Goal: Task Accomplishment & Management: Use online tool/utility

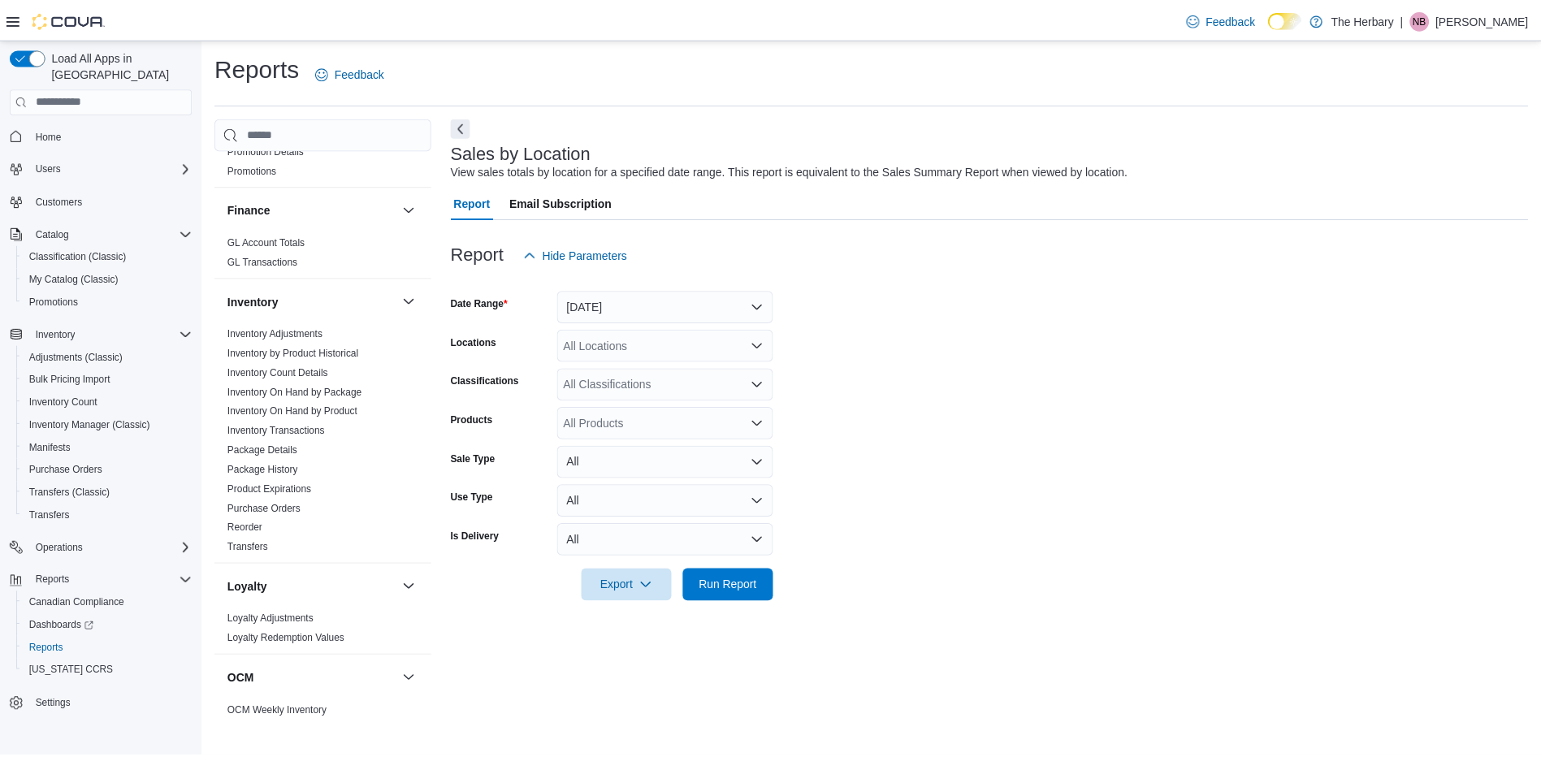
scroll to position [515, 0]
click at [666, 311] on button "[DATE]" at bounding box center [670, 306] width 218 height 32
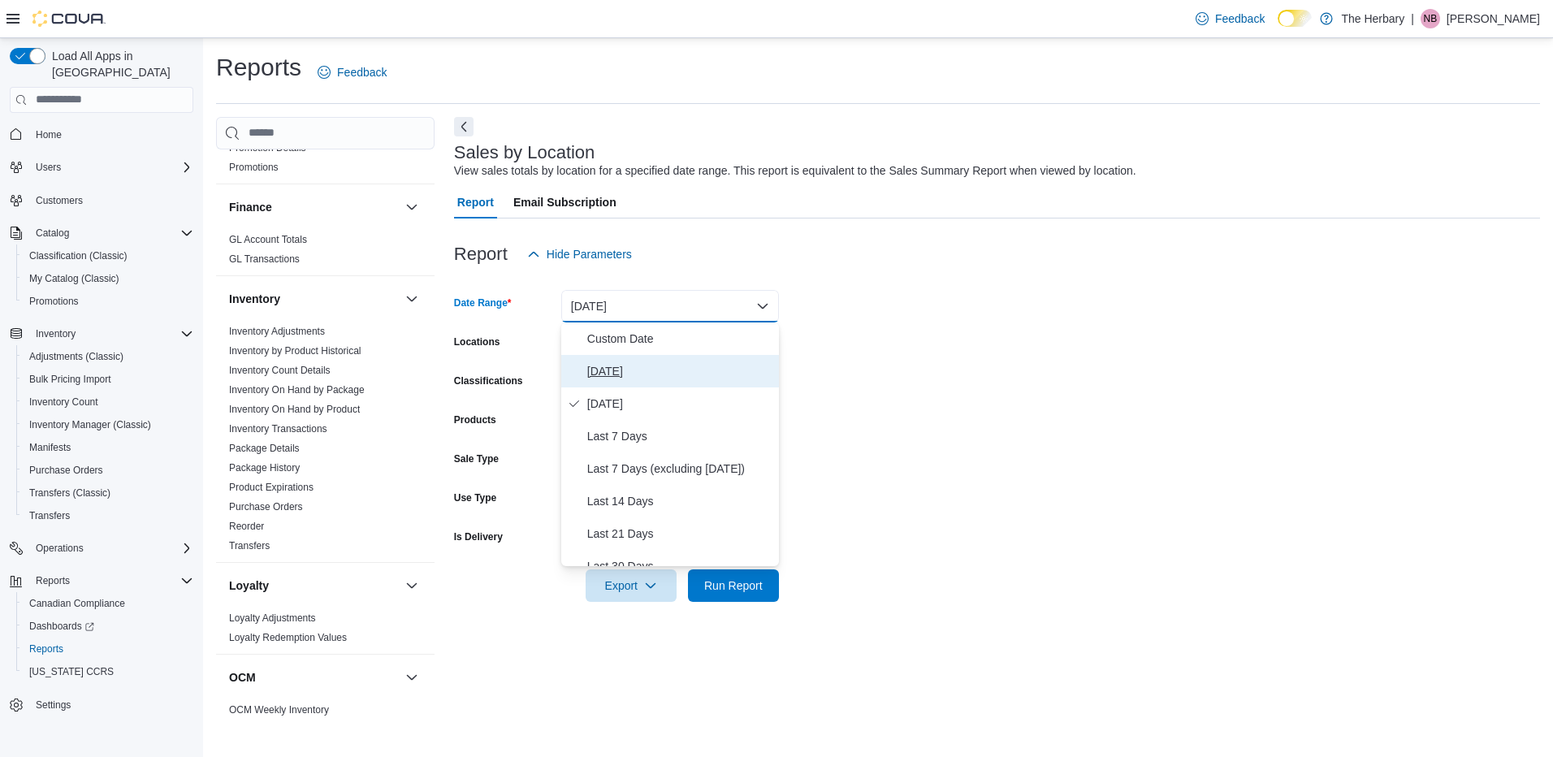
click at [627, 364] on span "[DATE]" at bounding box center [679, 370] width 185 height 19
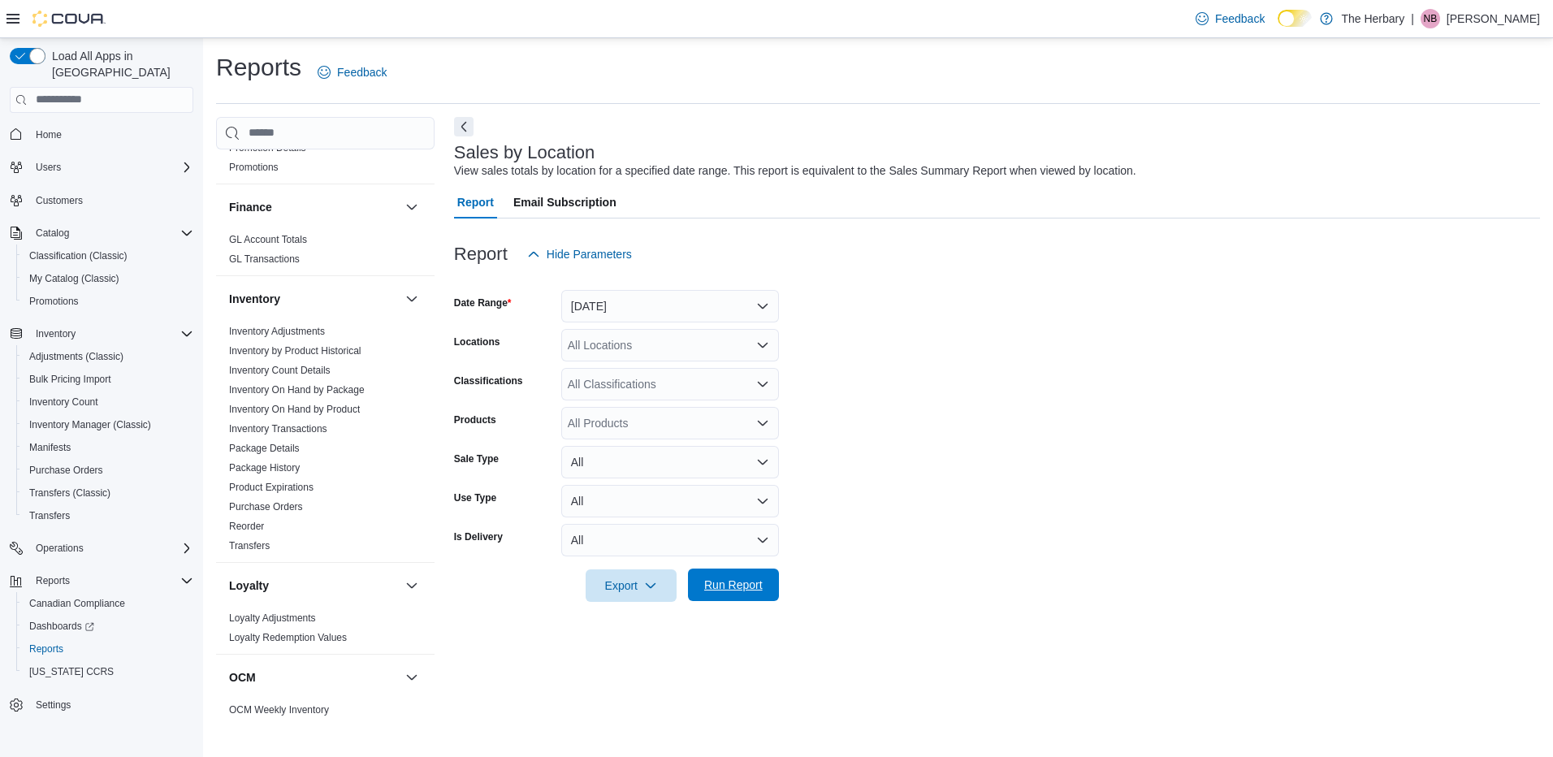
click at [752, 581] on span "Run Report" at bounding box center [733, 585] width 58 height 16
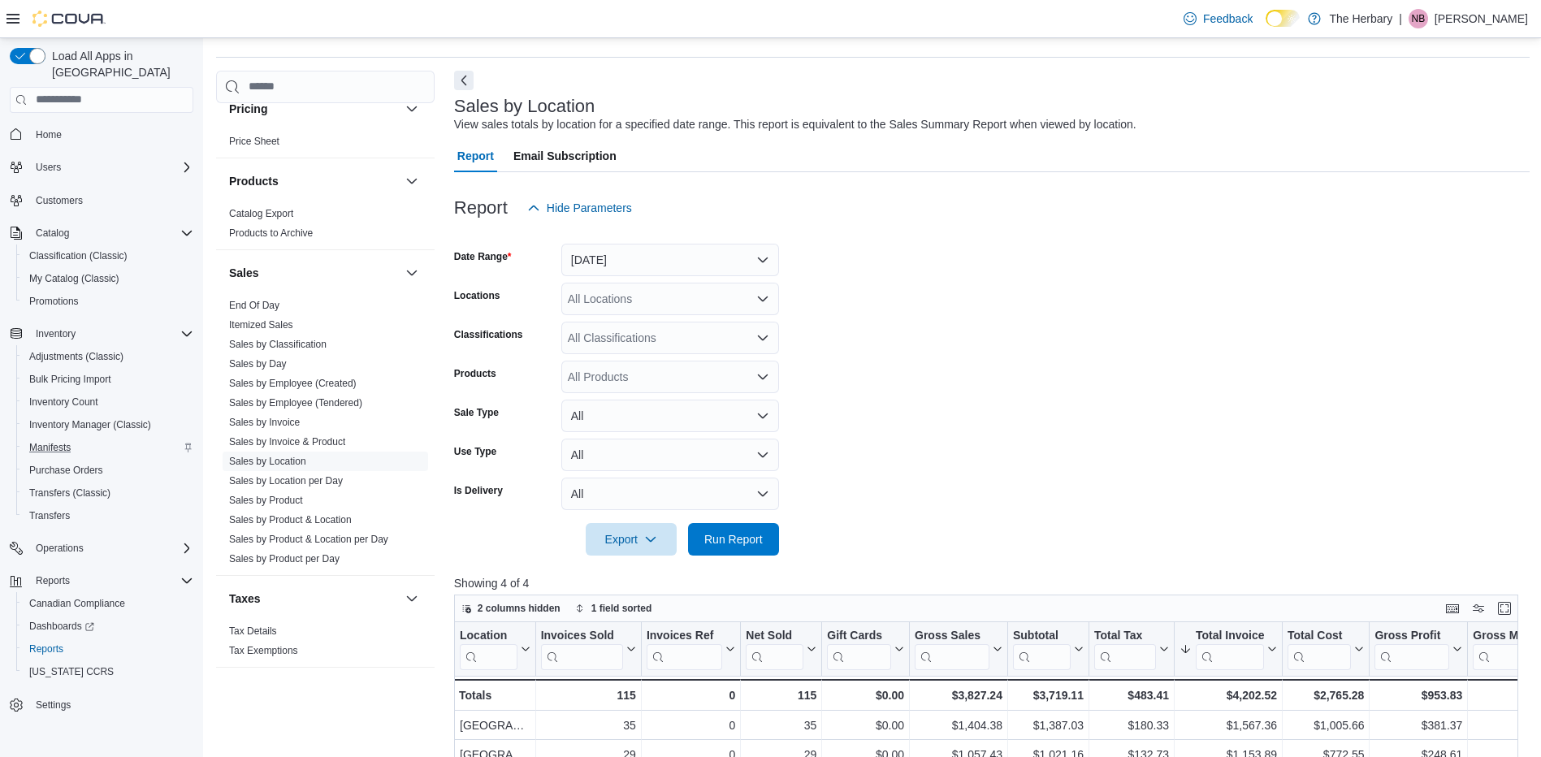
scroll to position [45, 0]
click at [14, 11] on div at bounding box center [55, 19] width 99 height 16
click at [14, 20] on icon at bounding box center [12, 18] width 13 height 13
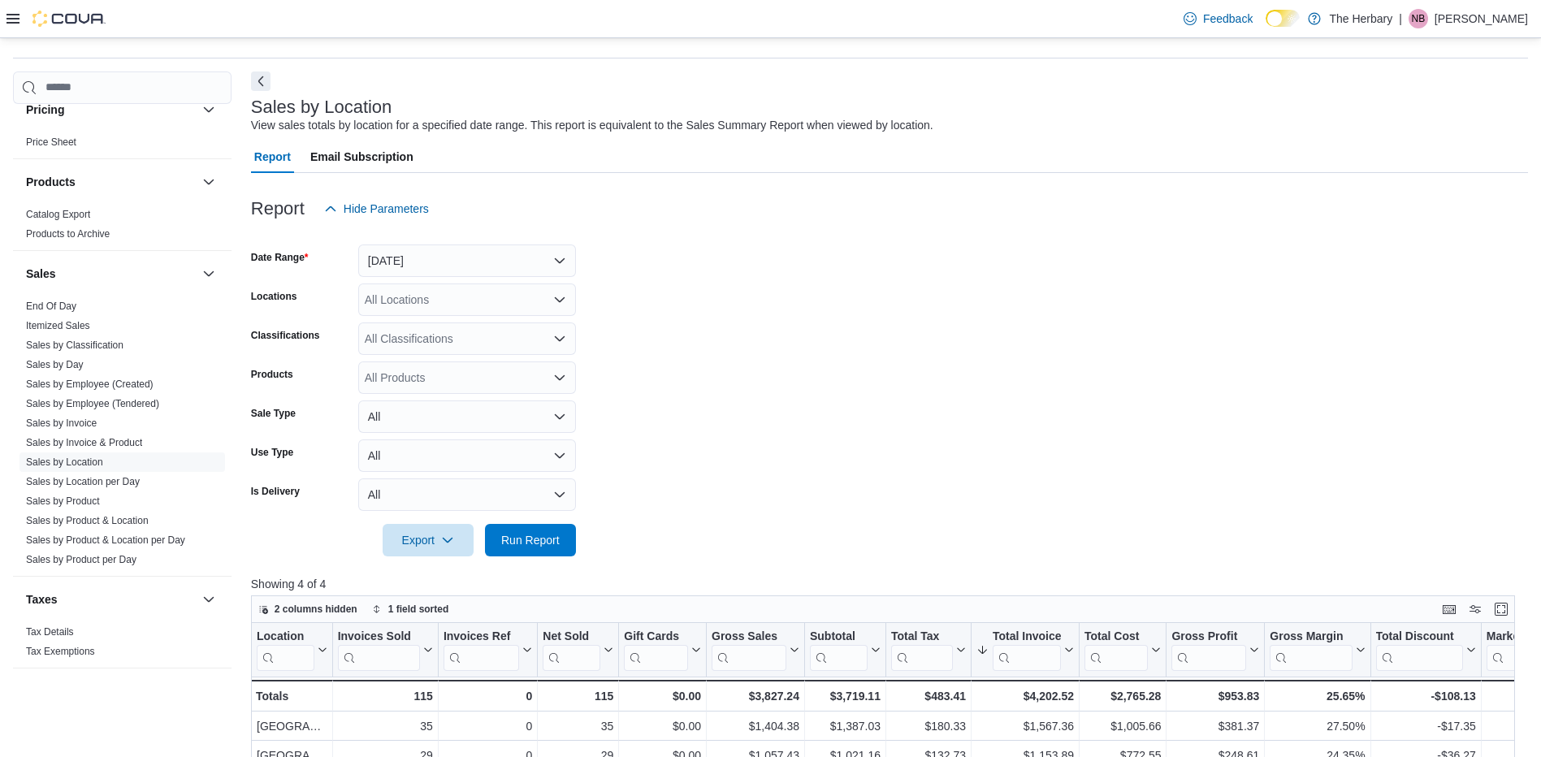
click at [14, 20] on icon at bounding box center [12, 18] width 13 height 13
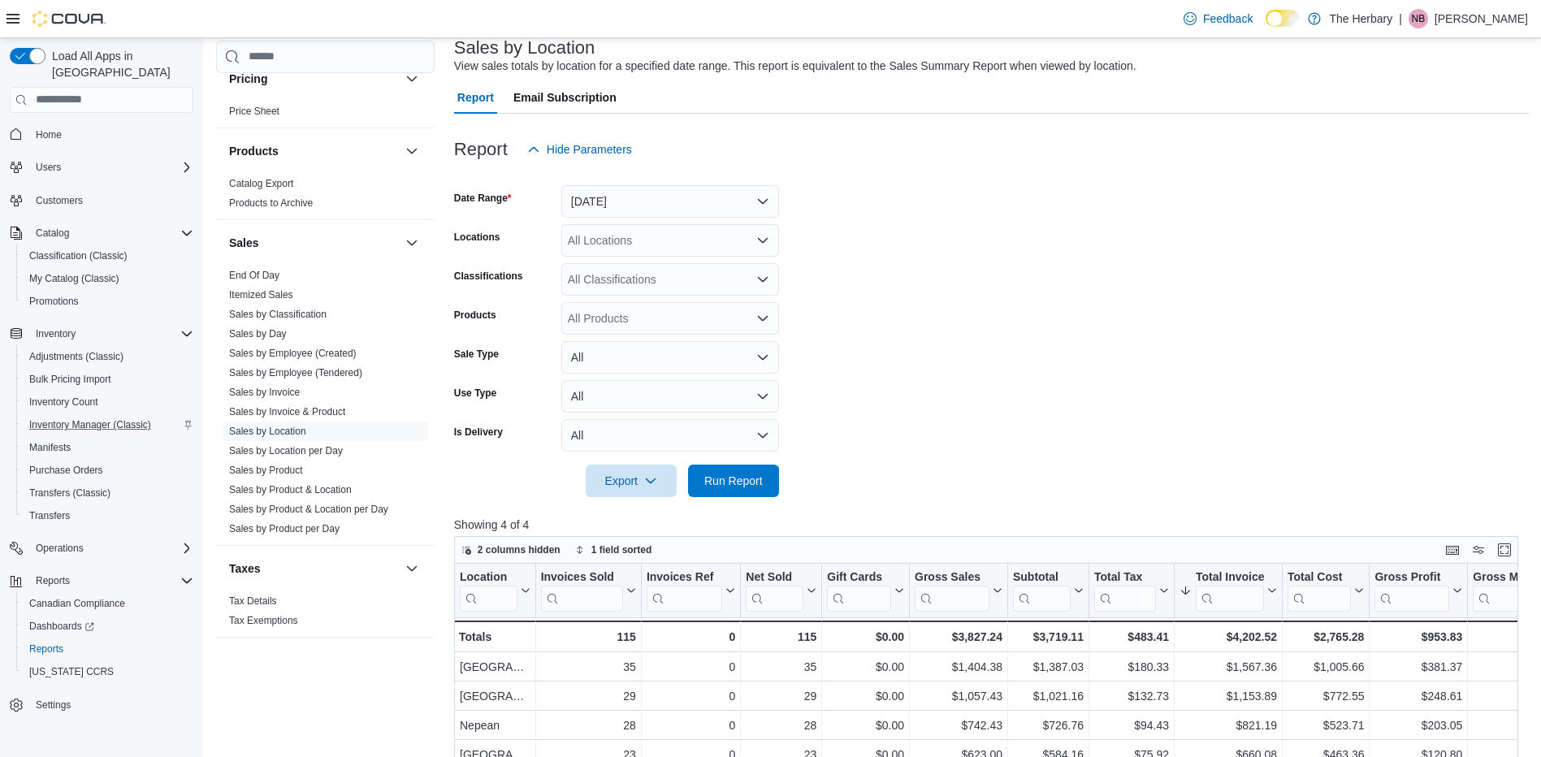
scroll to position [106, 0]
click at [76, 620] on span "Dashboards" at bounding box center [61, 626] width 65 height 13
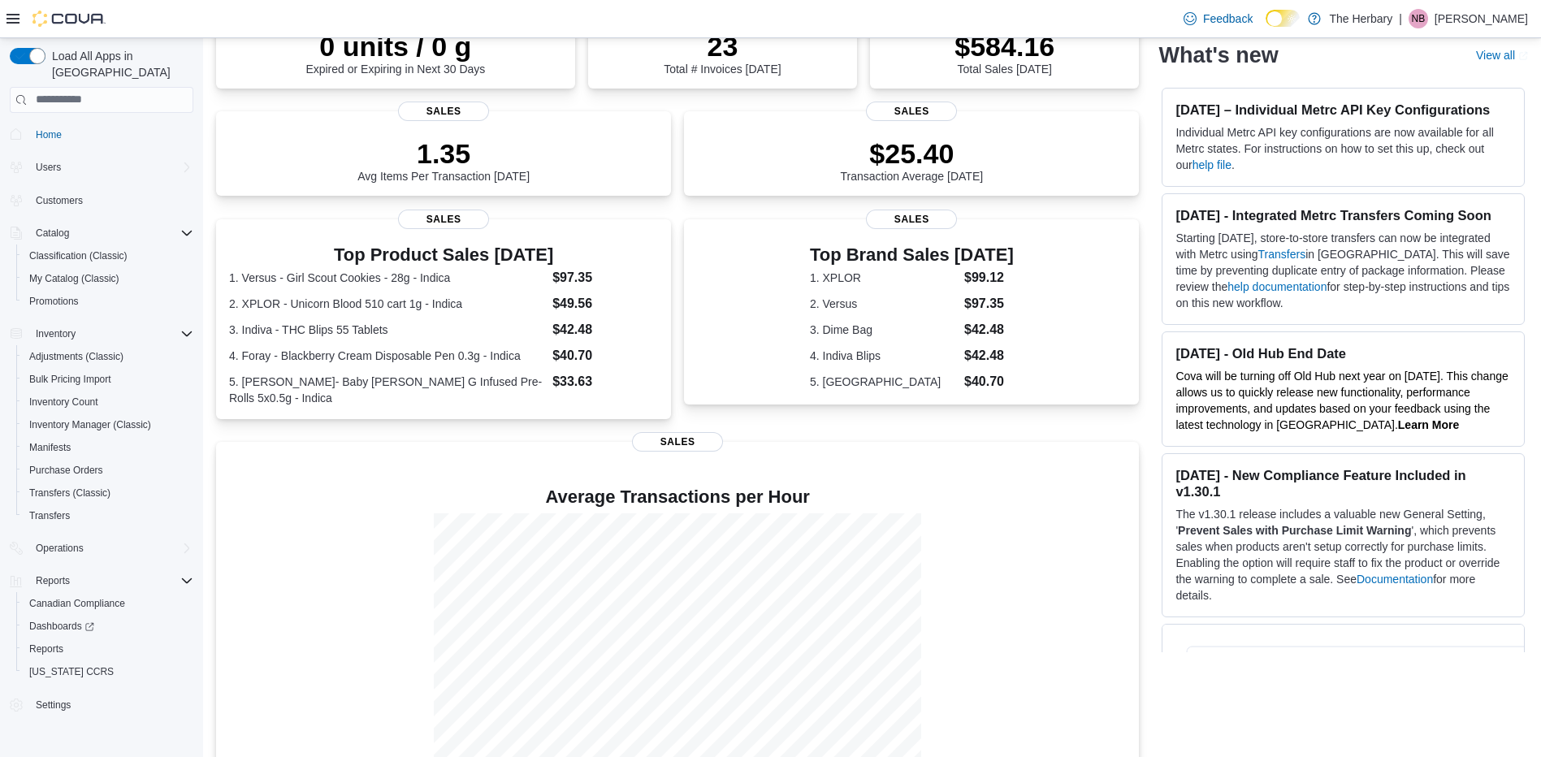
scroll to position [195, 0]
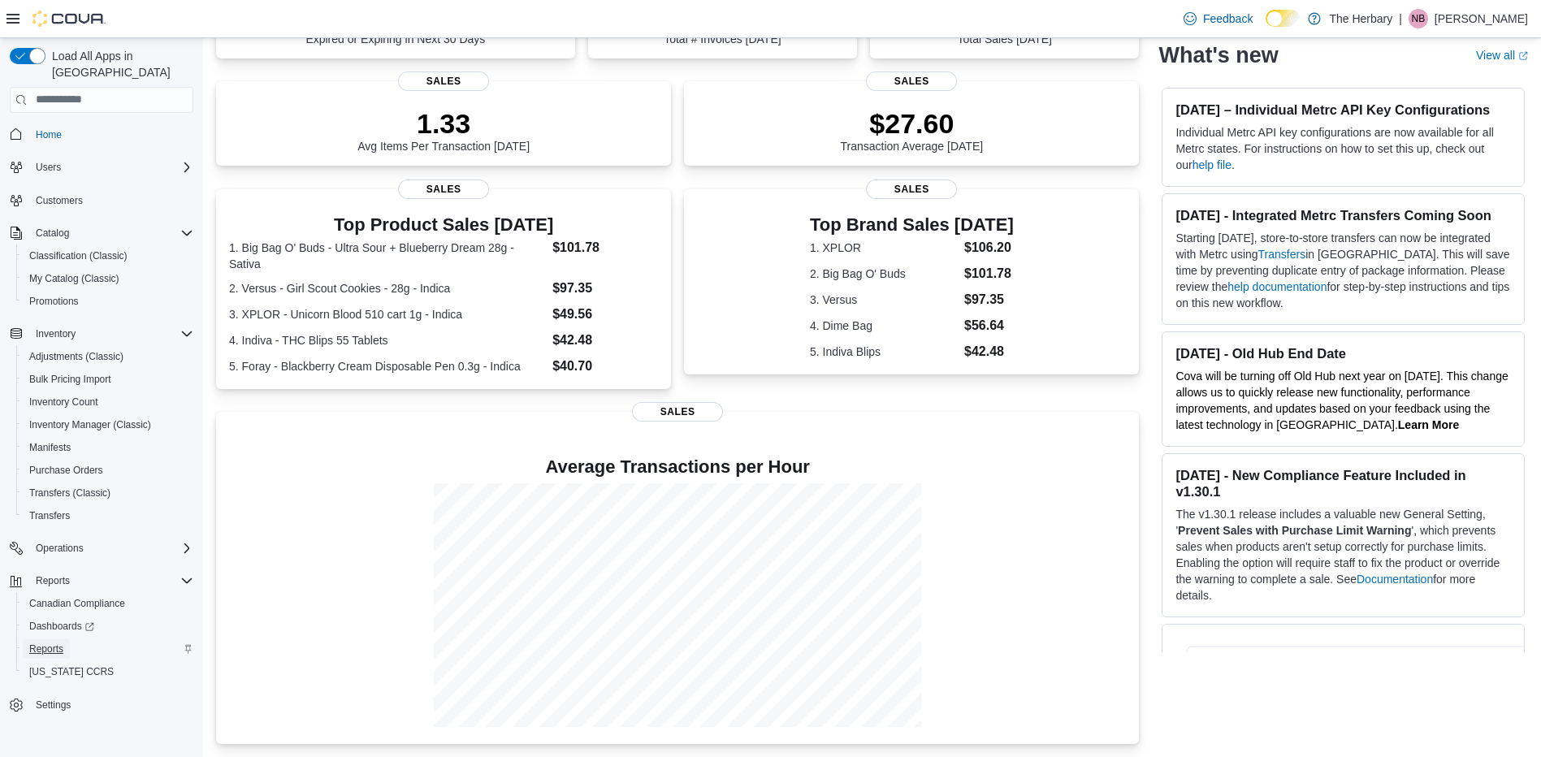
click at [41, 642] on span "Reports" at bounding box center [46, 648] width 34 height 13
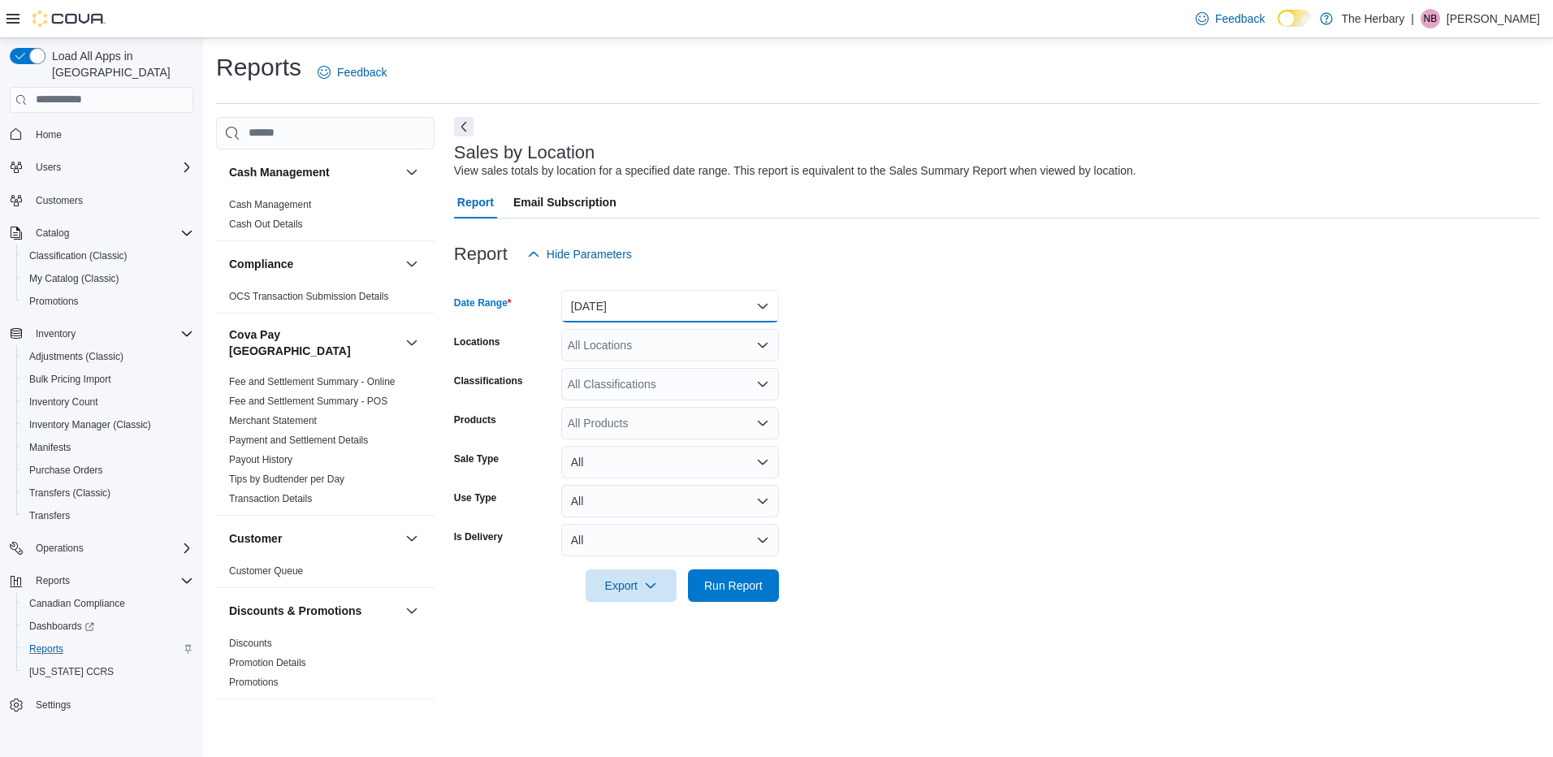
click at [651, 304] on button "[DATE]" at bounding box center [670, 306] width 218 height 32
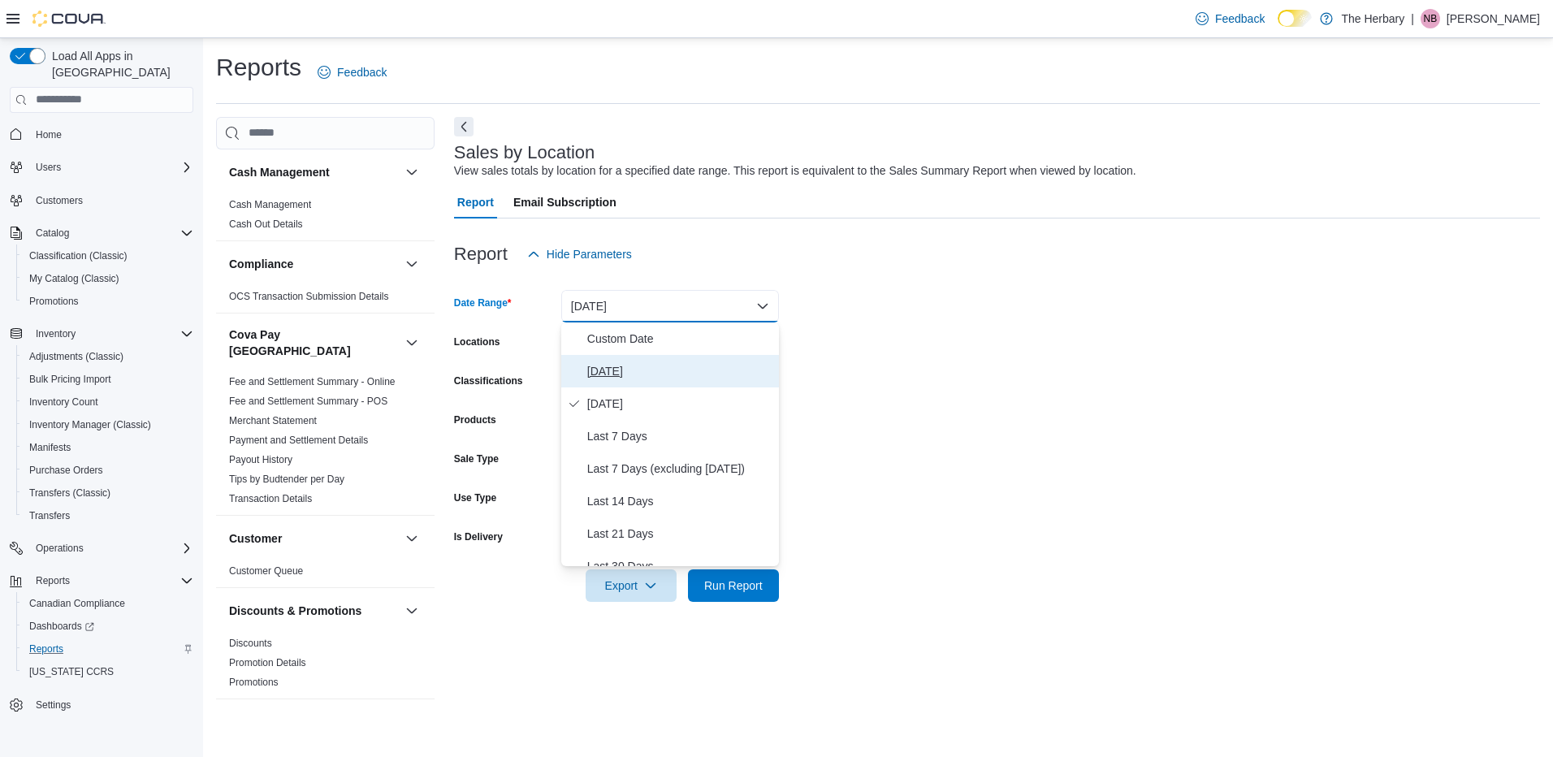
click at [603, 368] on span "[DATE]" at bounding box center [679, 370] width 185 height 19
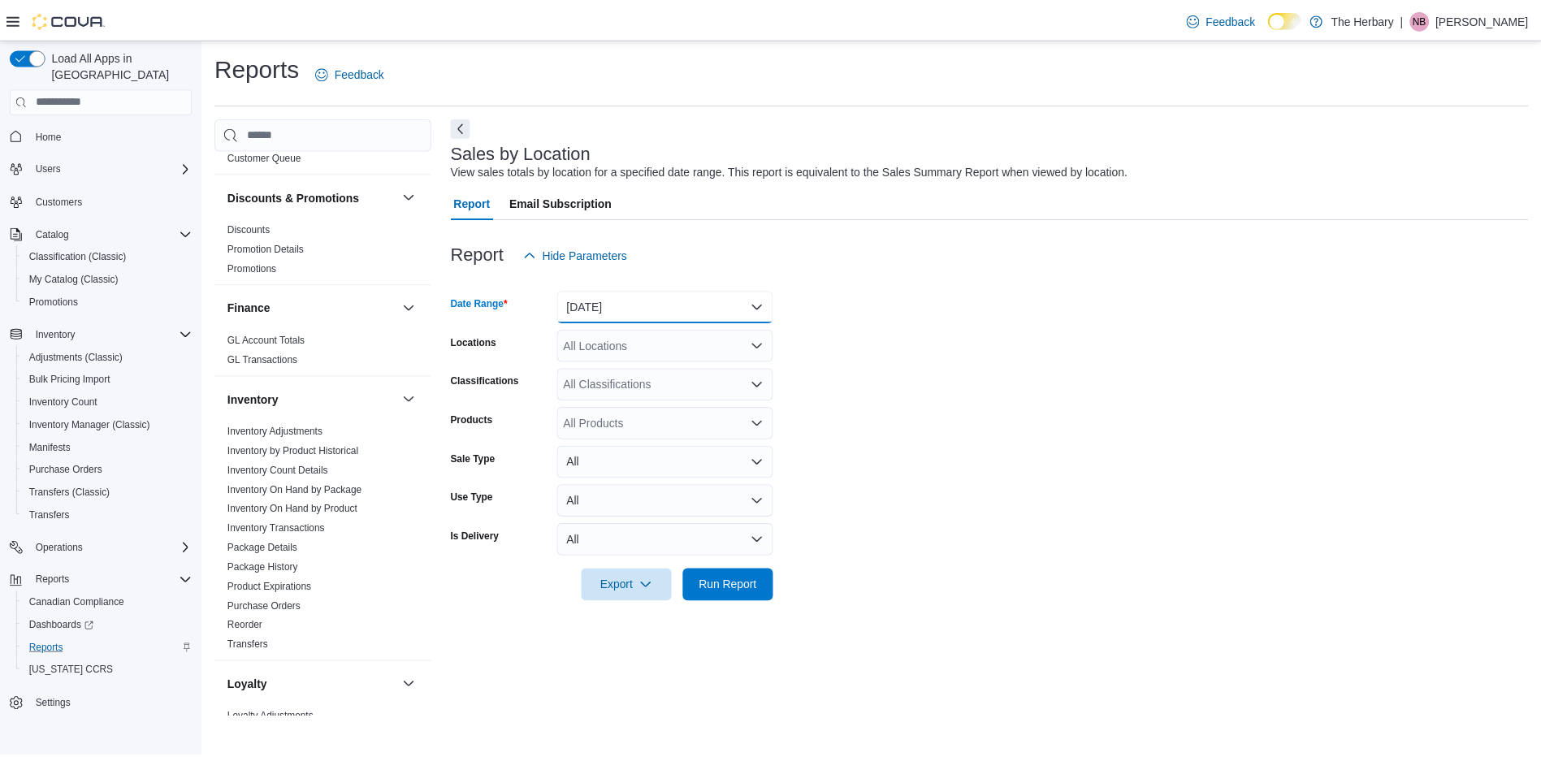
scroll to position [415, 0]
click at [340, 503] on link "Inventory On Hand by Product" at bounding box center [294, 508] width 131 height 11
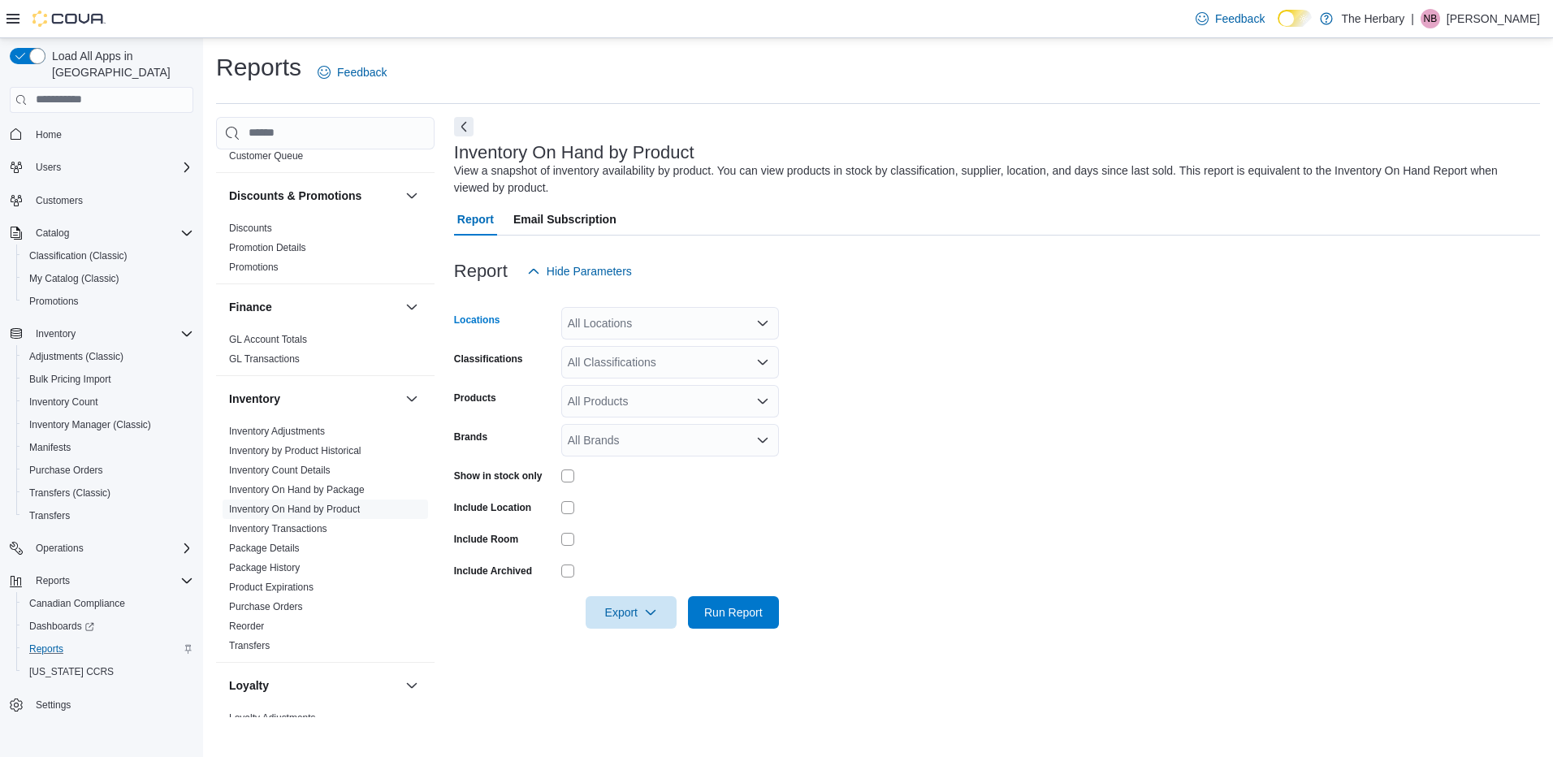
click at [647, 332] on div "All Locations" at bounding box center [670, 323] width 218 height 32
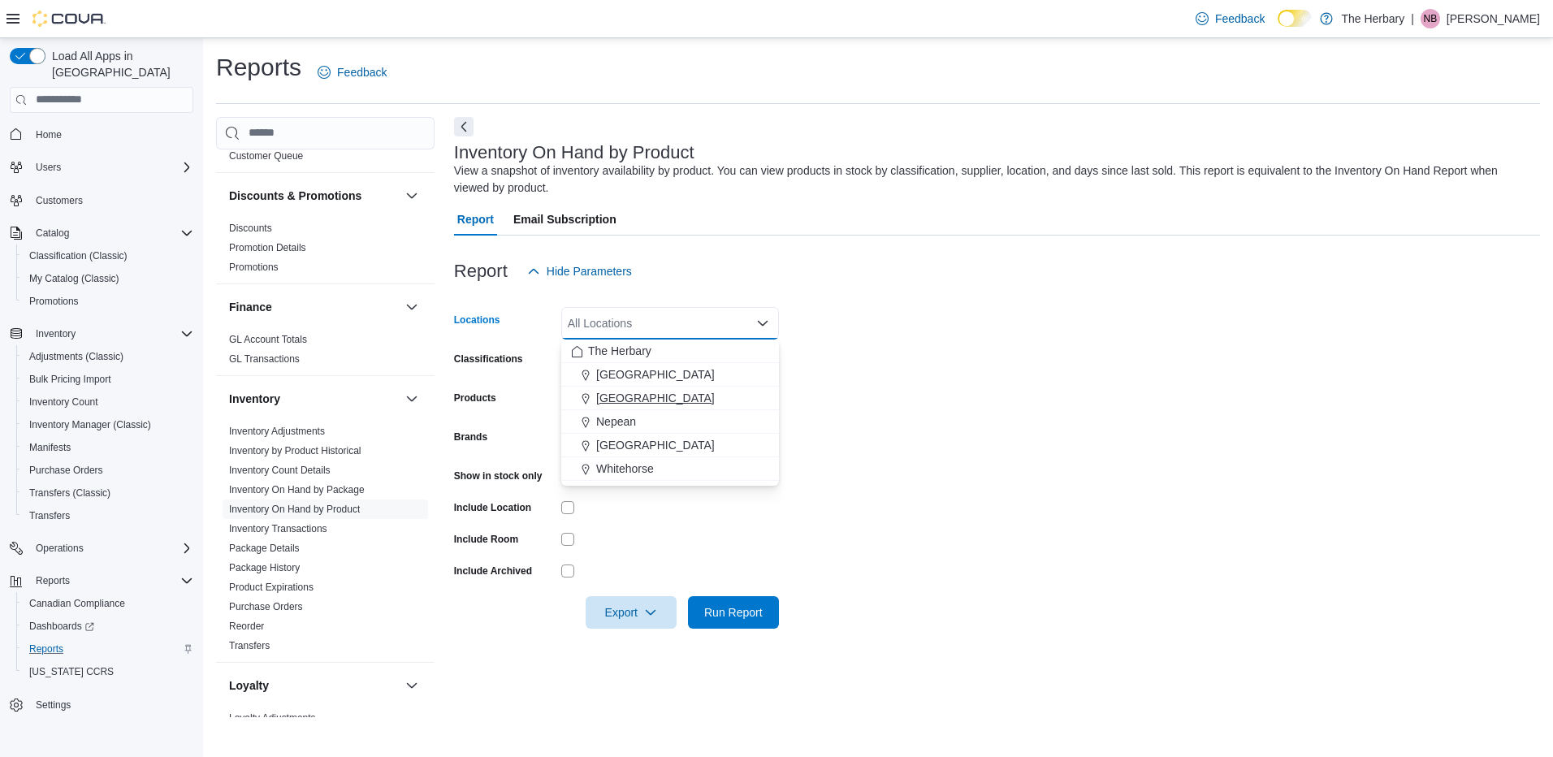
click at [610, 389] on button "[GEOGRAPHIC_DATA]" at bounding box center [670, 399] width 218 height 24
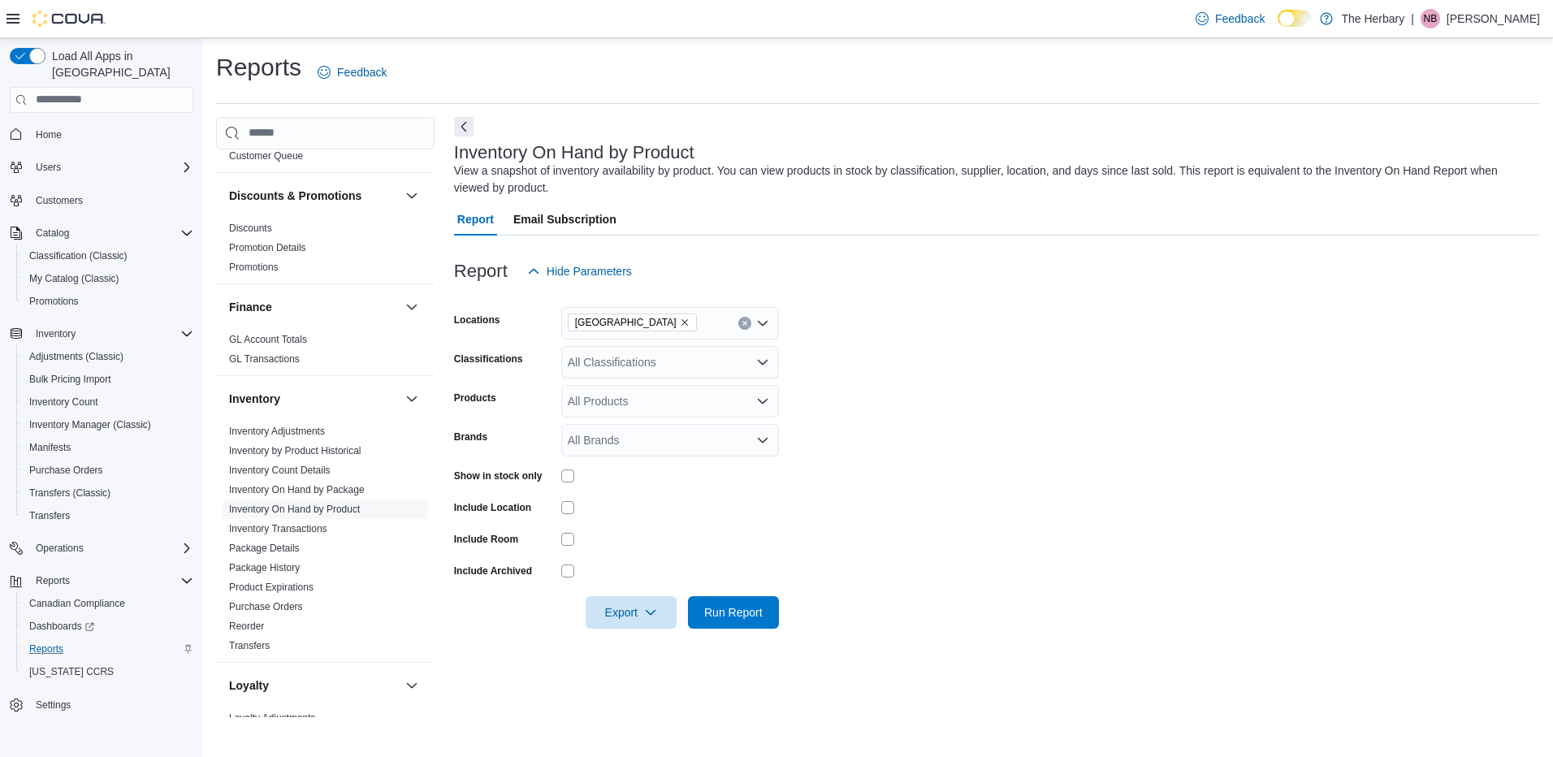
click at [895, 422] on form "Locations London Classifications All Classifications Products All Products Bran…" at bounding box center [997, 457] width 1086 height 341
click at [729, 603] on span "Run Report" at bounding box center [733, 611] width 71 height 32
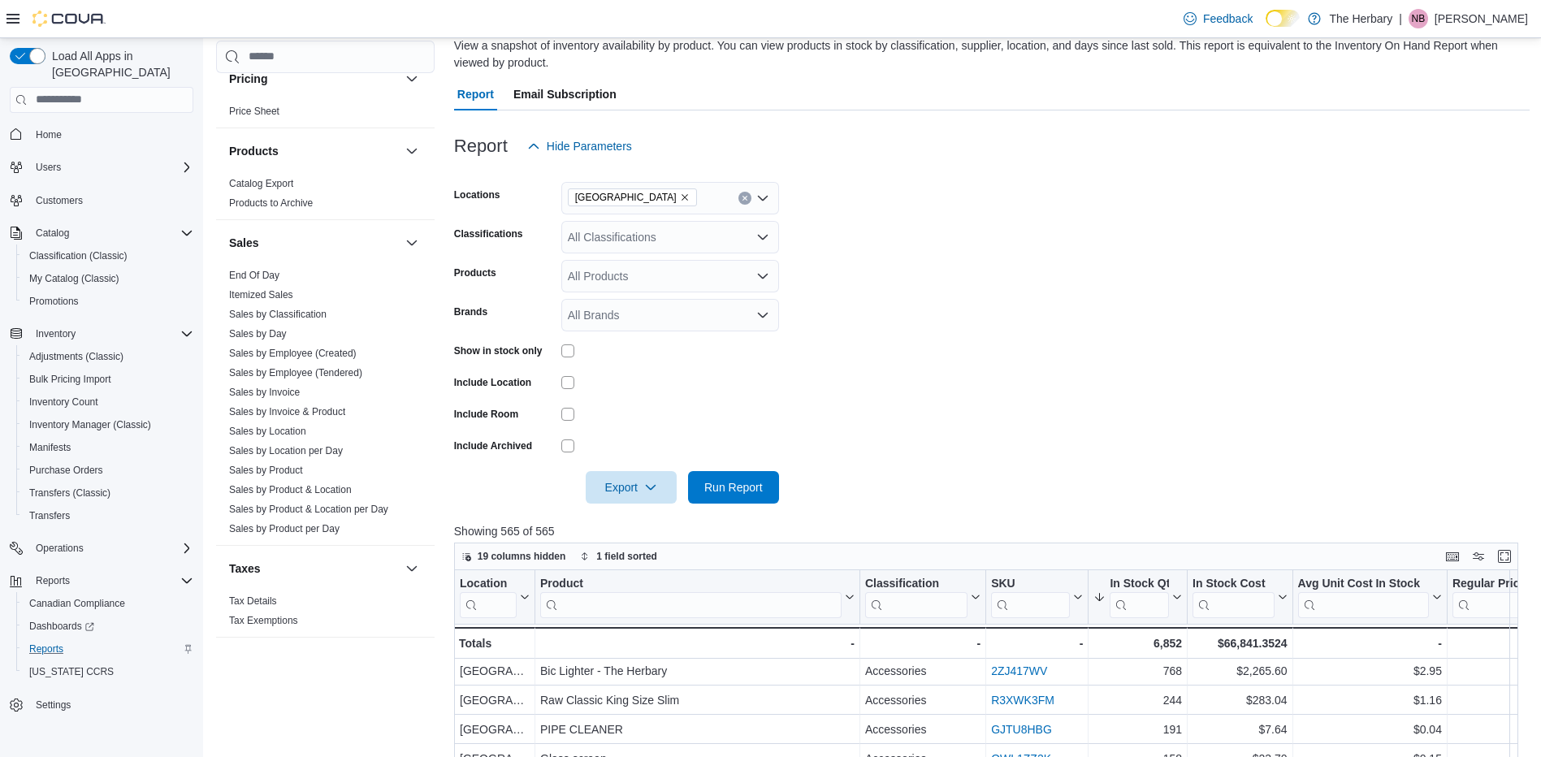
scroll to position [103, 0]
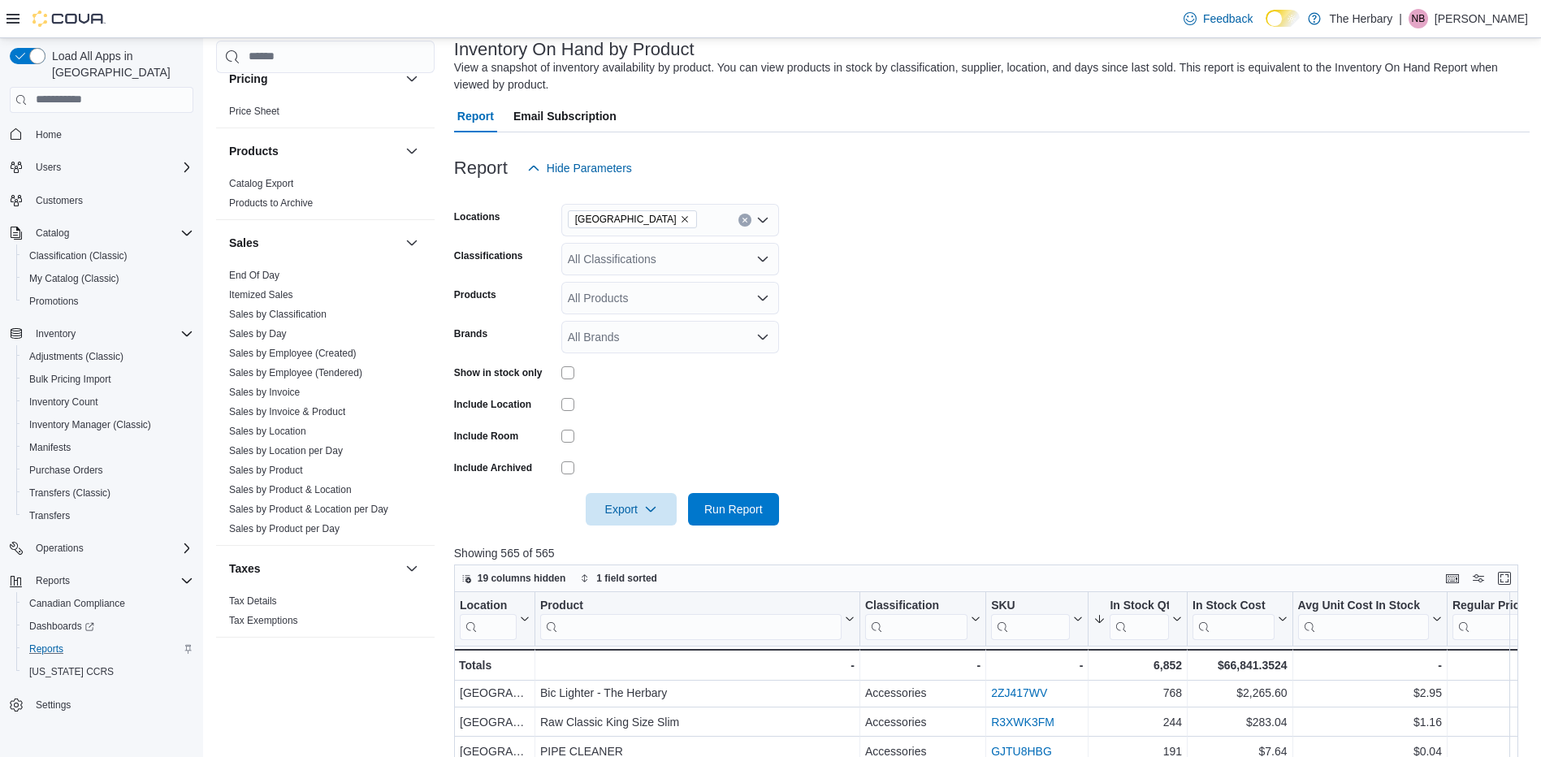
click at [676, 264] on div "All Classifications" at bounding box center [670, 259] width 218 height 32
click at [623, 314] on span "Flower" at bounding box center [613, 310] width 34 height 16
click at [730, 504] on span "Run Report" at bounding box center [733, 508] width 58 height 16
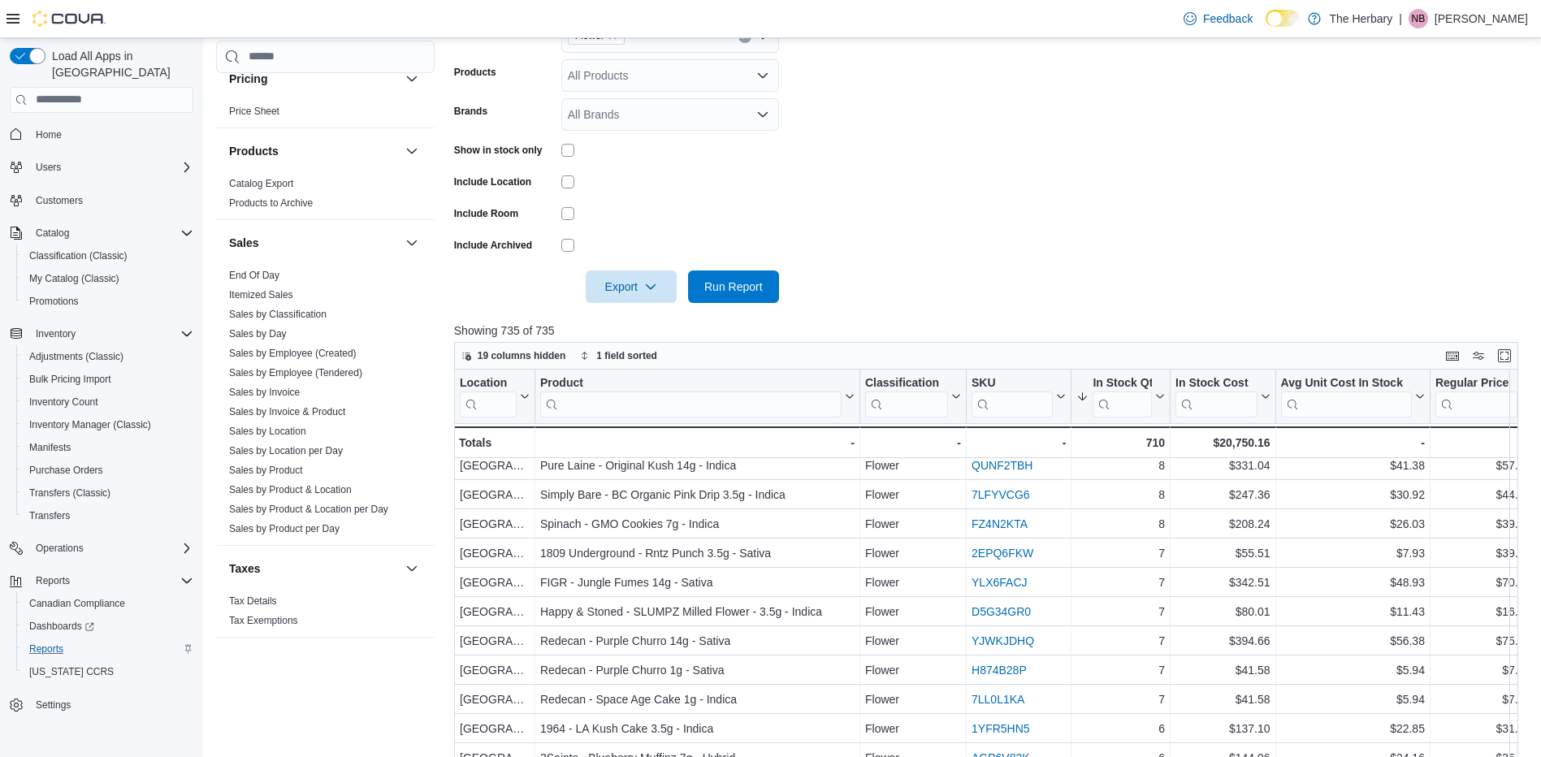
scroll to position [529, 0]
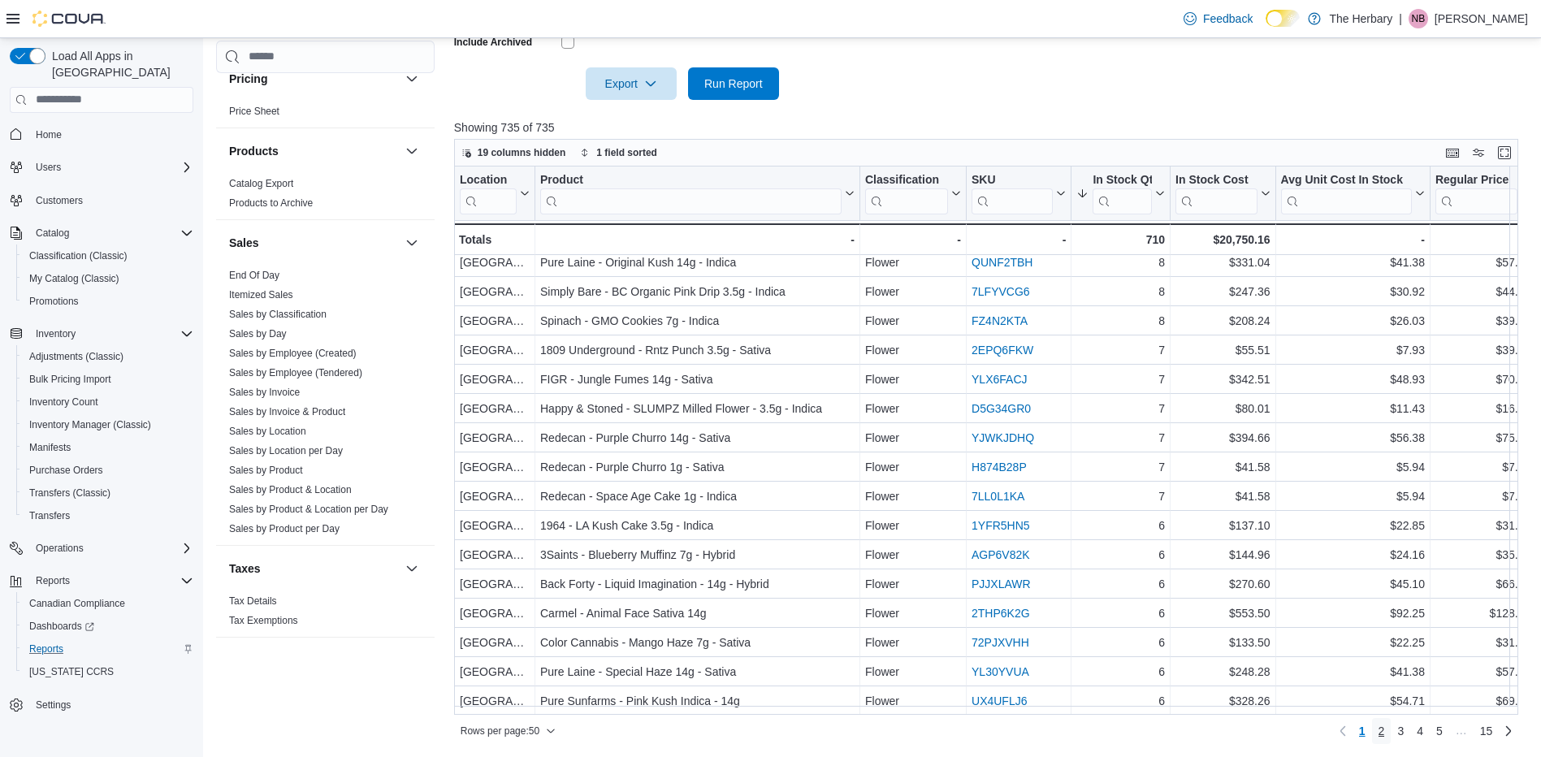
click at [1391, 728] on link "2" at bounding box center [1381, 731] width 19 height 26
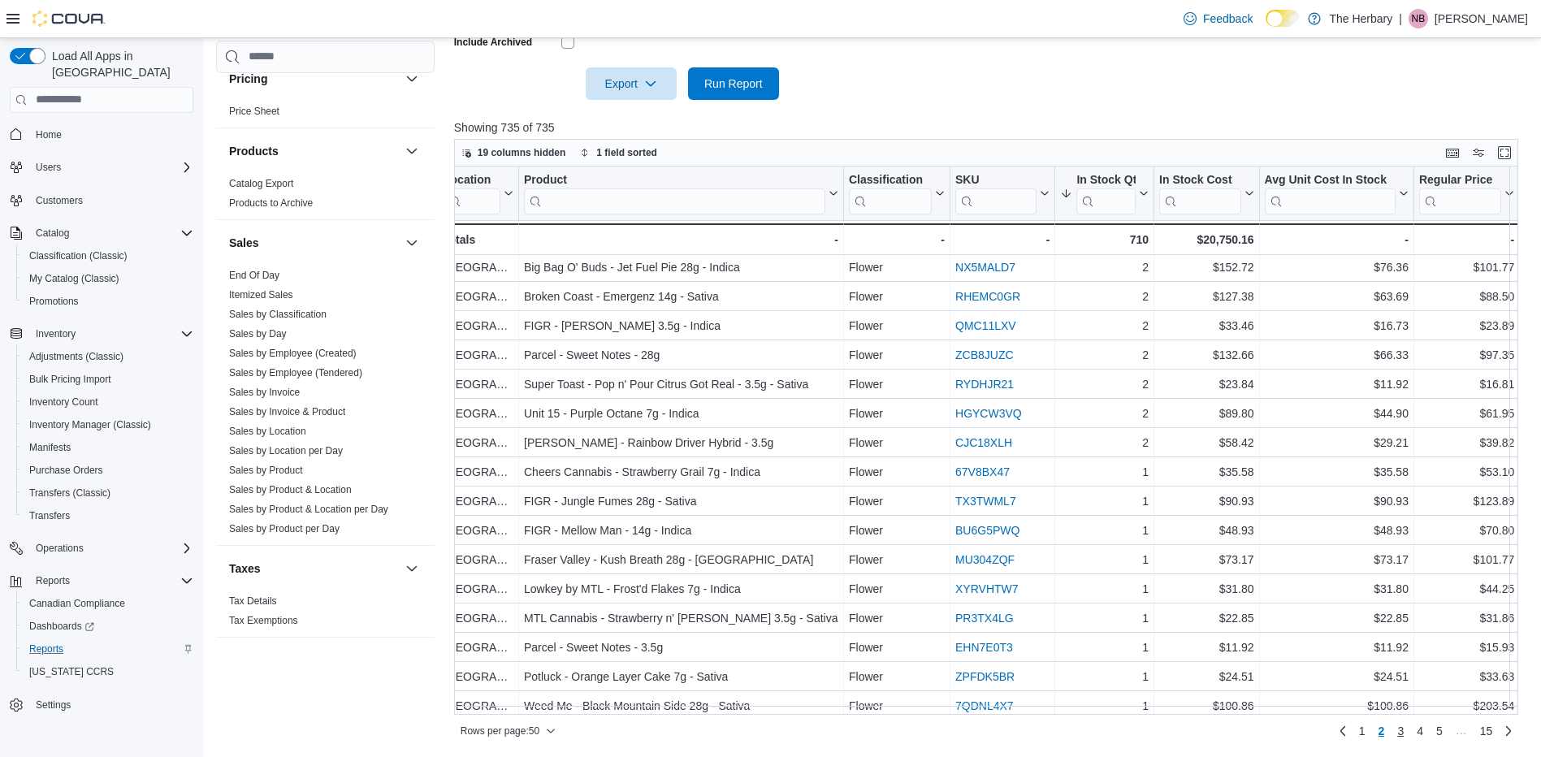
scroll to position [968, 16]
click at [1403, 724] on span "3" at bounding box center [1400, 731] width 6 height 16
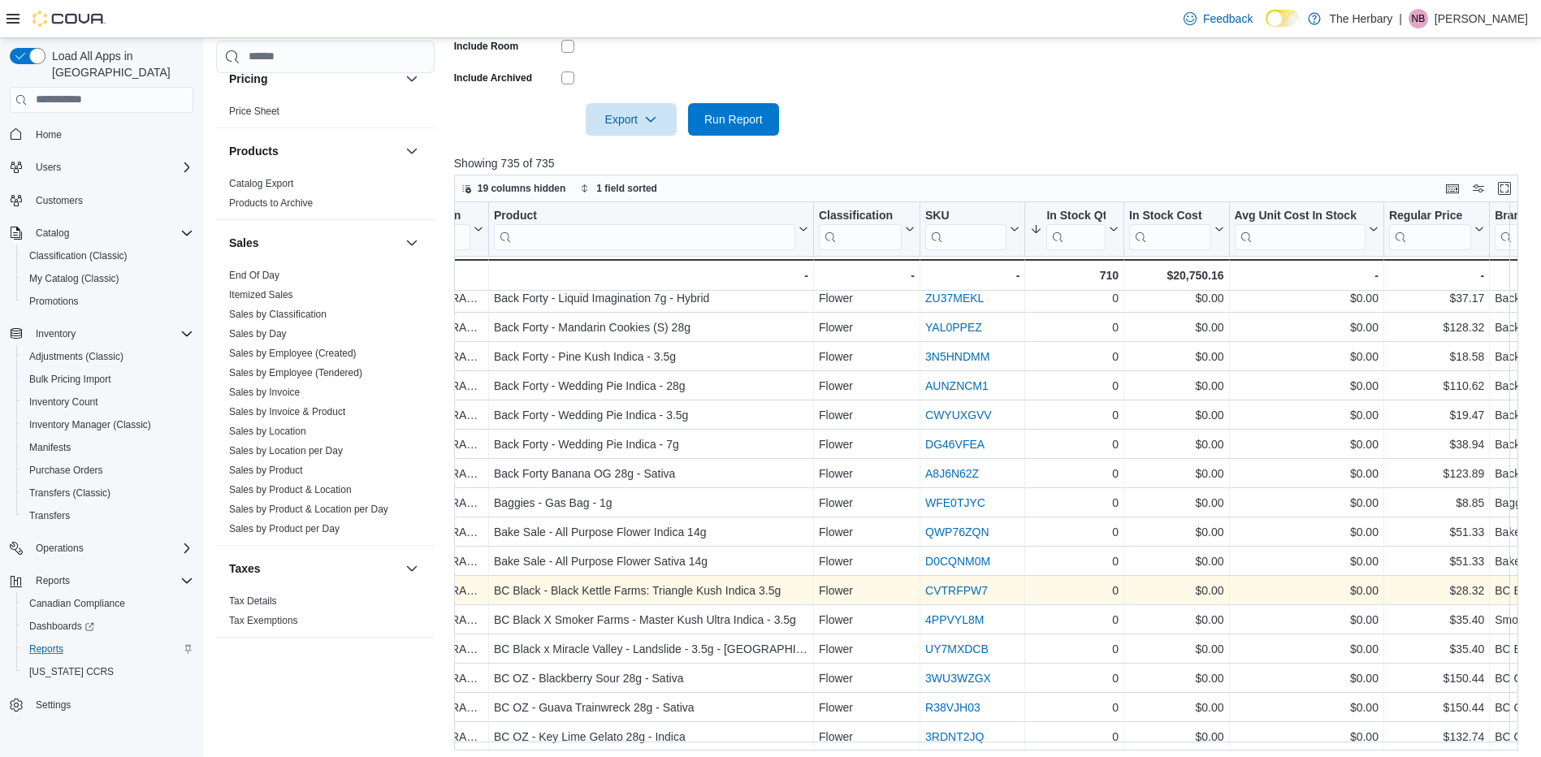
scroll to position [529, 0]
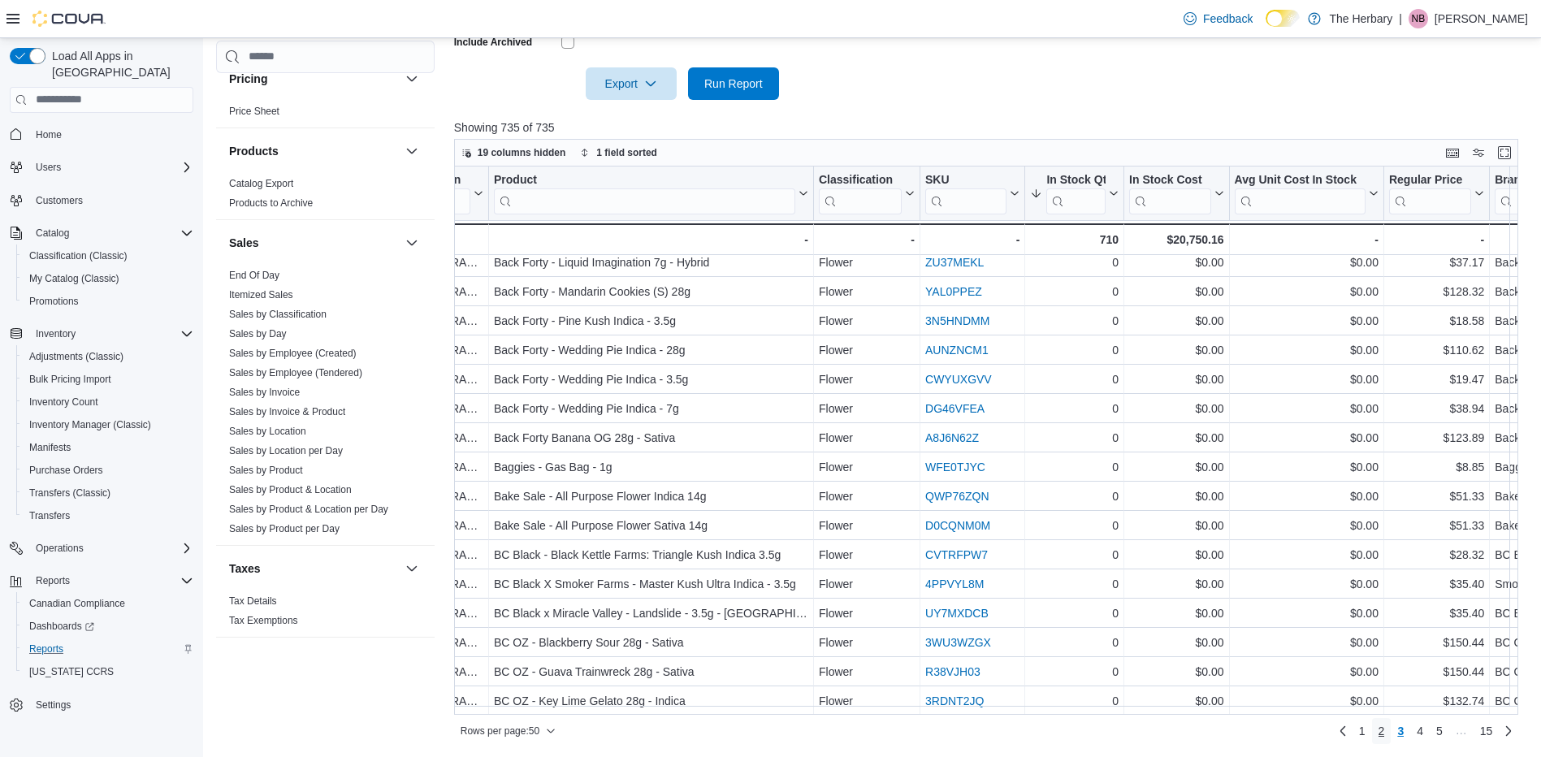
click at [1385, 733] on span "2" at bounding box center [1381, 731] width 6 height 16
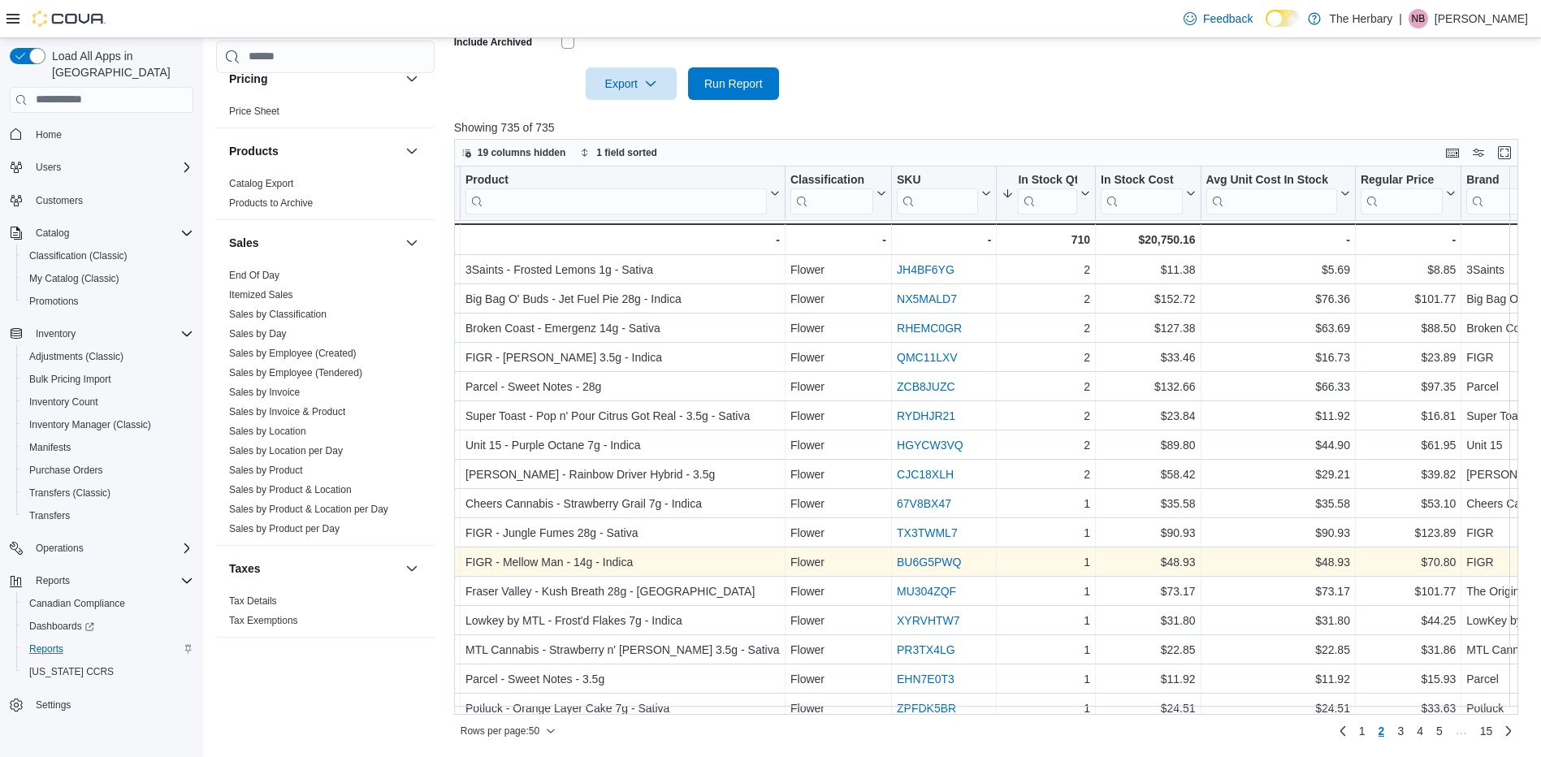
scroll to position [1009, 75]
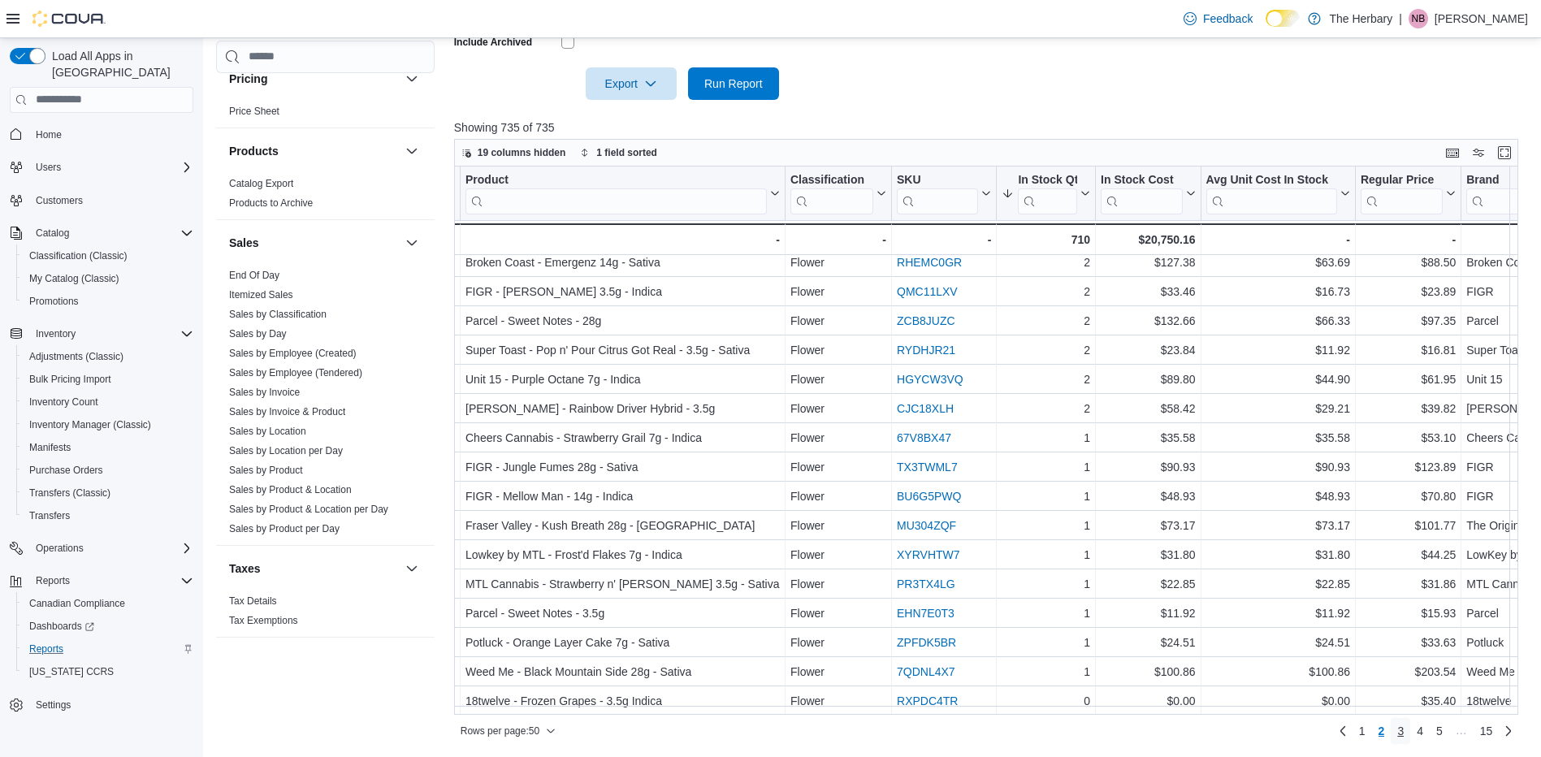
click at [1403, 730] on span "3" at bounding box center [1400, 731] width 6 height 16
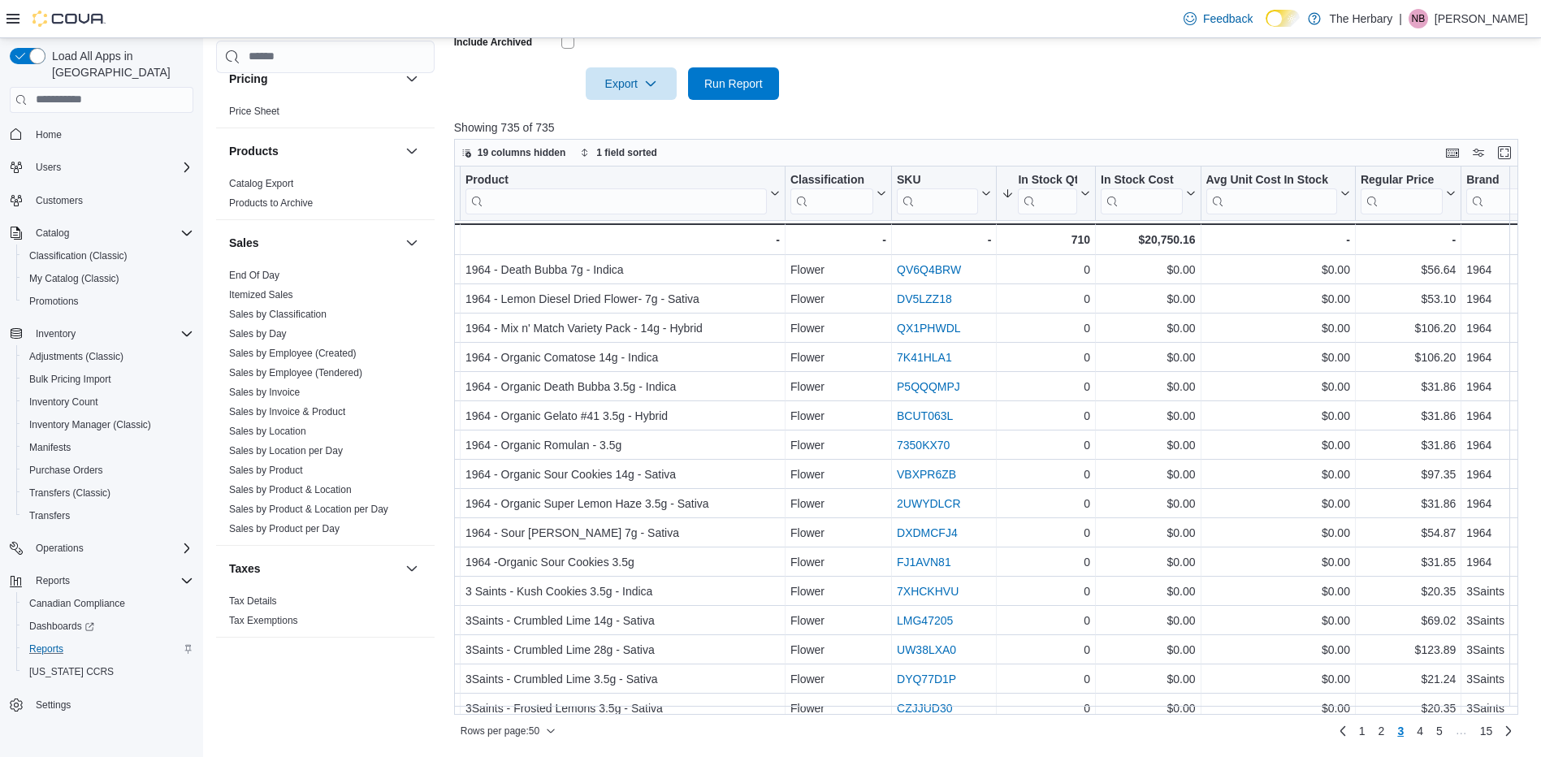
scroll to position [4, 75]
click at [1385, 728] on span "2" at bounding box center [1381, 731] width 6 height 16
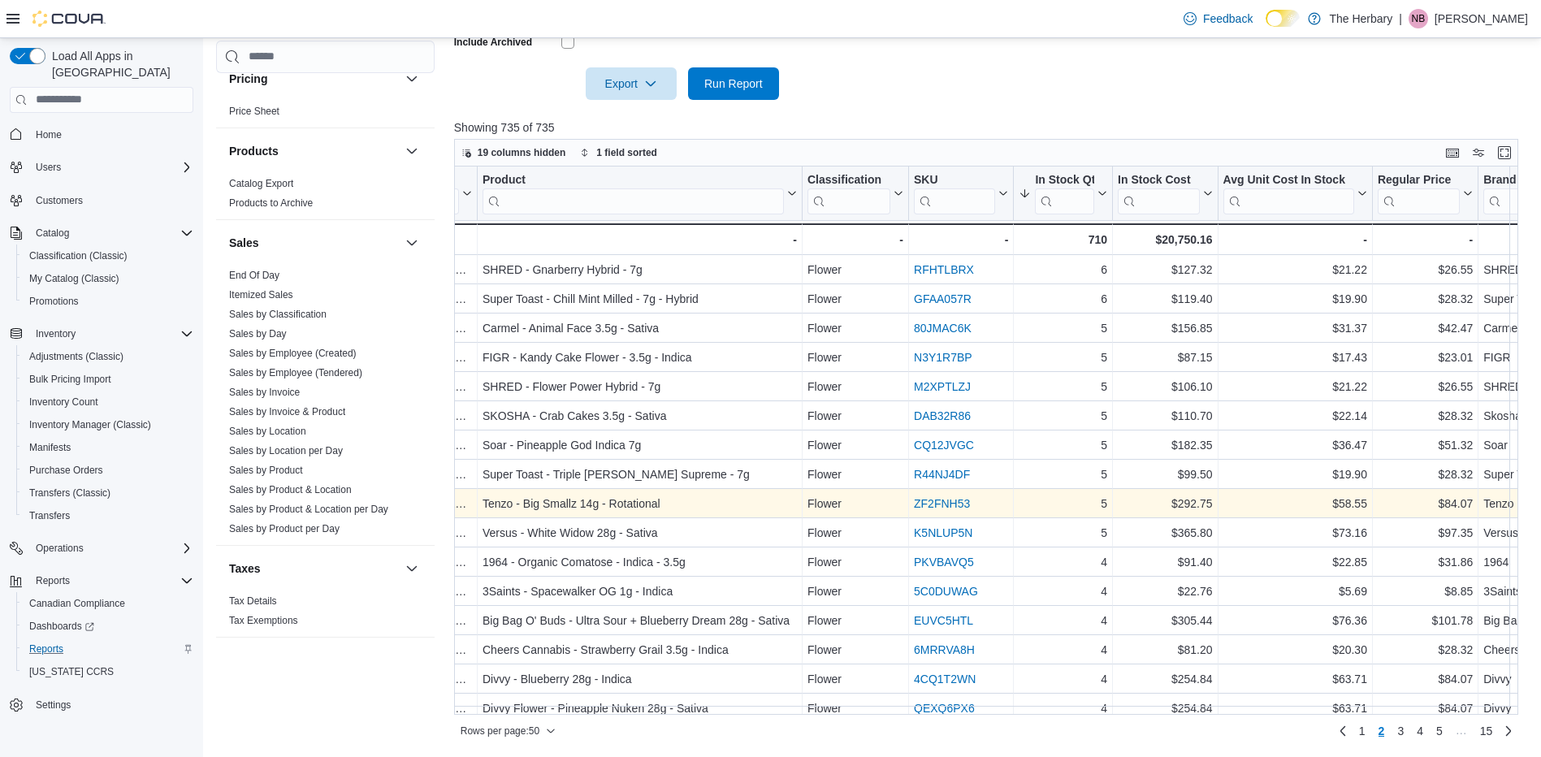
scroll to position [352, 0]
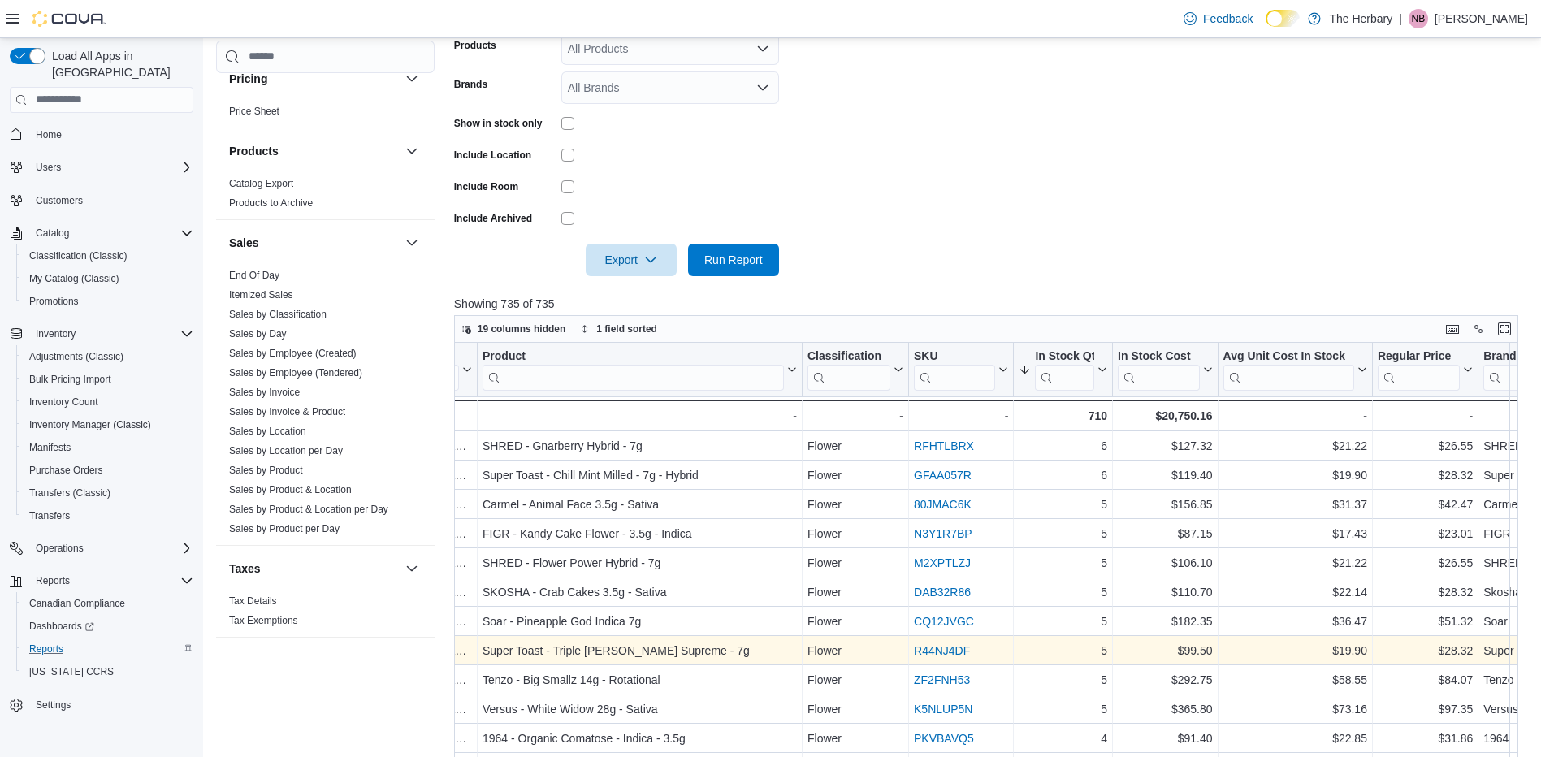
click at [962, 662] on div "R44NJ4DF - SKU URL, column 4, row 58" at bounding box center [961, 650] width 105 height 29
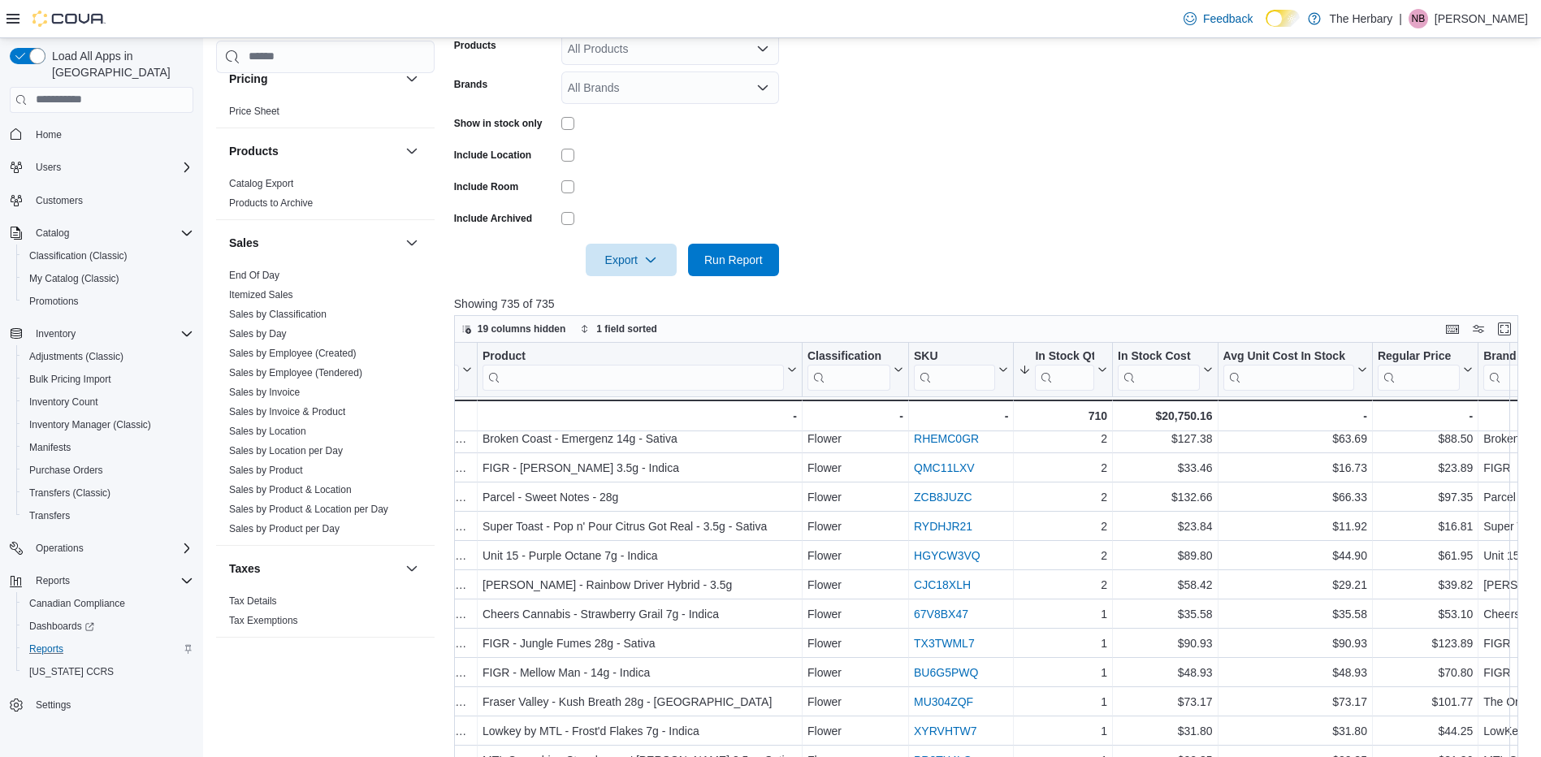
scroll to position [529, 0]
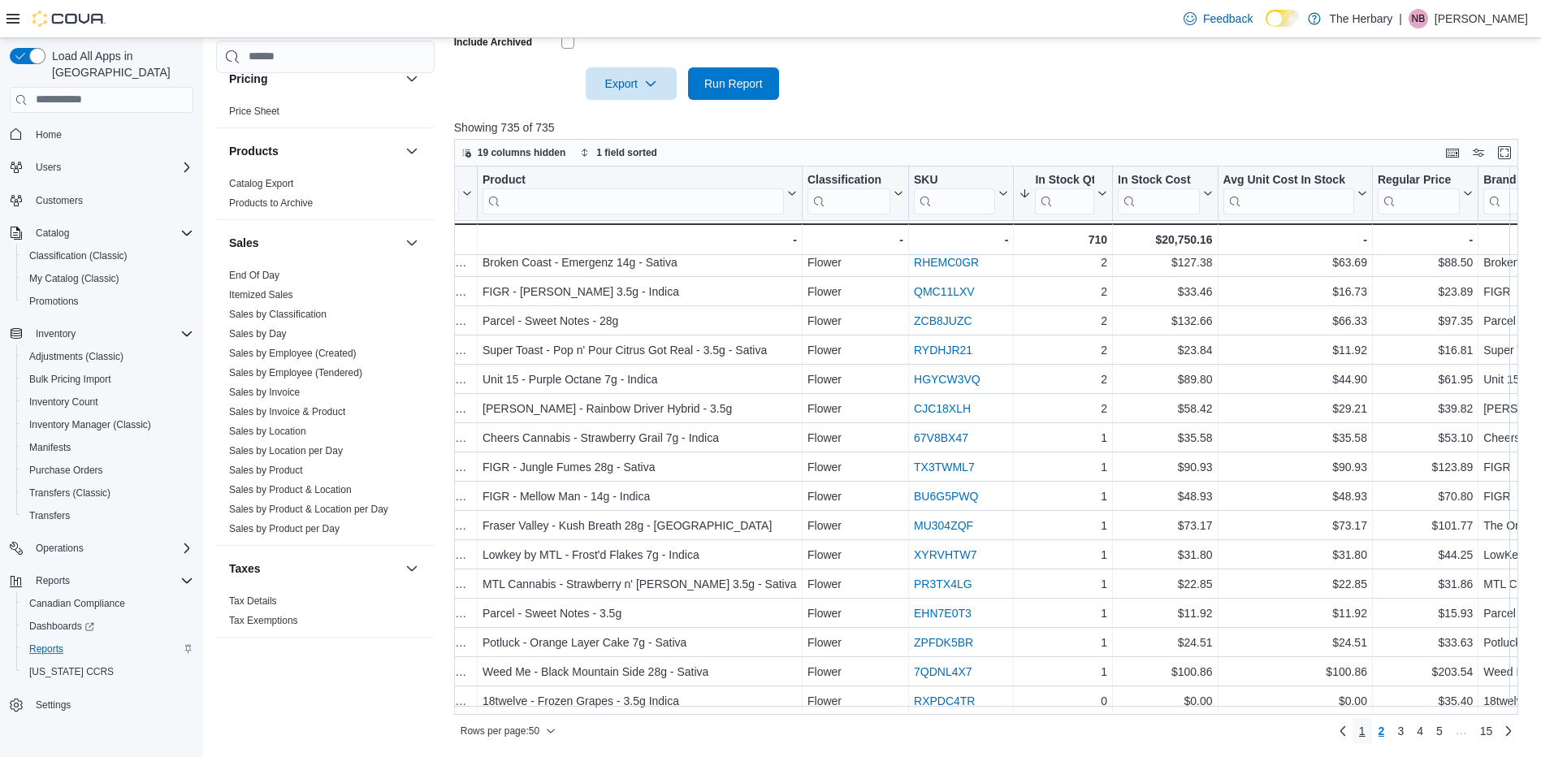
click at [1365, 729] on span "1" at bounding box center [1362, 731] width 6 height 16
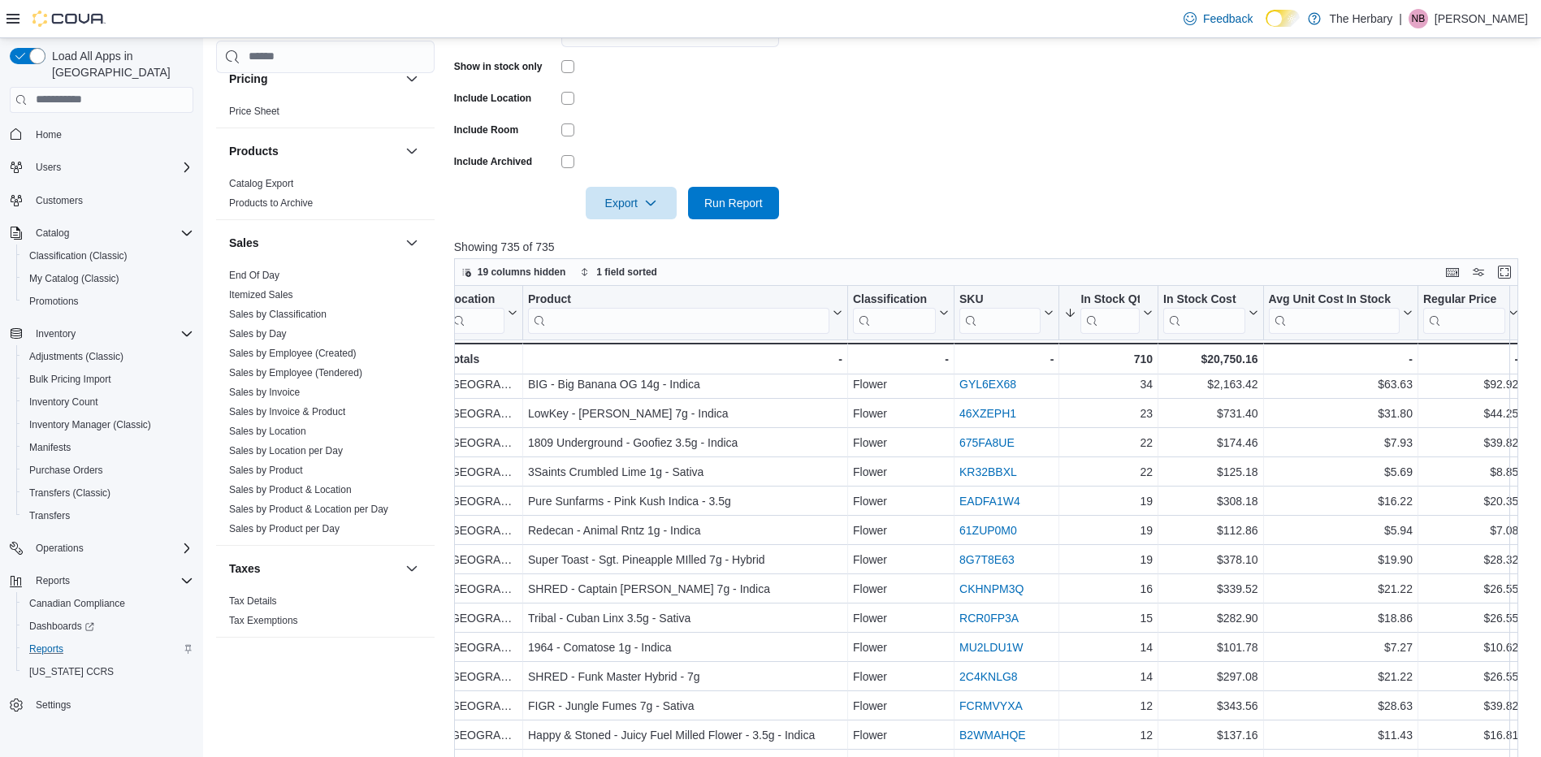
scroll to position [0, 12]
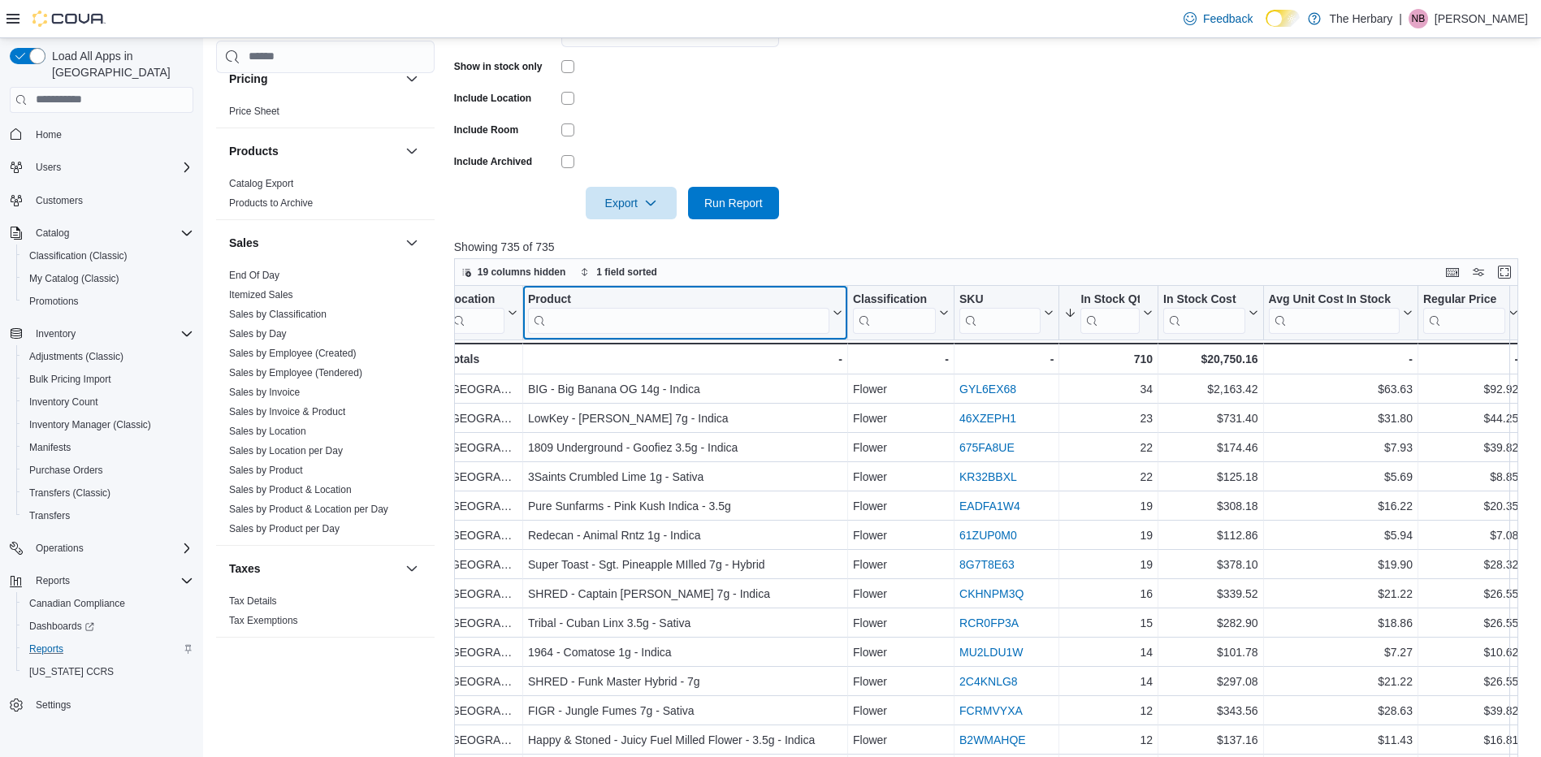
click at [648, 325] on input "search" at bounding box center [678, 320] width 301 height 26
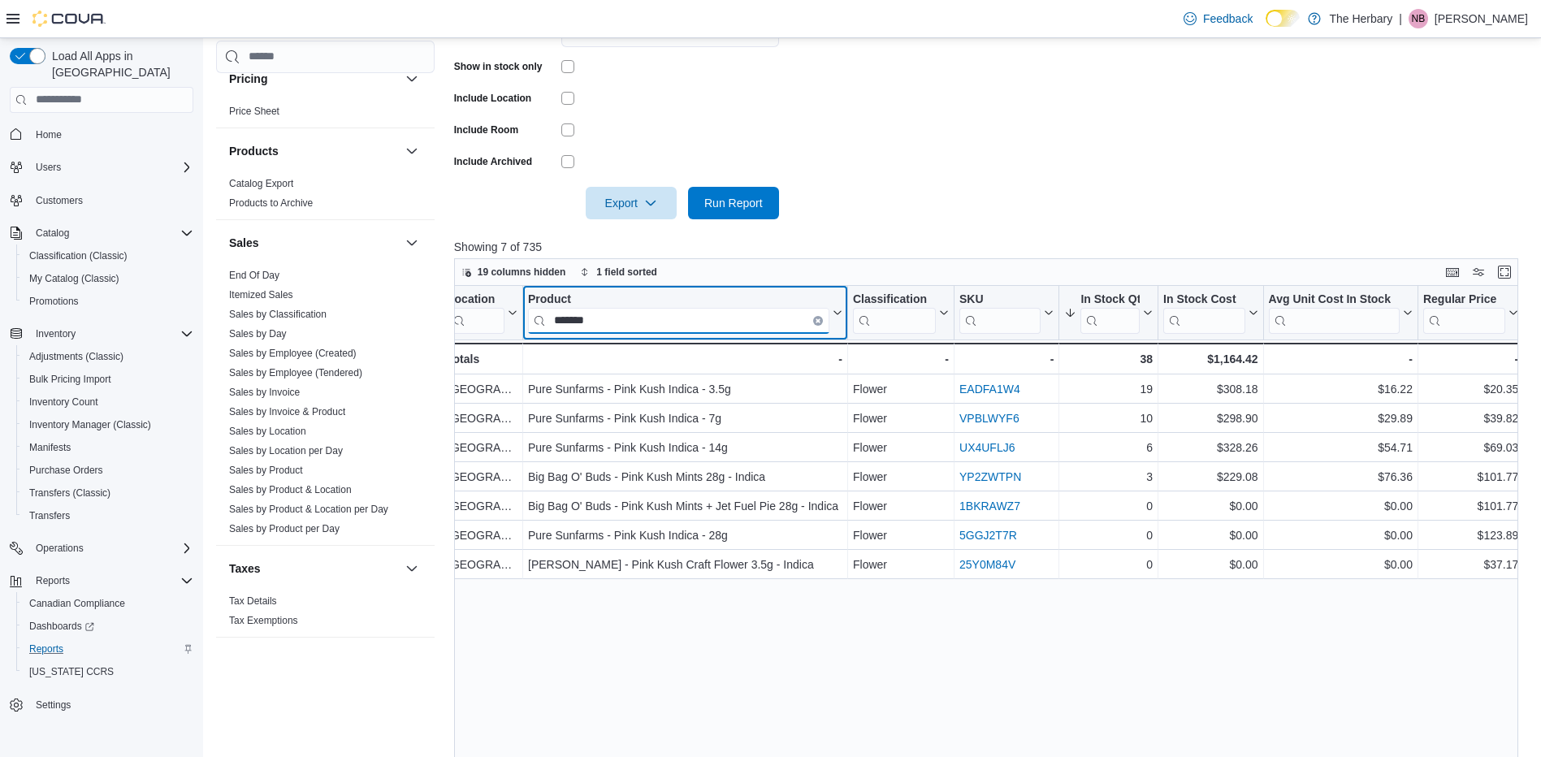
type input "*******"
click at [815, 320] on icon "Clear input" at bounding box center [817, 320] width 5 height 5
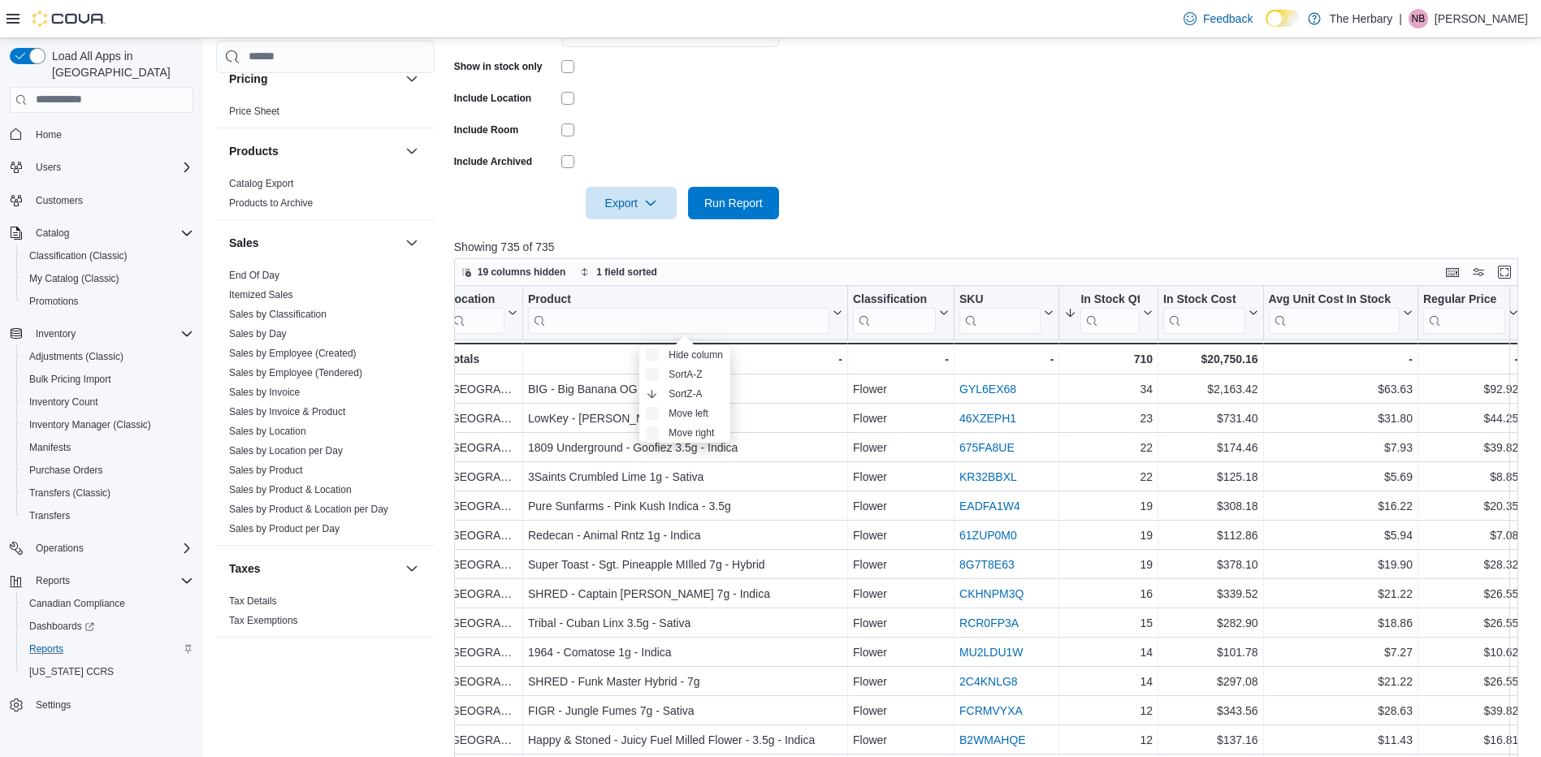
click at [928, 221] on div at bounding box center [991, 228] width 1075 height 19
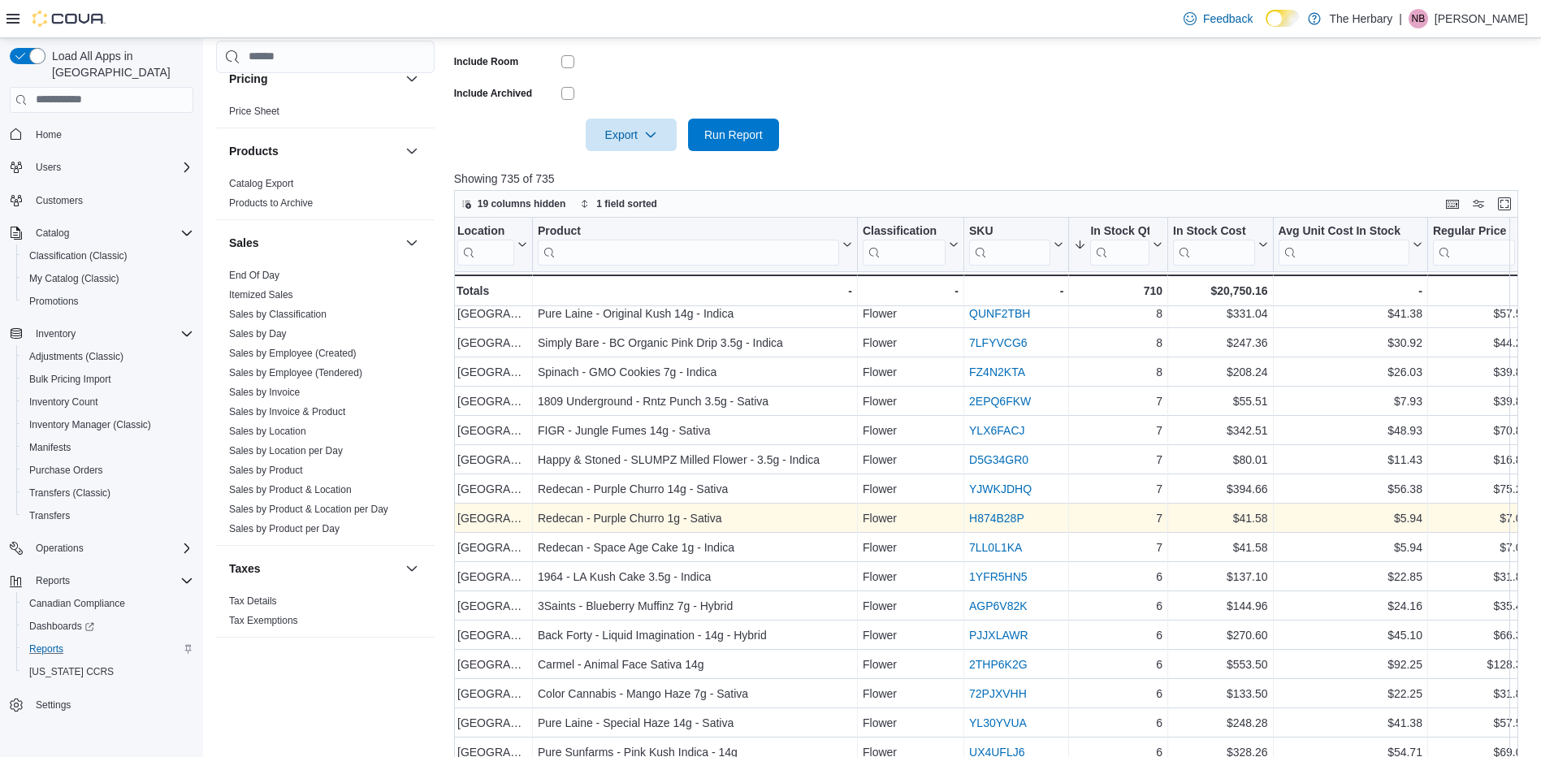
scroll to position [529, 0]
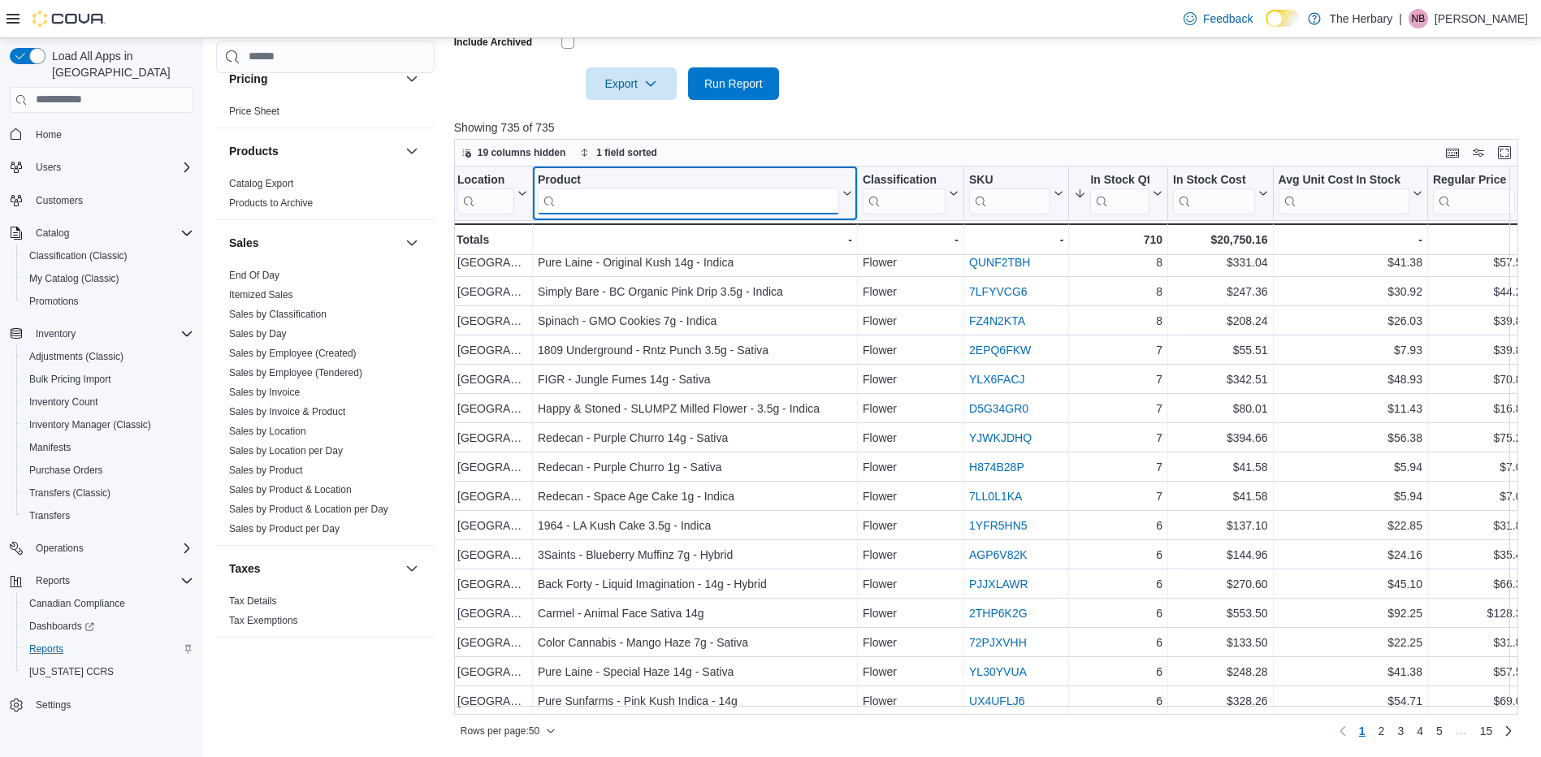
click at [739, 194] on input "search" at bounding box center [688, 201] width 301 height 26
type input "*"
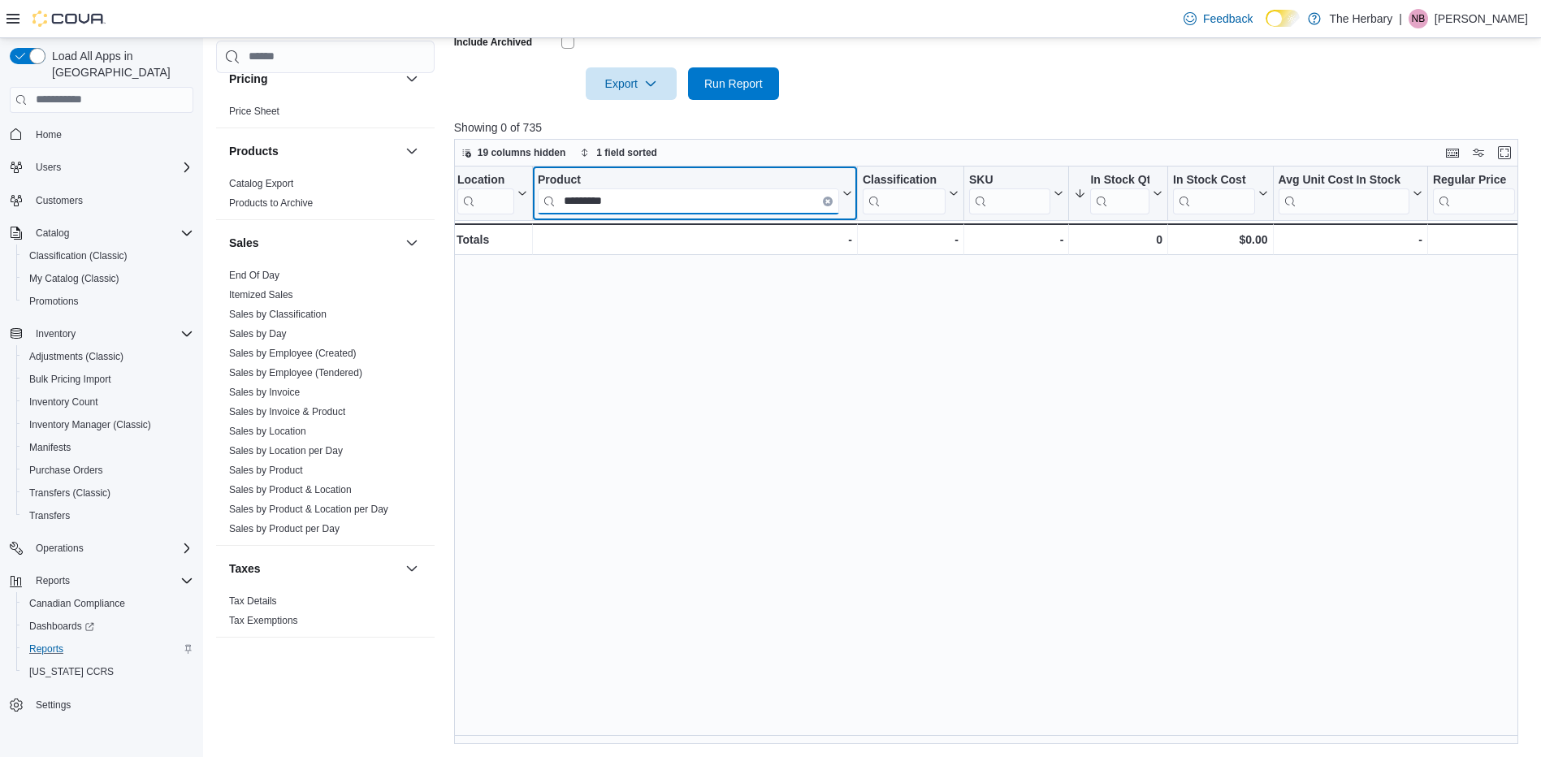
scroll to position [0, 2]
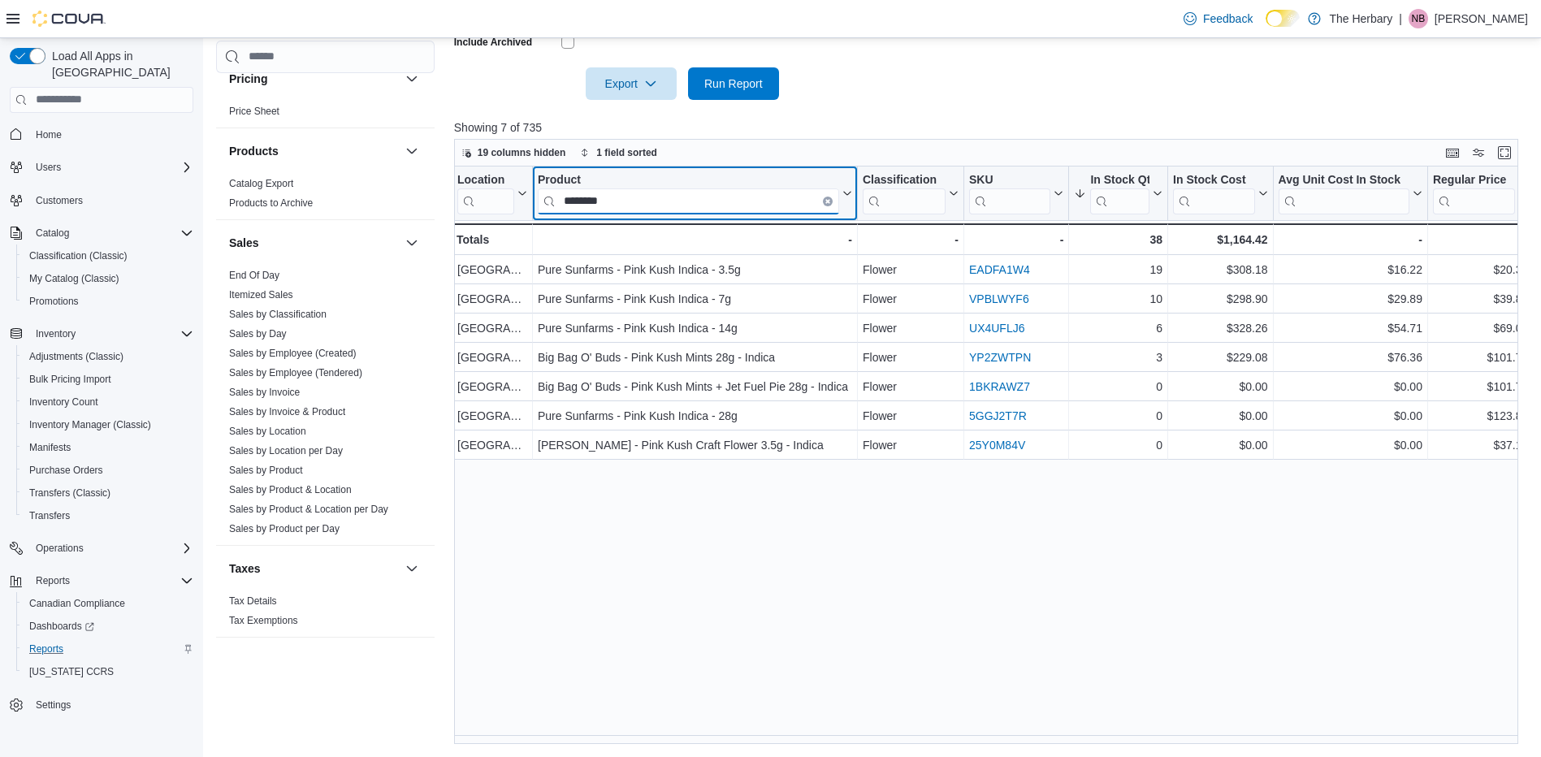
type input "********"
click at [828, 204] on button "Clear input" at bounding box center [828, 201] width 10 height 10
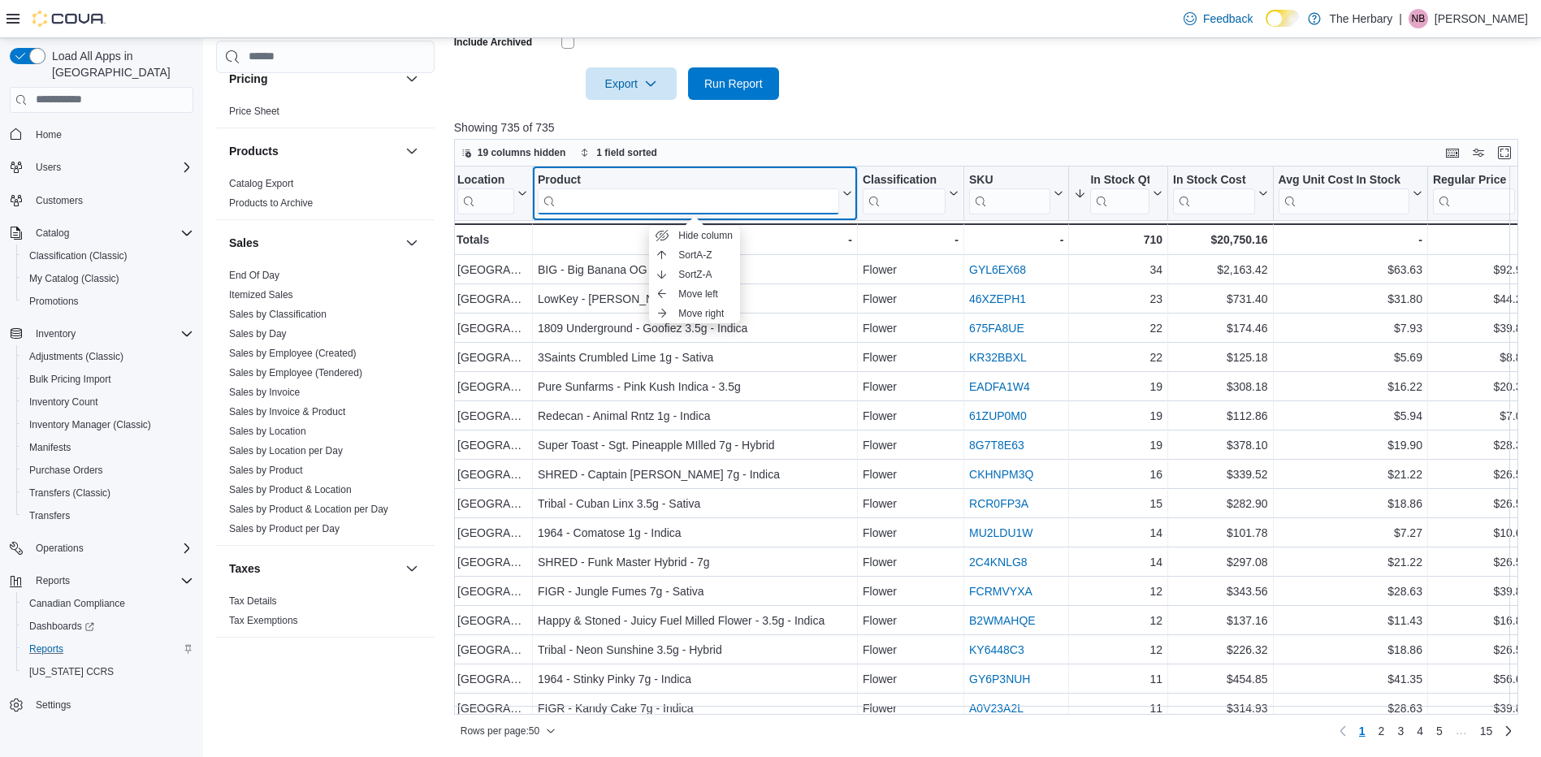
click at [707, 197] on input "search" at bounding box center [688, 201] width 301 height 26
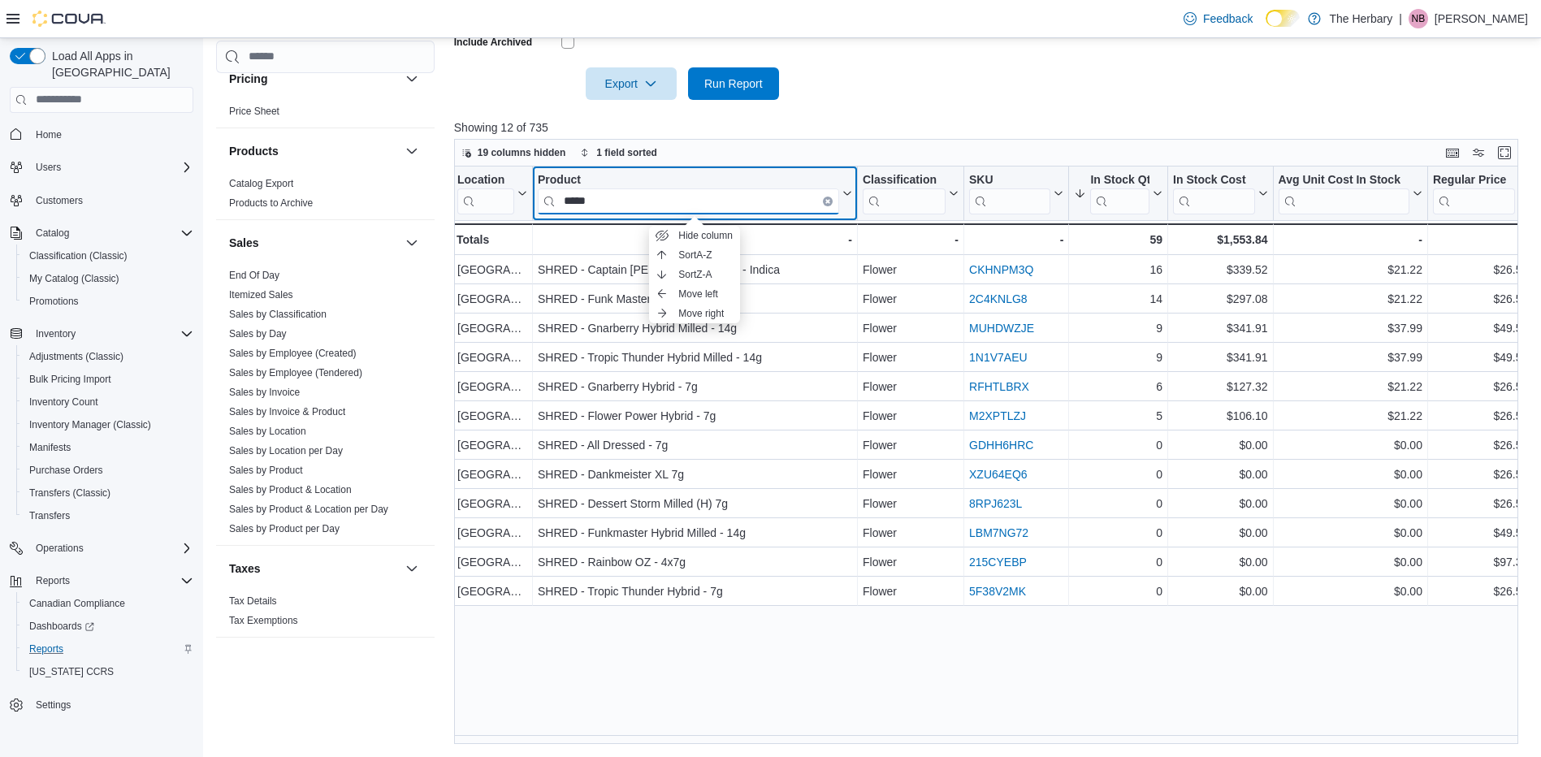
type input "*****"
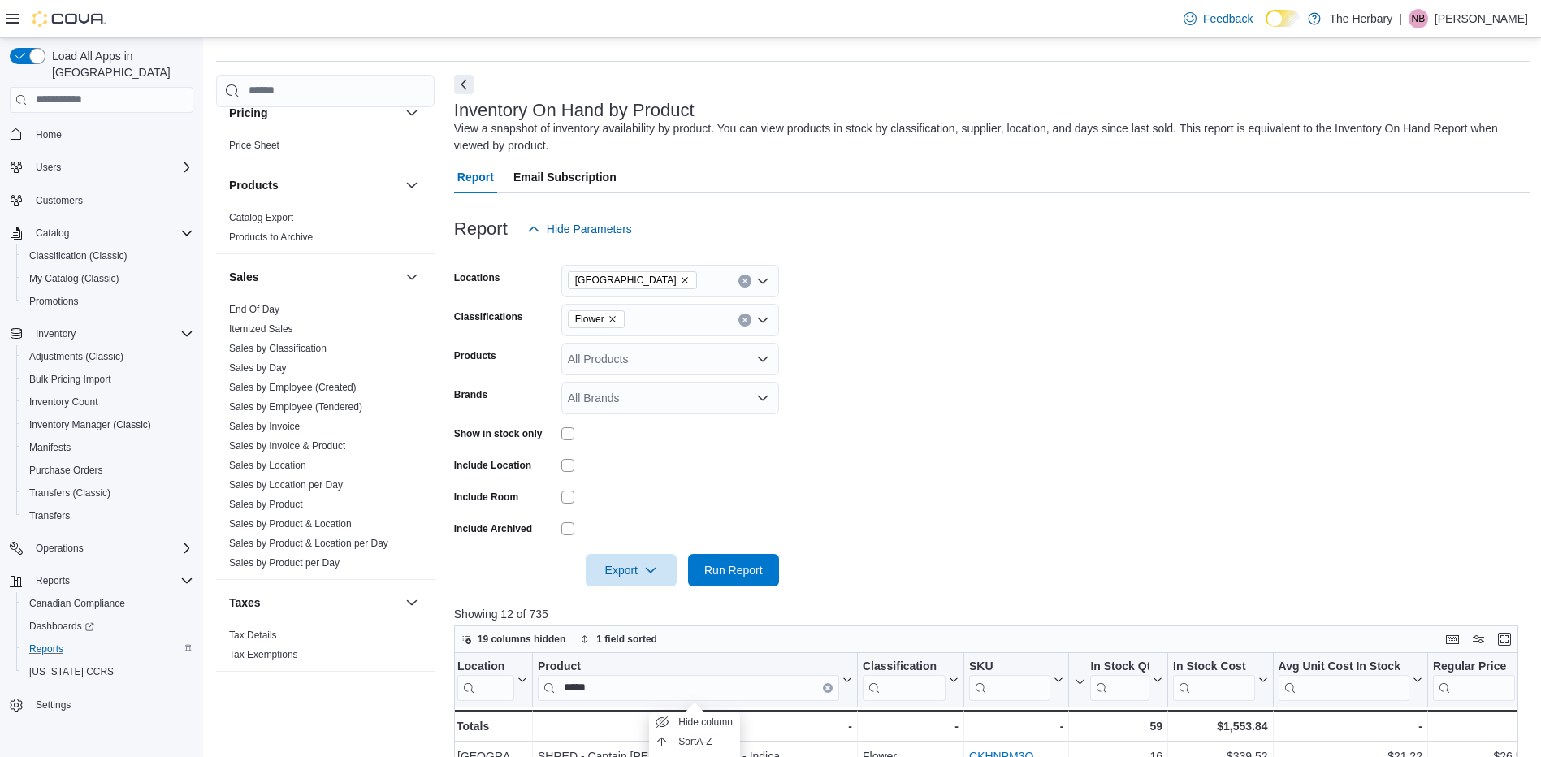
scroll to position [529, 0]
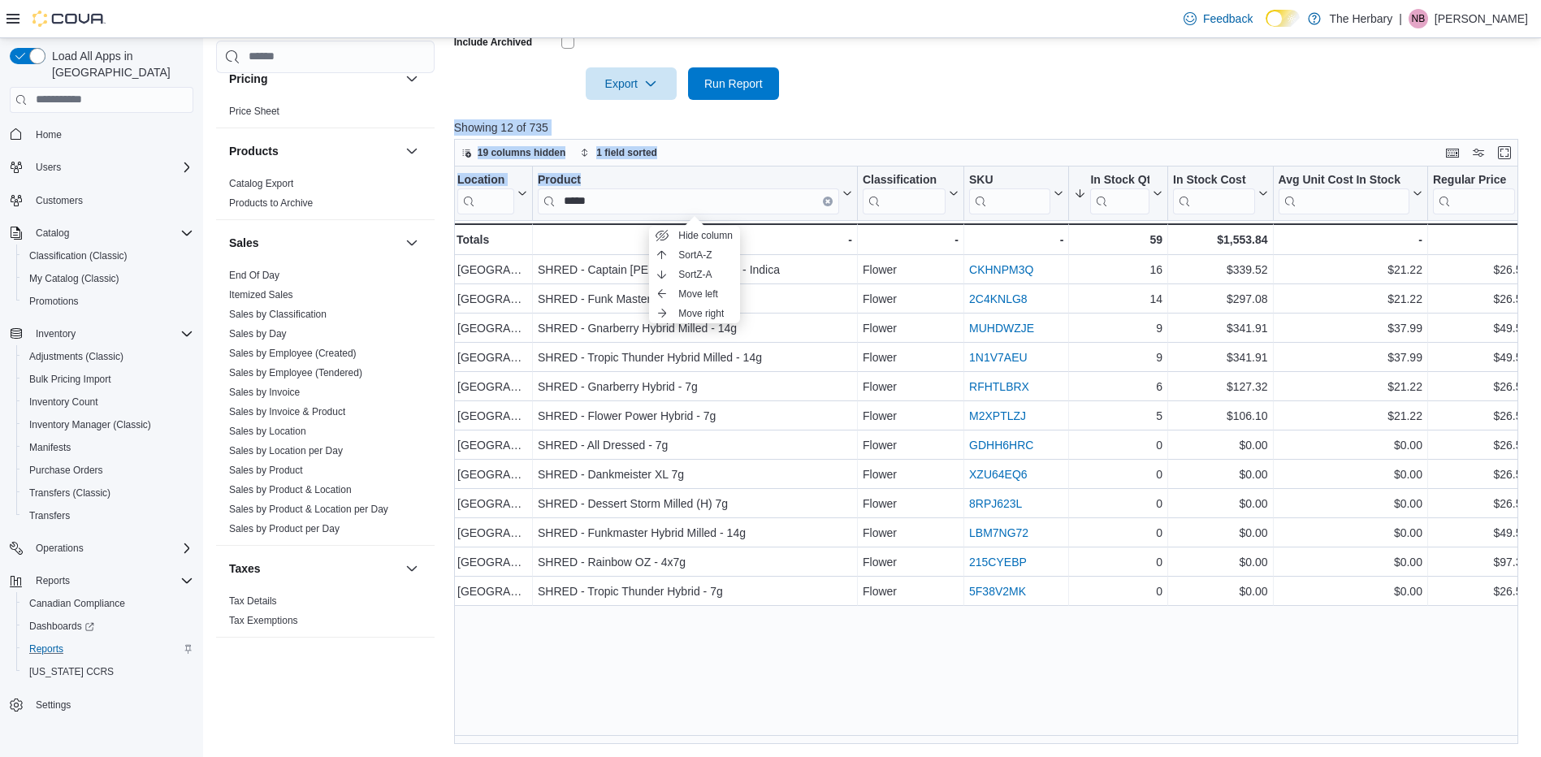
drag, startPoint x: 879, startPoint y: 92, endPoint x: 771, endPoint y: 179, distance: 138.6
click at [771, 179] on div "Report Hide Parameters Locations London Classifications Flower Products All Pro…" at bounding box center [991, 226] width 1075 height 1038
click at [771, 179] on div "Product" at bounding box center [688, 179] width 301 height 15
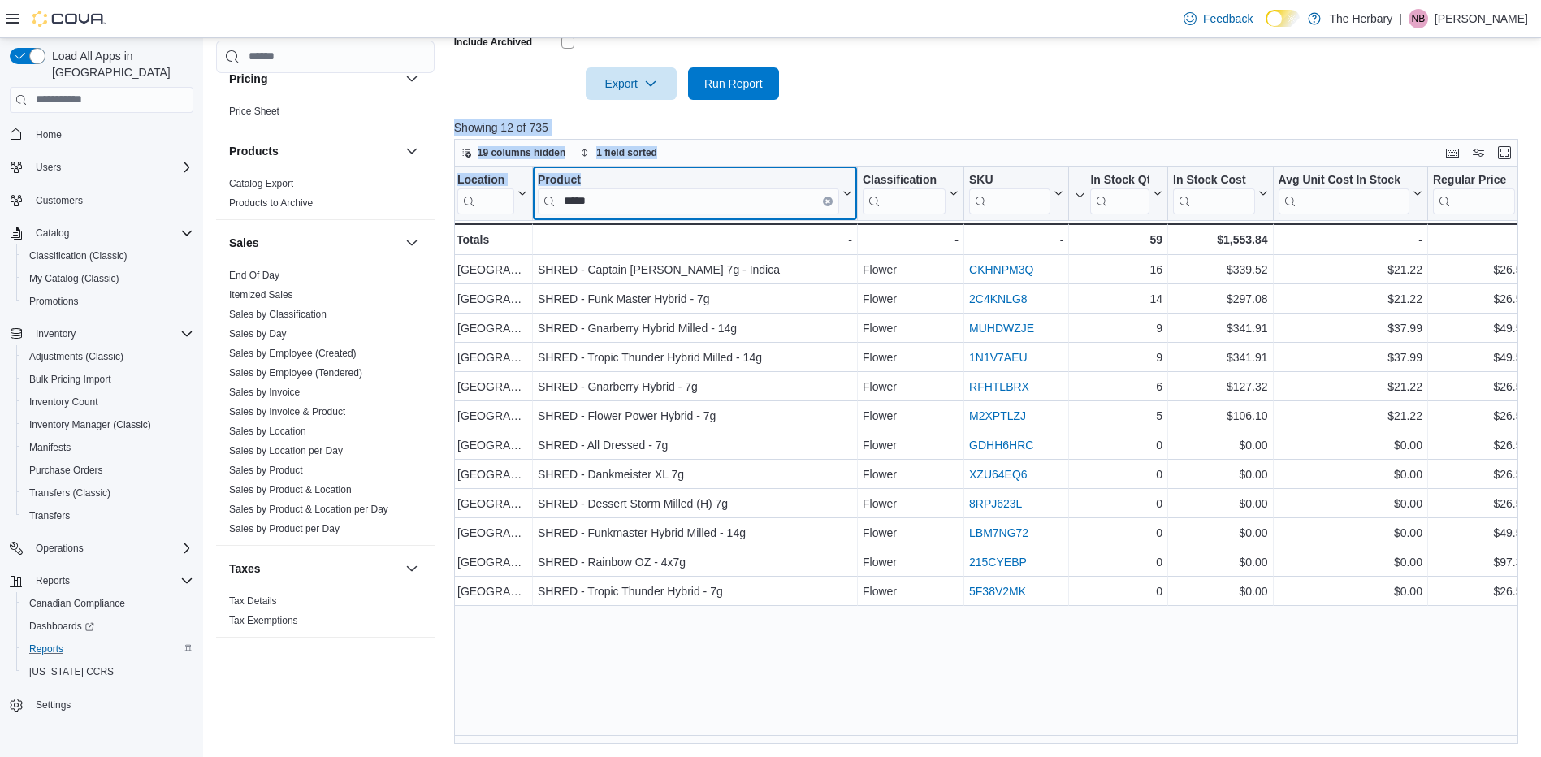
click at [824, 201] on button "Clear input" at bounding box center [828, 201] width 10 height 10
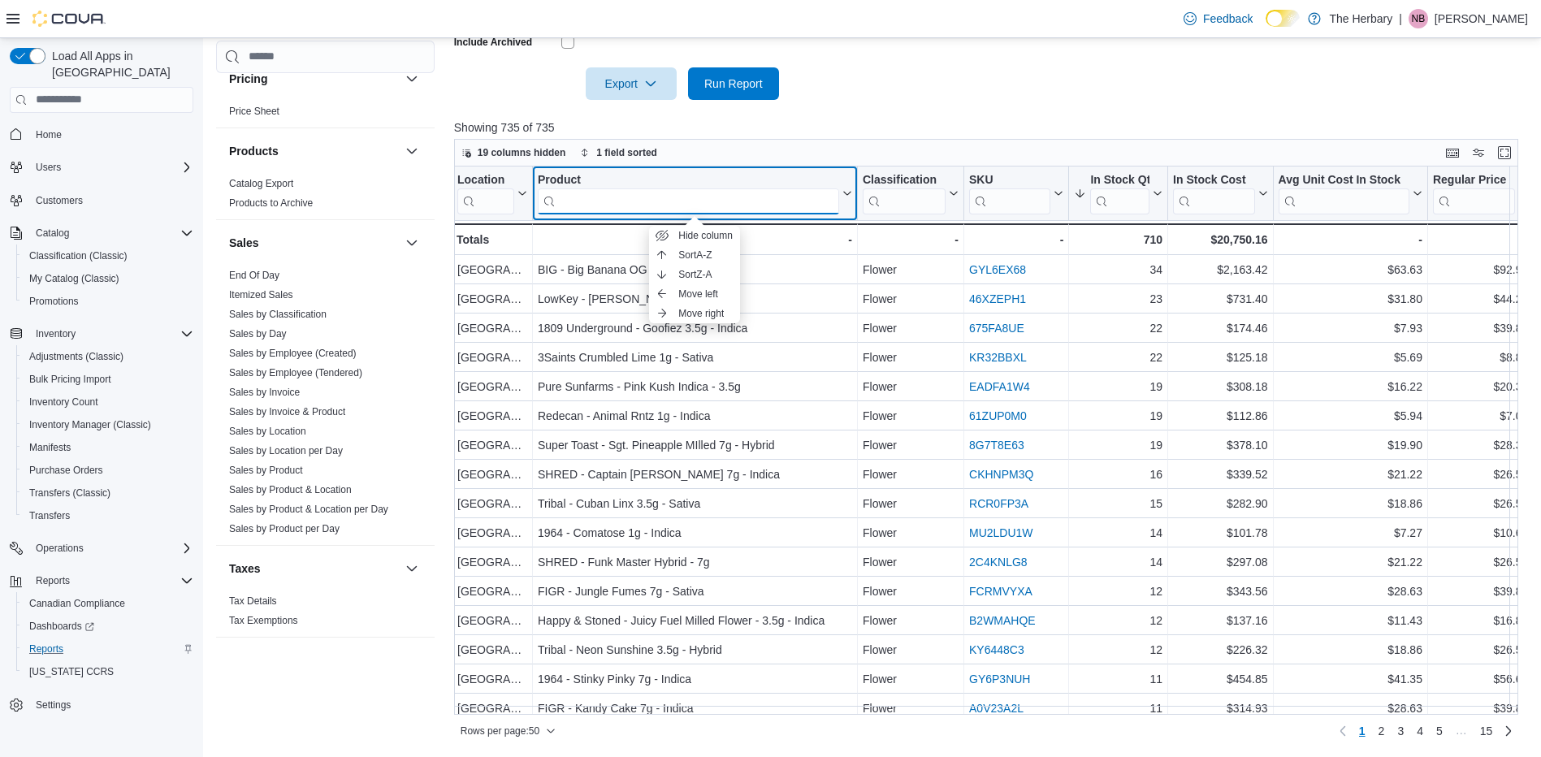
click at [595, 209] on input "search" at bounding box center [688, 201] width 301 height 26
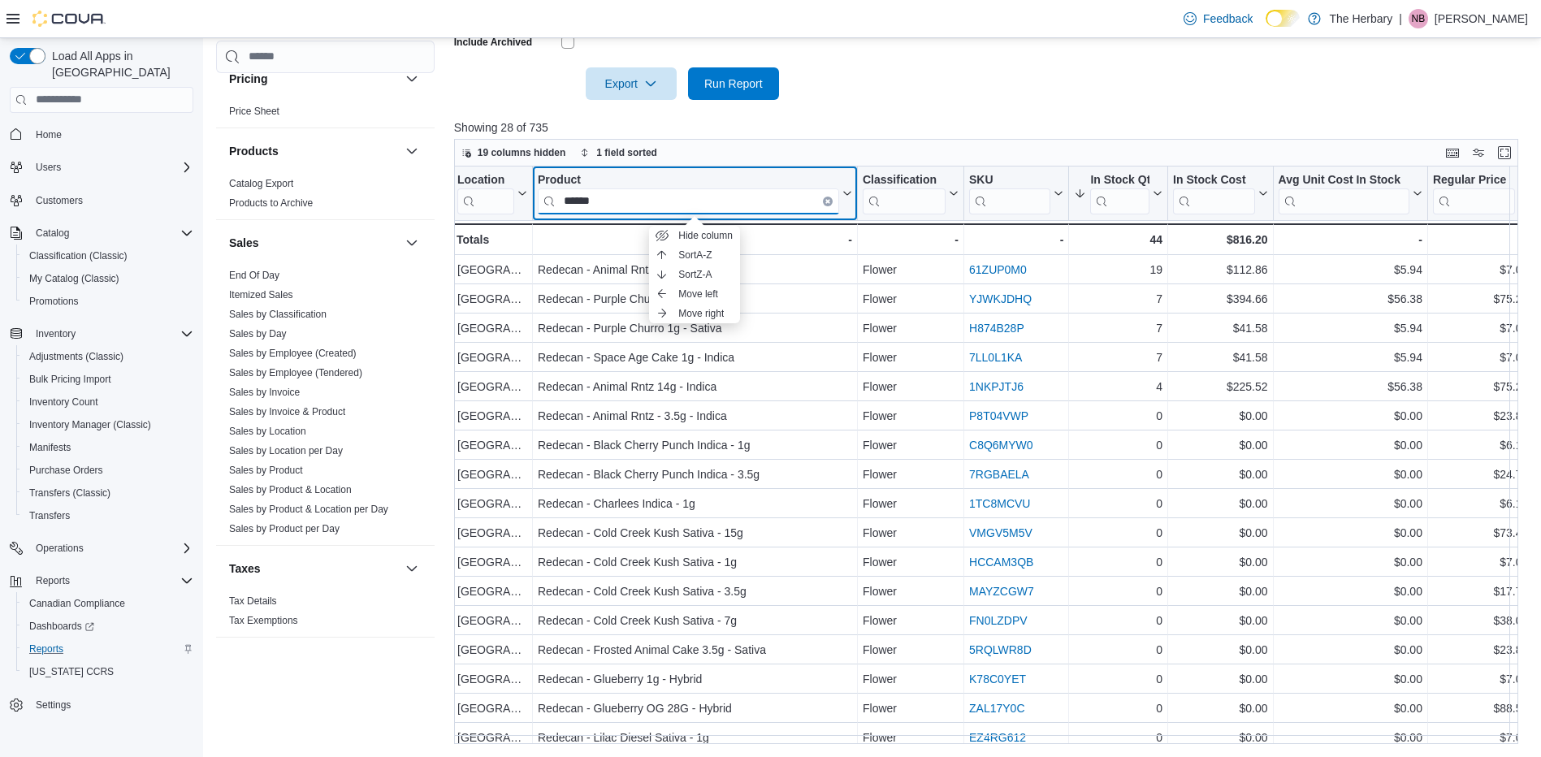
type input "******"
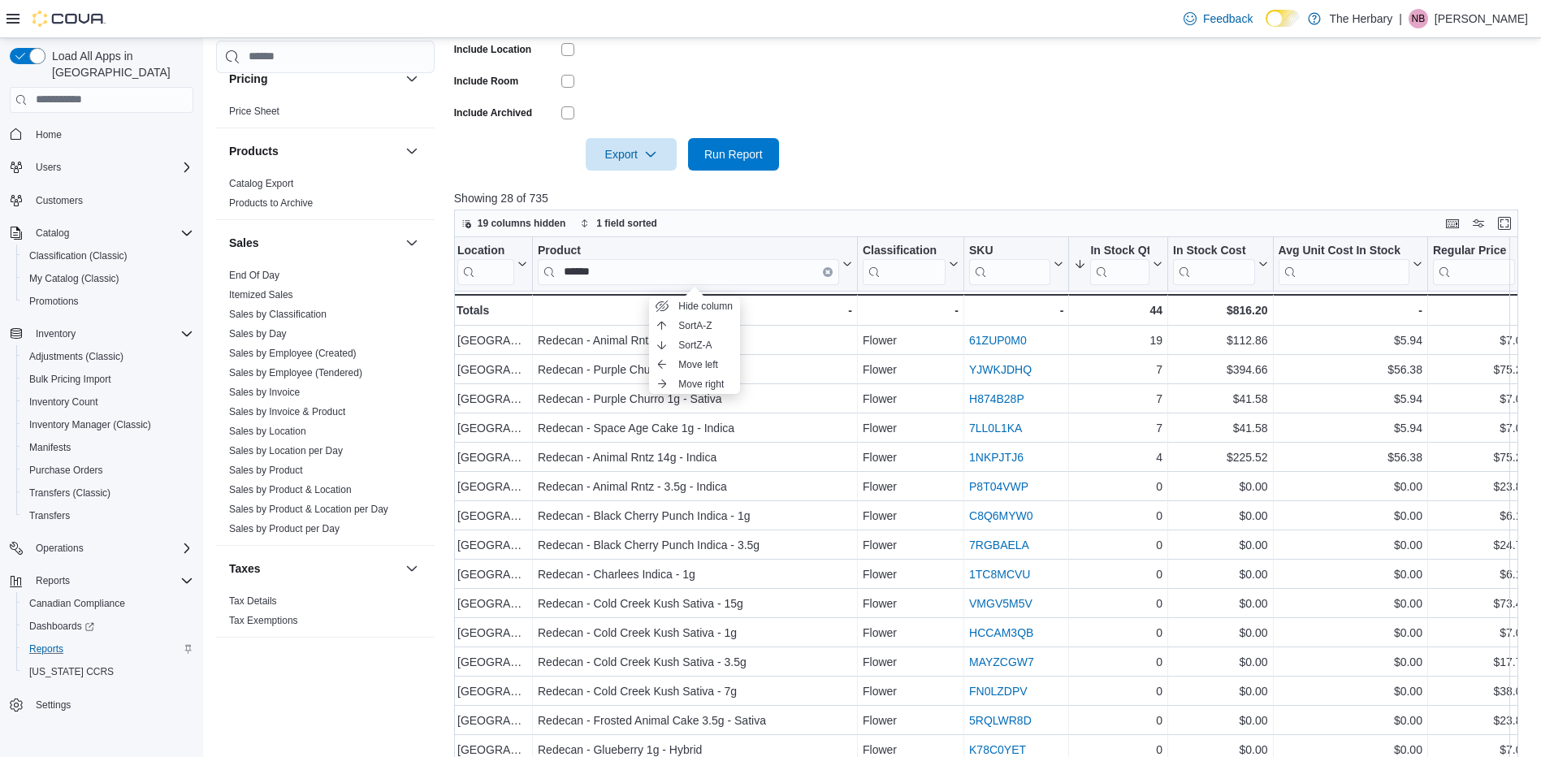
scroll to position [457, 0]
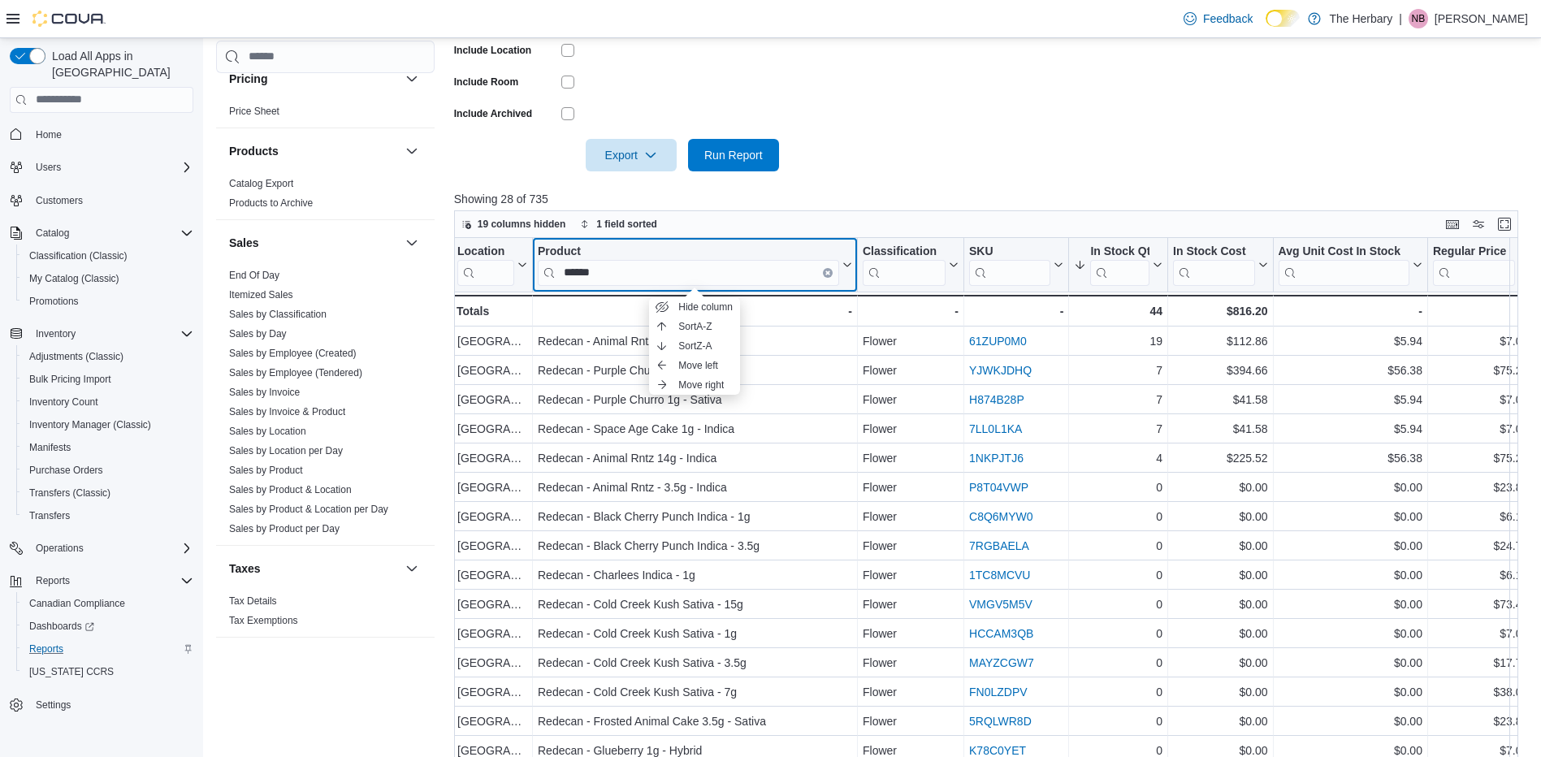
click at [784, 251] on div "Product" at bounding box center [688, 251] width 301 height 15
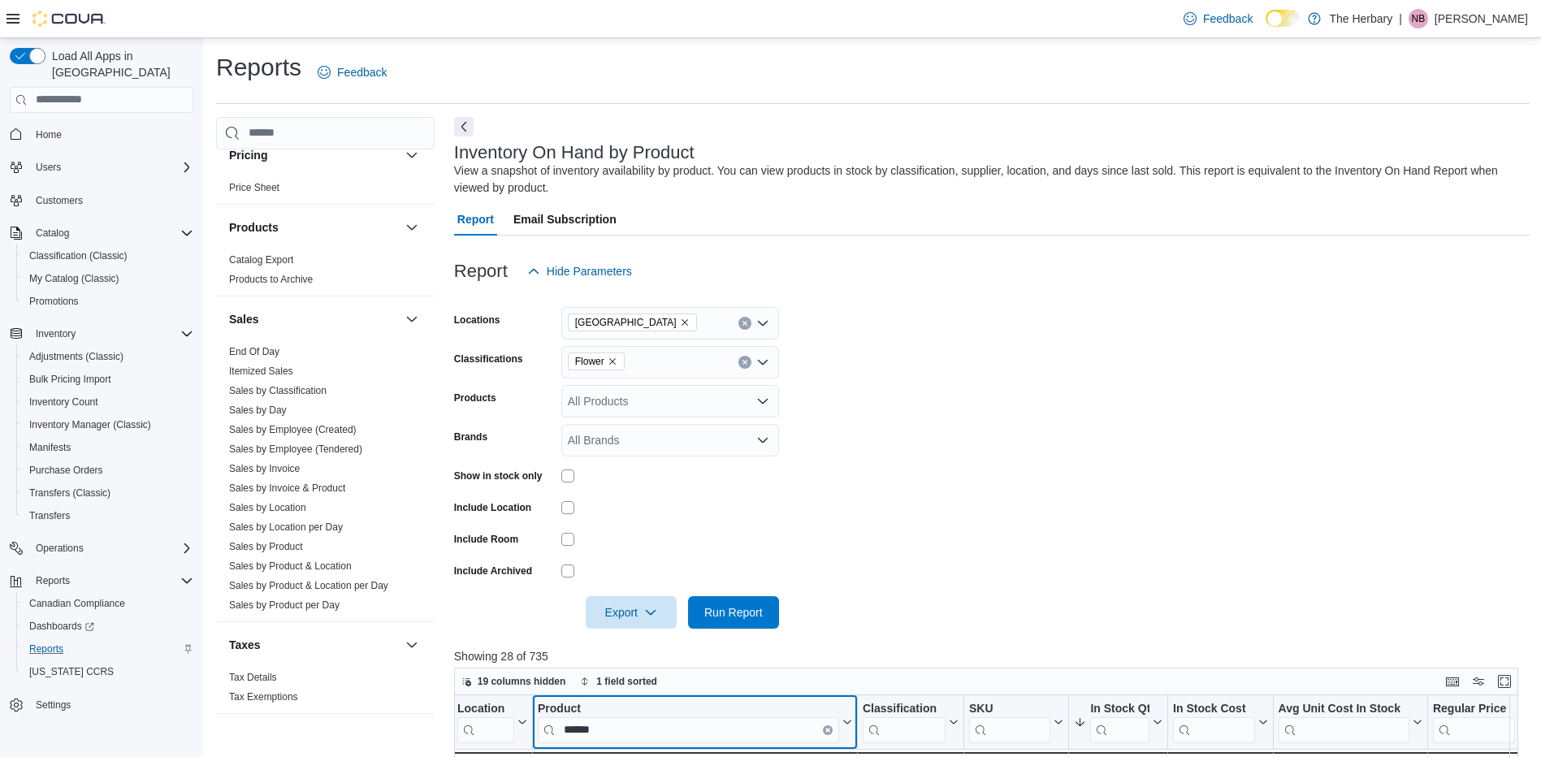
scroll to position [106, 0]
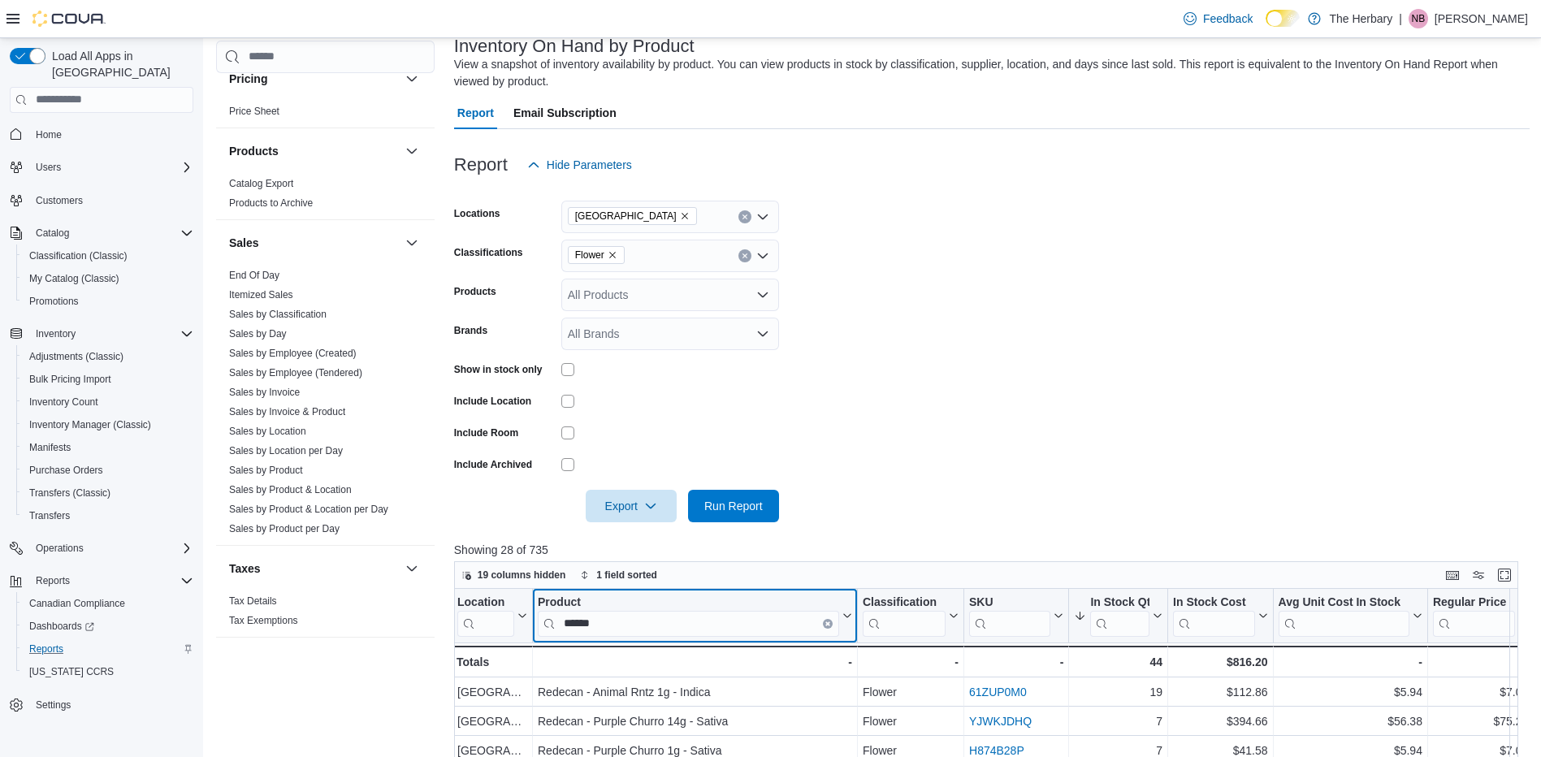
click at [826, 619] on button "Clear input" at bounding box center [828, 623] width 10 height 10
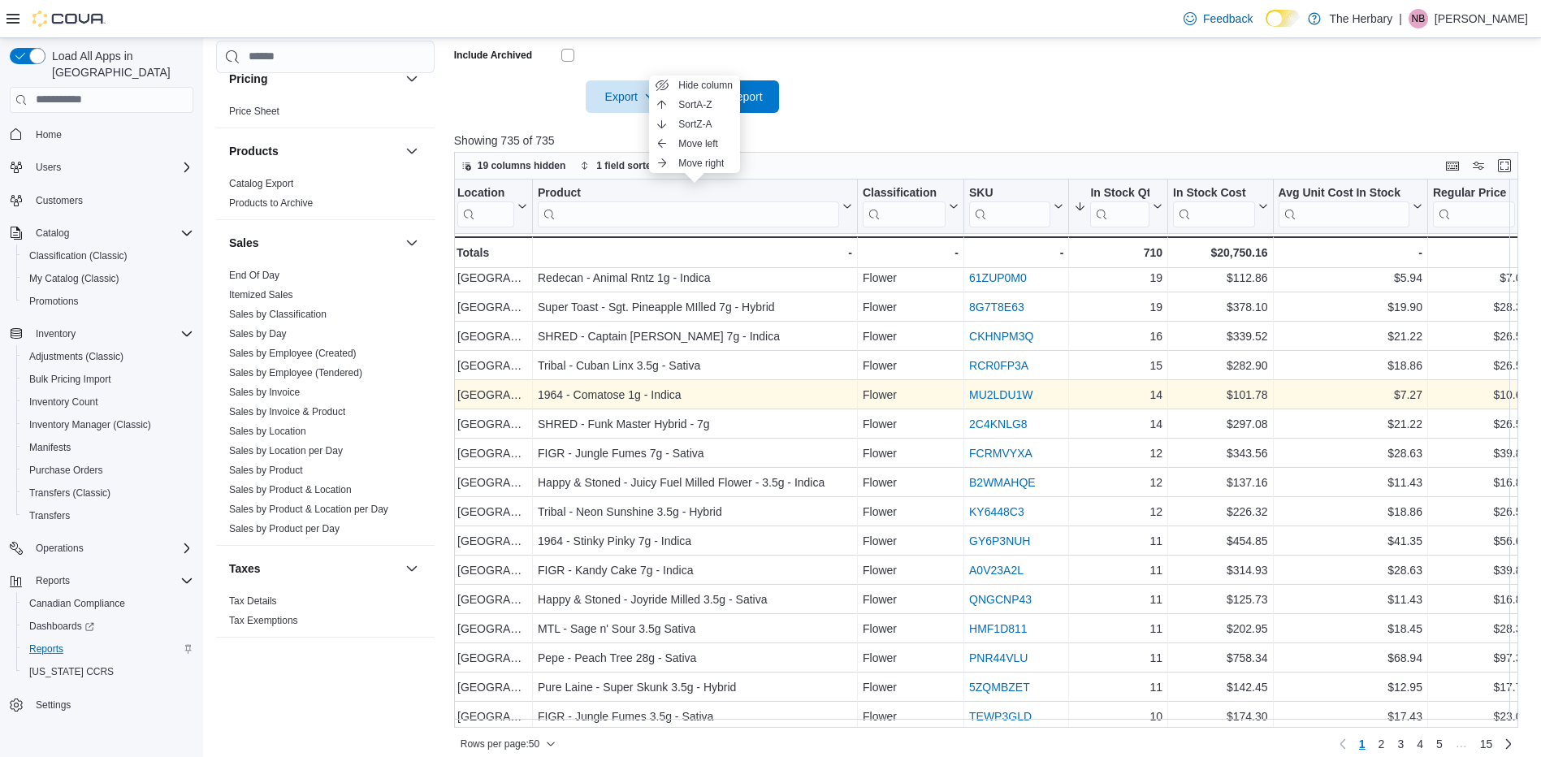
scroll to position [188, 2]
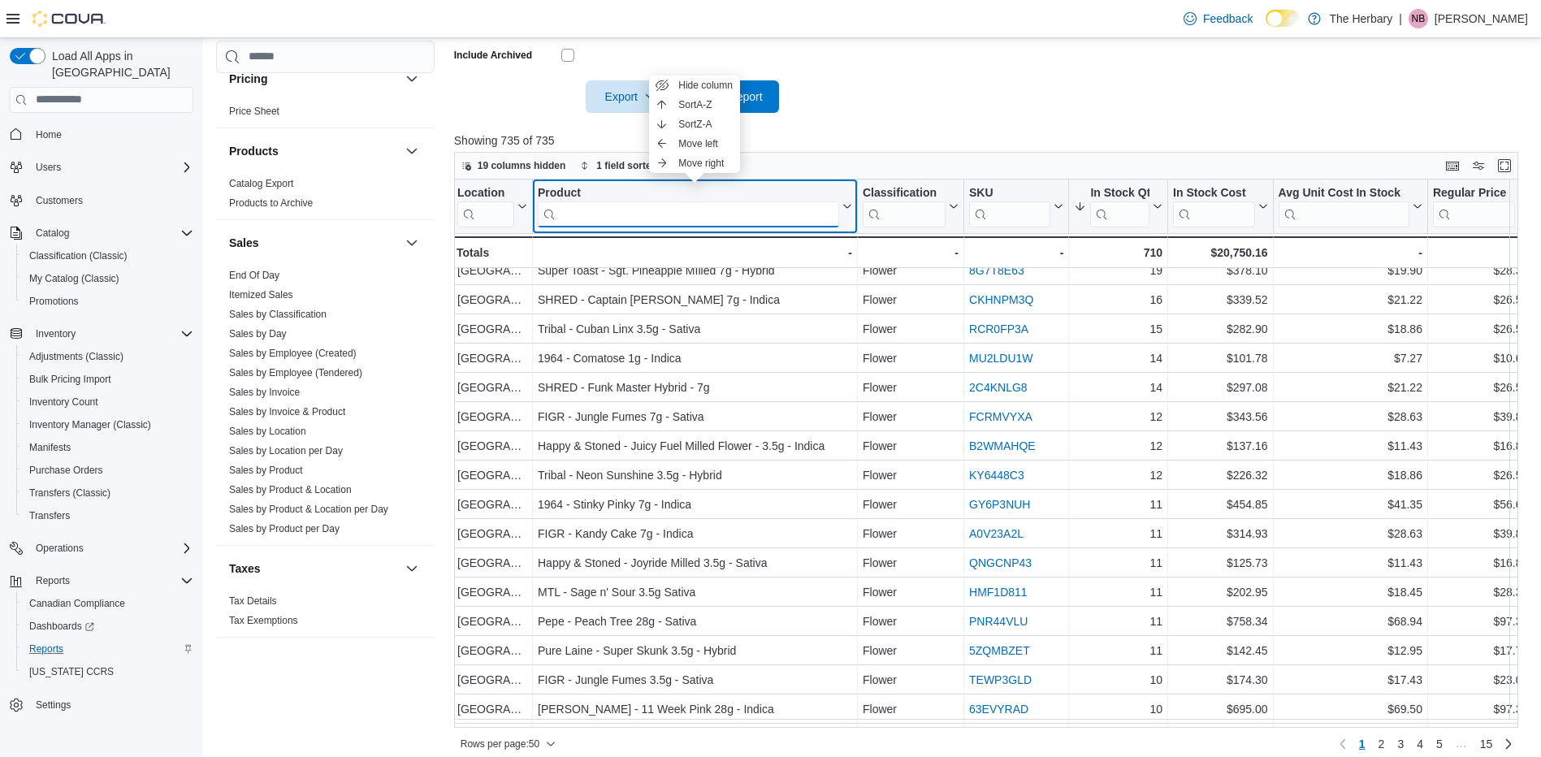
click at [637, 214] on input "search" at bounding box center [688, 214] width 301 height 26
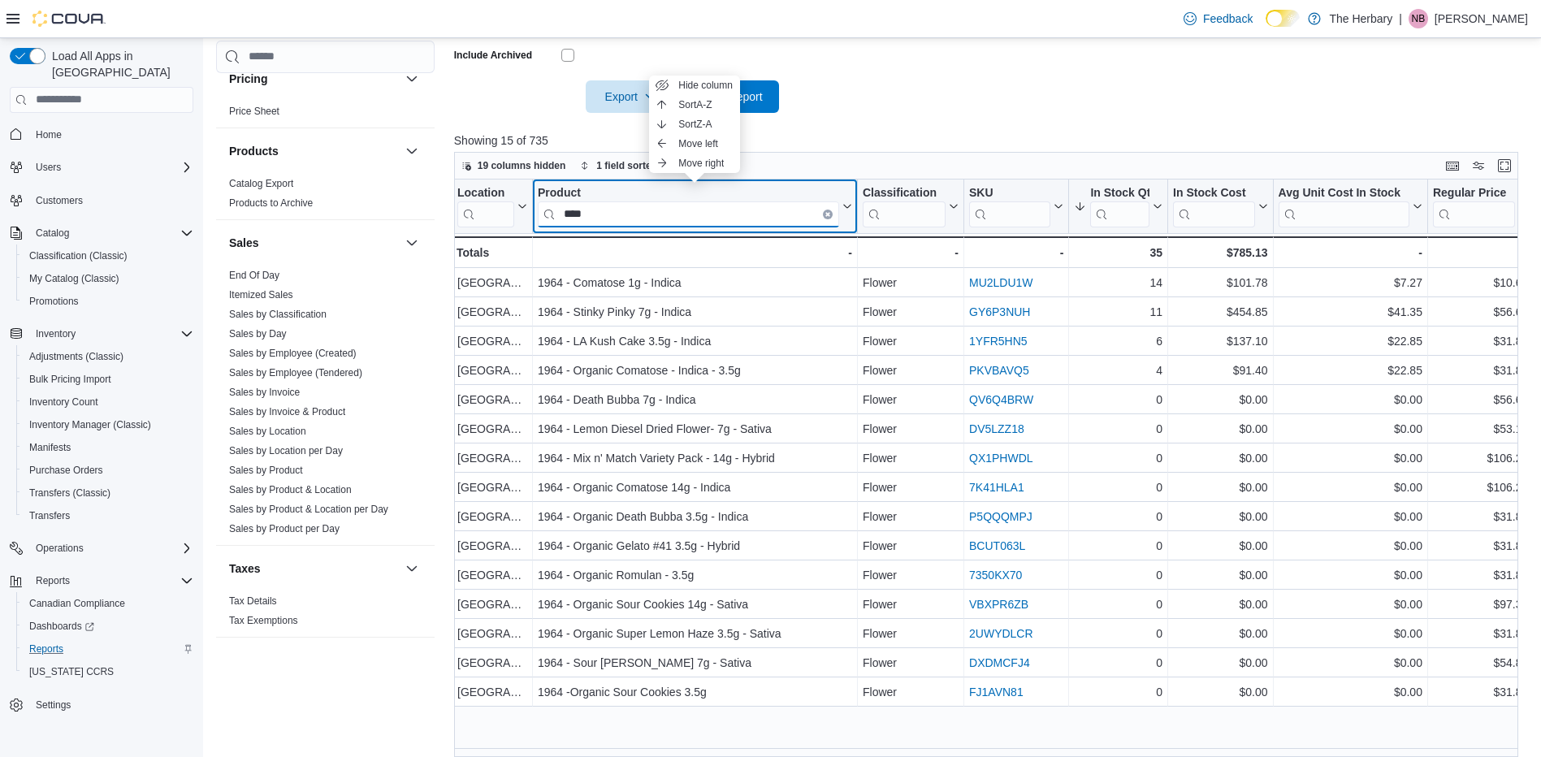
scroll to position [0, 2]
type input "****"
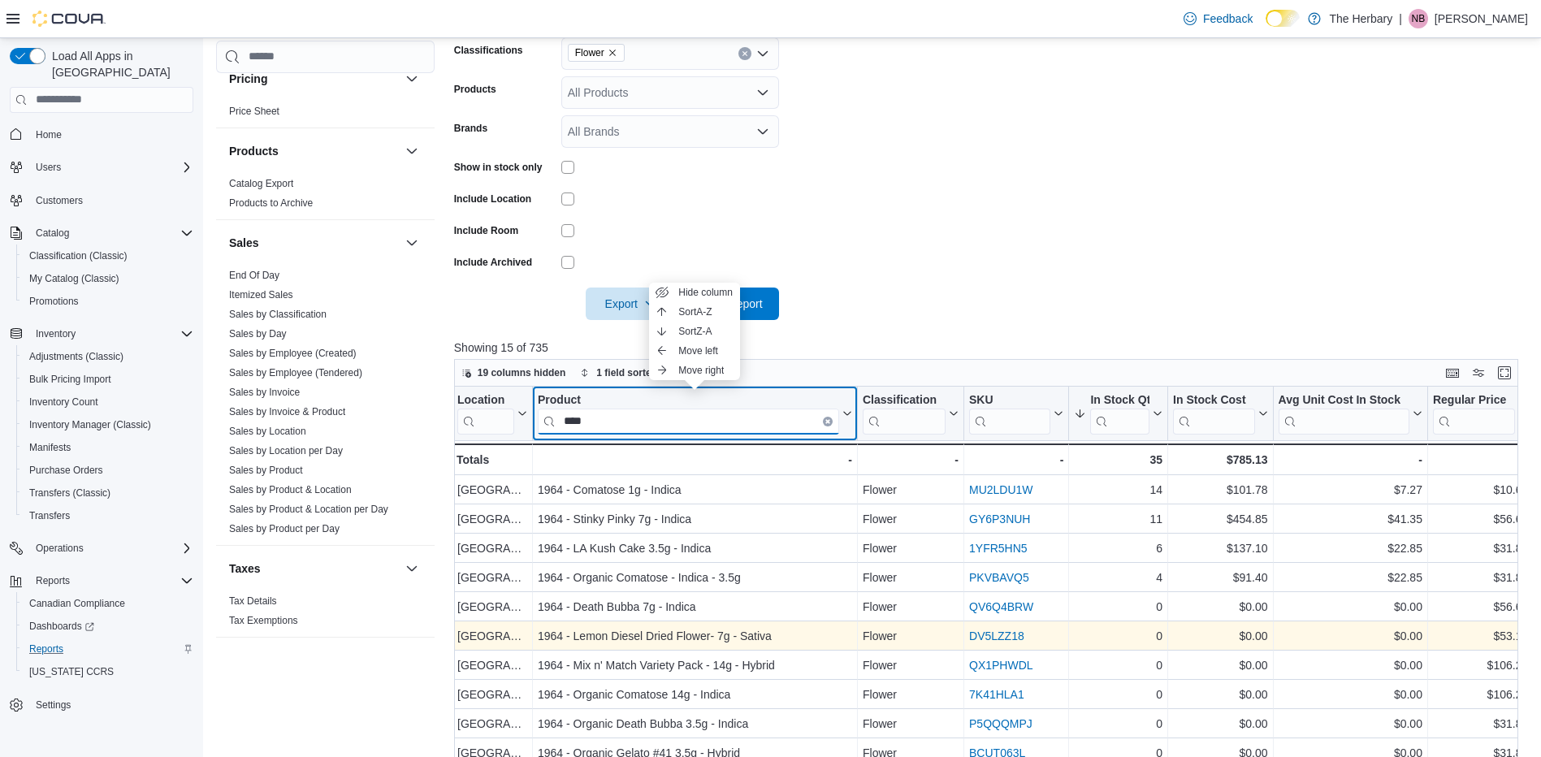
scroll to position [306, 0]
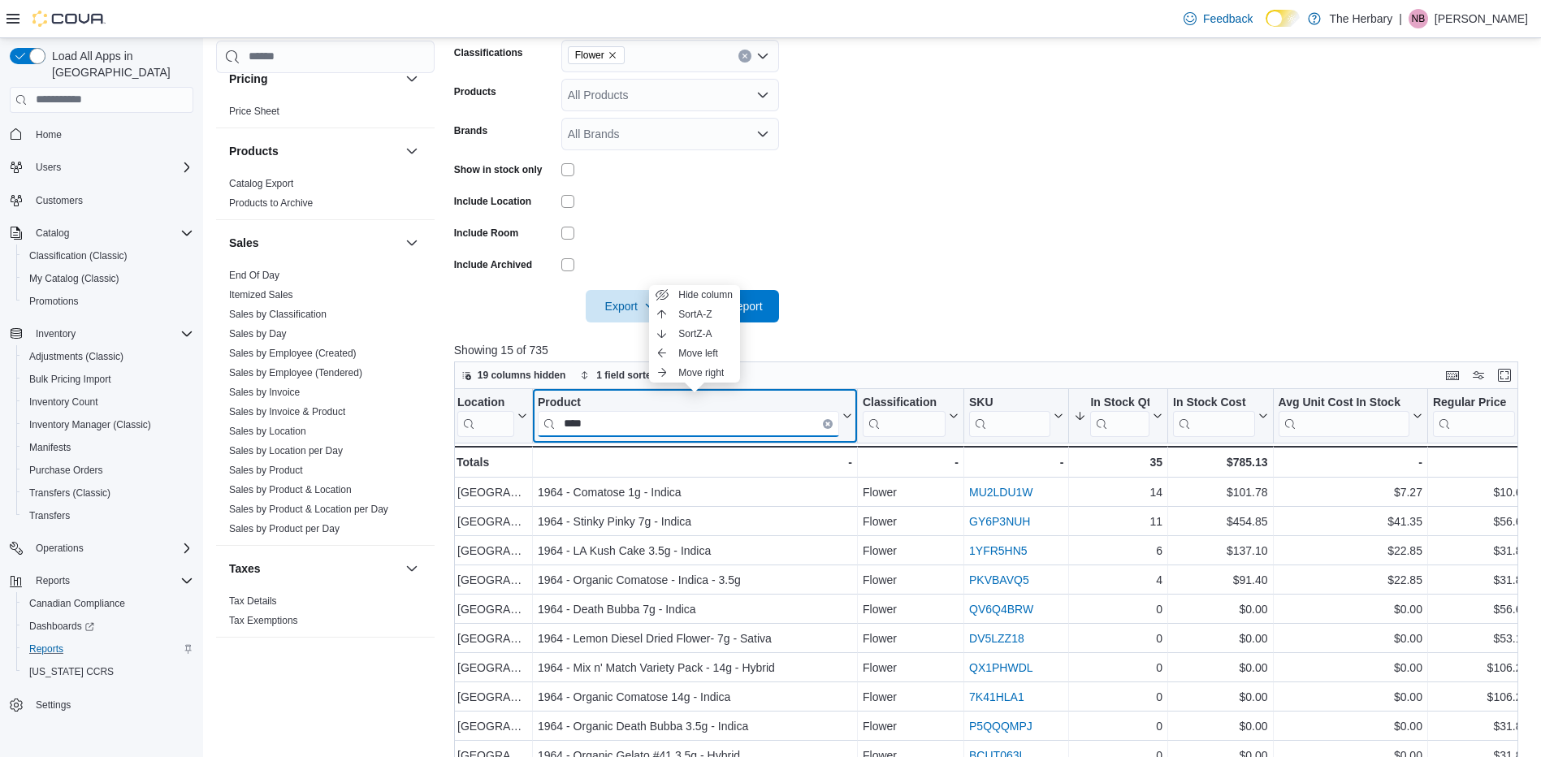
click at [826, 420] on div "****" at bounding box center [688, 423] width 301 height 26
click at [826, 420] on button "Clear input" at bounding box center [828, 423] width 10 height 10
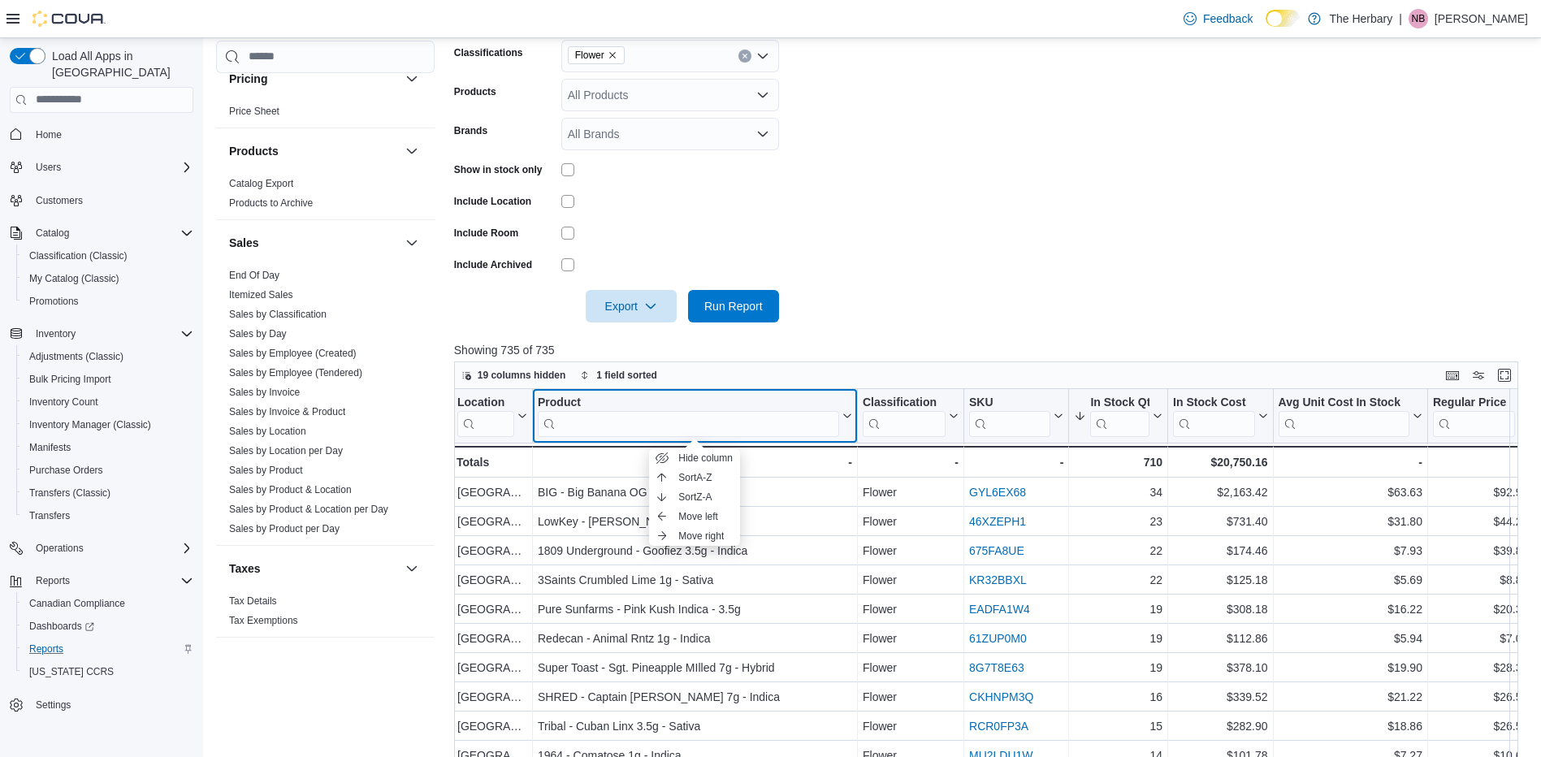
click at [793, 405] on div "Product" at bounding box center [688, 402] width 301 height 15
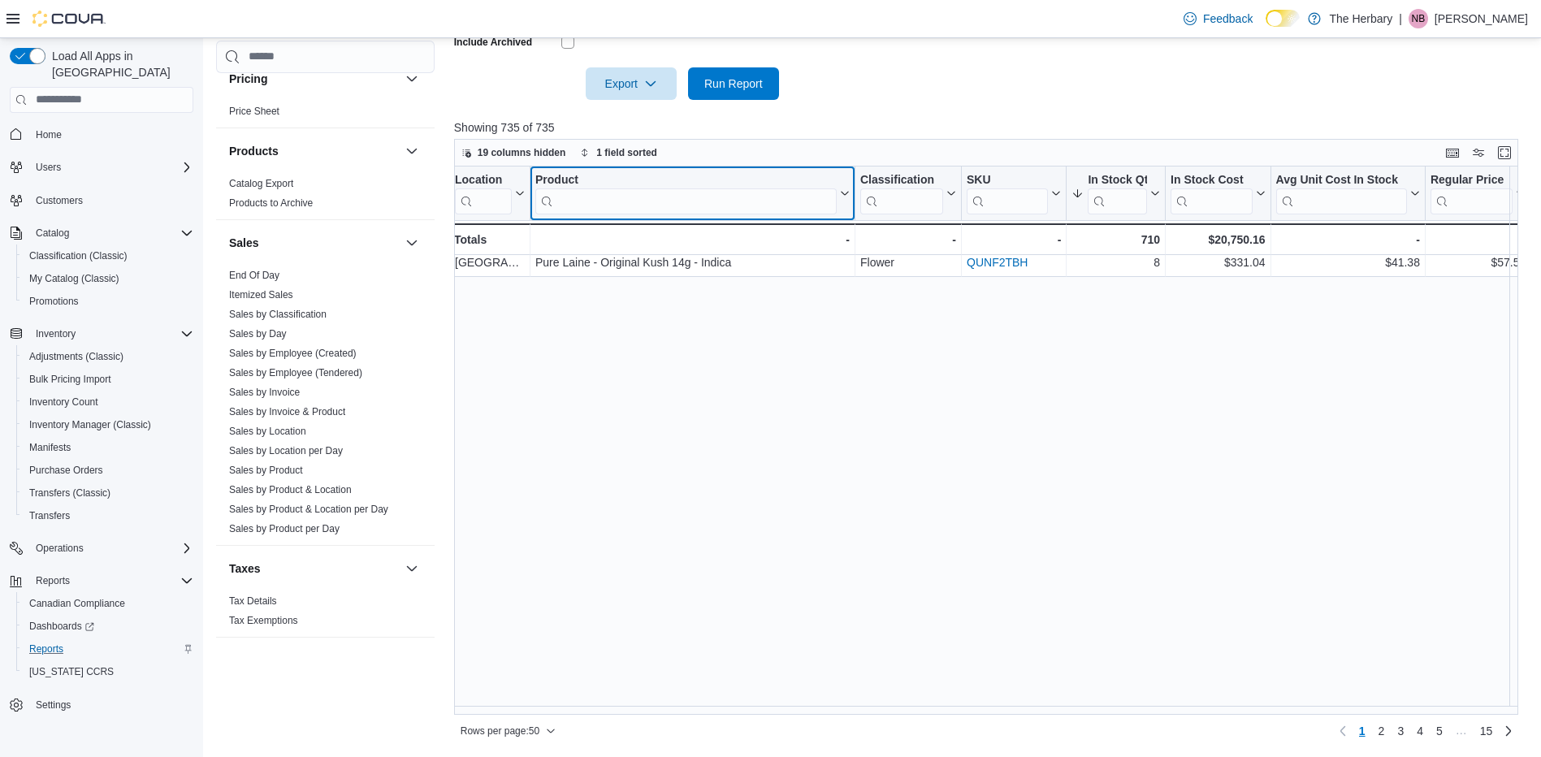
scroll to position [0, 5]
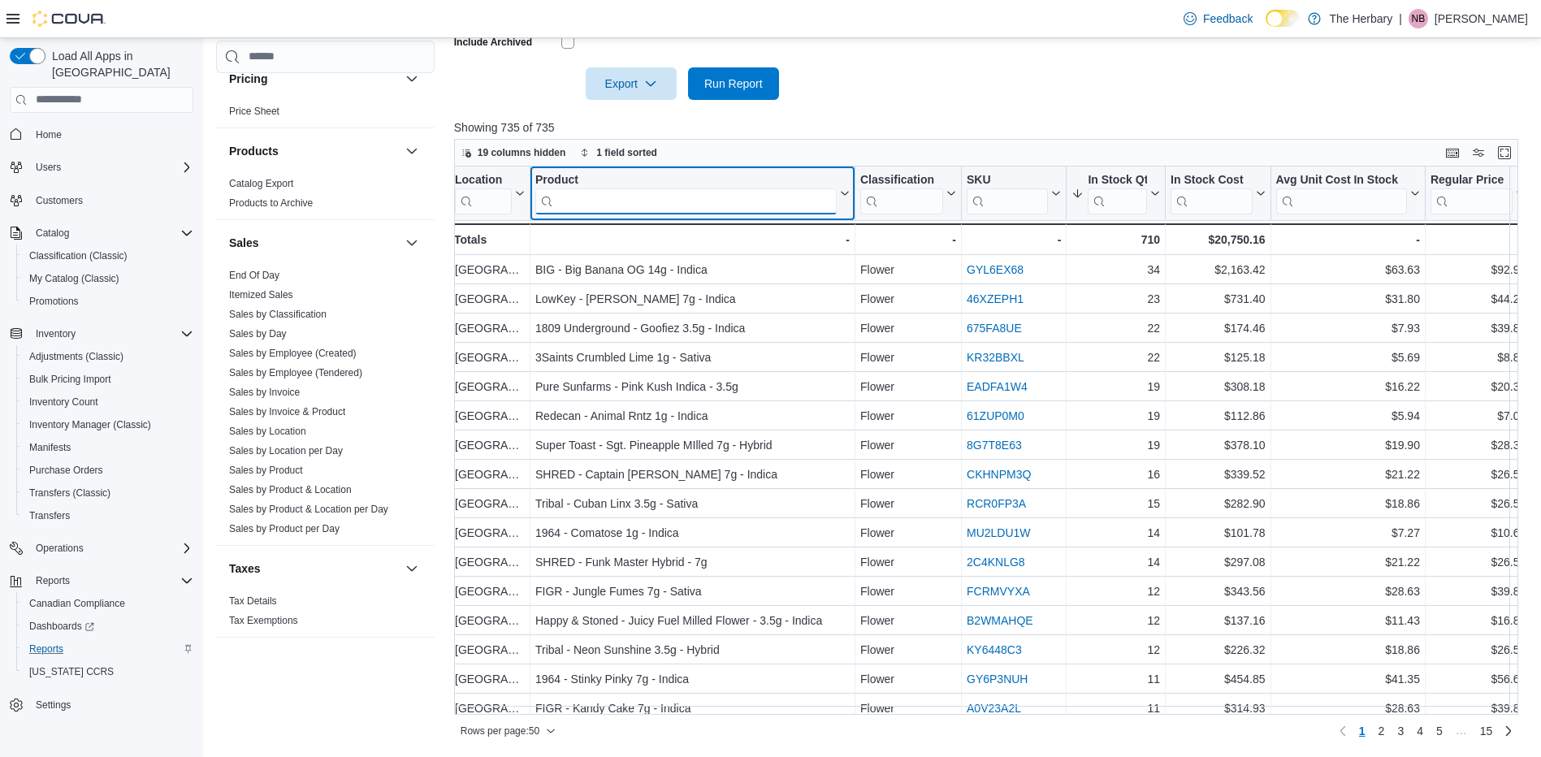
click at [616, 213] on input "search" at bounding box center [685, 201] width 301 height 26
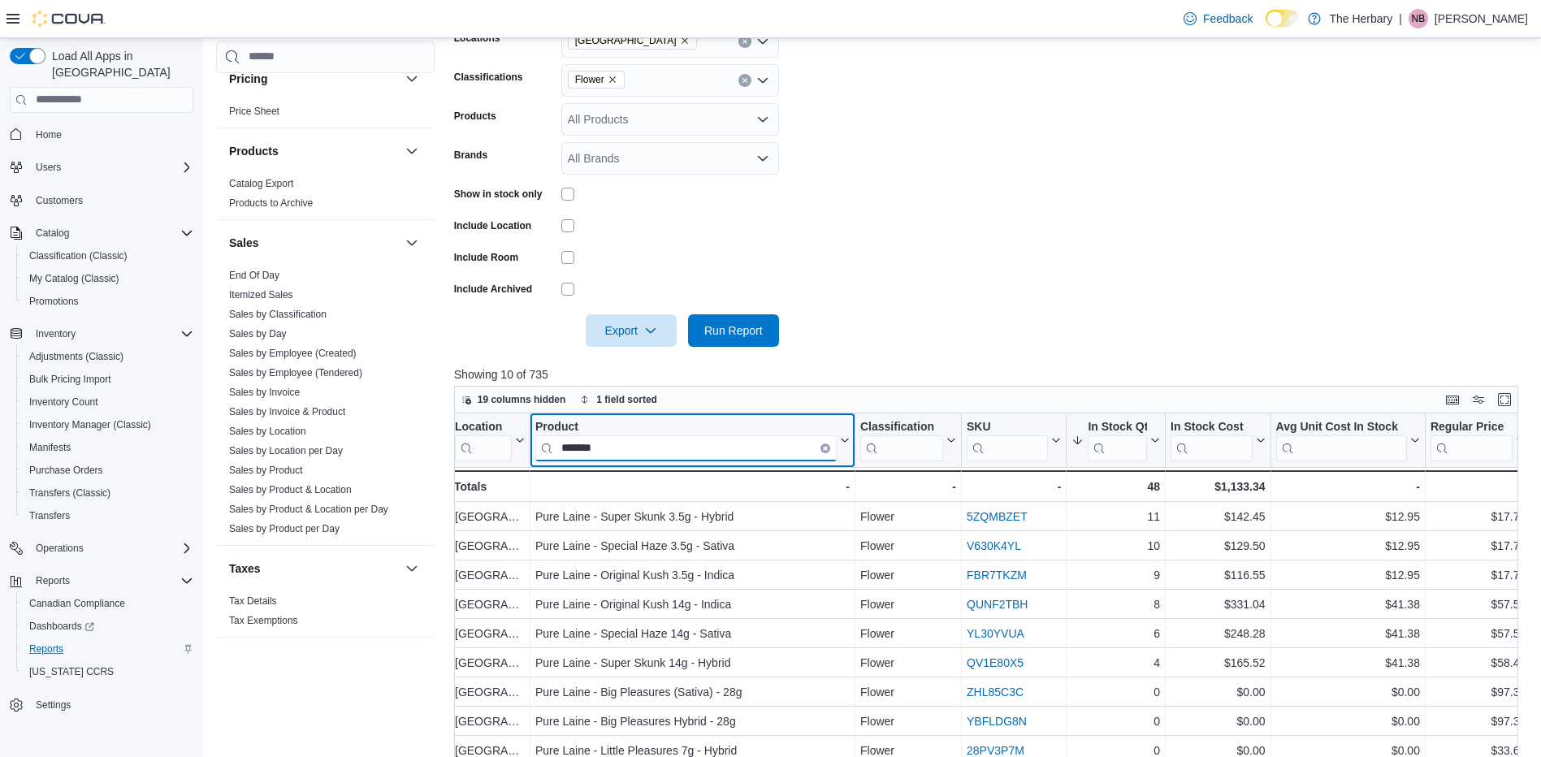
scroll to position [303, 0]
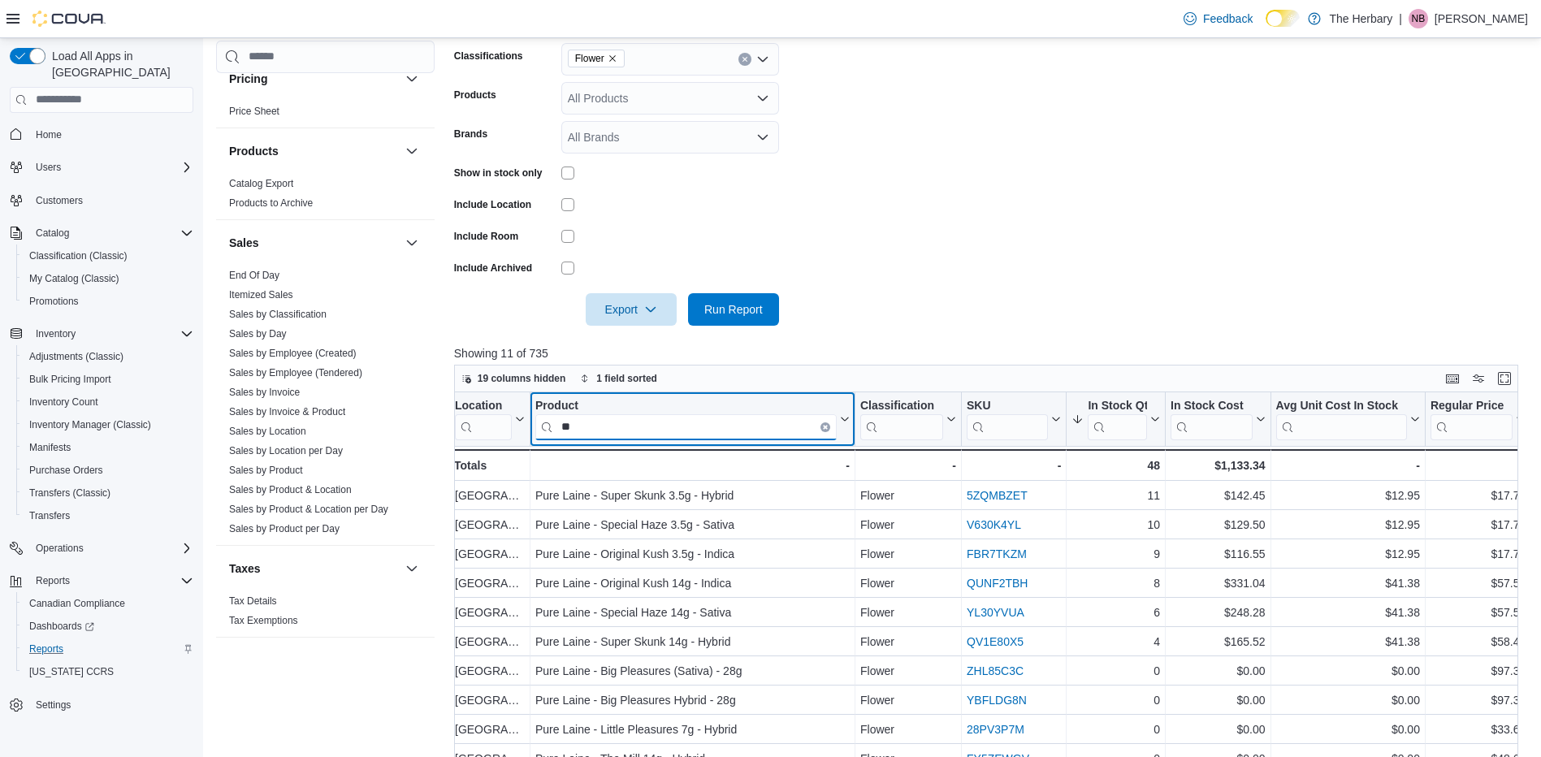
type input "*"
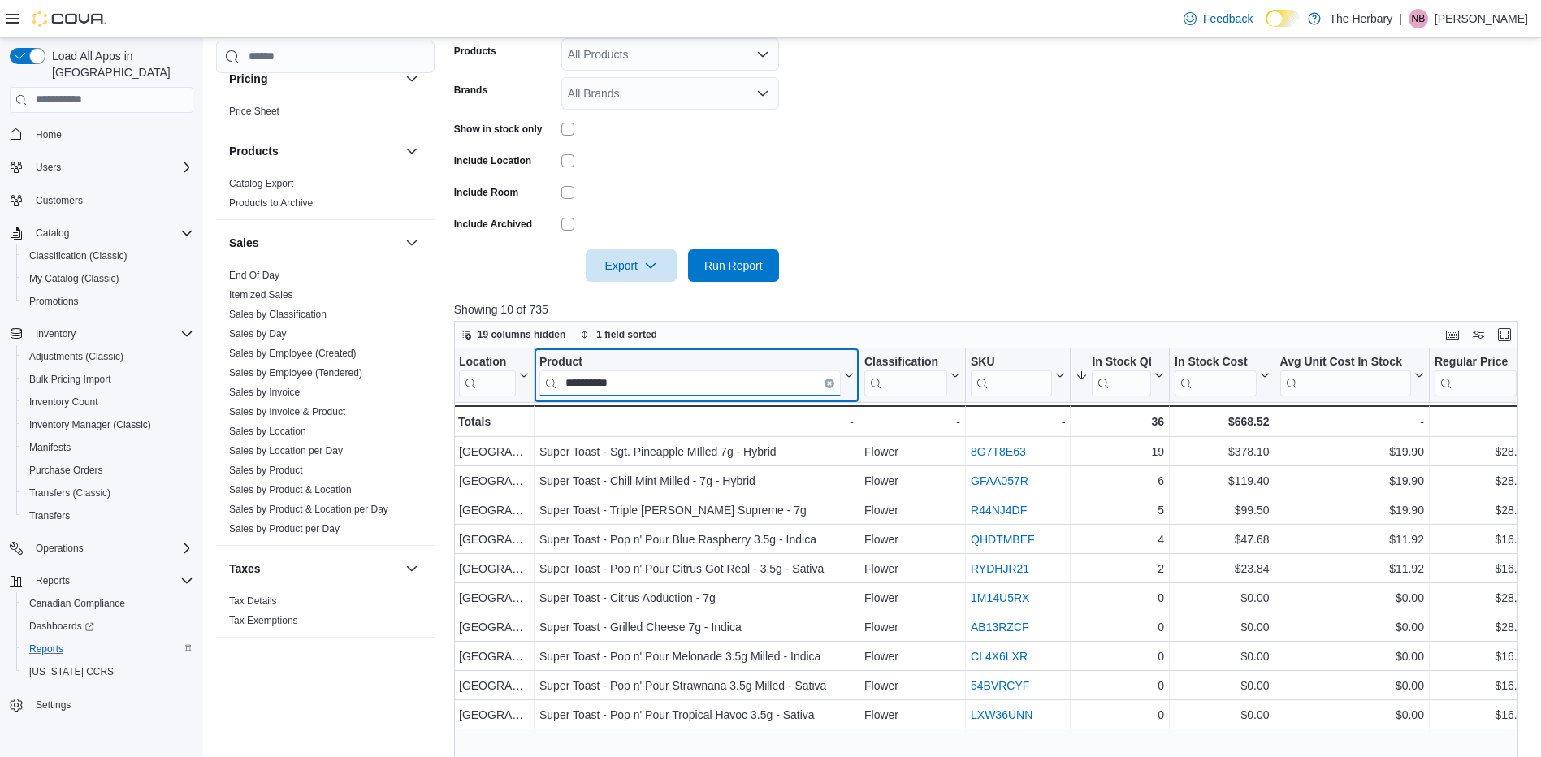
scroll to position [349, 0]
type input "*"
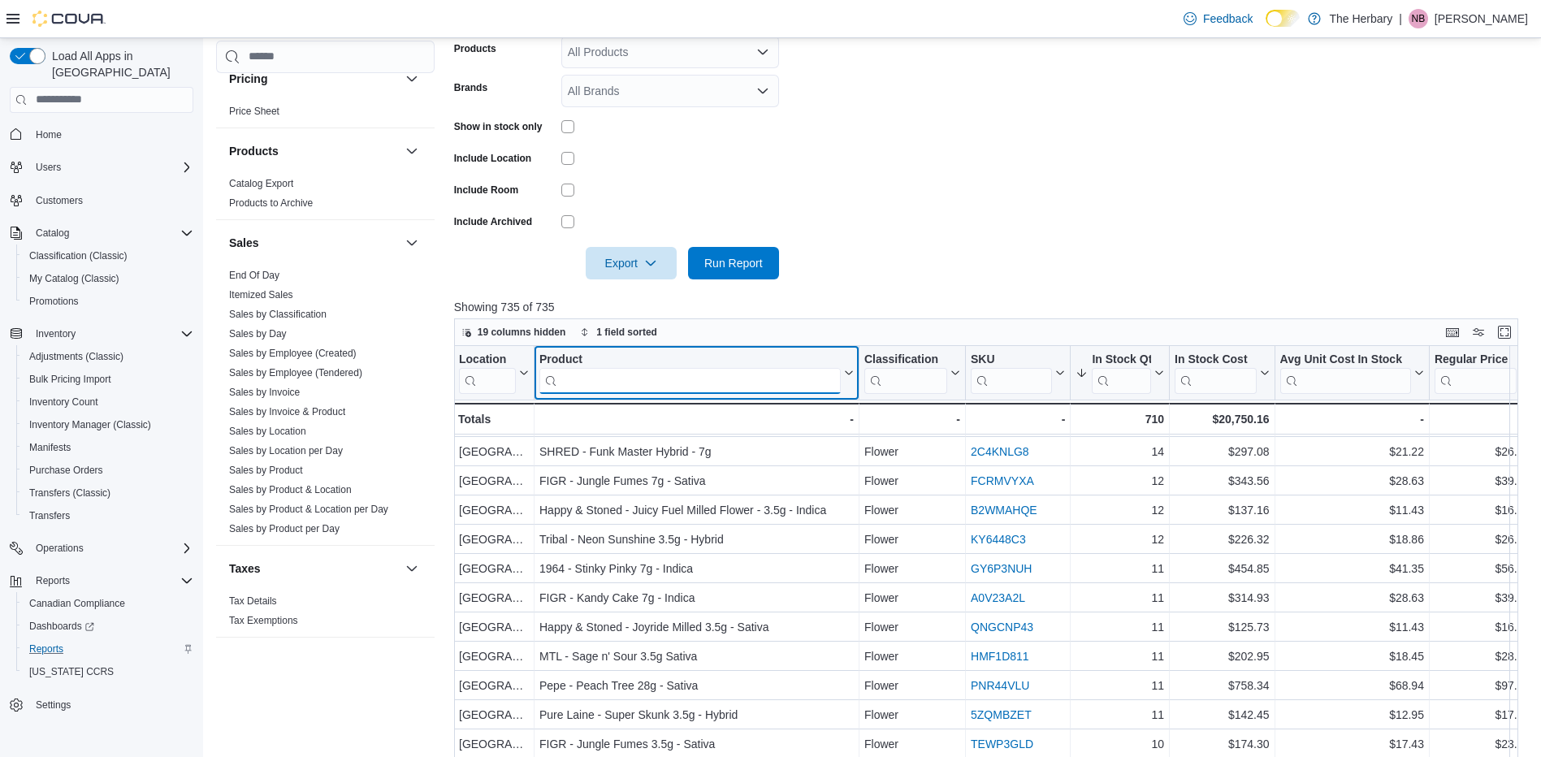
scroll to position [297, 1]
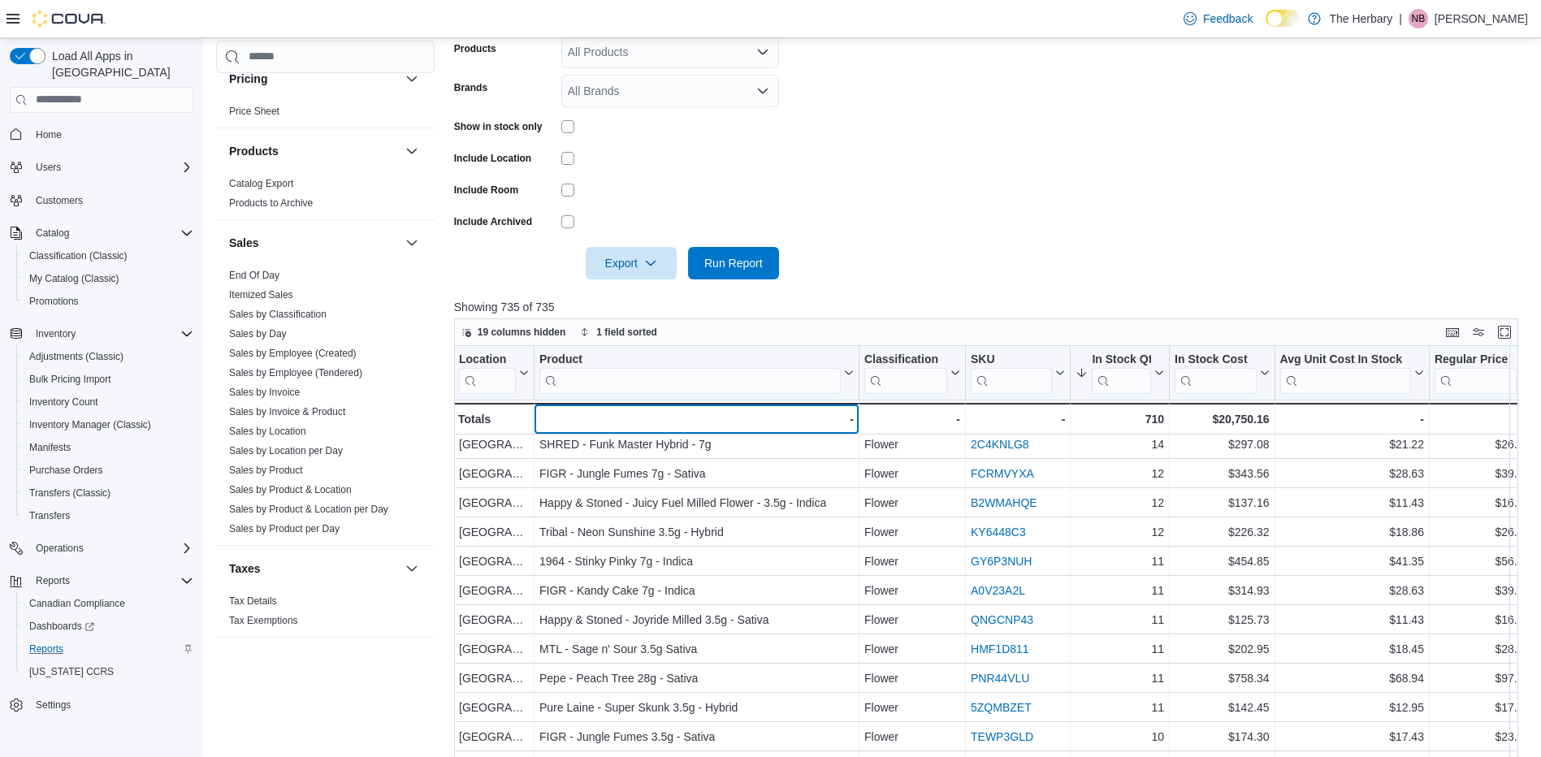
click at [656, 417] on div "-" at bounding box center [696, 418] width 314 height 19
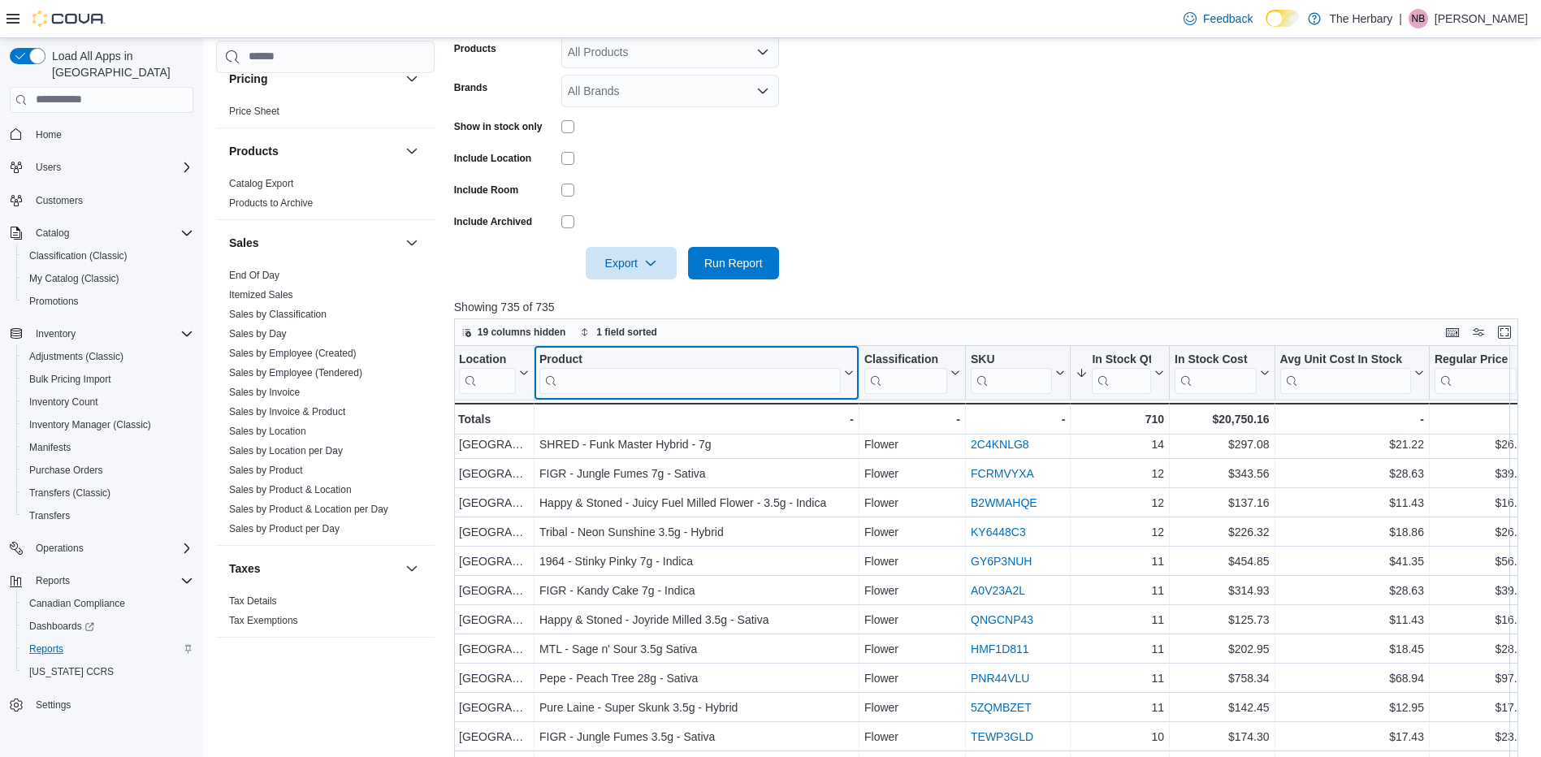
click at [633, 383] on input "search" at bounding box center [689, 380] width 301 height 26
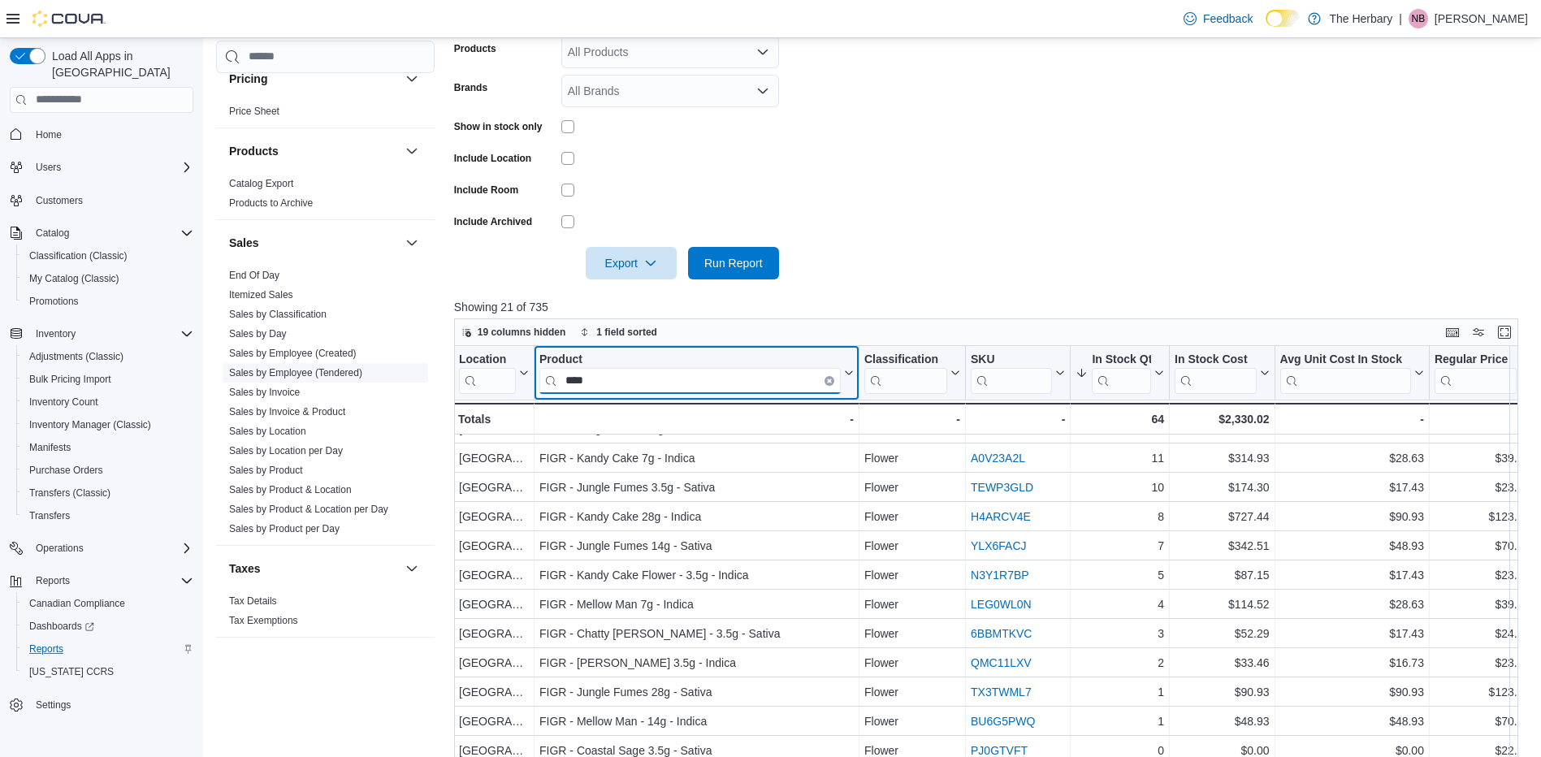
scroll to position [20, 0]
drag, startPoint x: 700, startPoint y: 382, endPoint x: 313, endPoint y: 368, distance: 387.6
click at [313, 368] on div "Cash Management Cash Management Cash Out Details Compliance OCS Transaction Sub…" at bounding box center [872, 346] width 1313 height 1156
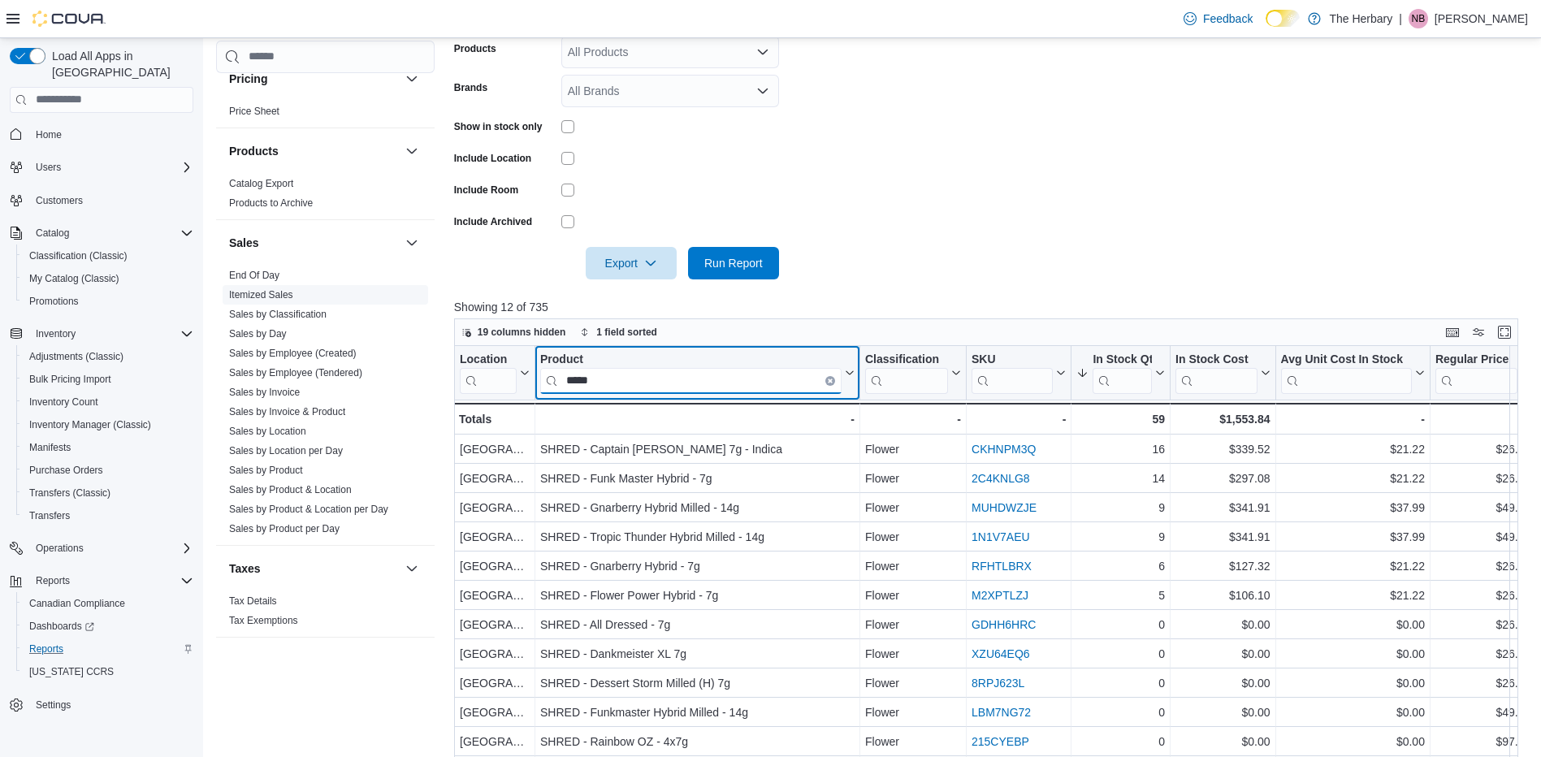
scroll to position [0, 0]
click at [687, 379] on input "*****" at bounding box center [690, 380] width 301 height 26
type input "*"
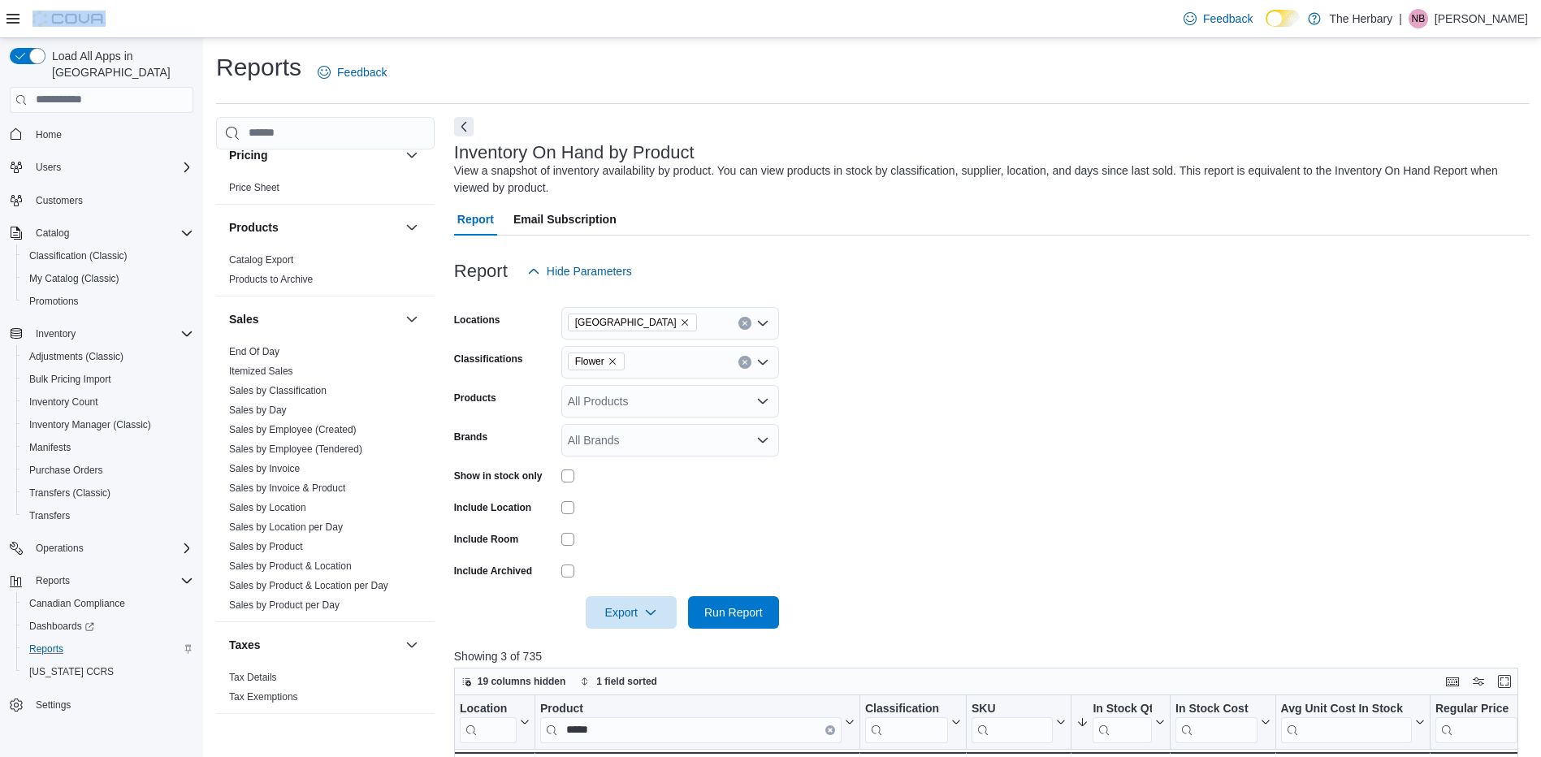
drag, startPoint x: 745, startPoint y: 8, endPoint x: 728, endPoint y: -84, distance: 94.1
click at [728, 0] on html "Feedback Dark Mode The Herbary | NB Nick Brenneman Load All Apps in New Hub Hom…" at bounding box center [770, 378] width 1541 height 757
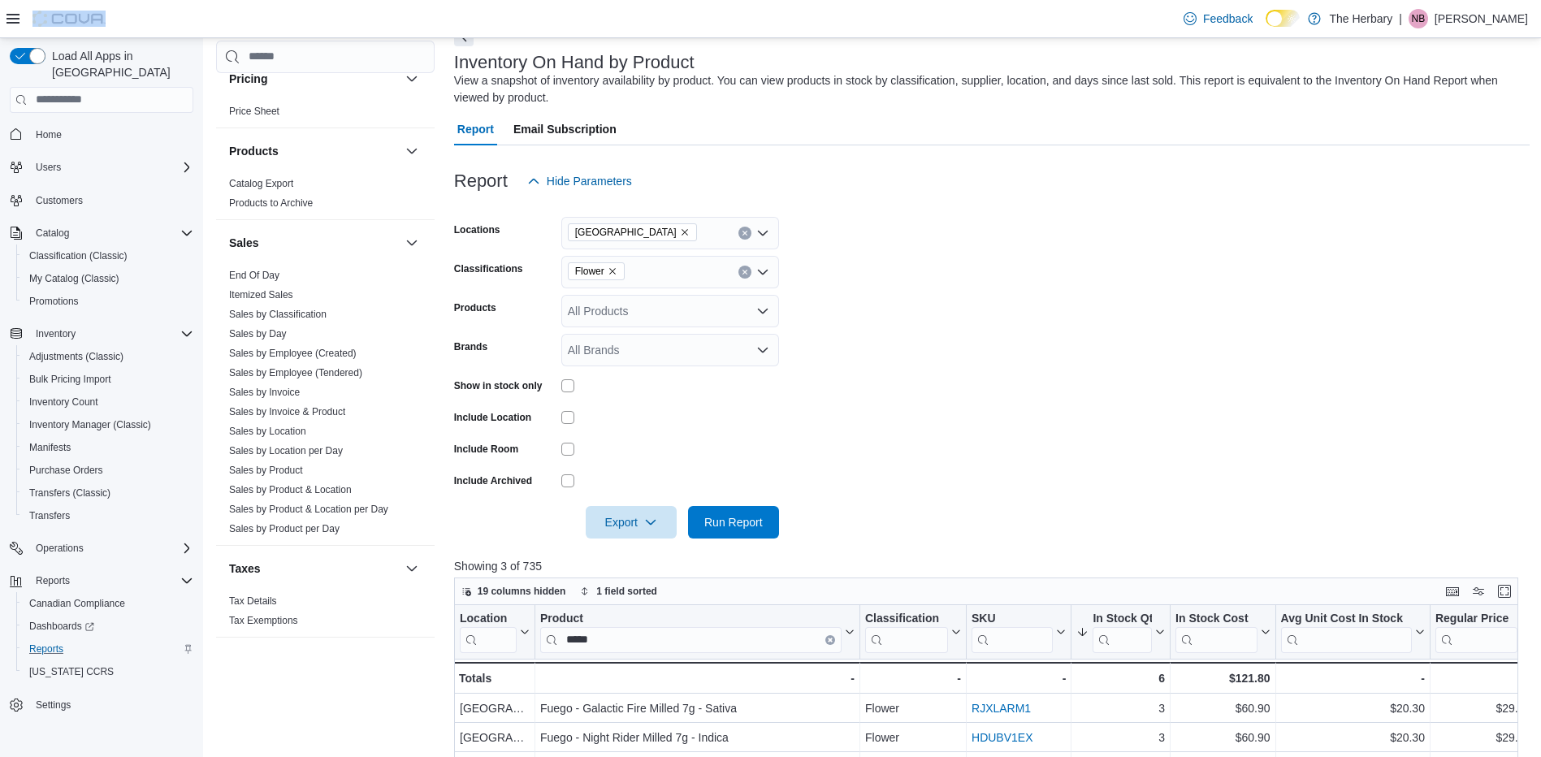
scroll to position [92, 0]
click at [634, 635] on input "*****" at bounding box center [690, 637] width 301 height 26
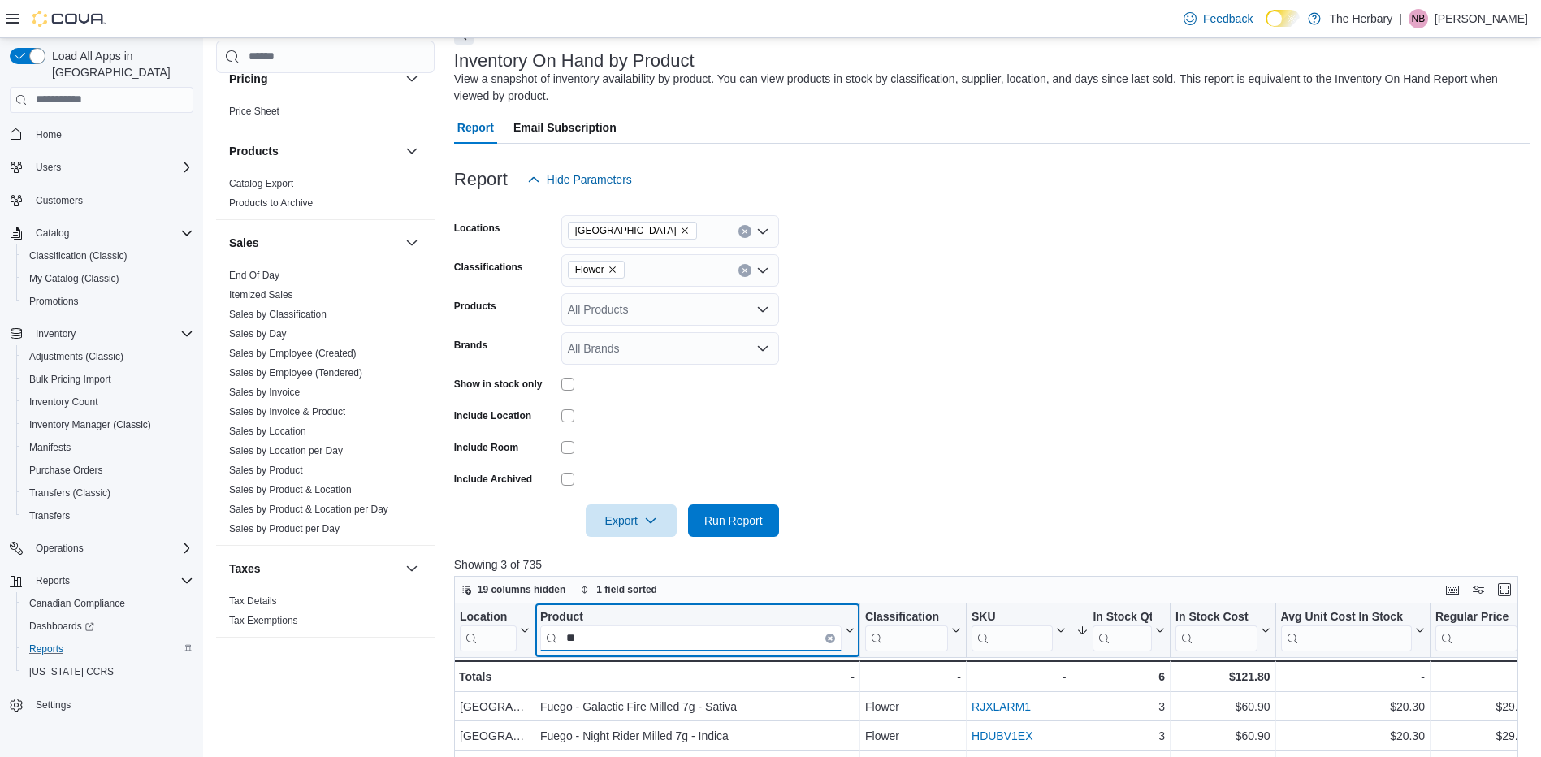
type input "*"
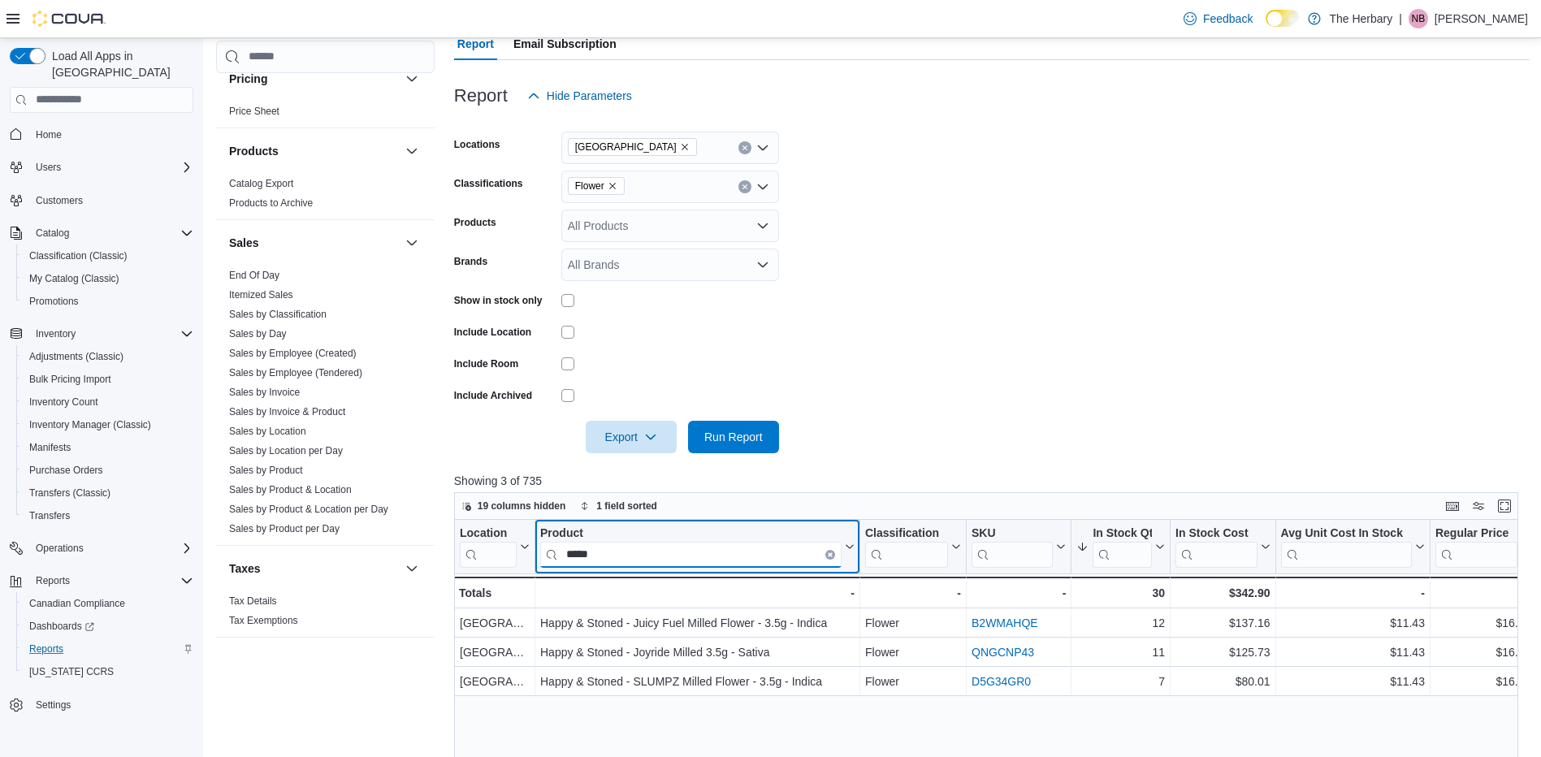
scroll to position [214, 0]
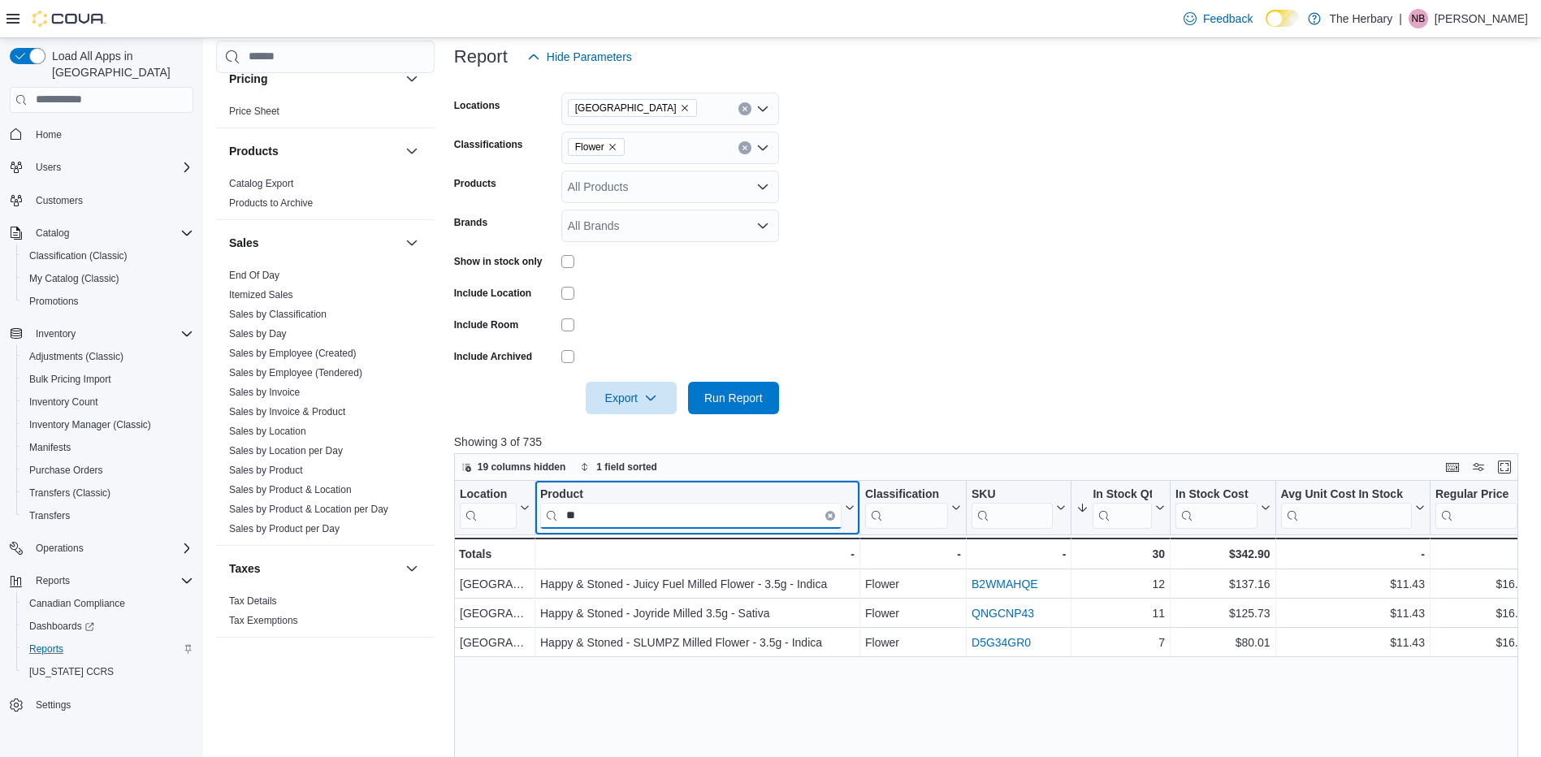
type input "*"
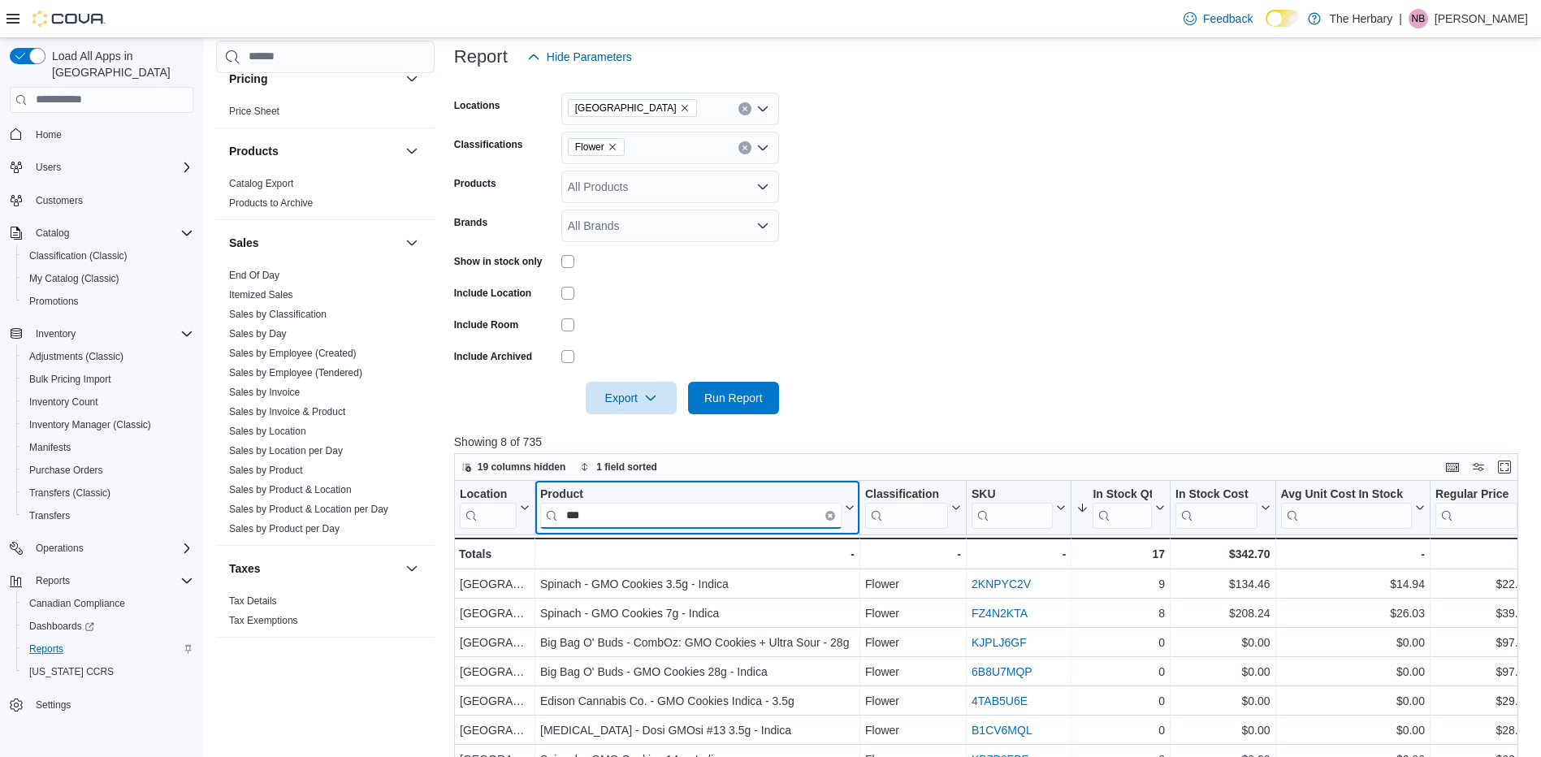
click at [707, 508] on input "***" at bounding box center [690, 515] width 301 height 26
type input "*"
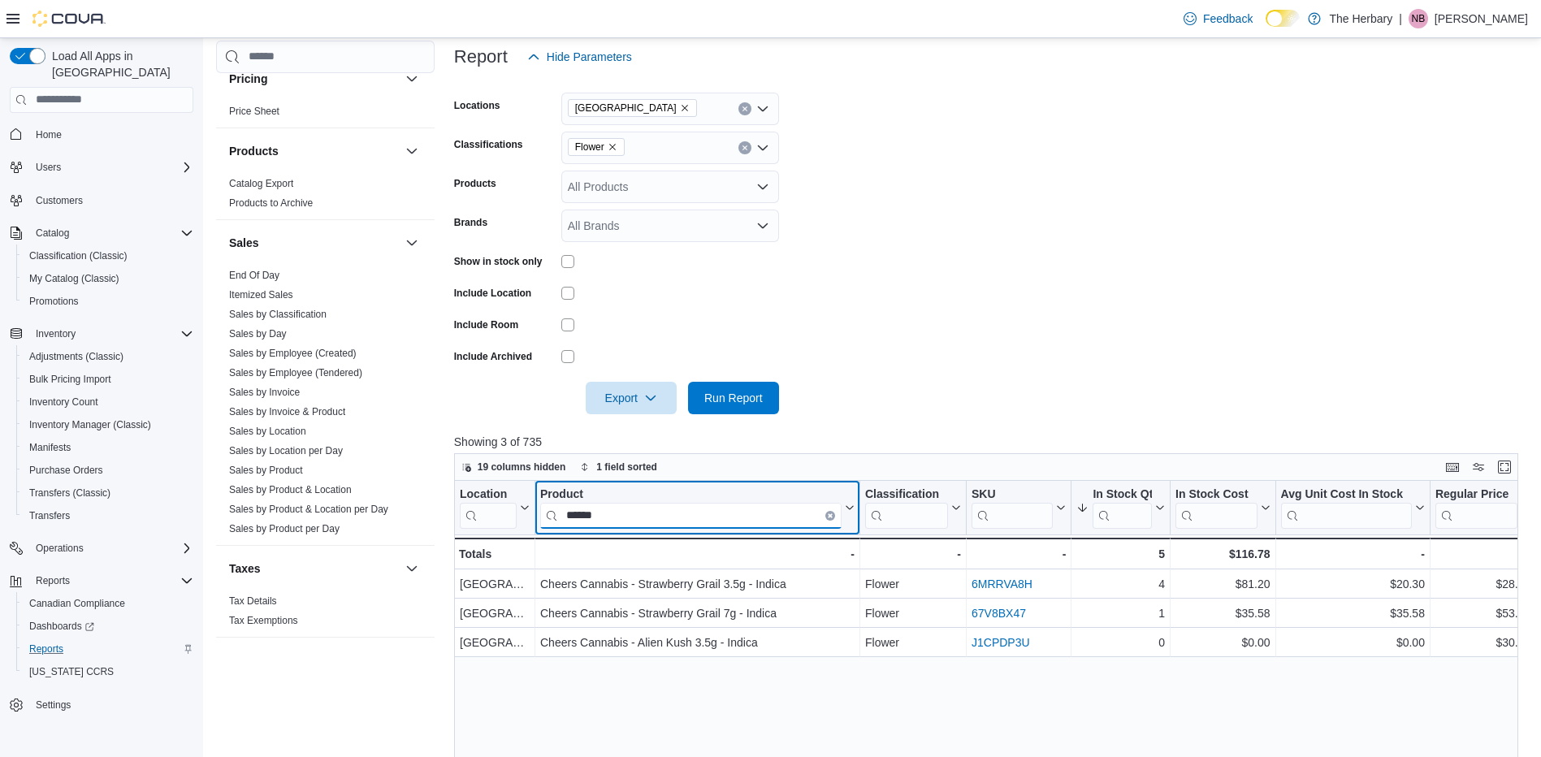
type input "******"
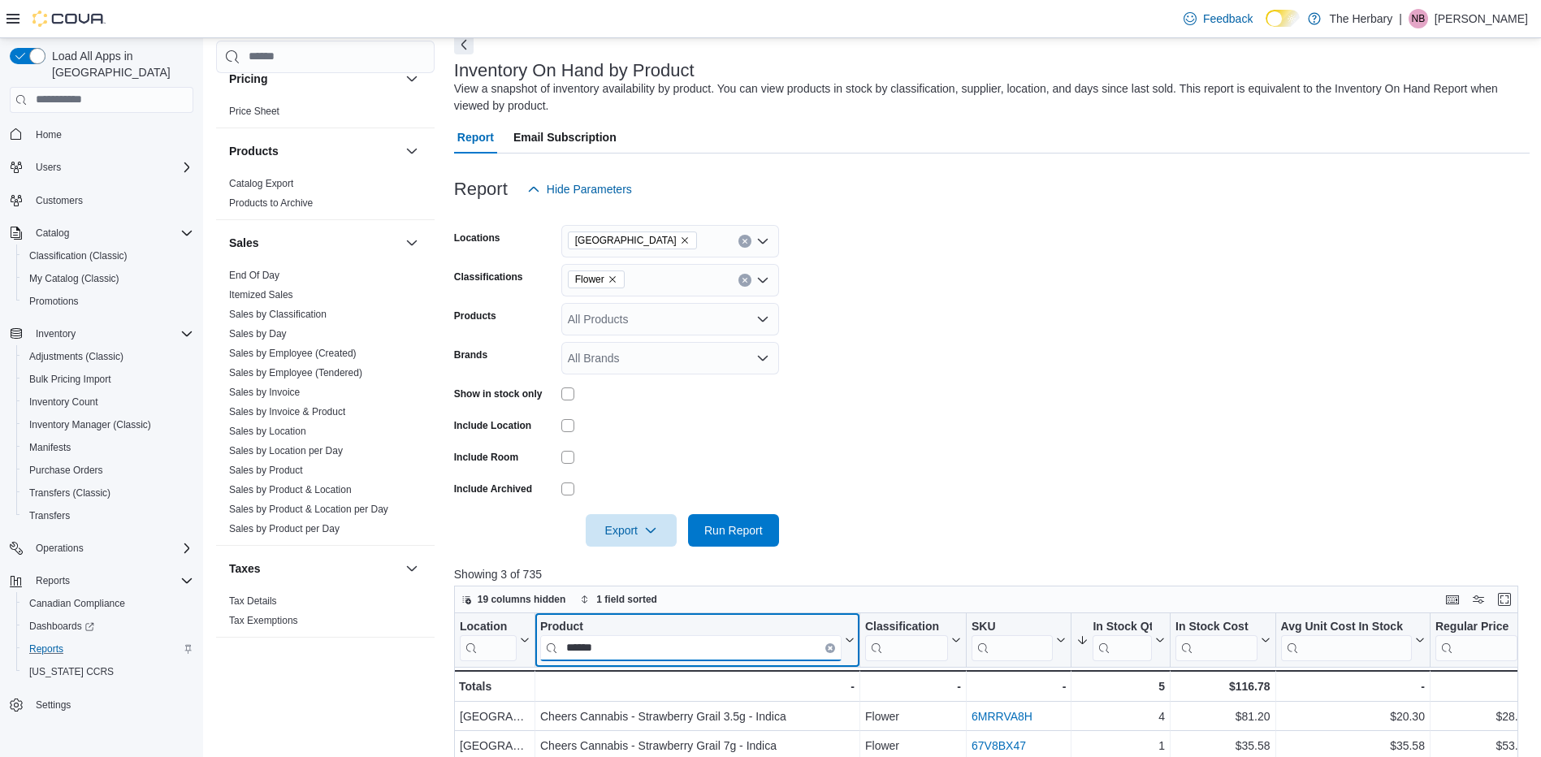
scroll to position [81, 0]
click at [612, 280] on icon "Remove Flower from selection in this group" at bounding box center [612, 280] width 6 height 6
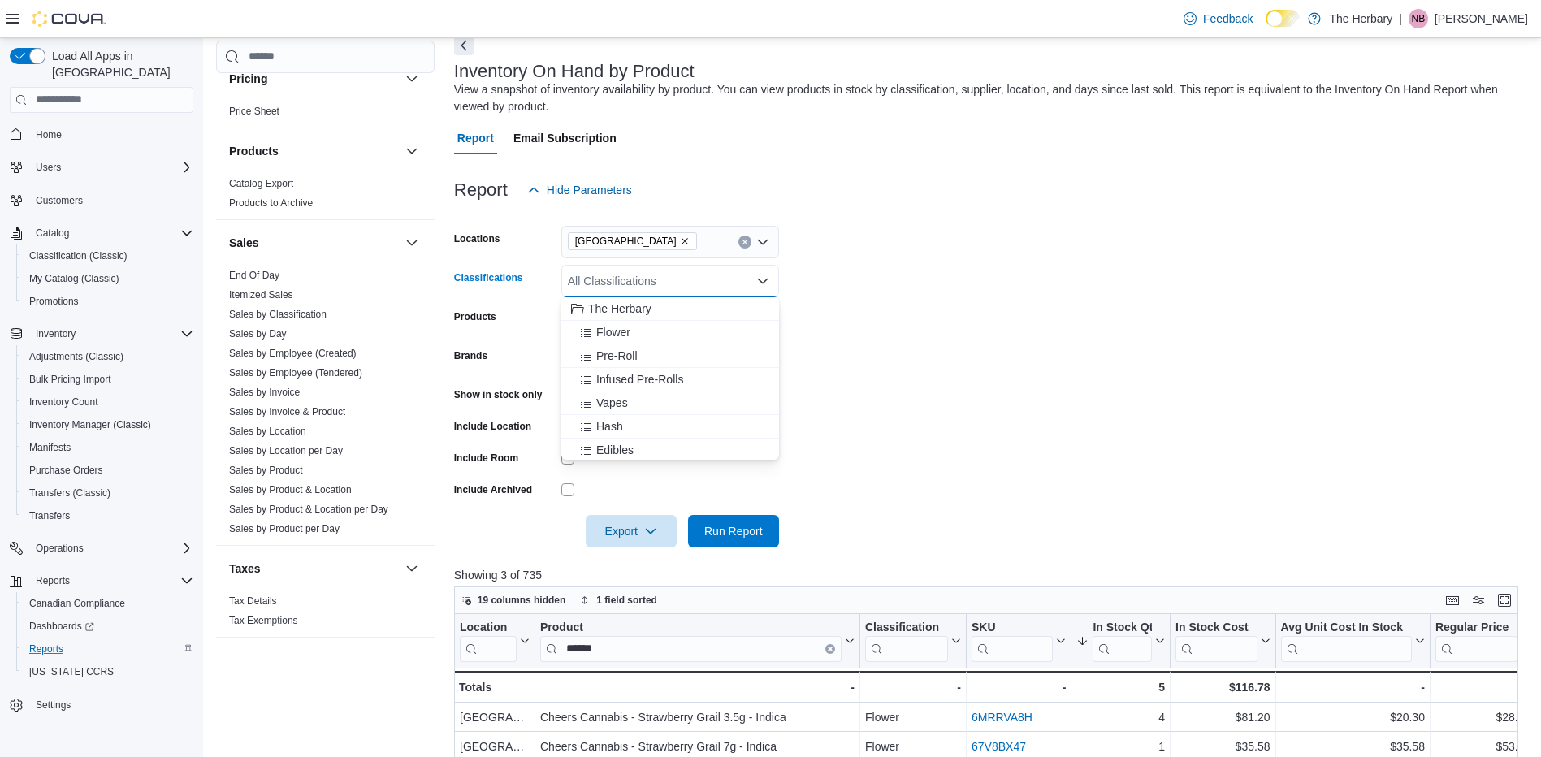
click at [627, 356] on span "Pre-Roll" at bounding box center [616, 356] width 41 height 16
click at [732, 529] on span "Run Report" at bounding box center [733, 530] width 58 height 16
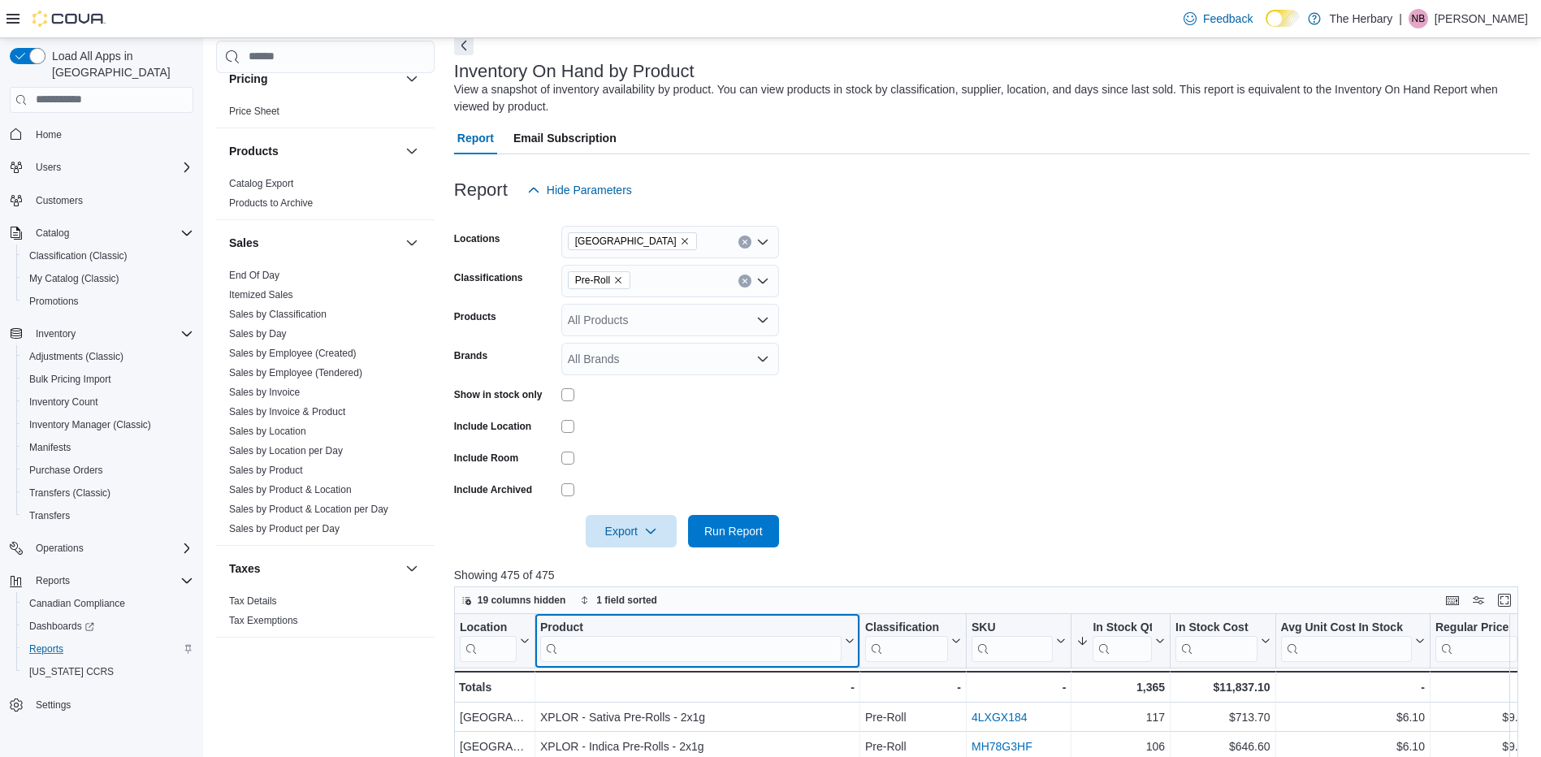
click at [611, 643] on input "search" at bounding box center [690, 648] width 301 height 26
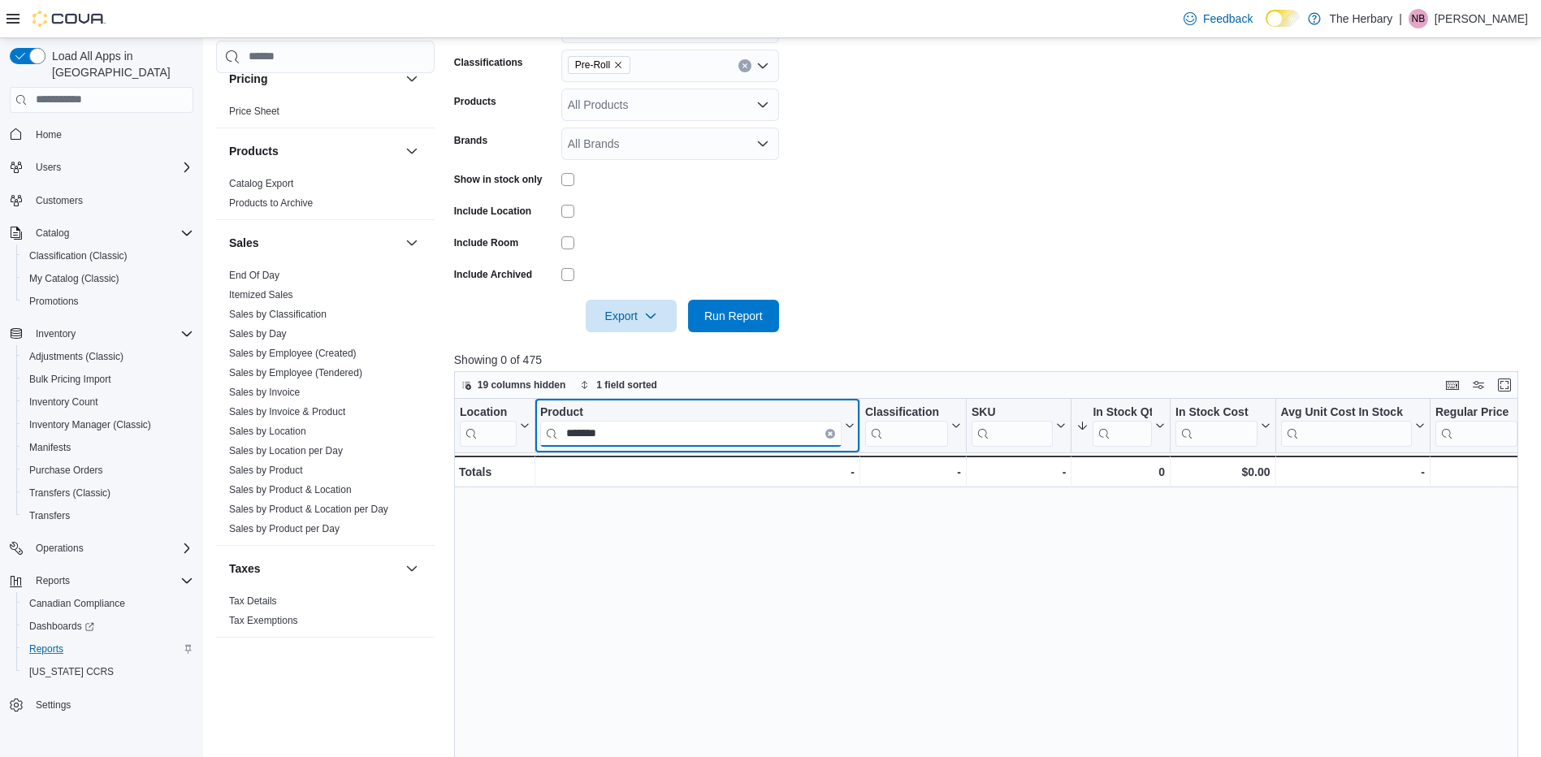
scroll to position [296, 0]
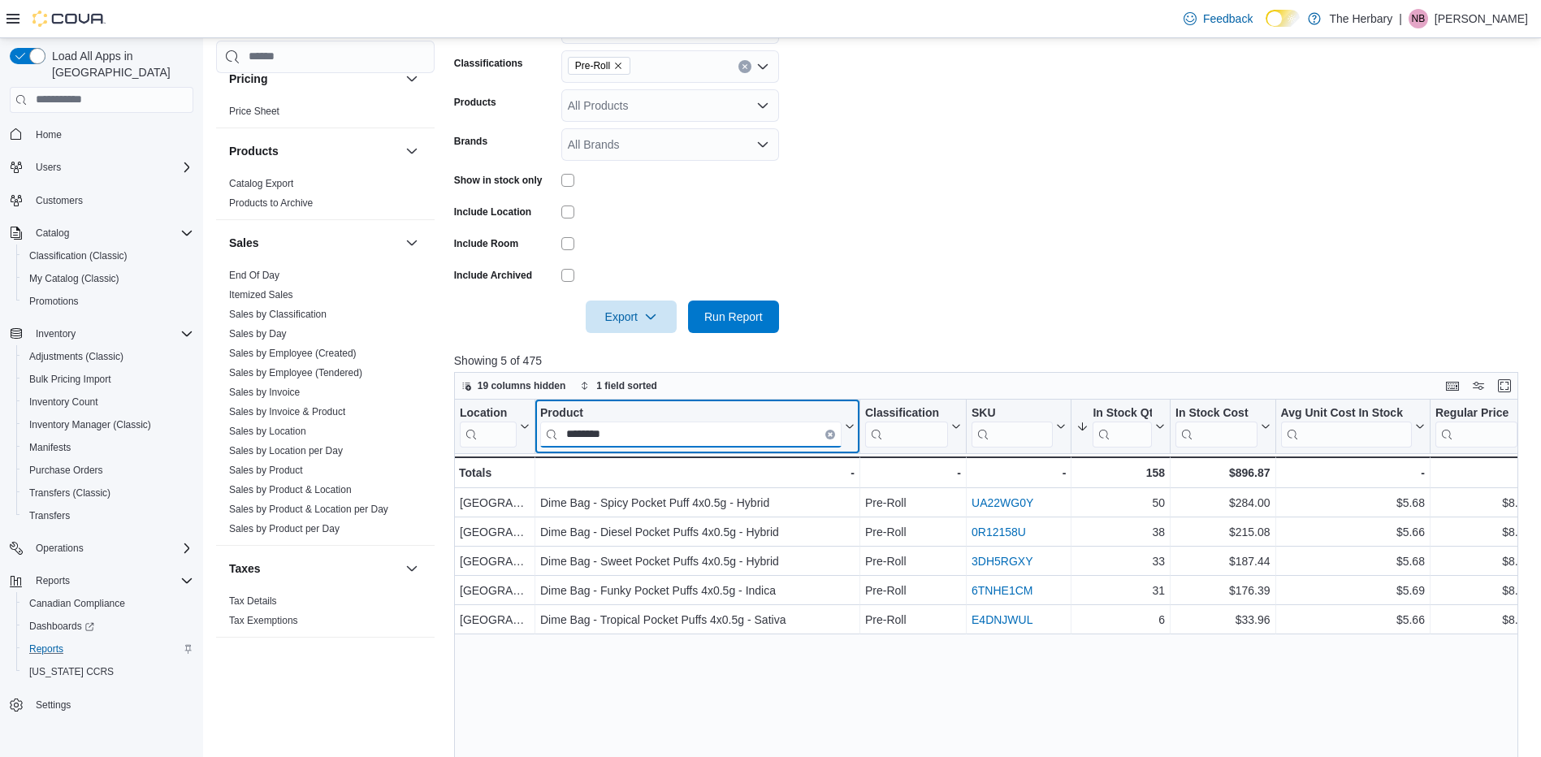
click at [621, 434] on input "********" at bounding box center [690, 434] width 301 height 26
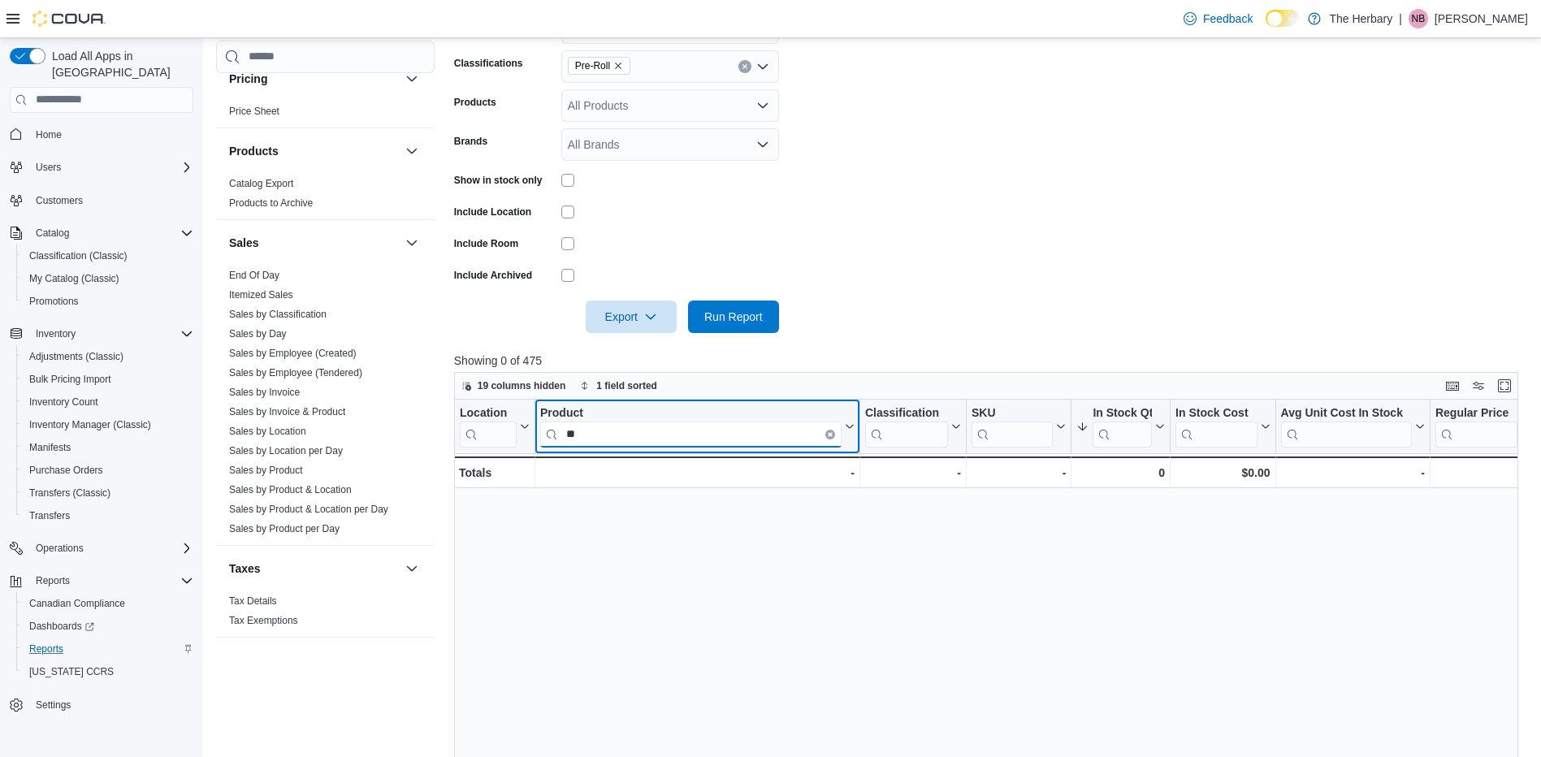
type input "*"
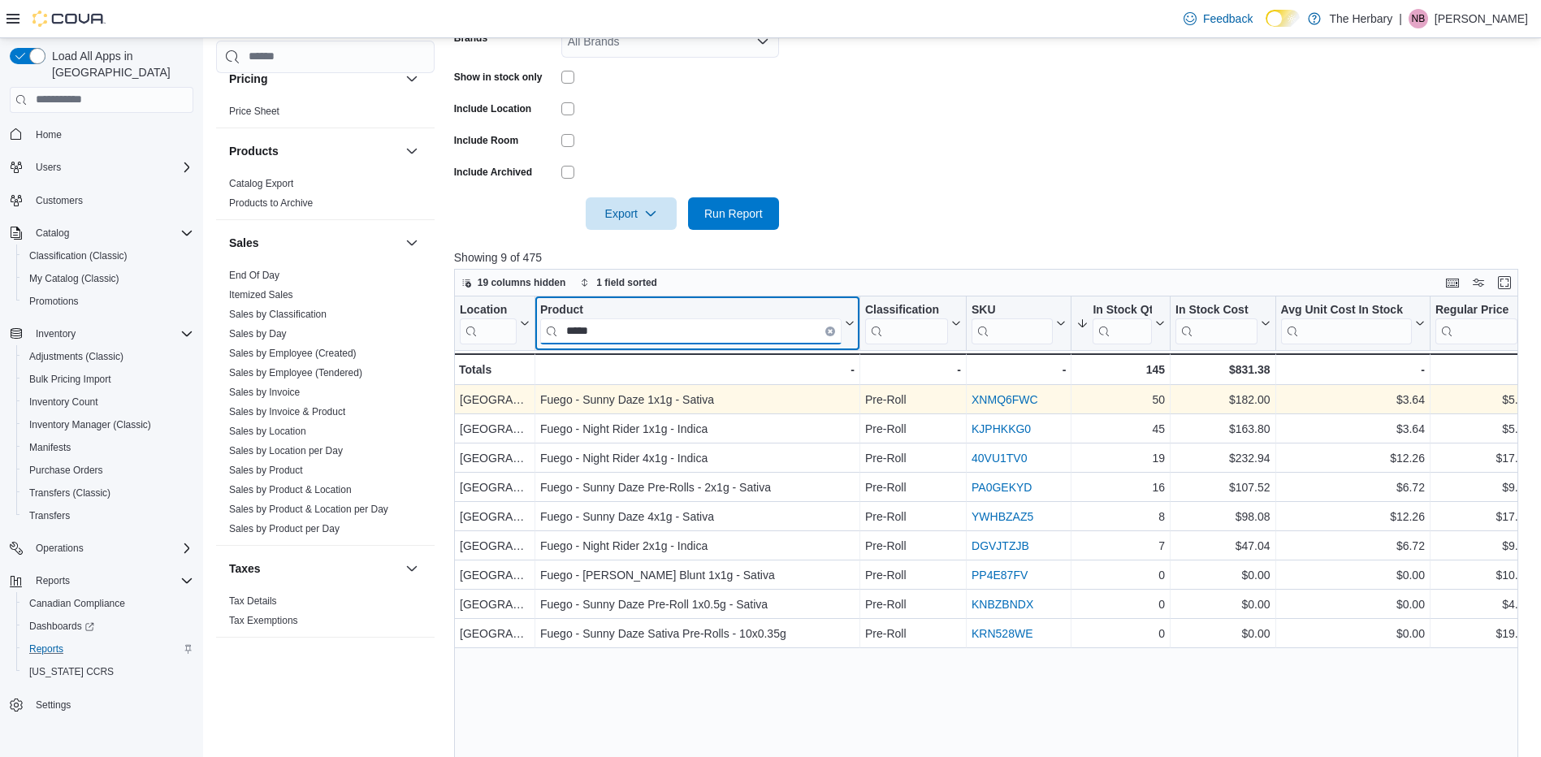
scroll to position [398, 0]
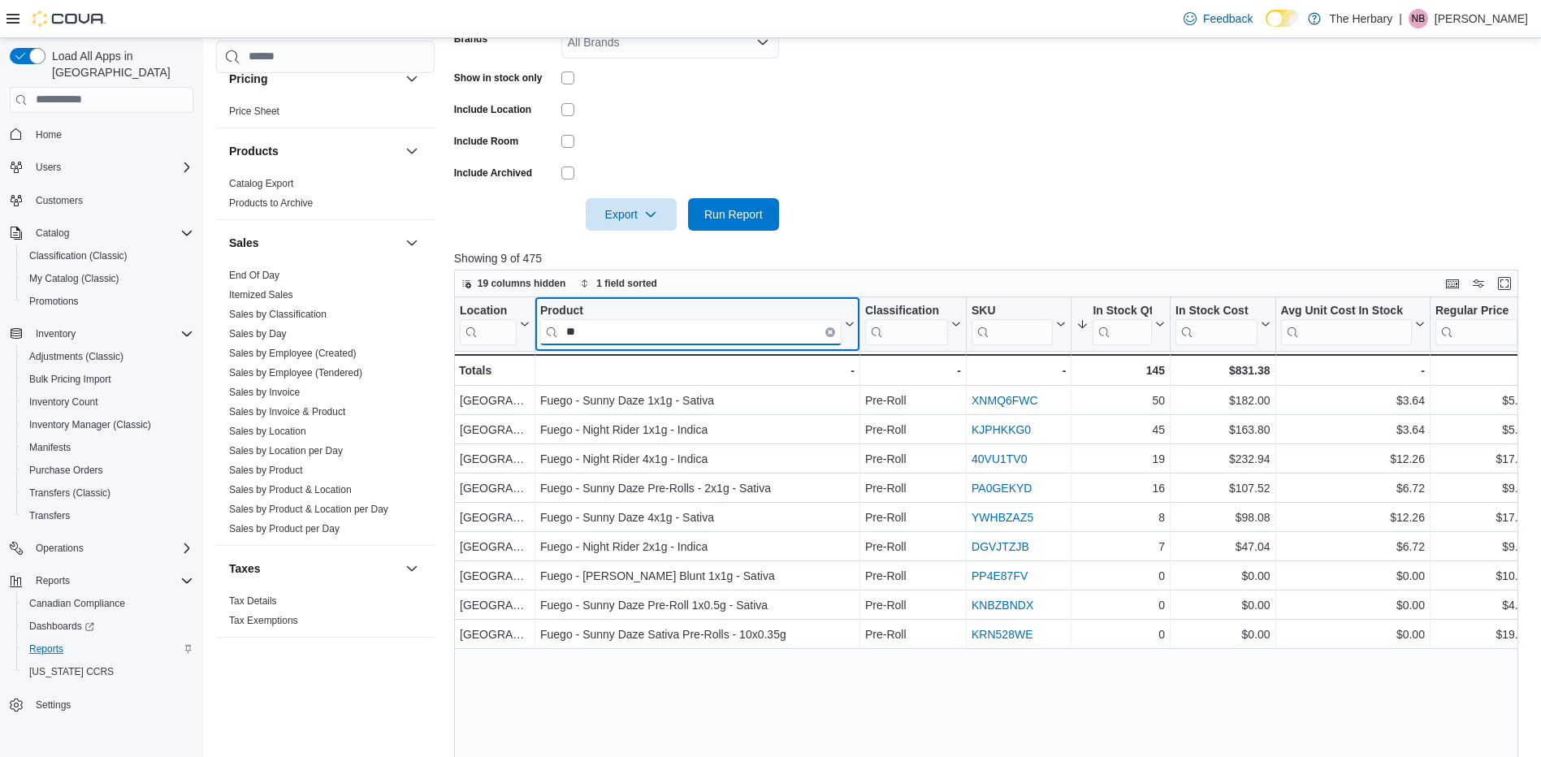
type input "*"
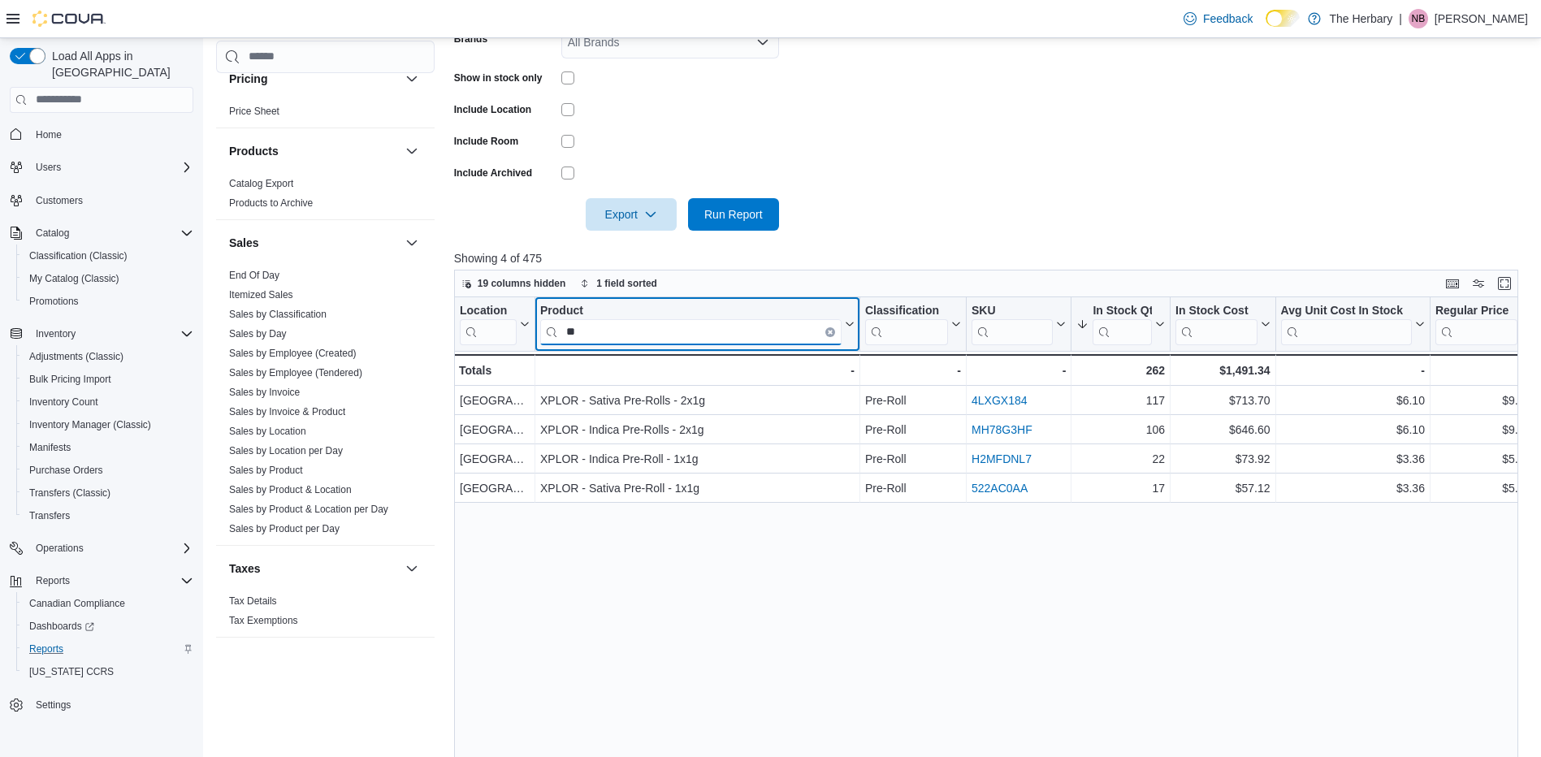
type input "*"
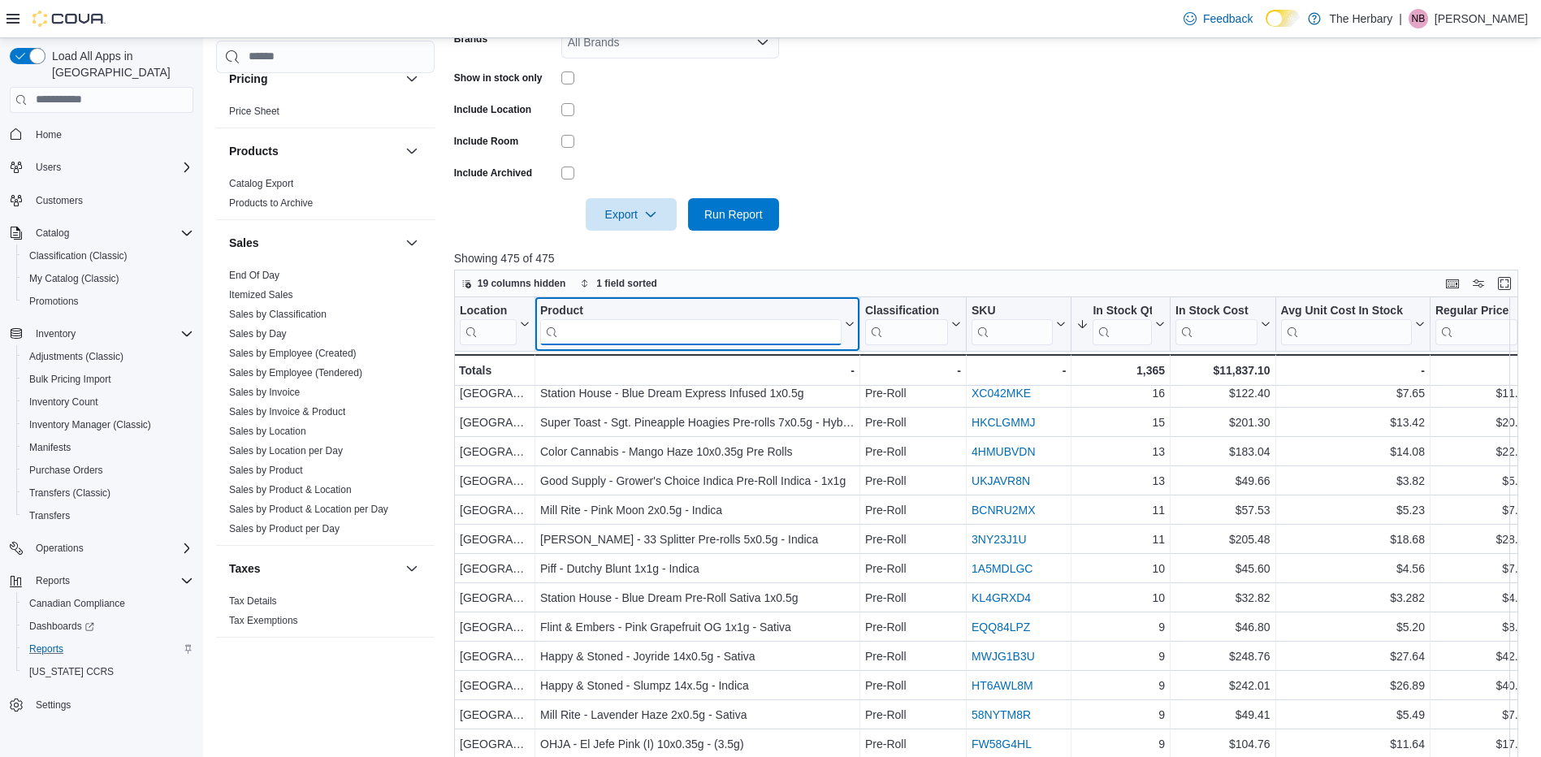
scroll to position [529, 0]
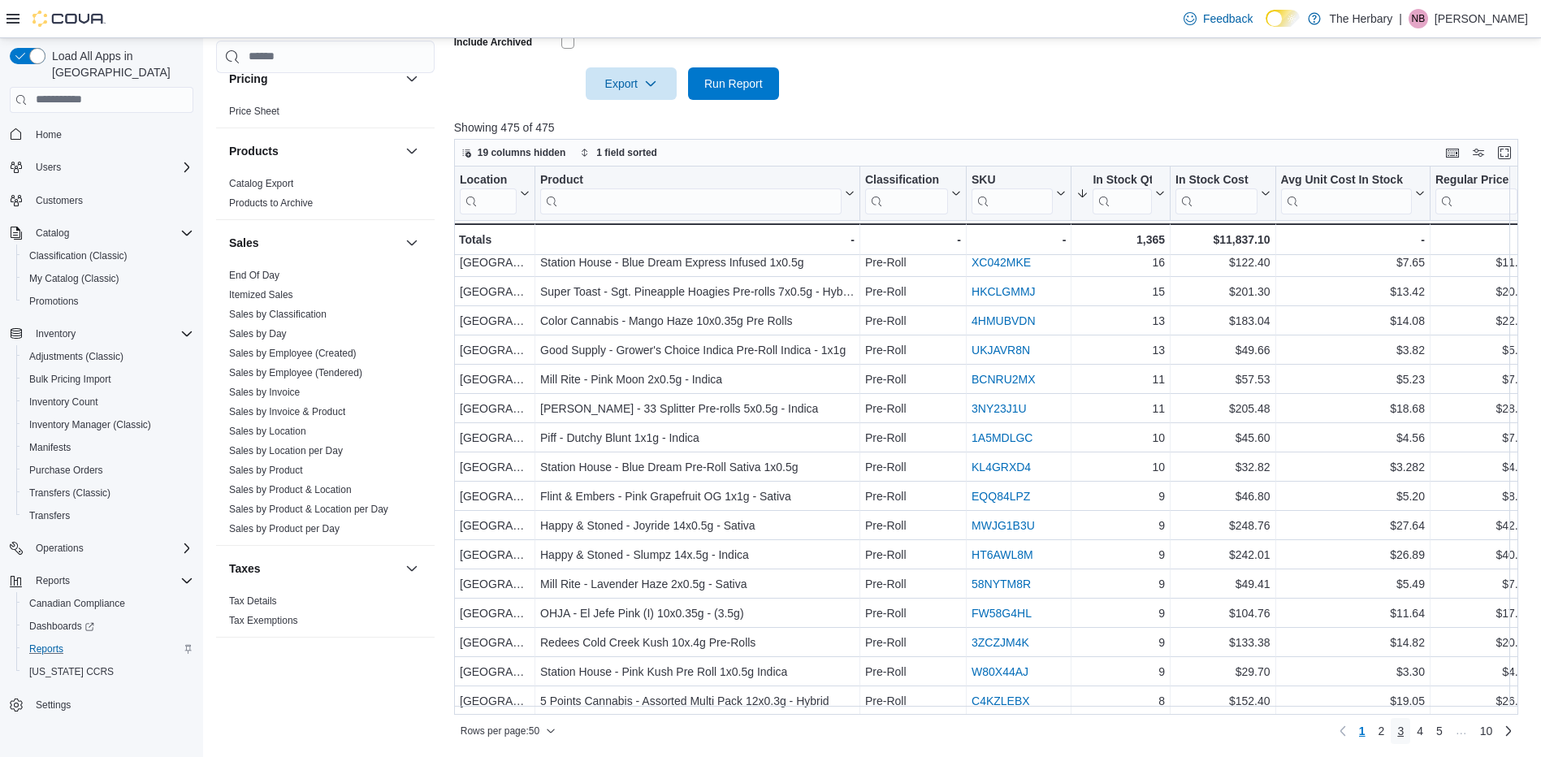
click at [1403, 734] on span "3" at bounding box center [1400, 731] width 6 height 16
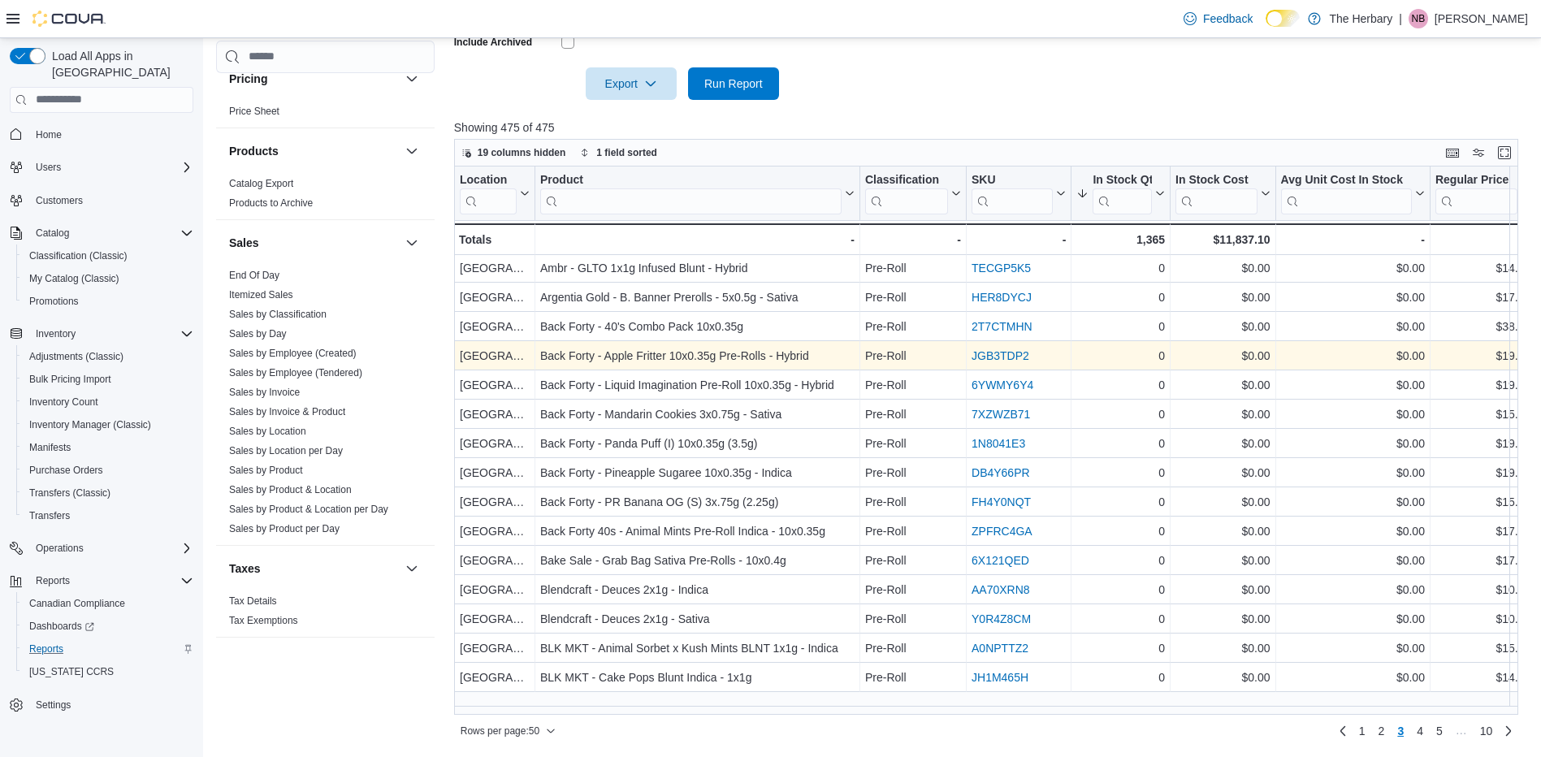
scroll to position [0, 0]
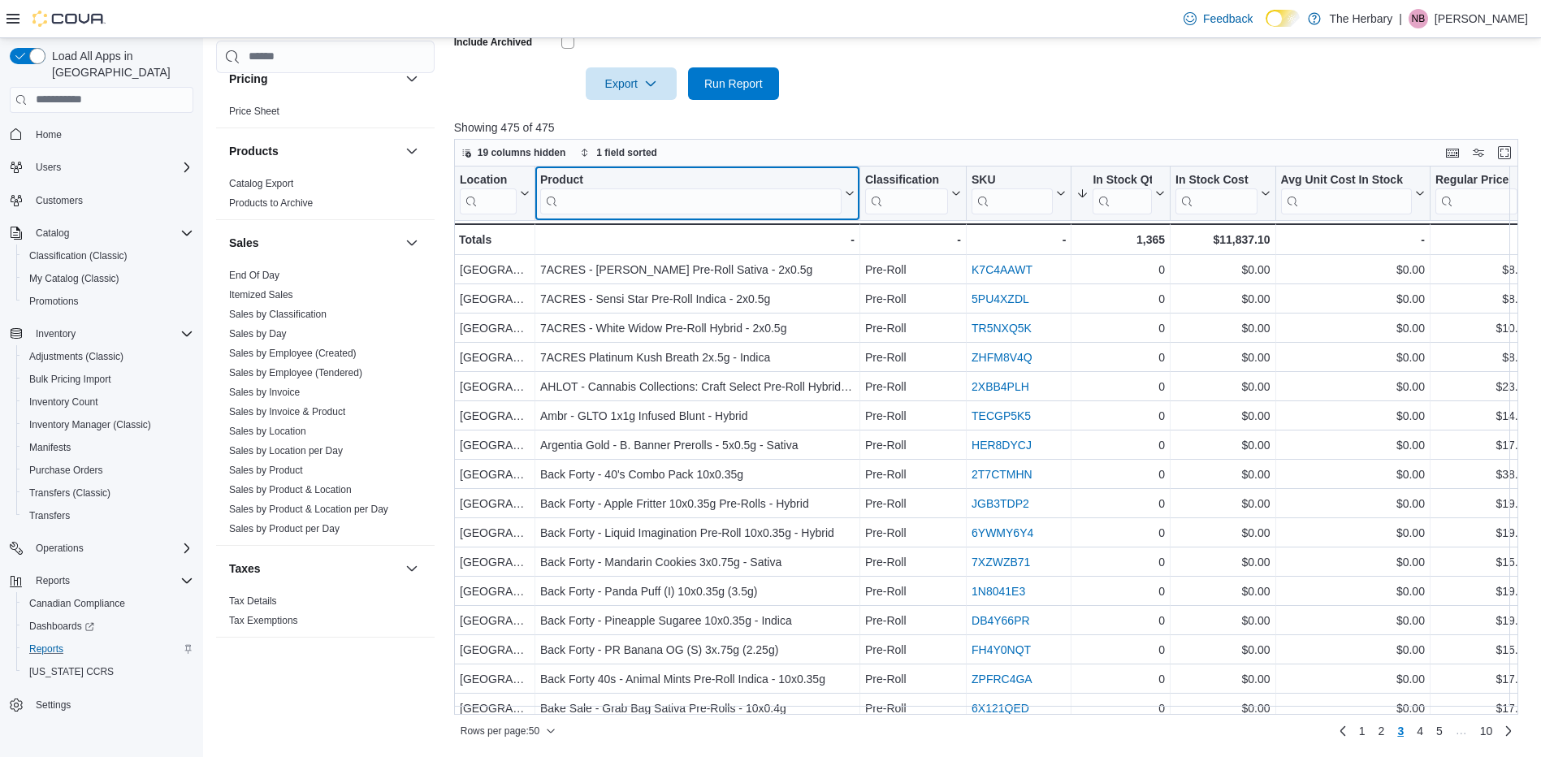
click at [696, 199] on input "search" at bounding box center [690, 201] width 301 height 26
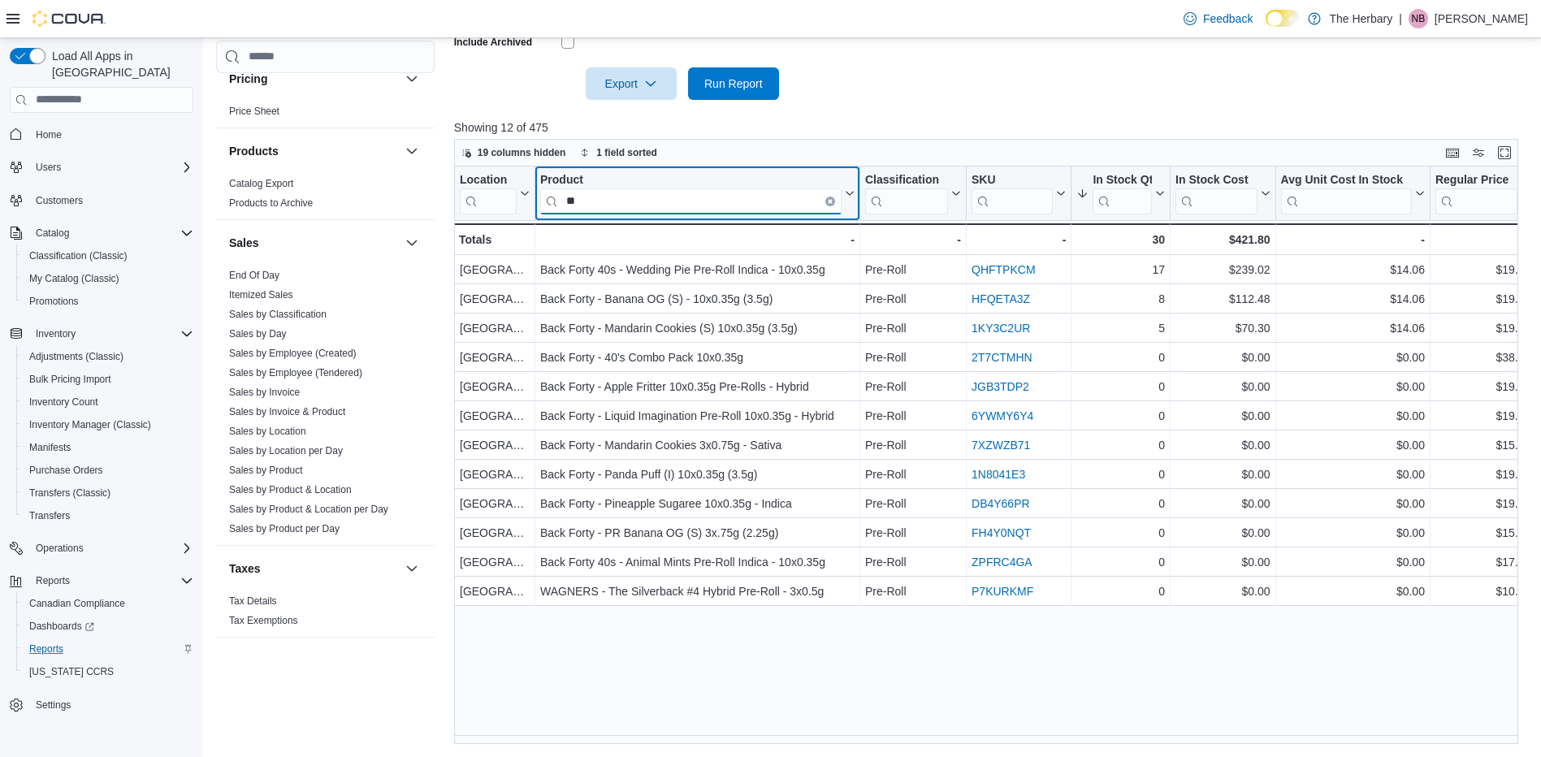
type input "*"
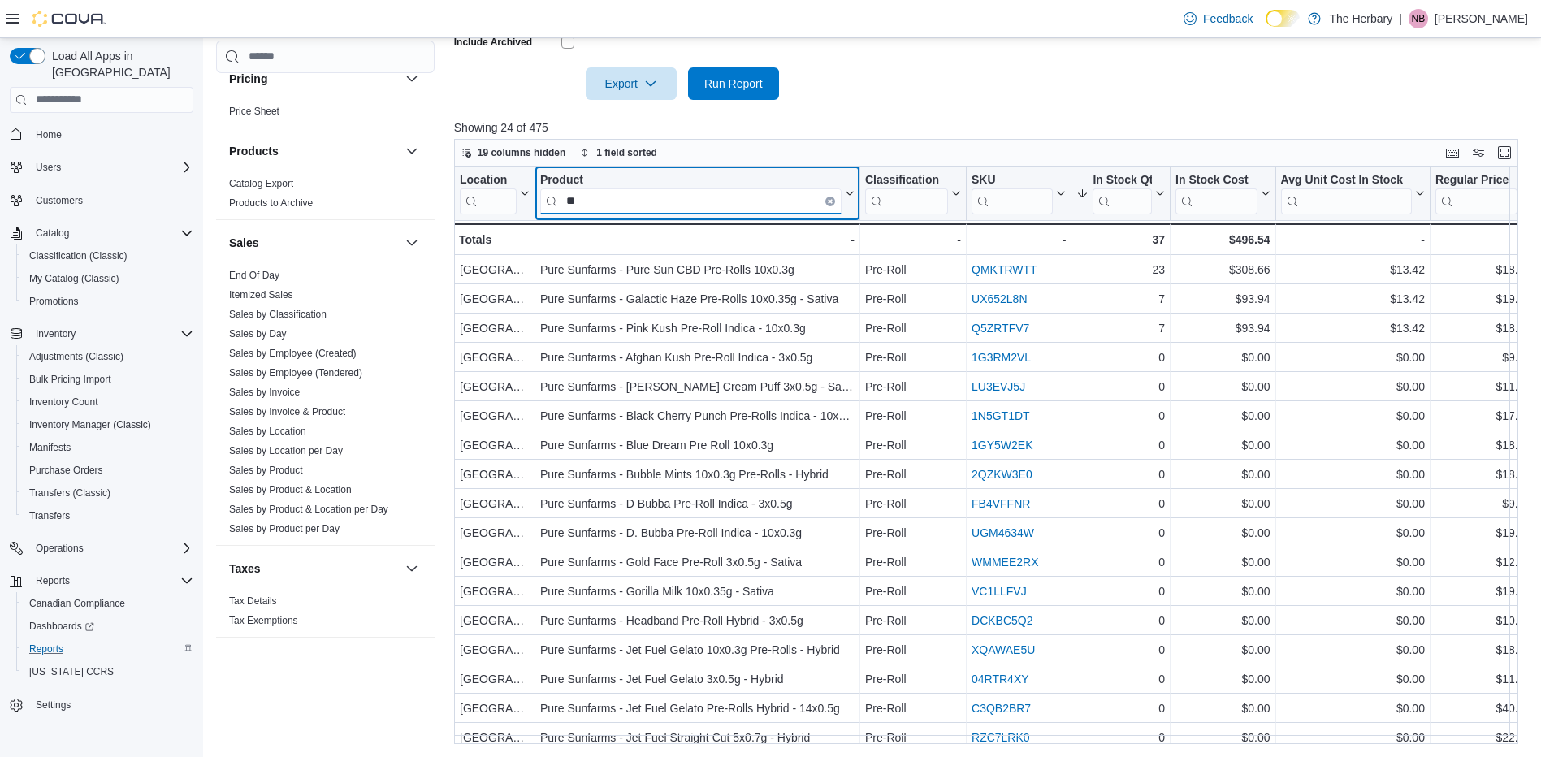
type input "*"
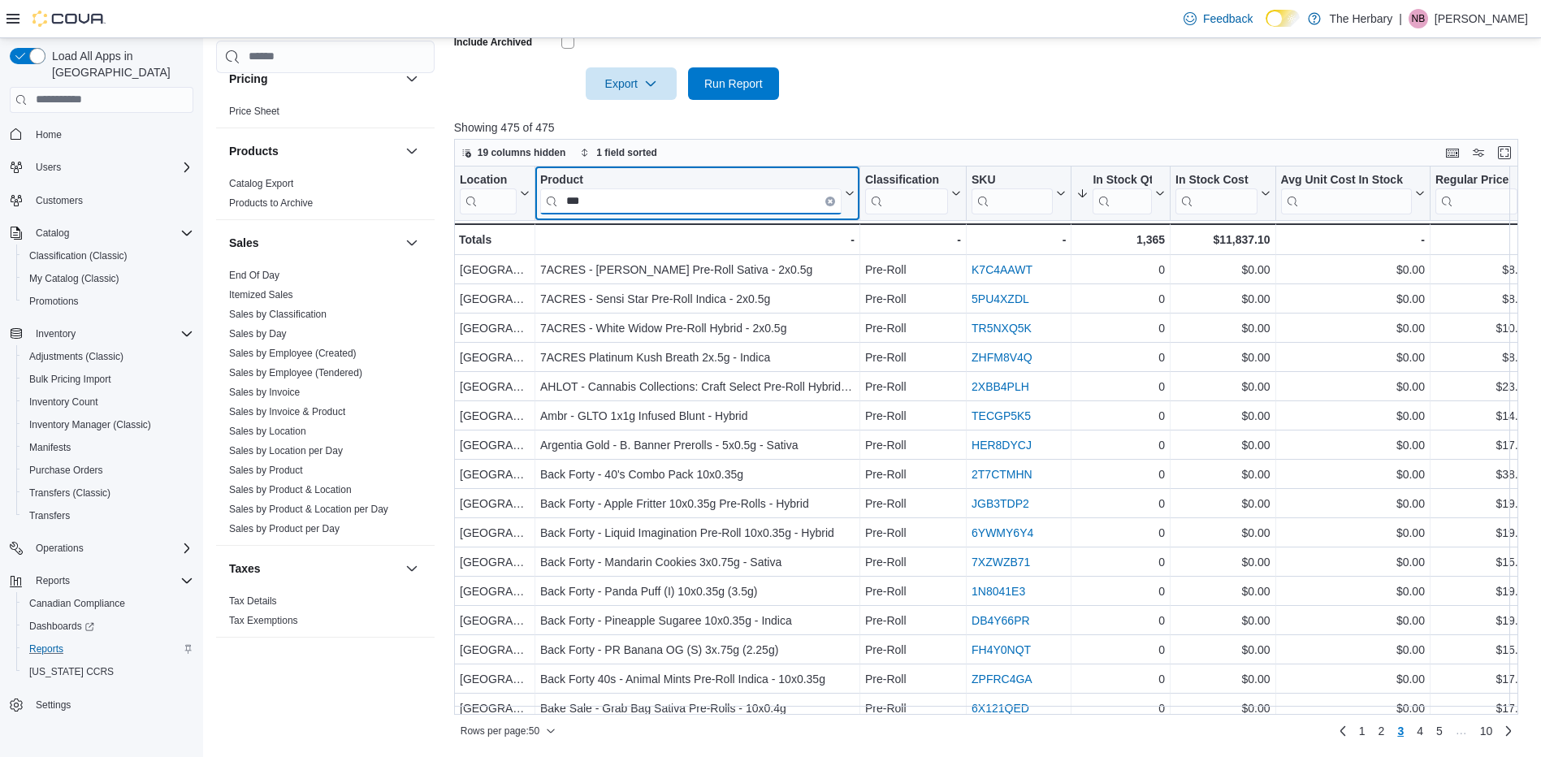
type input "****"
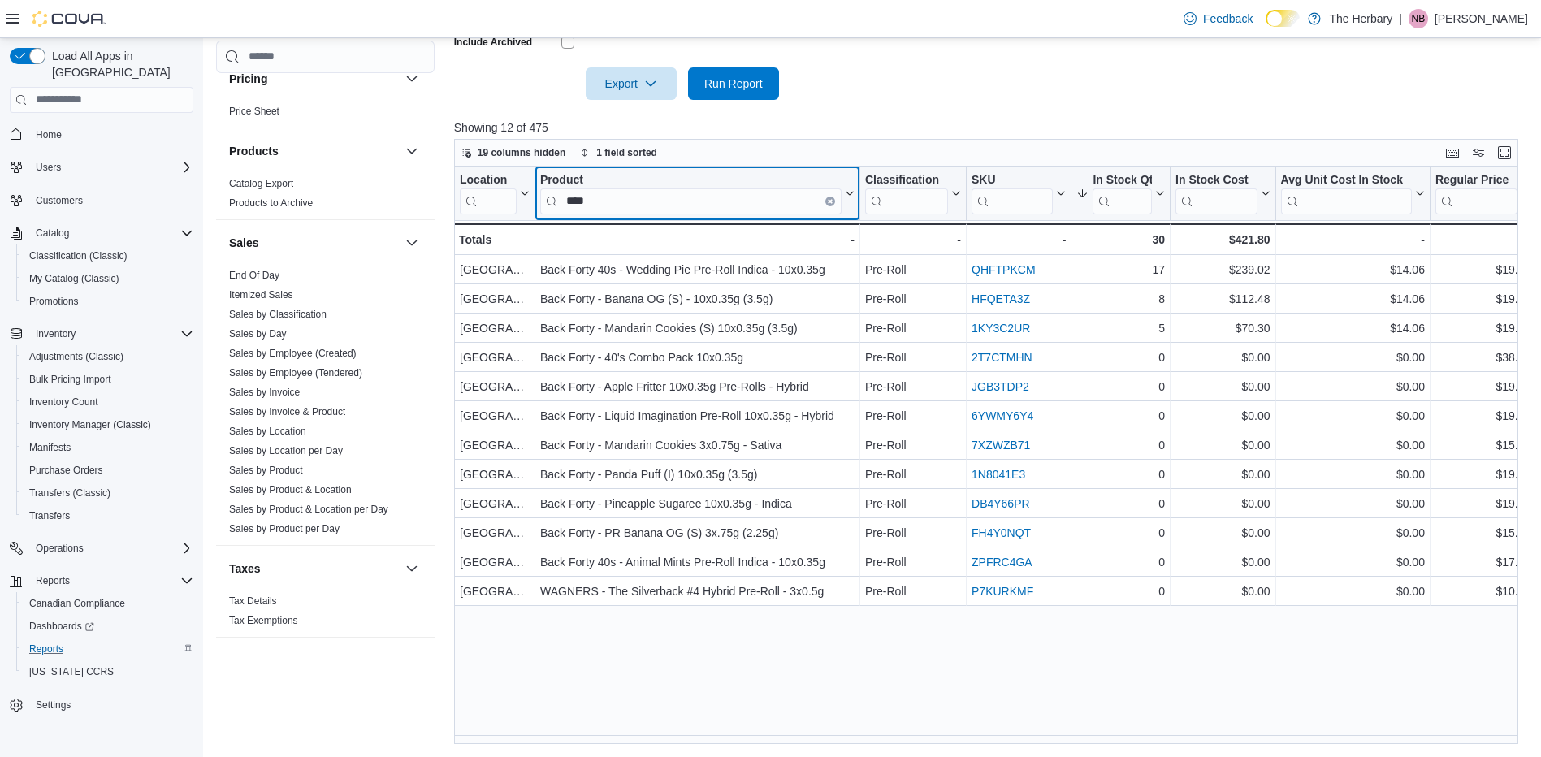
click at [828, 202] on icon "Clear input" at bounding box center [829, 200] width 3 height 3
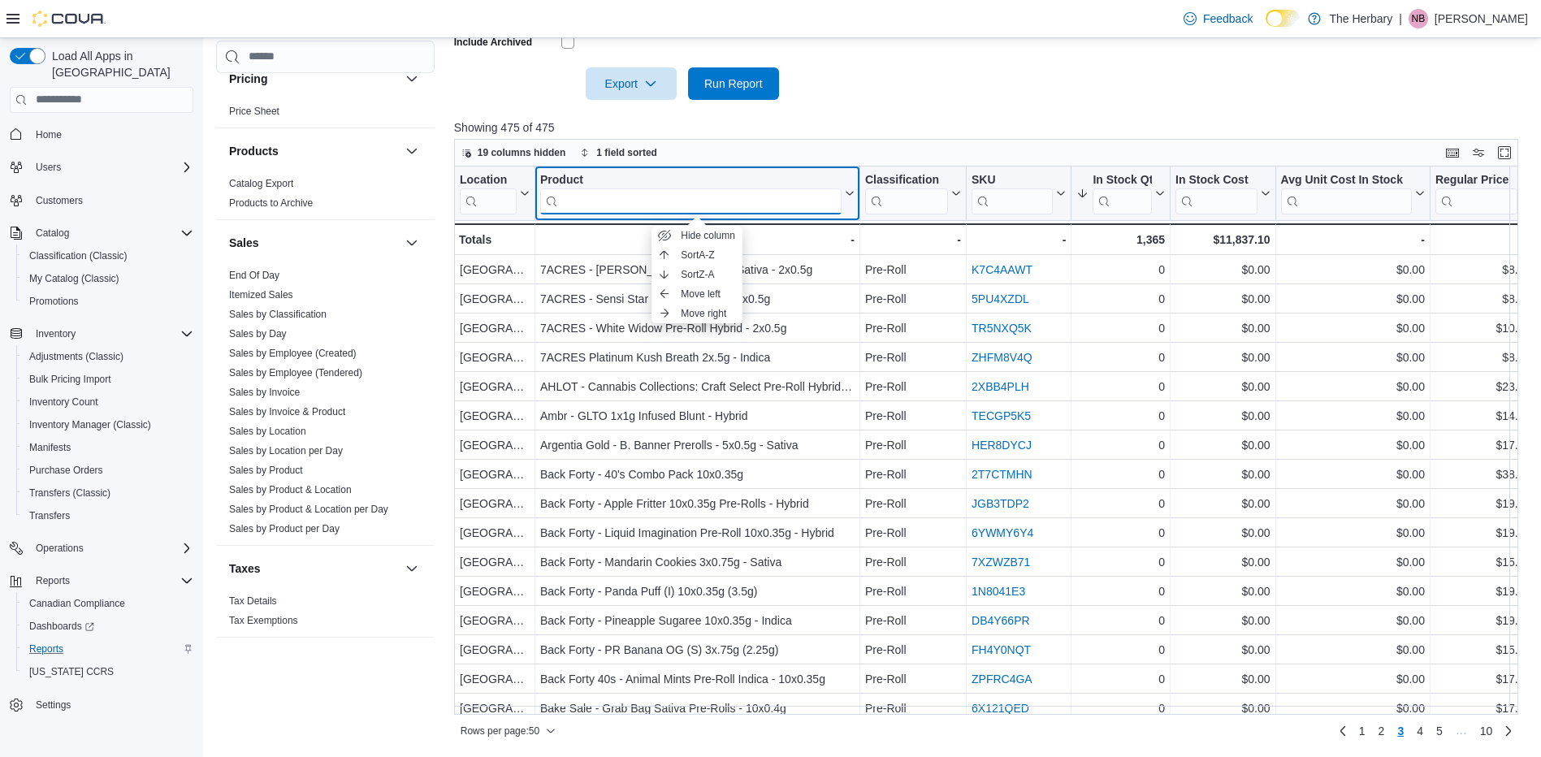
click at [827, 203] on input "search" at bounding box center [690, 201] width 301 height 26
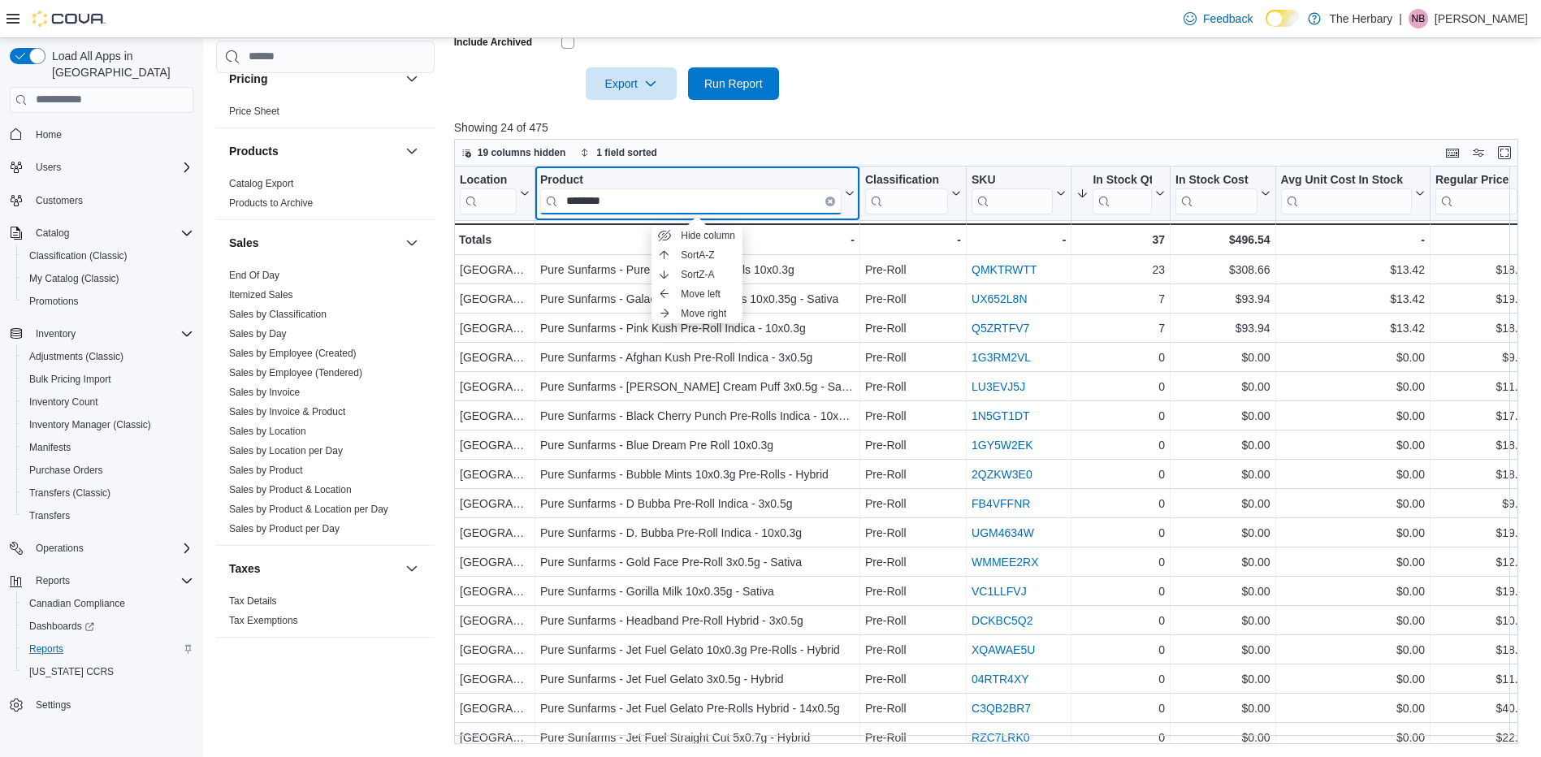
type input "********"
click at [780, 172] on div "Product" at bounding box center [690, 179] width 301 height 15
click at [720, 193] on input "********" at bounding box center [690, 201] width 301 height 26
type input "*"
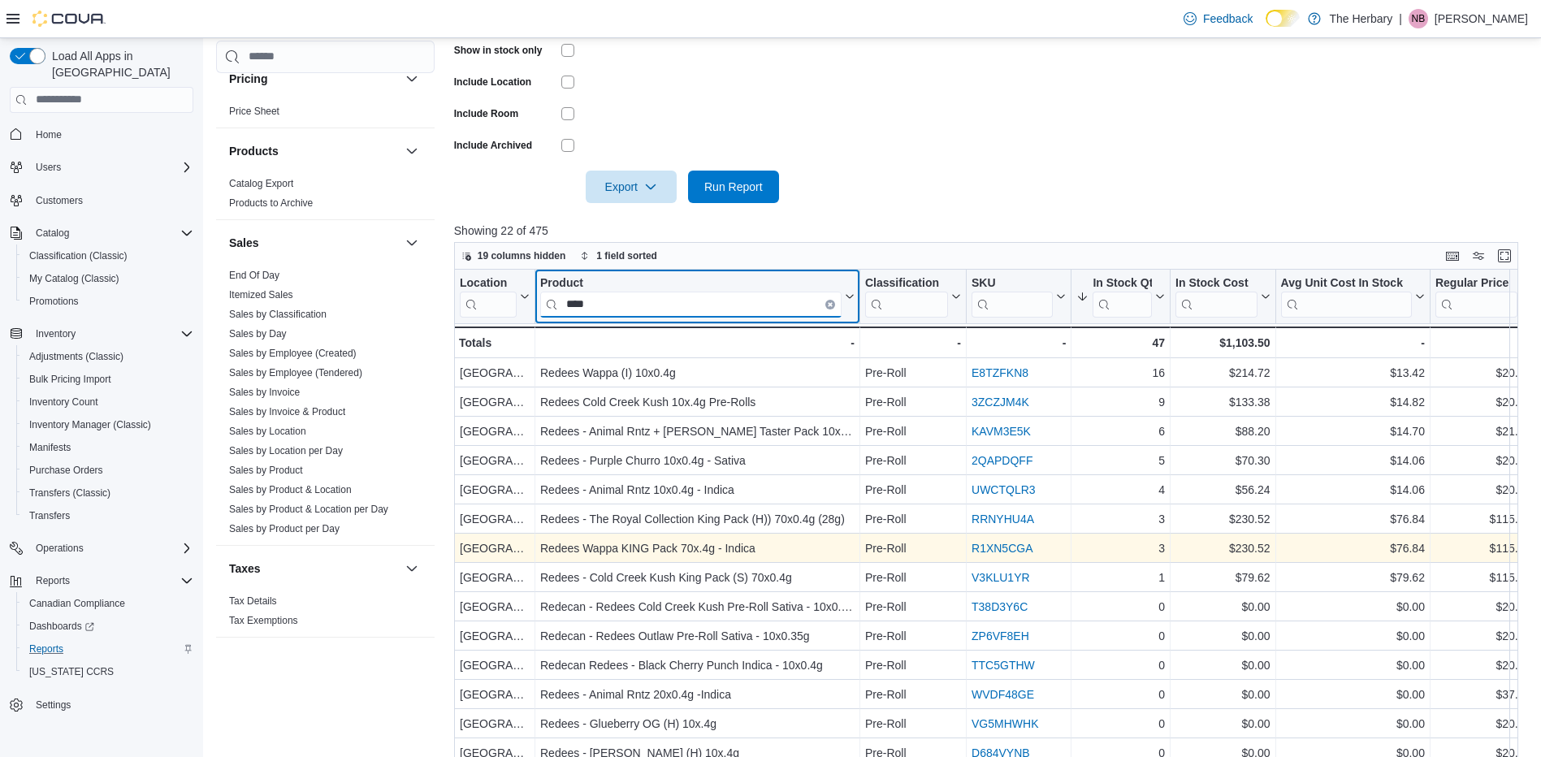
scroll to position [425, 0]
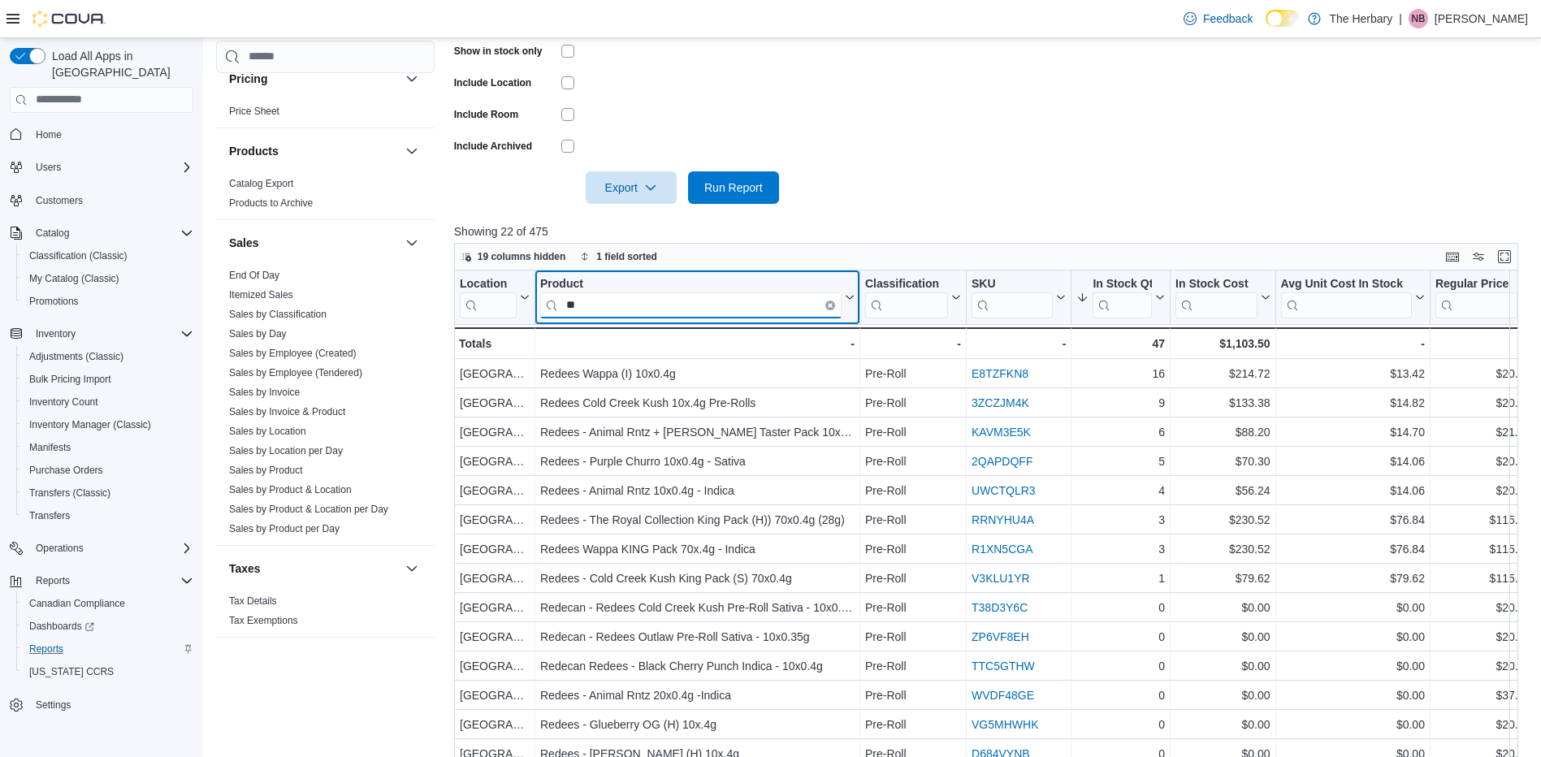
type input "*"
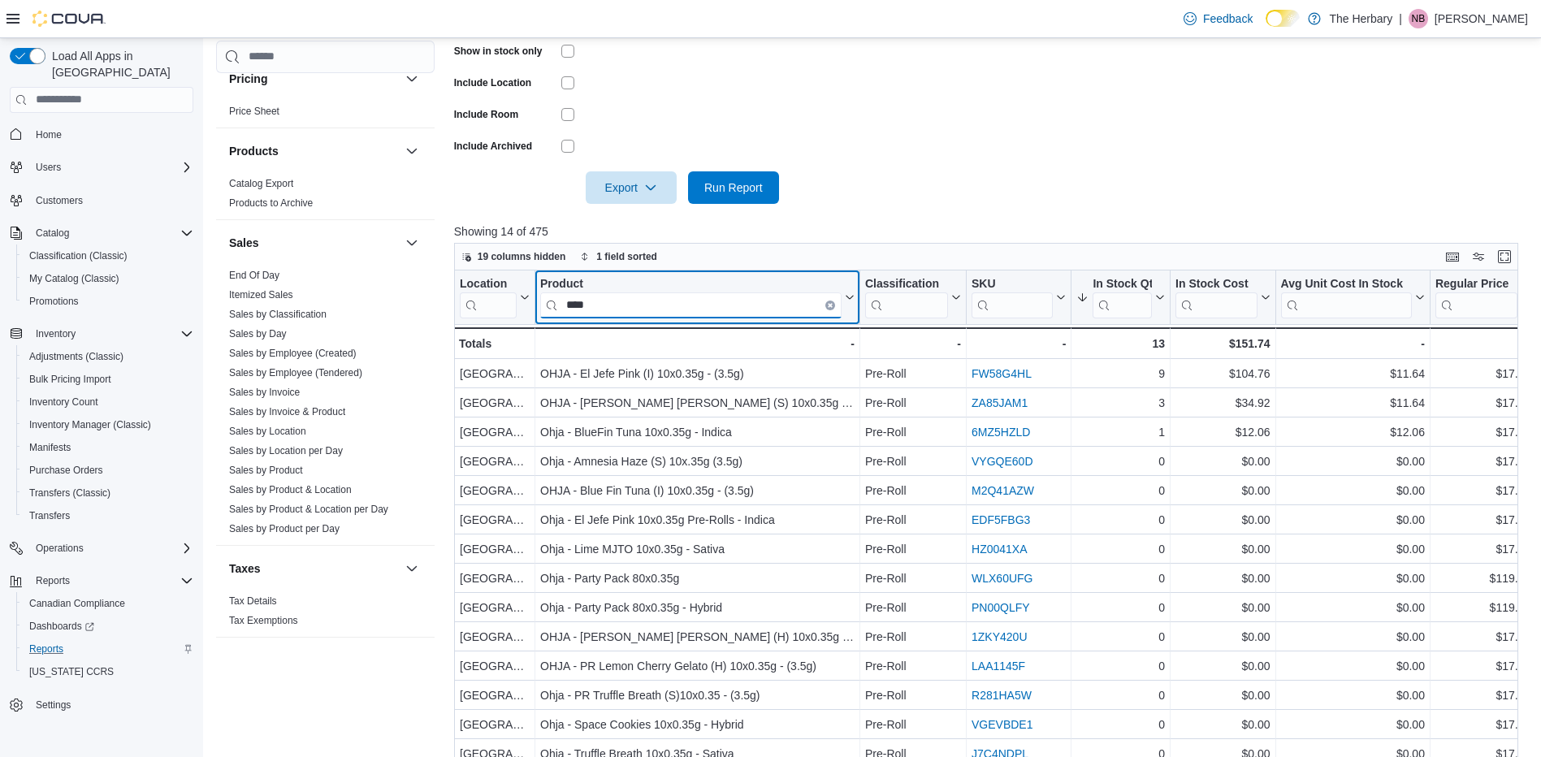
type input "****"
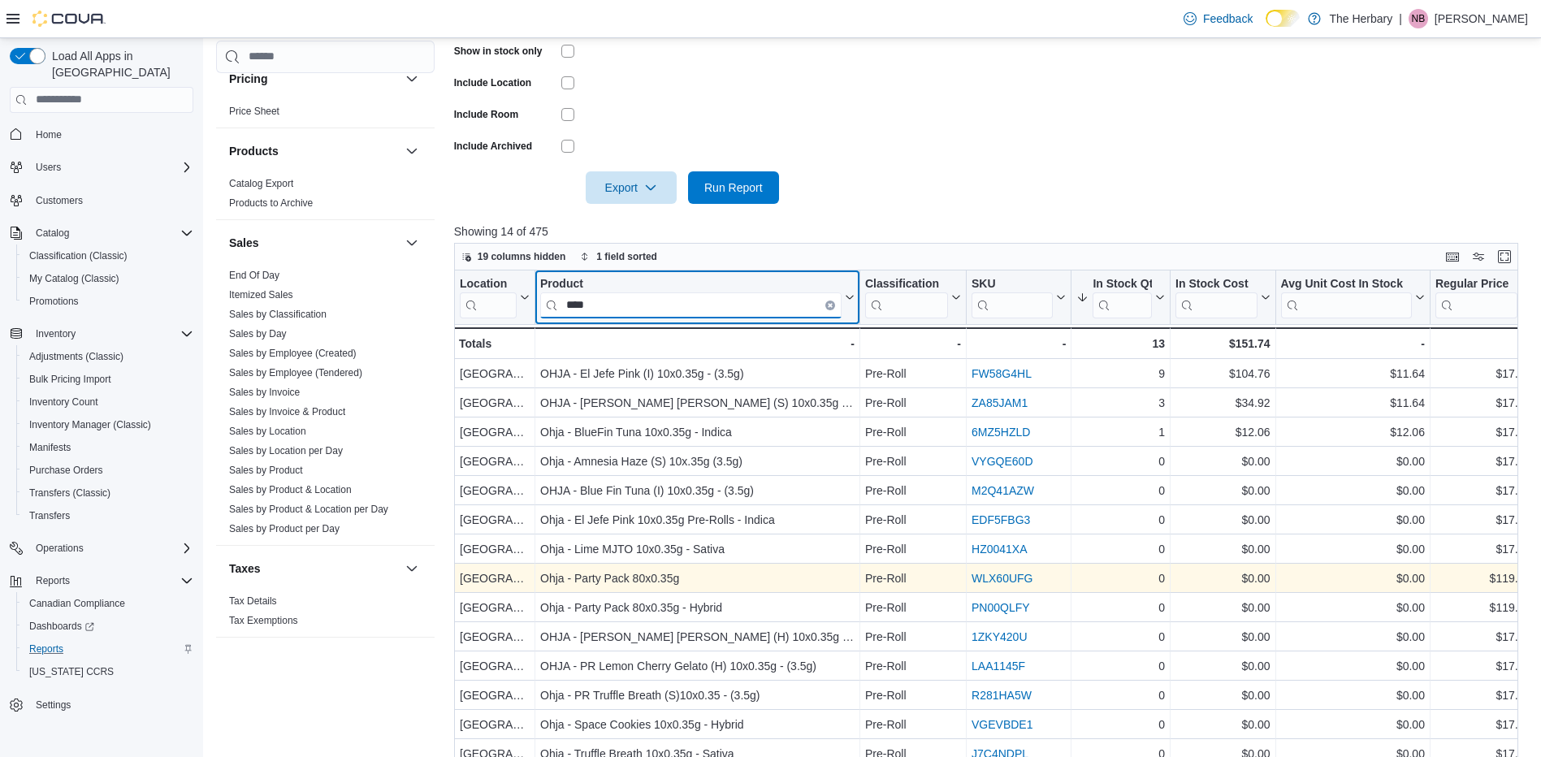
scroll to position [529, 0]
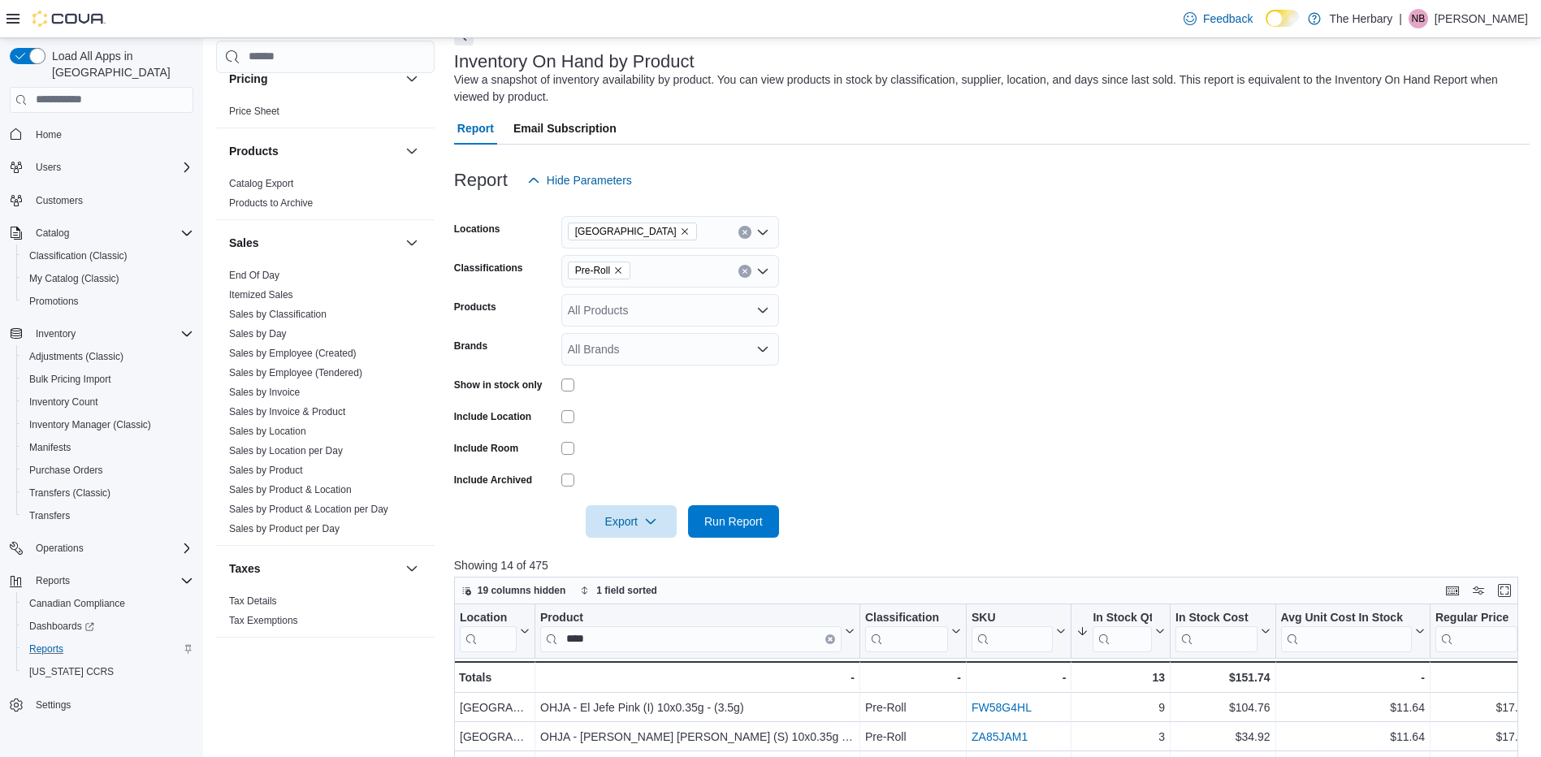
scroll to position [105, 0]
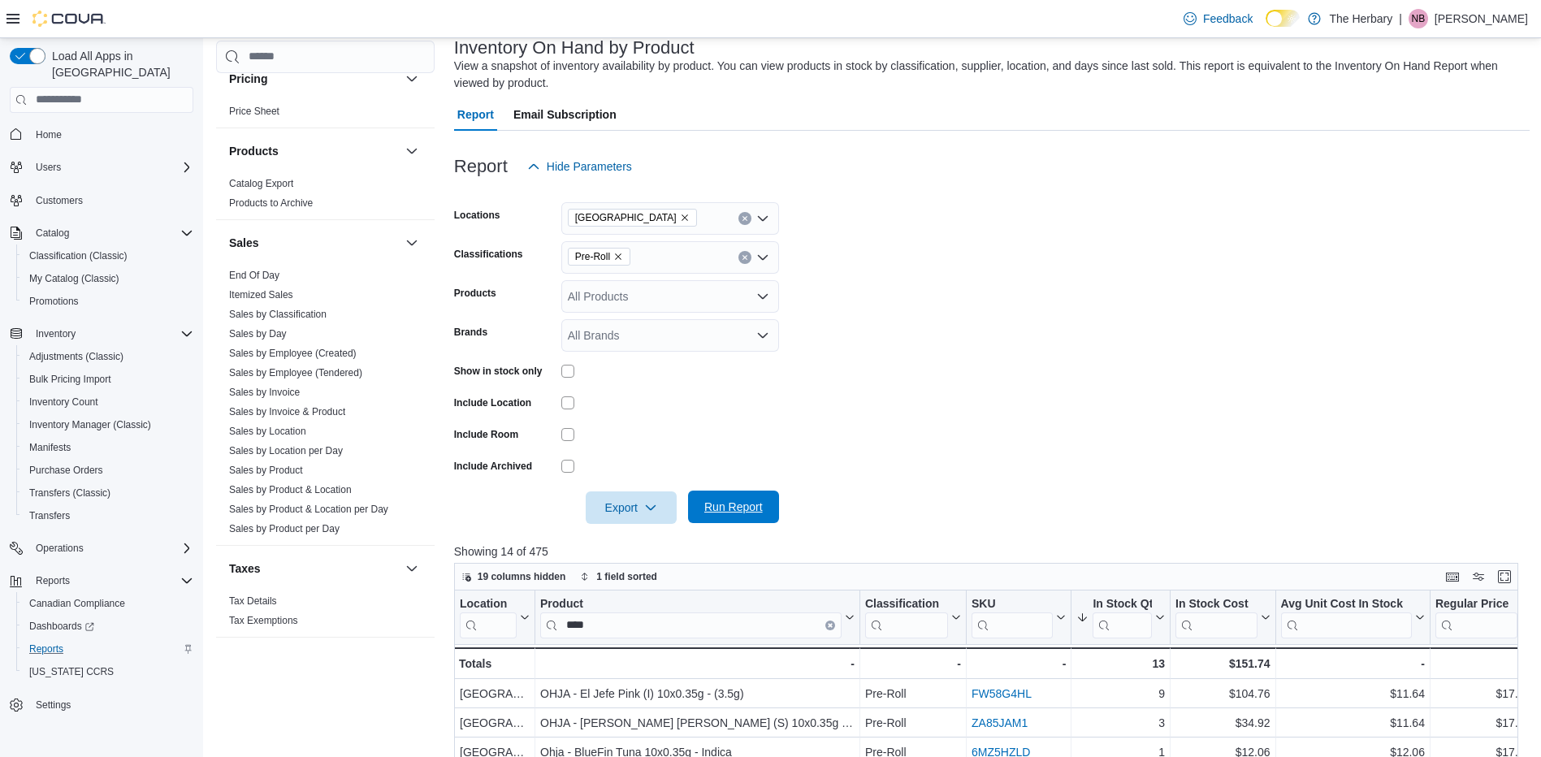
click at [731, 516] on span "Run Report" at bounding box center [733, 507] width 71 height 32
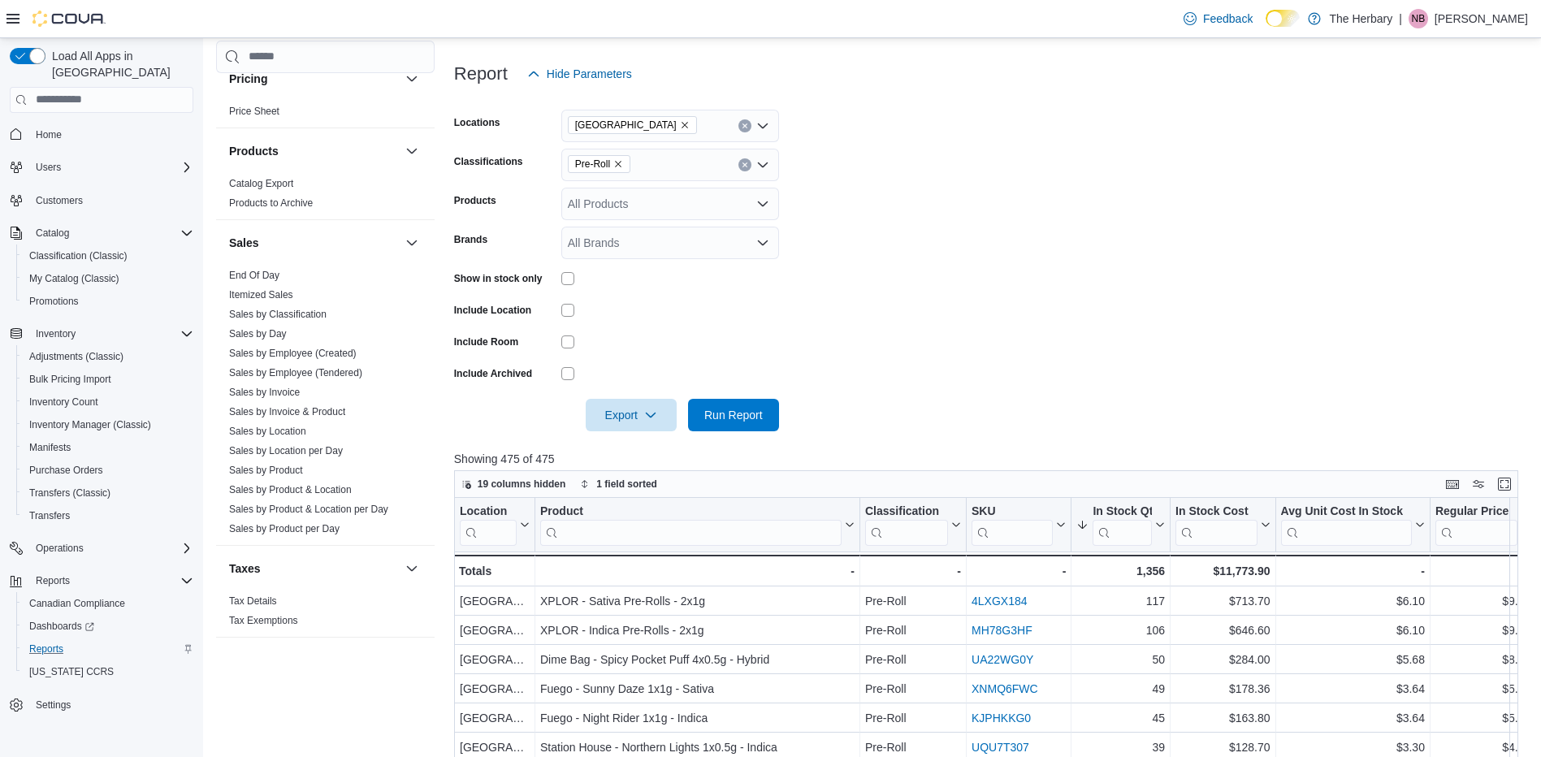
scroll to position [123, 0]
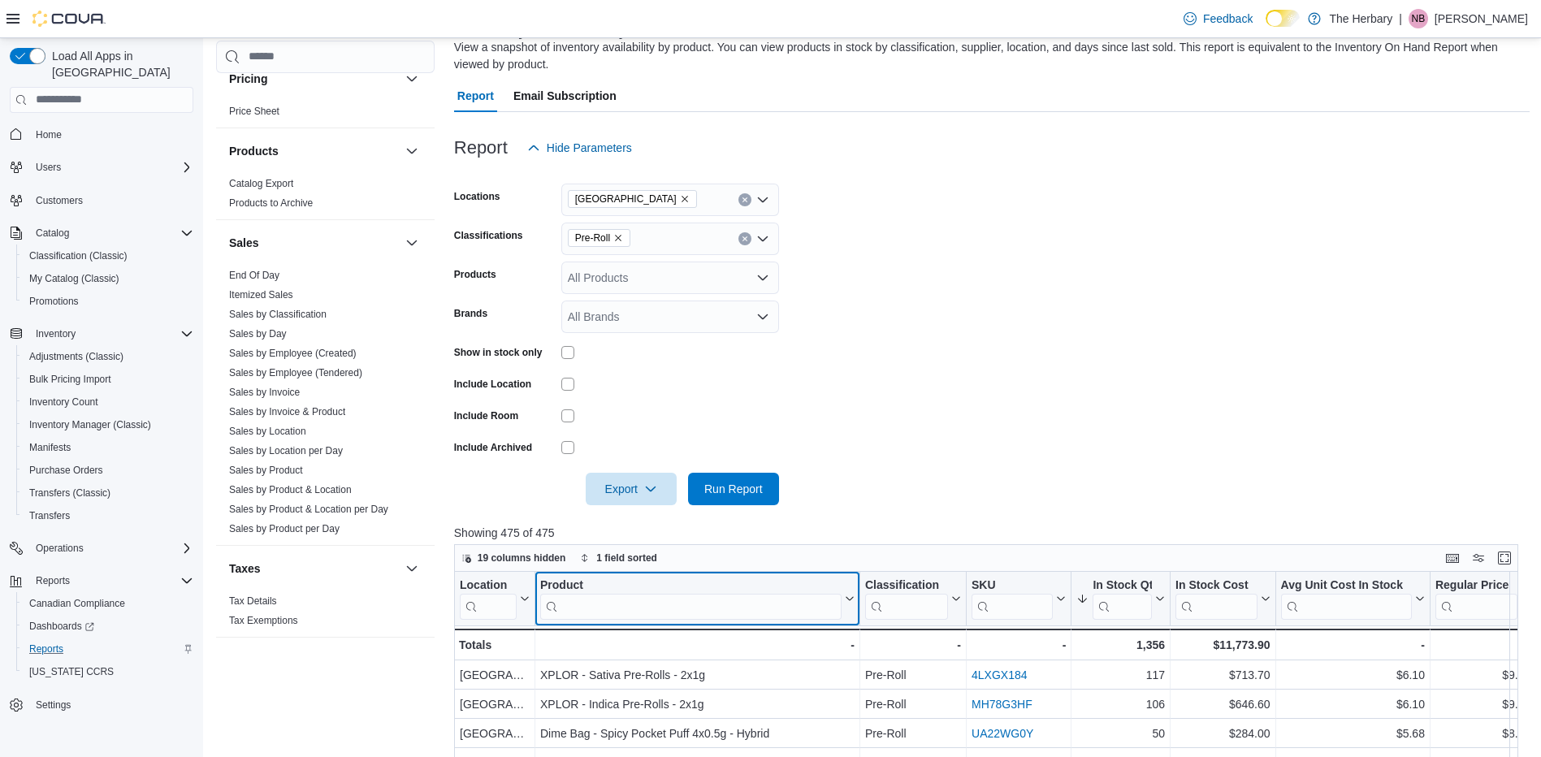
click at [617, 606] on input "search" at bounding box center [690, 606] width 301 height 26
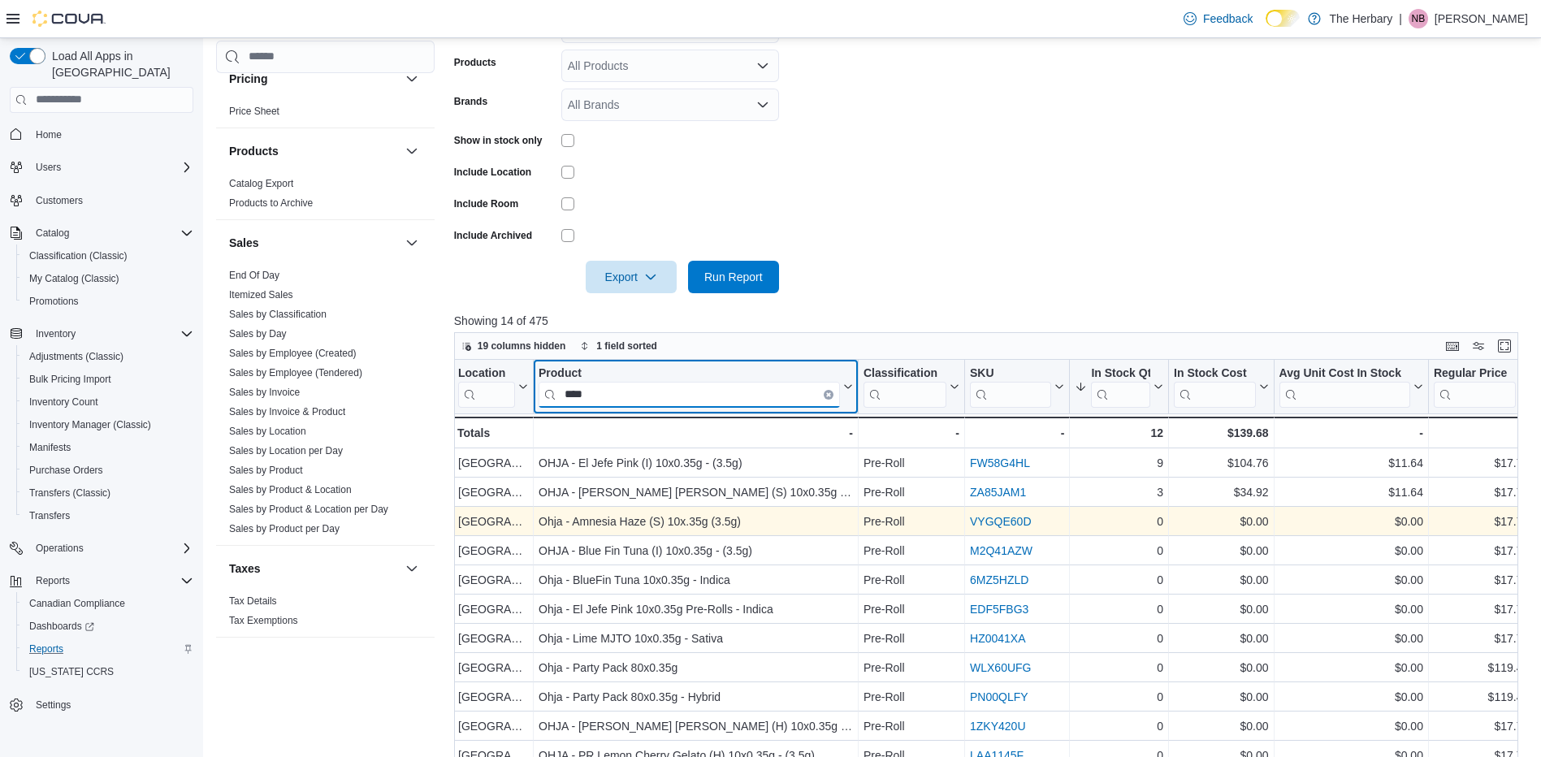
scroll to position [336, 0]
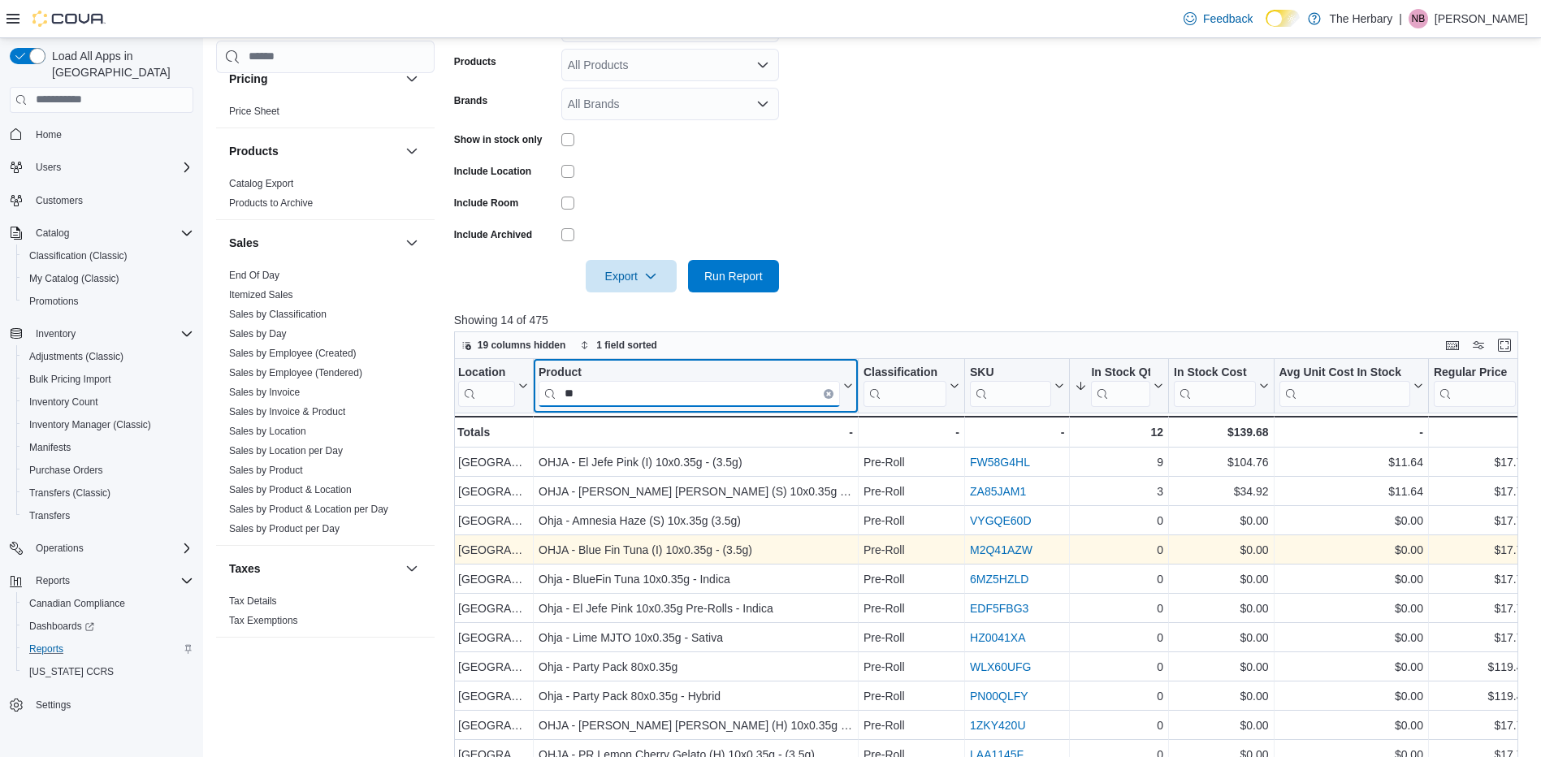
type input "*"
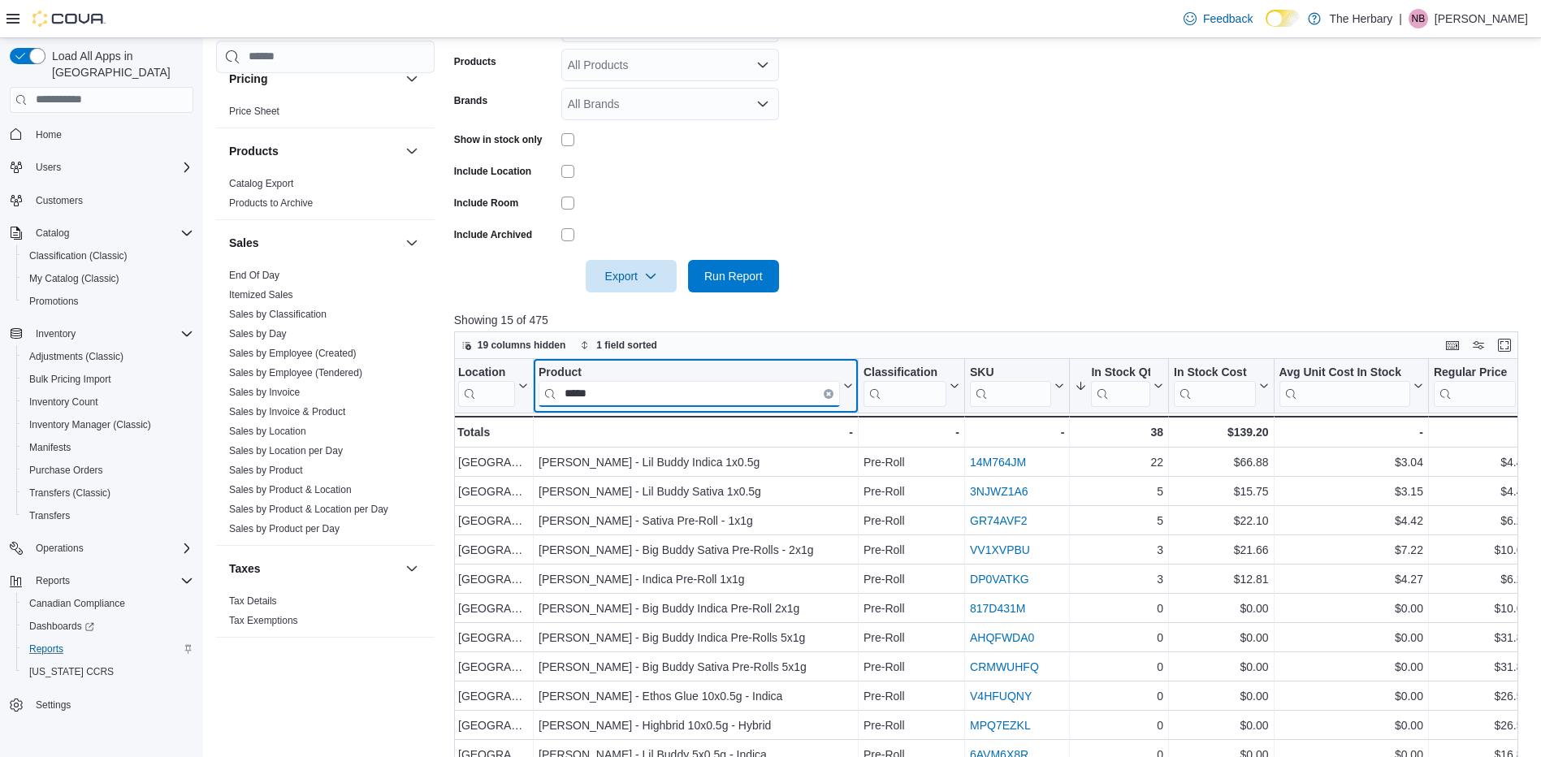
type input "*****"
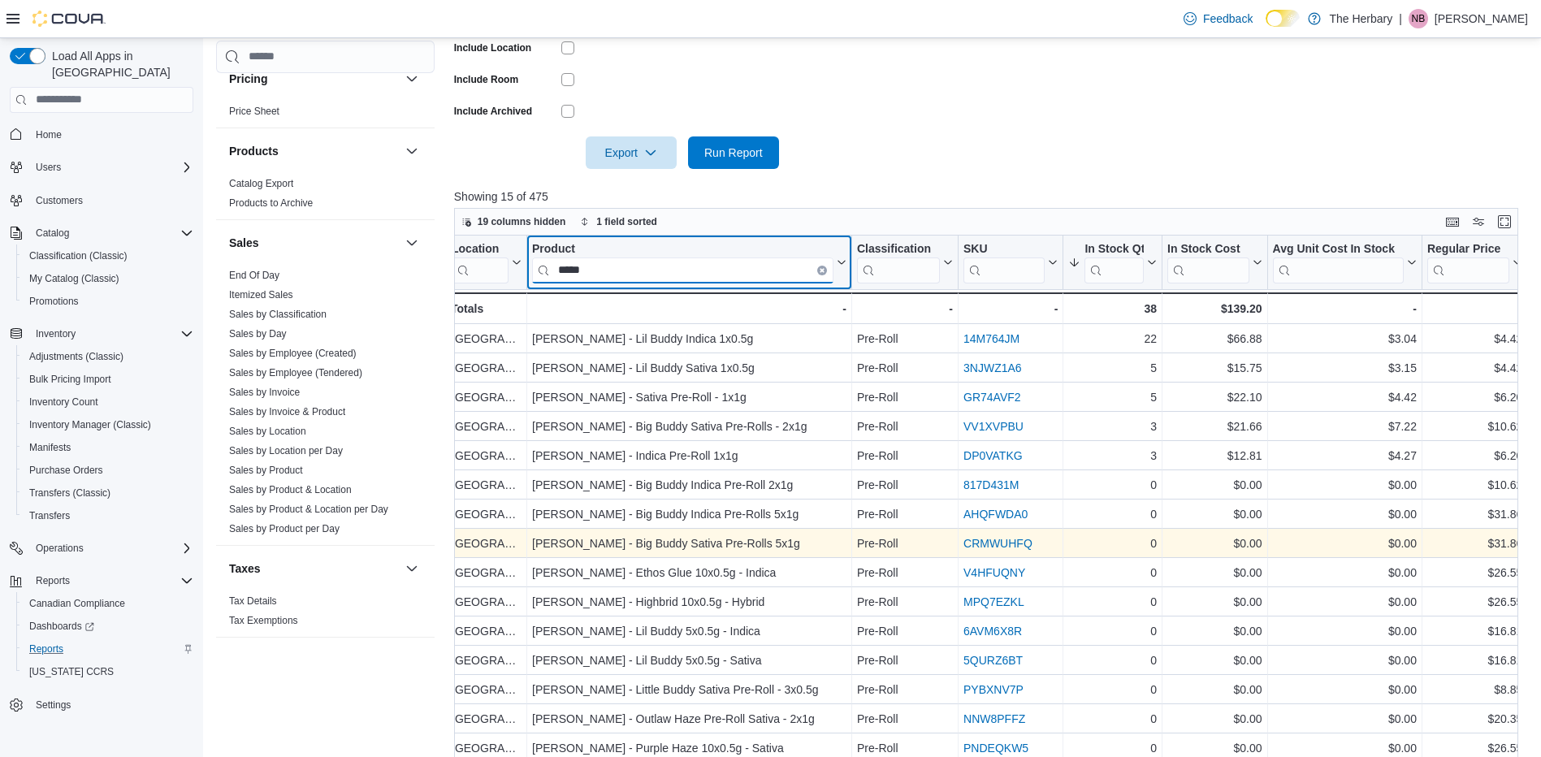
scroll to position [460, 0]
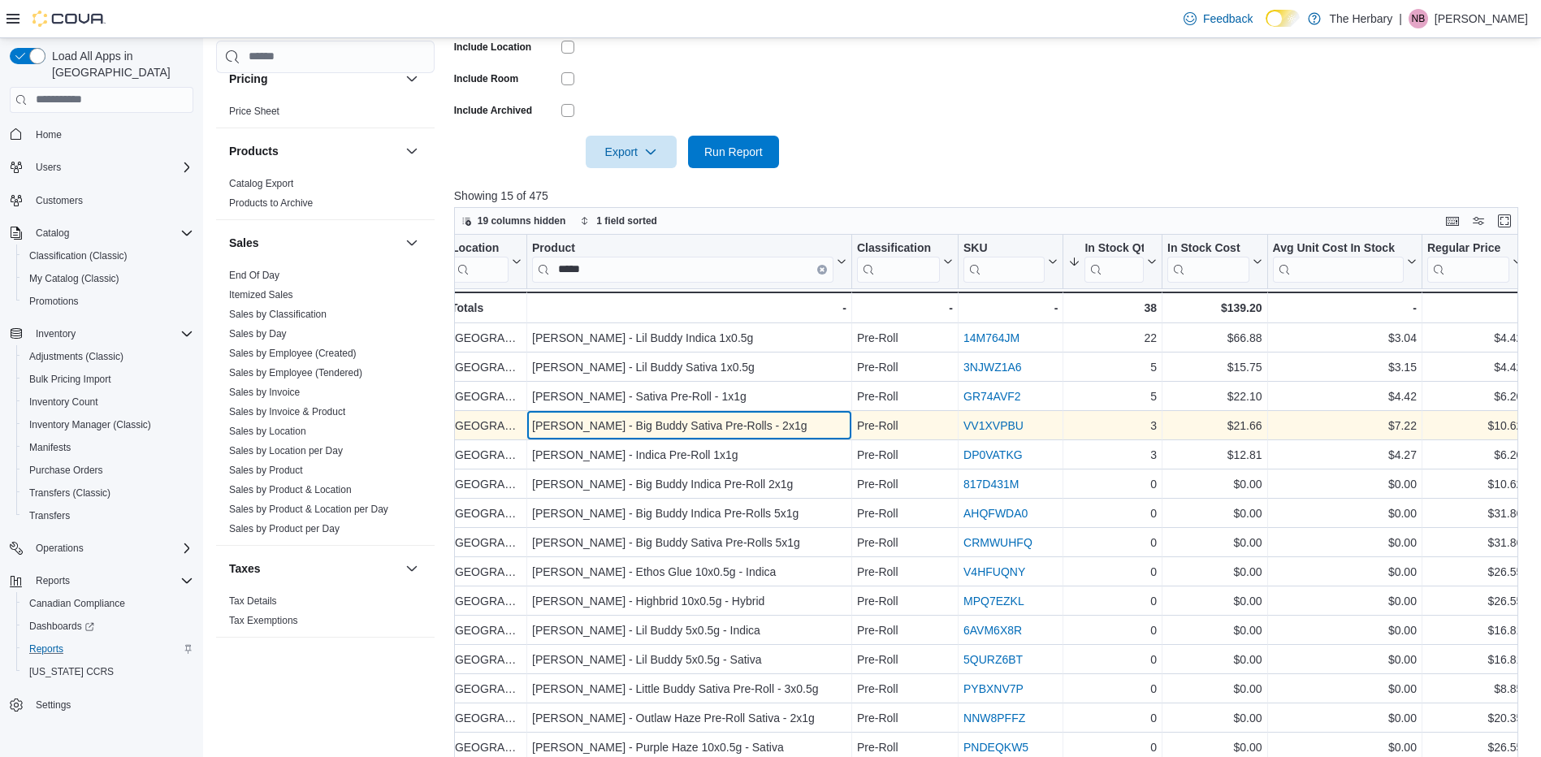
click at [685, 439] on div "Buddy Blooms - Big Buddy Sativa Pre-Rolls - 2x1g - Product, column 2, row 4" at bounding box center [689, 425] width 325 height 29
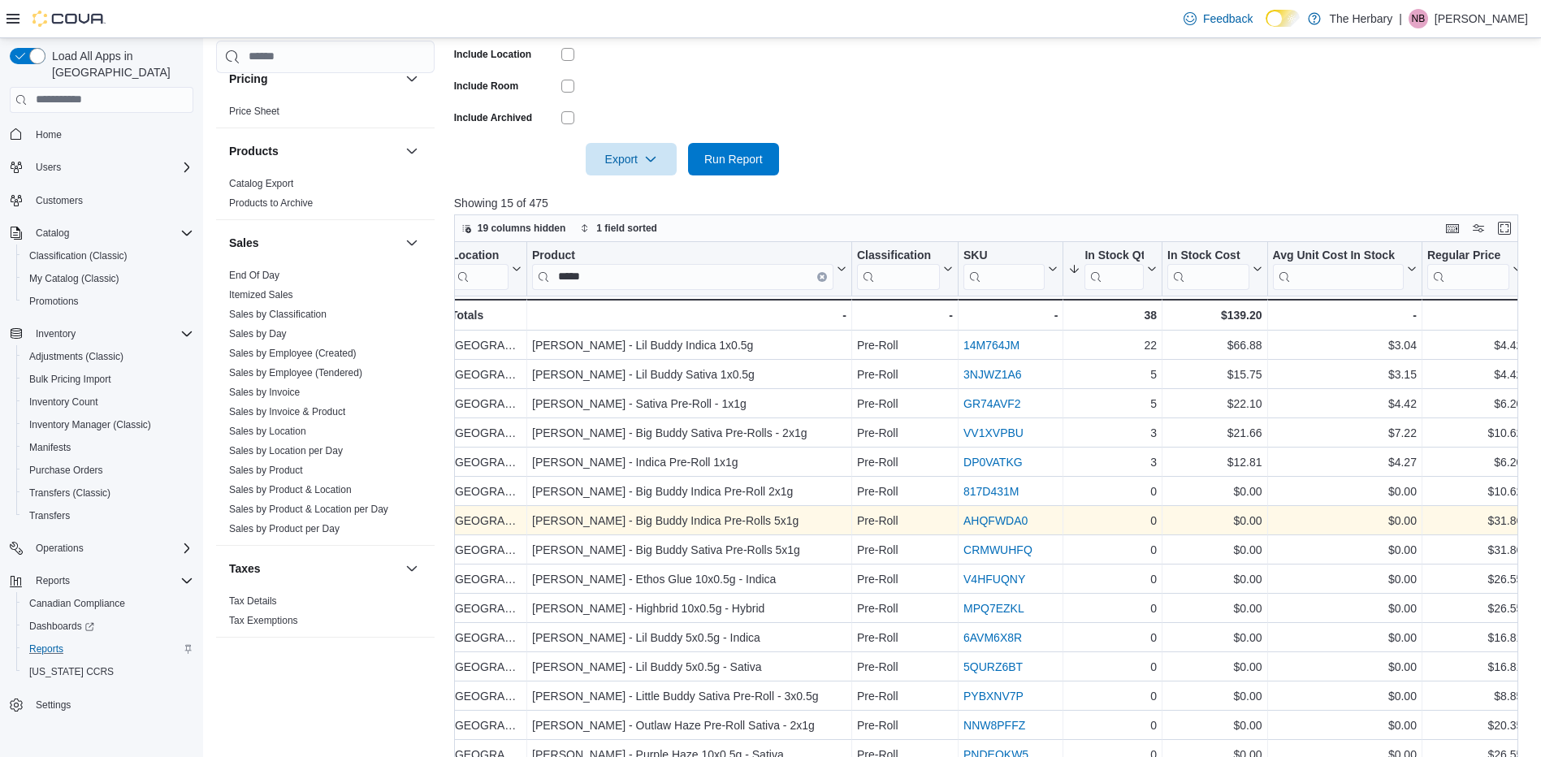
scroll to position [452, 0]
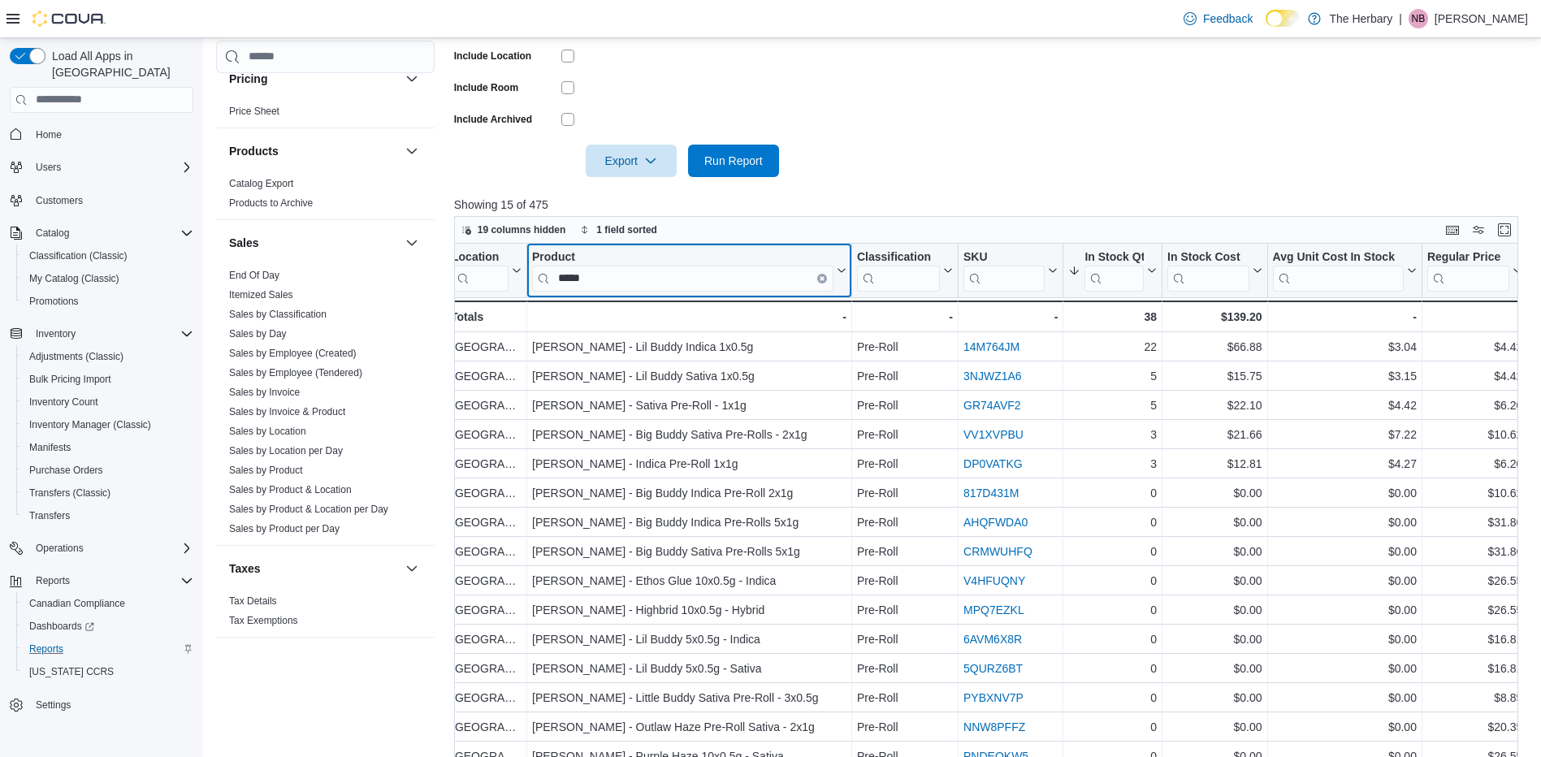
click at [819, 277] on icon "Clear input" at bounding box center [821, 277] width 5 height 5
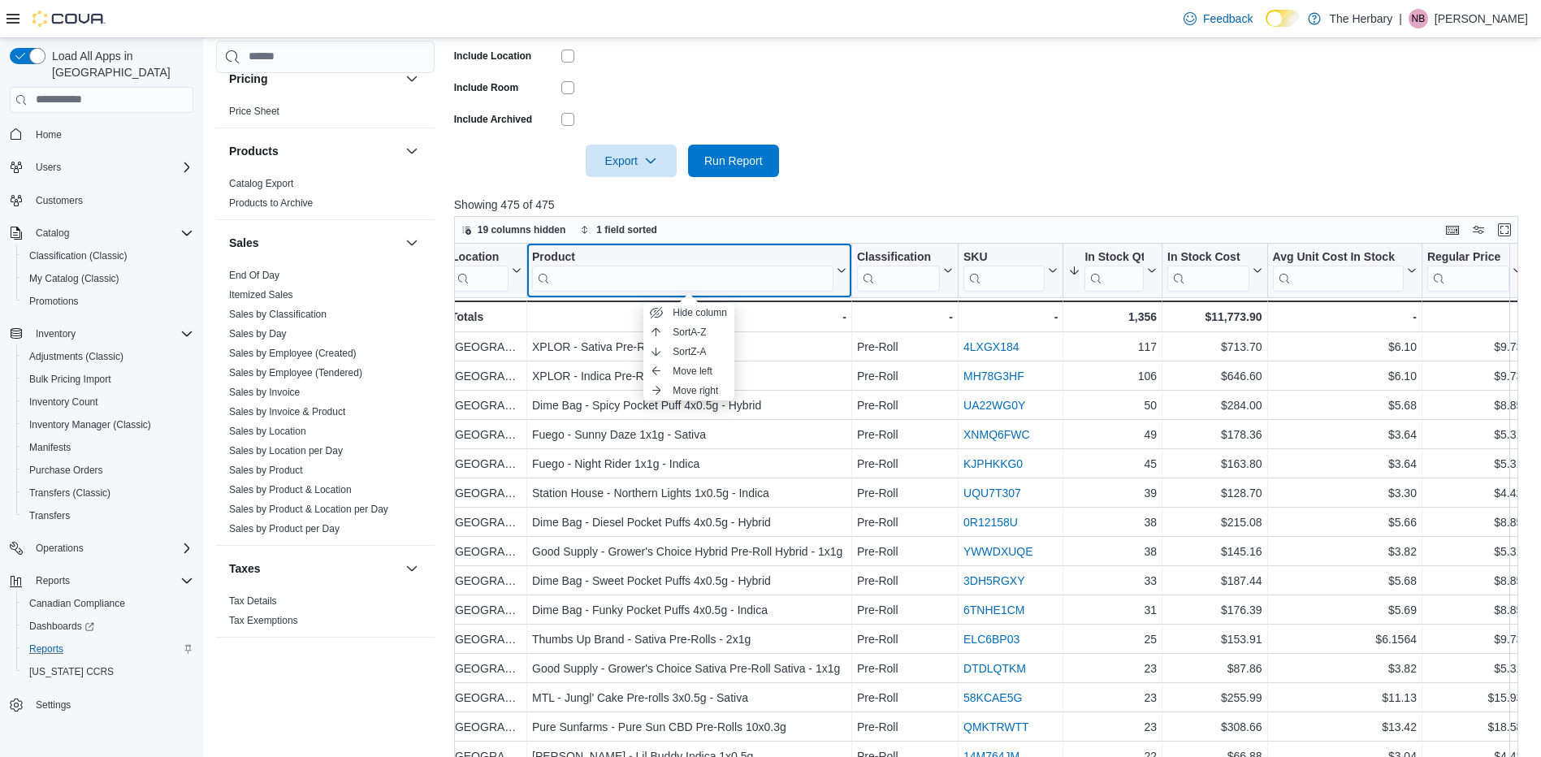
click at [738, 260] on div "Product" at bounding box center [682, 256] width 301 height 15
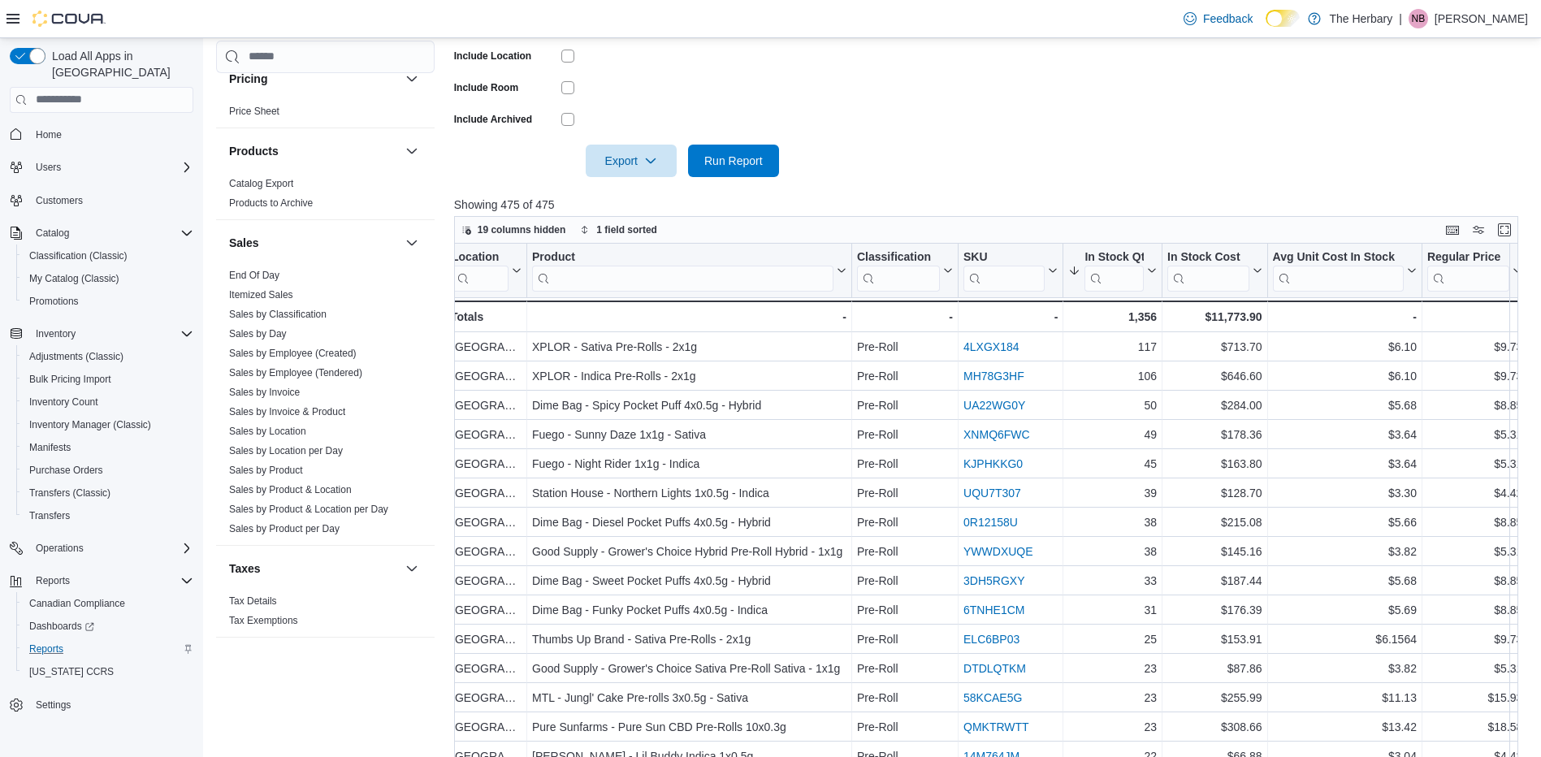
click at [902, 135] on div at bounding box center [991, 138] width 1075 height 13
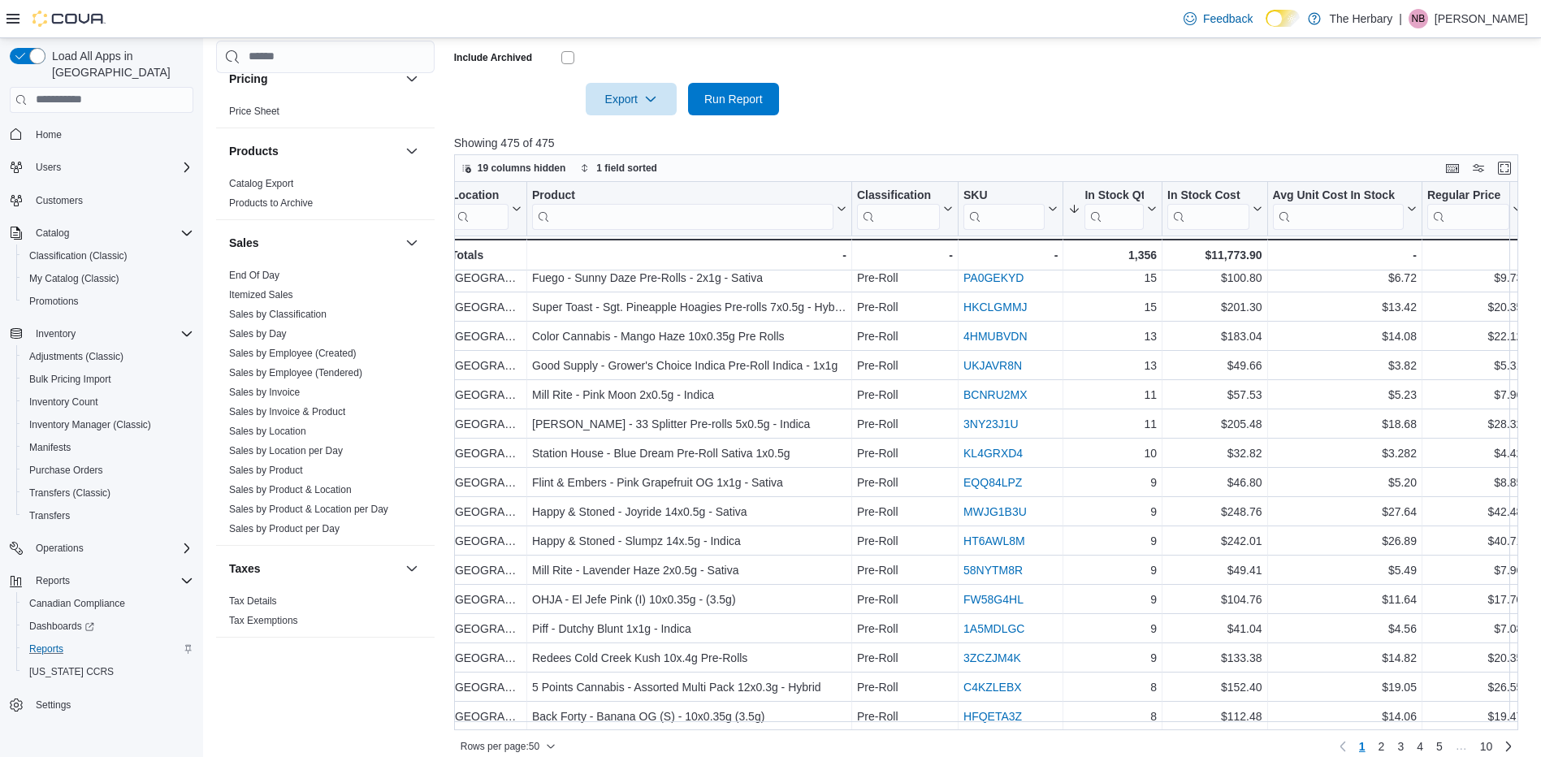
scroll to position [529, 0]
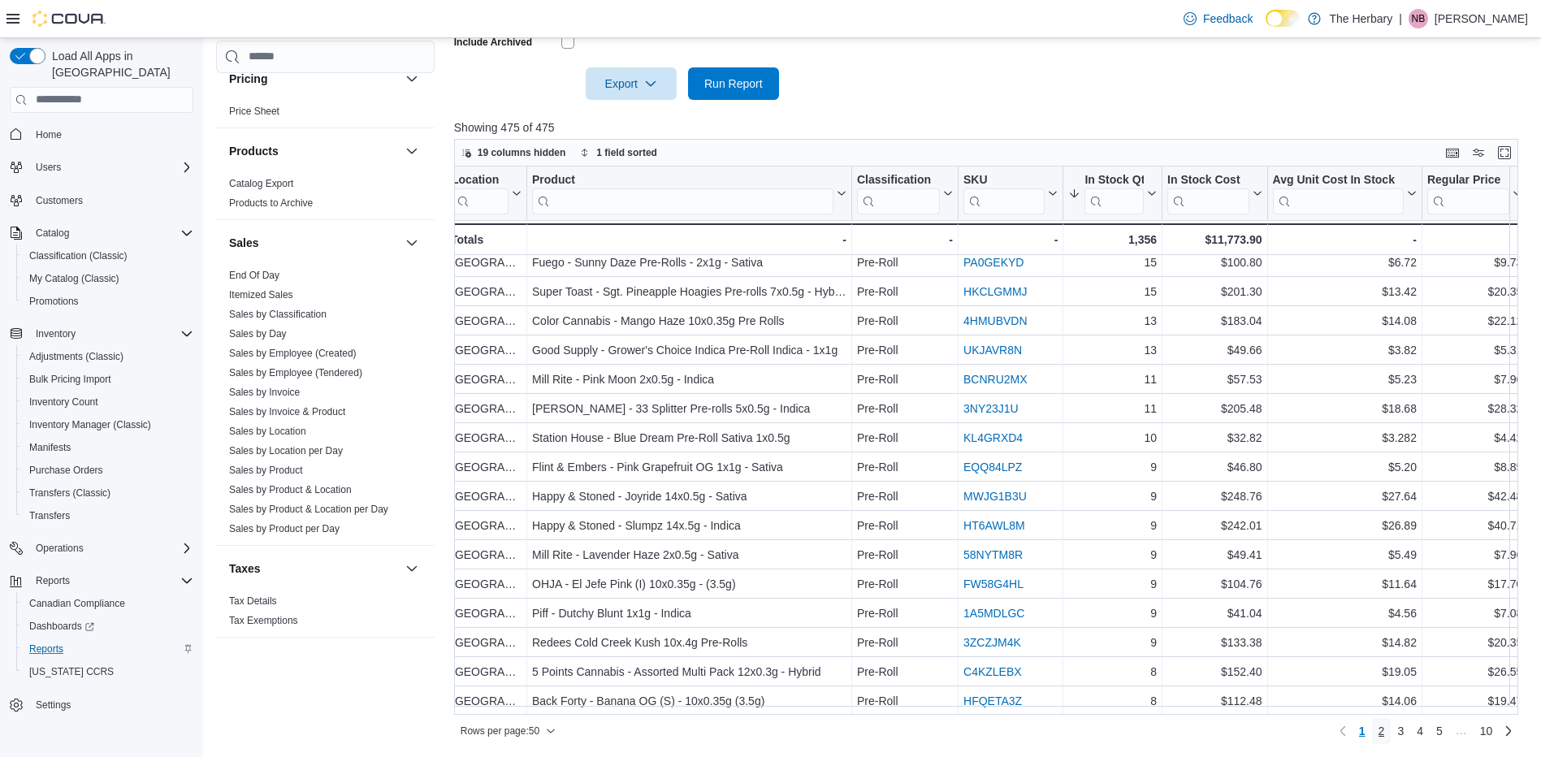
click at [1385, 734] on span "2" at bounding box center [1381, 731] width 6 height 16
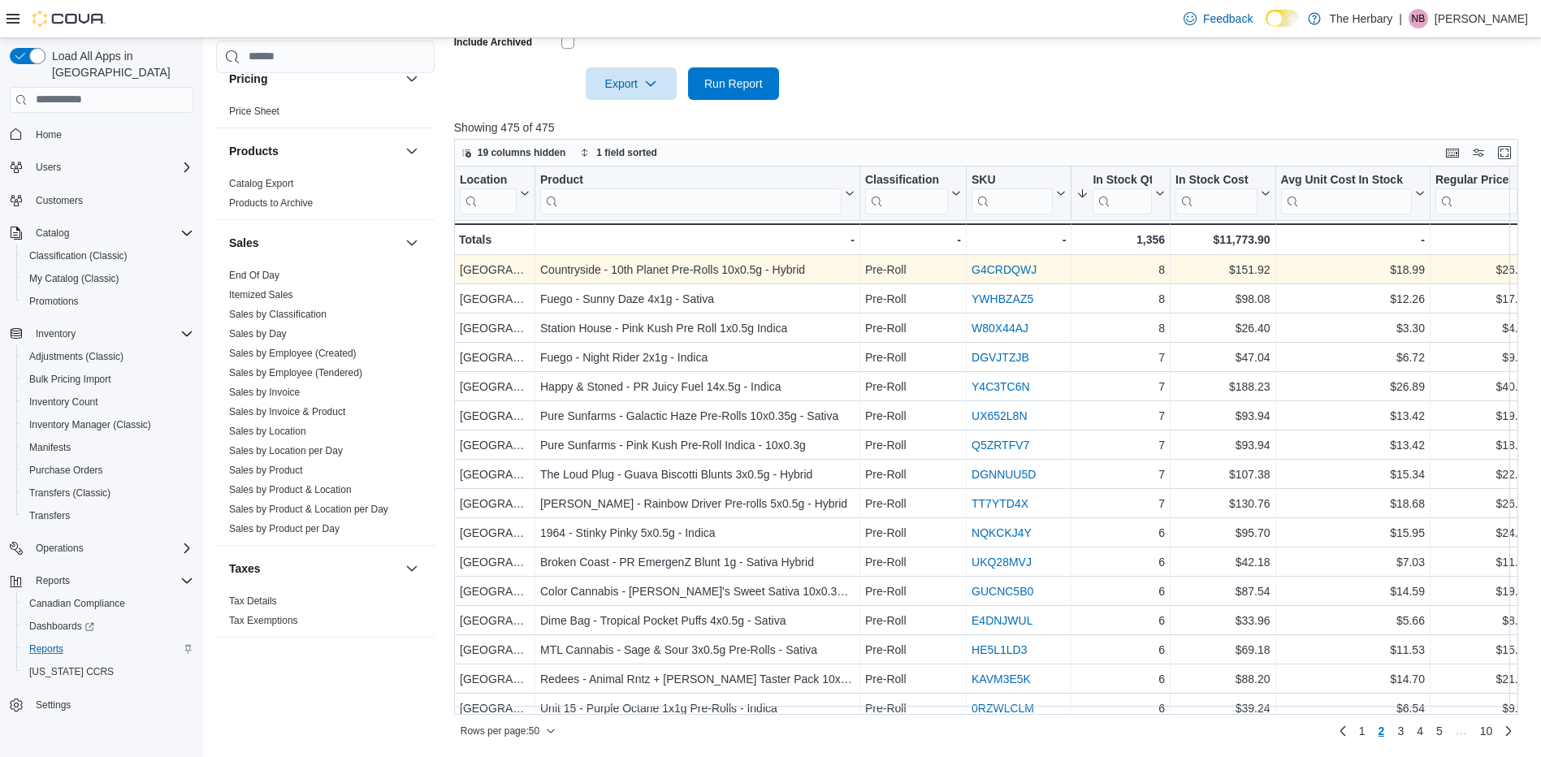
scroll to position [0, 0]
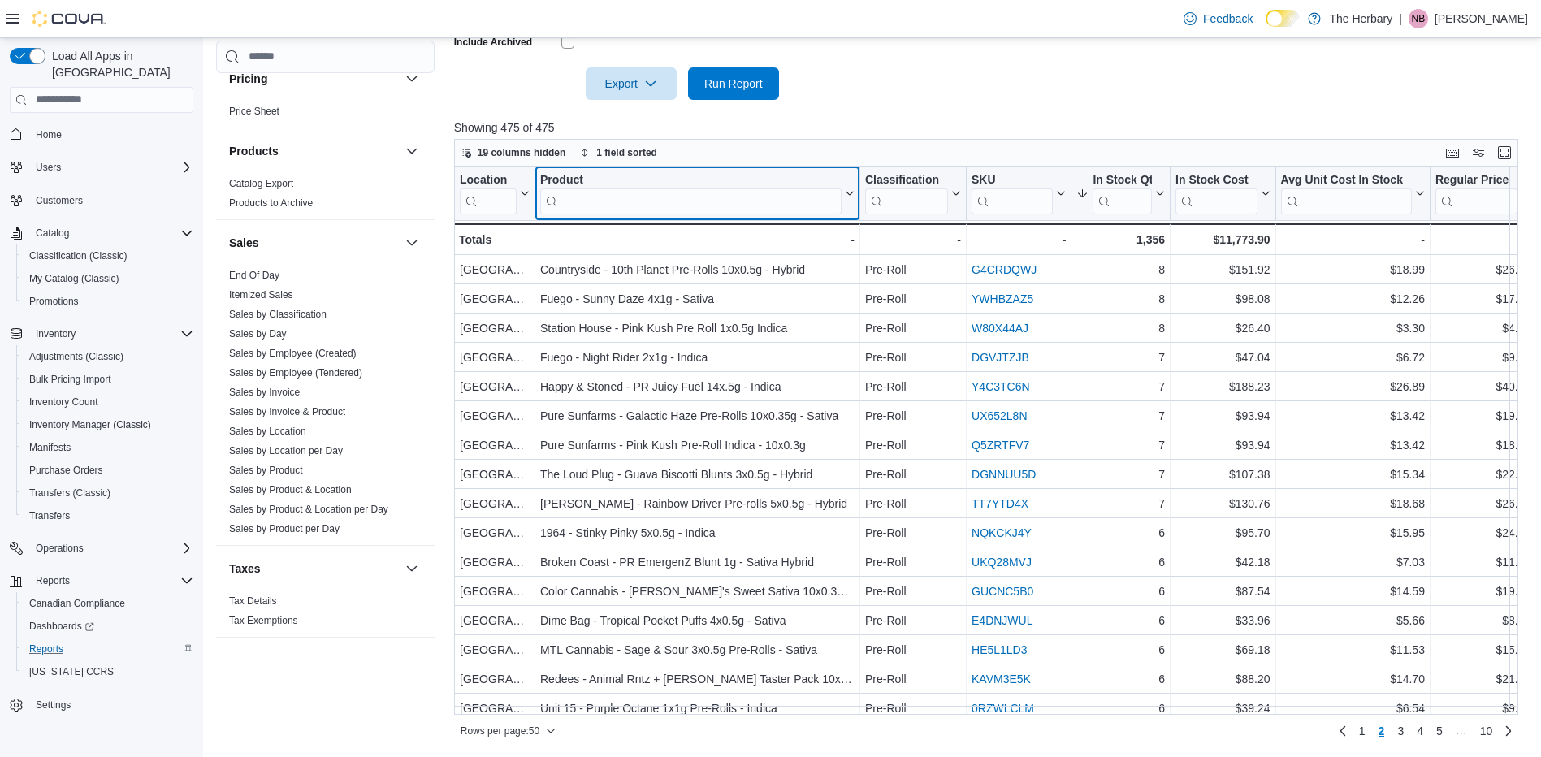
click at [687, 212] on input "search" at bounding box center [690, 201] width 301 height 26
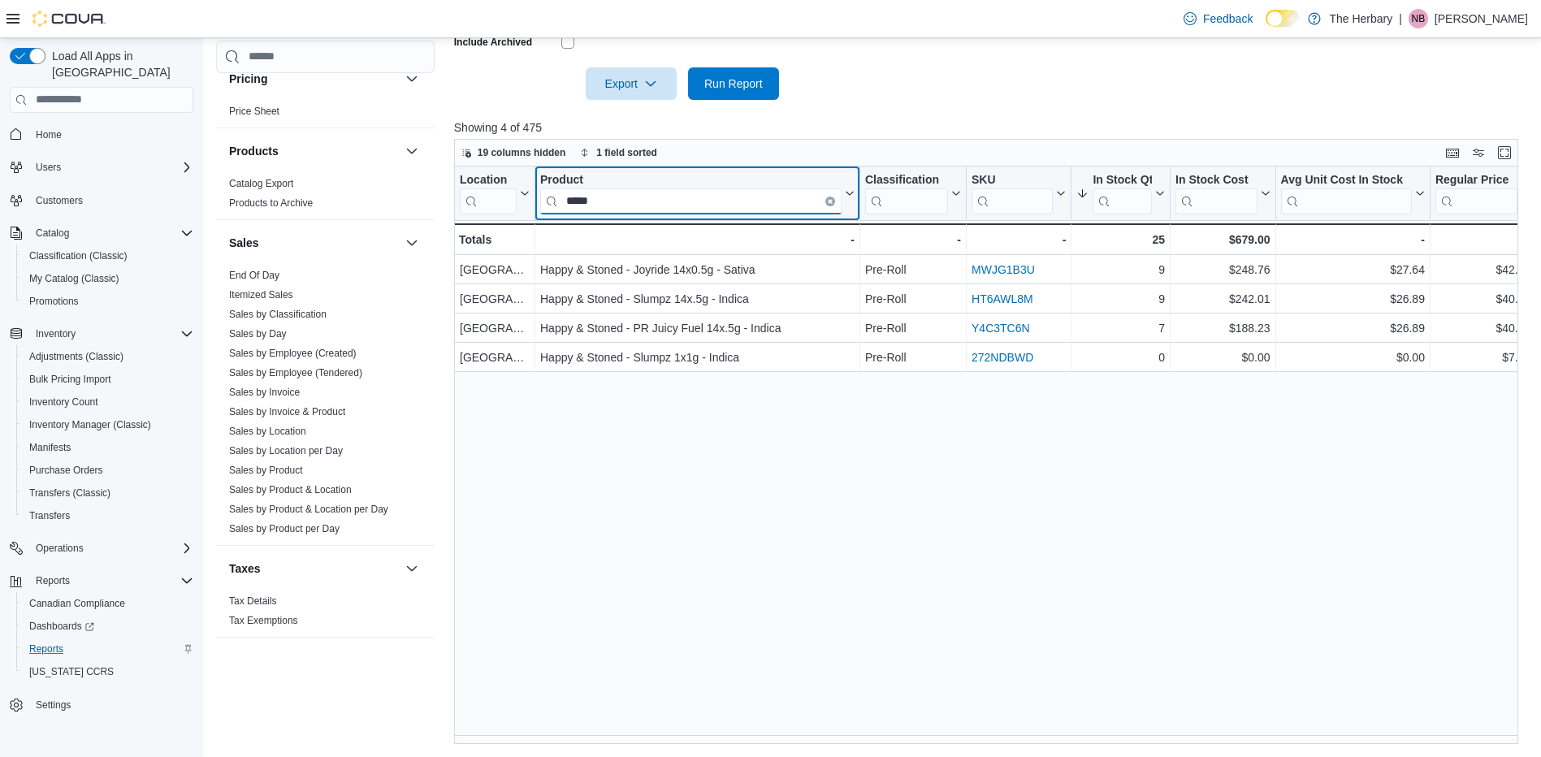
type input "*****"
click at [828, 202] on icon "Clear input" at bounding box center [829, 200] width 3 height 3
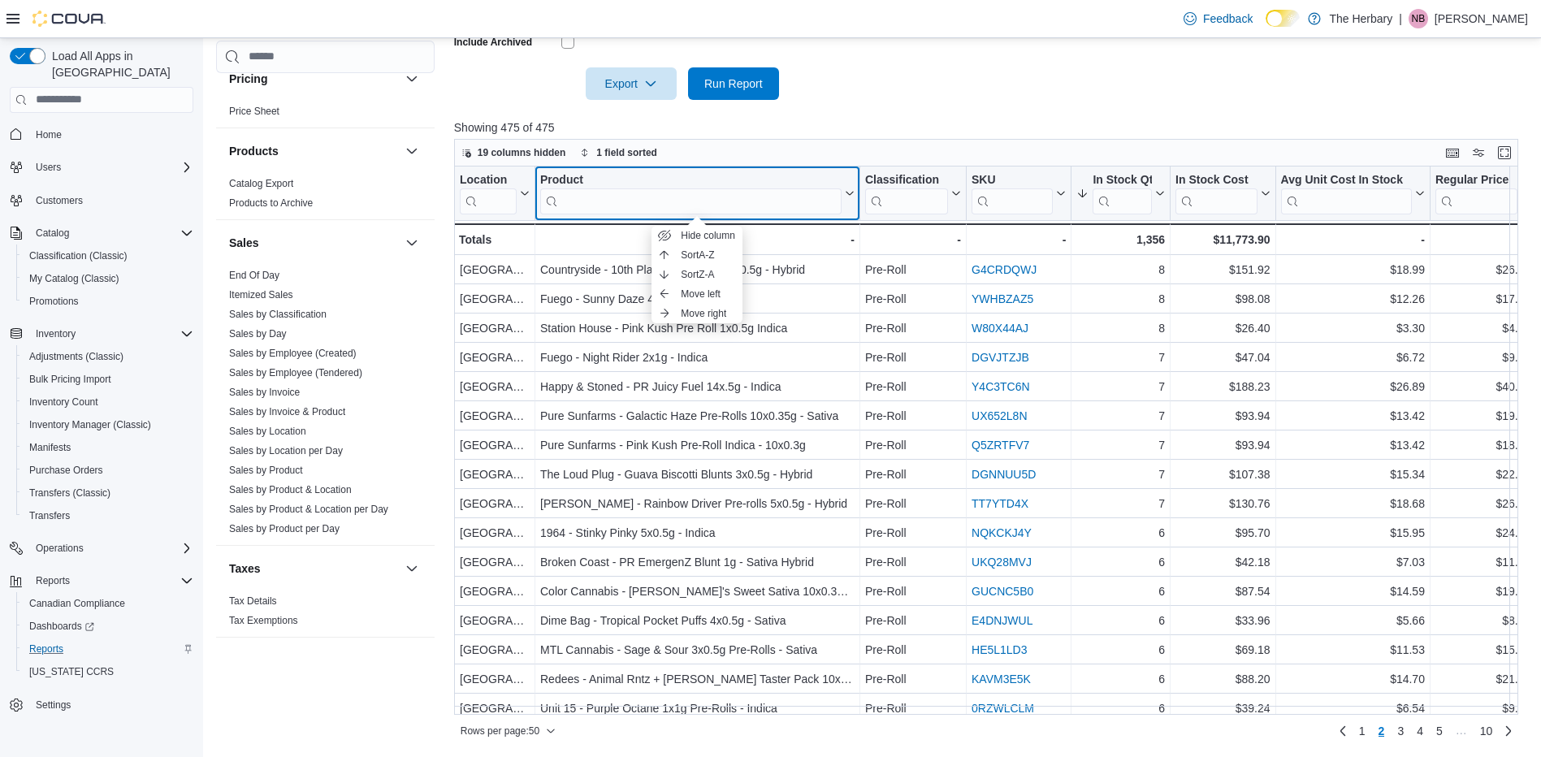
click at [784, 174] on div "Product" at bounding box center [690, 179] width 301 height 15
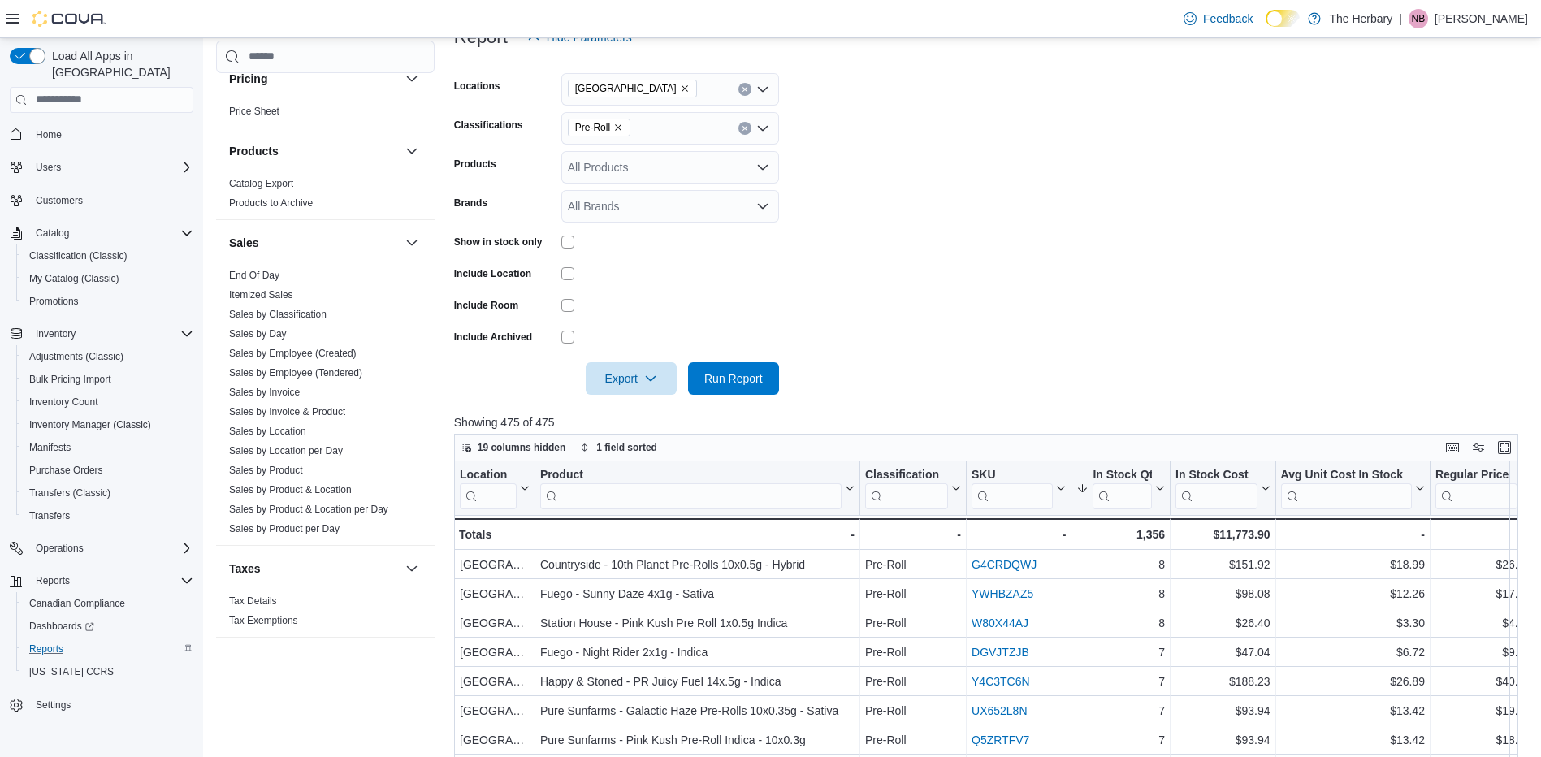
scroll to position [234, 0]
click at [760, 378] on span "Run Report" at bounding box center [733, 378] width 58 height 16
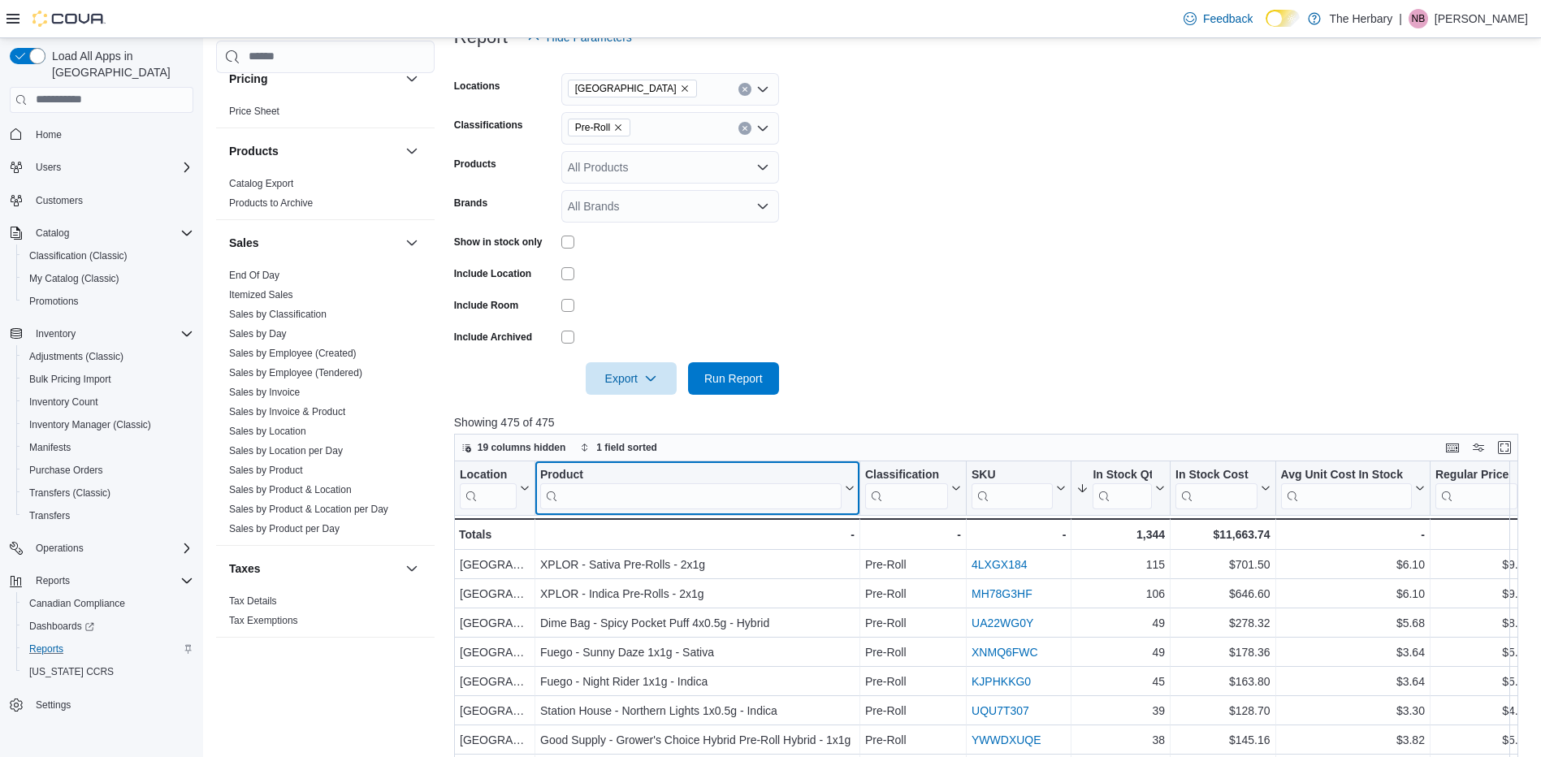
click at [699, 502] on input "search" at bounding box center [690, 495] width 301 height 26
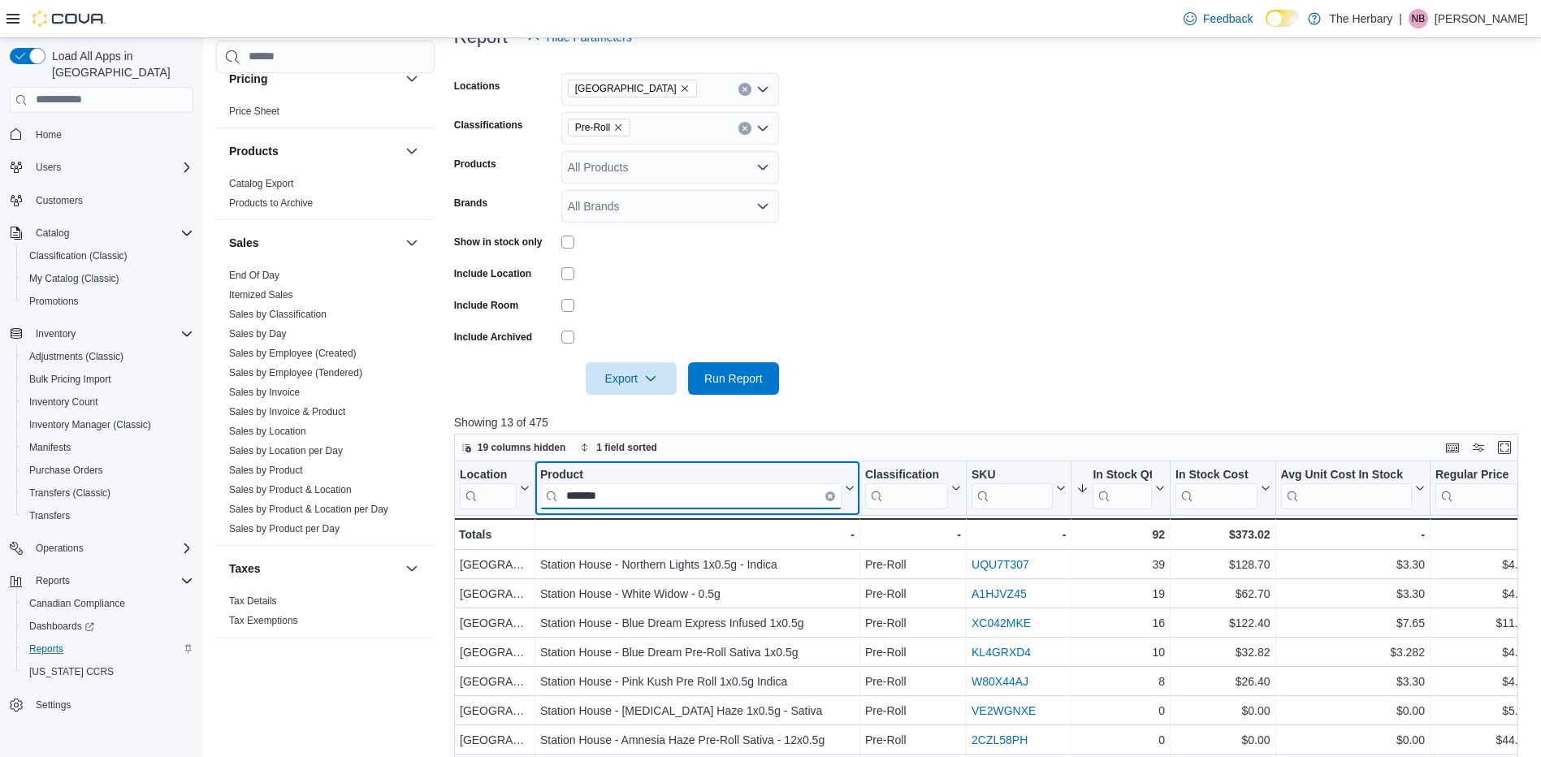
drag, startPoint x: 624, startPoint y: 487, endPoint x: 475, endPoint y: 501, distance: 149.3
click at [475, 501] on div "Location Click to view column header actions Product ******* Click to view colu…" at bounding box center [1117, 505] width 1327 height 89
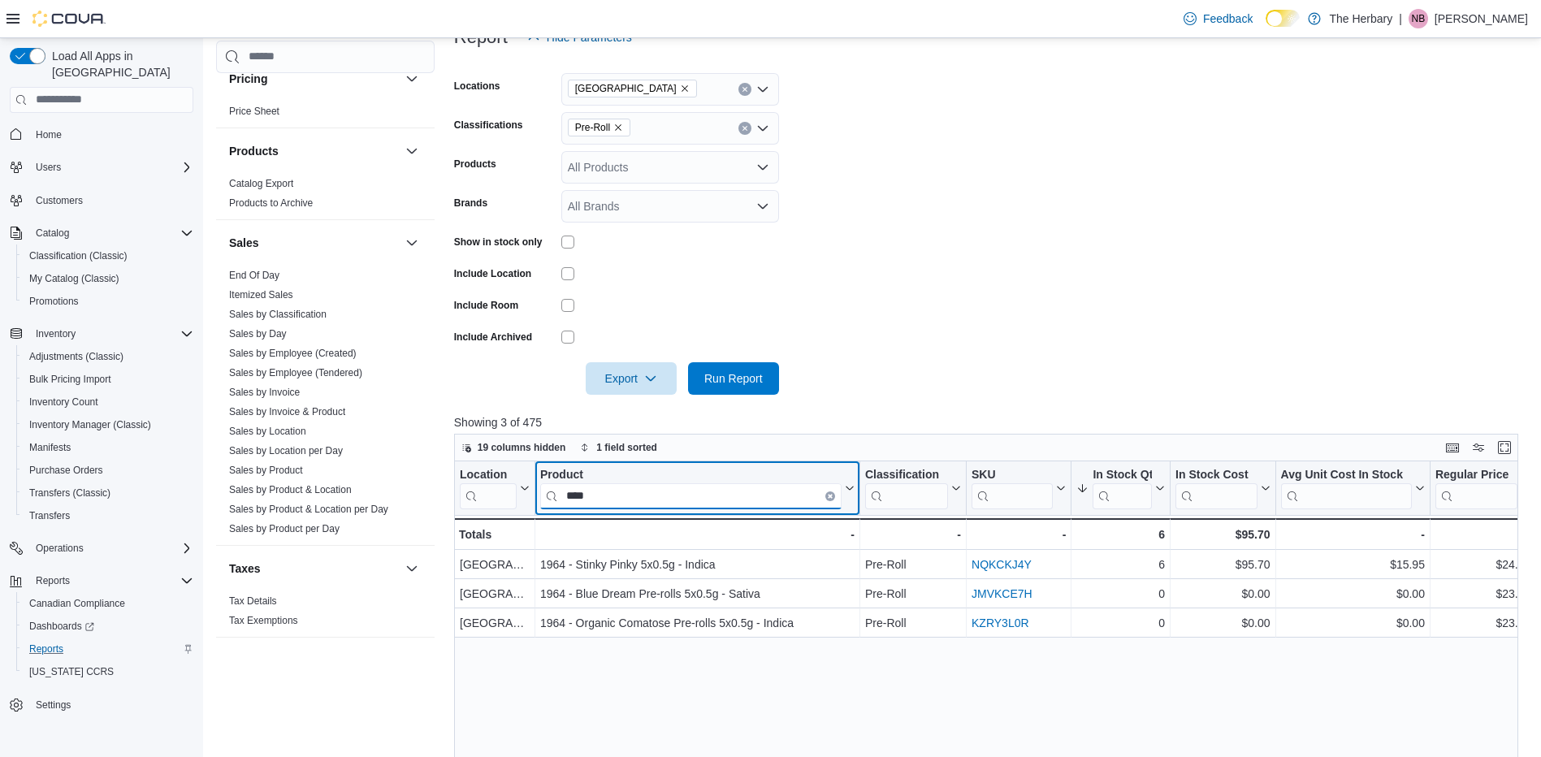
type input "****"
click at [832, 493] on button "Clear input" at bounding box center [830, 496] width 10 height 10
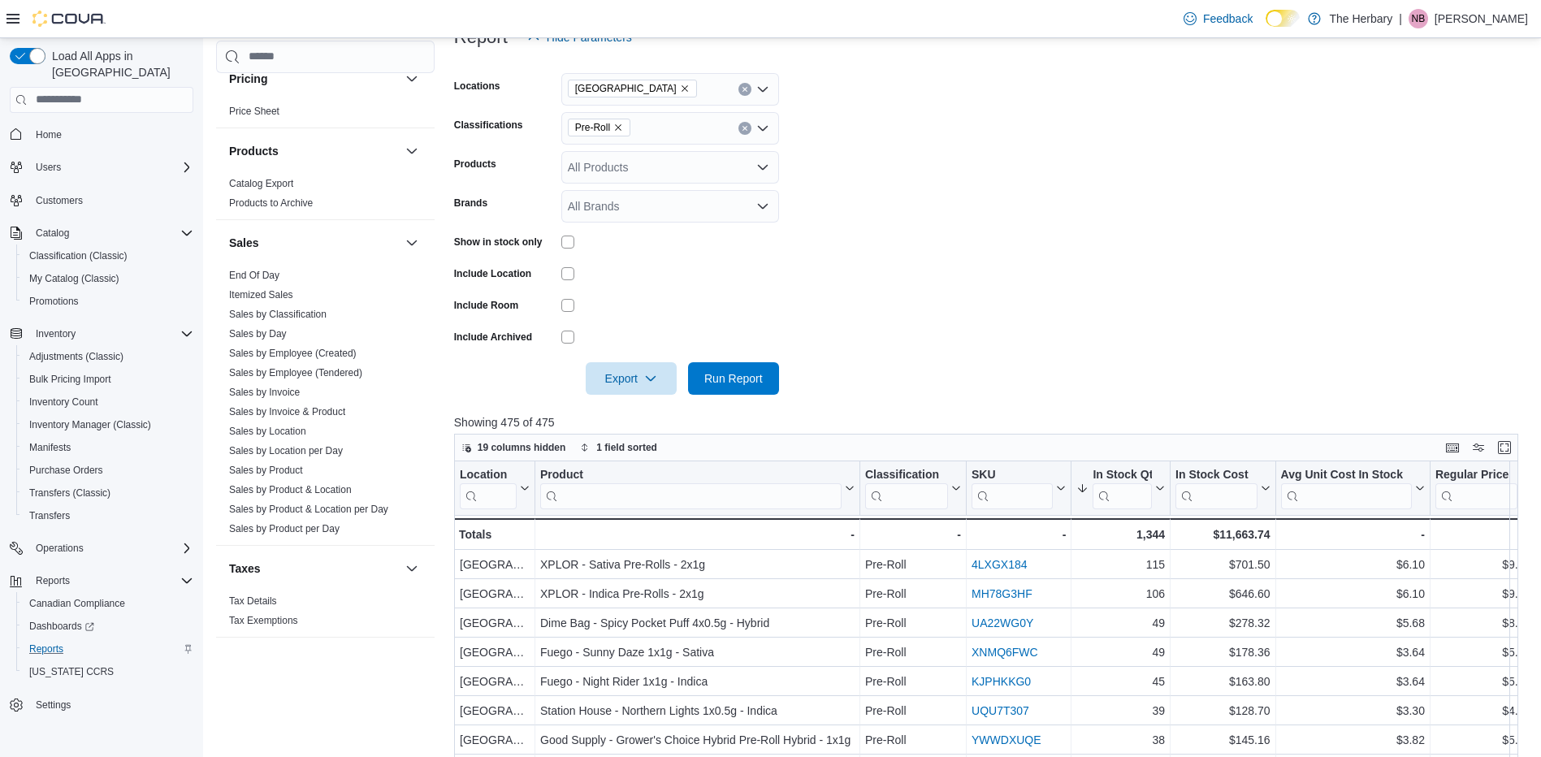
click at [887, 371] on form "Locations London Classifications Pre-Roll Products All Products Brands All Bran…" at bounding box center [991, 224] width 1075 height 341
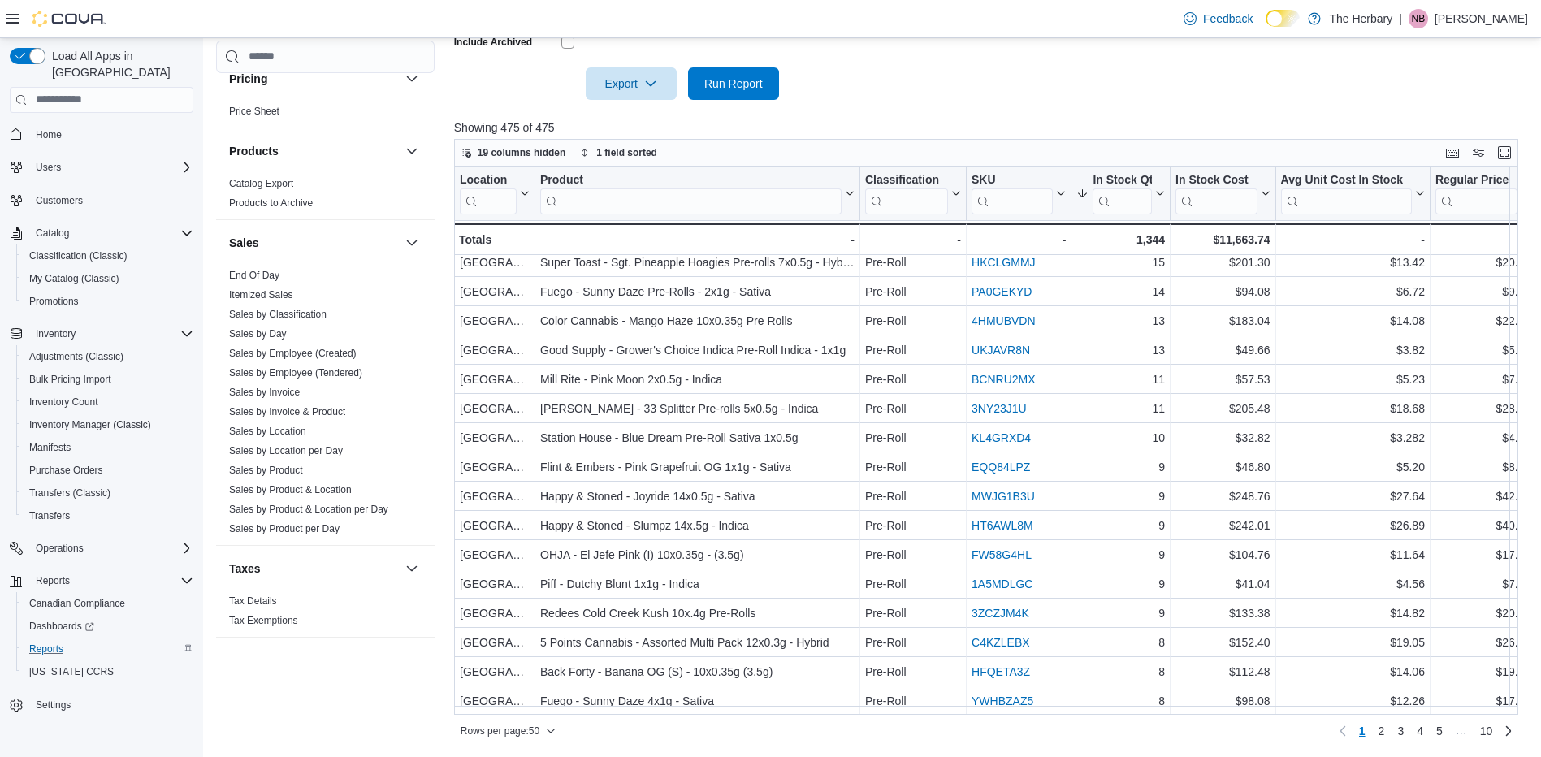
scroll to position [1009, 0]
click at [1385, 729] on span "2" at bounding box center [1381, 731] width 6 height 16
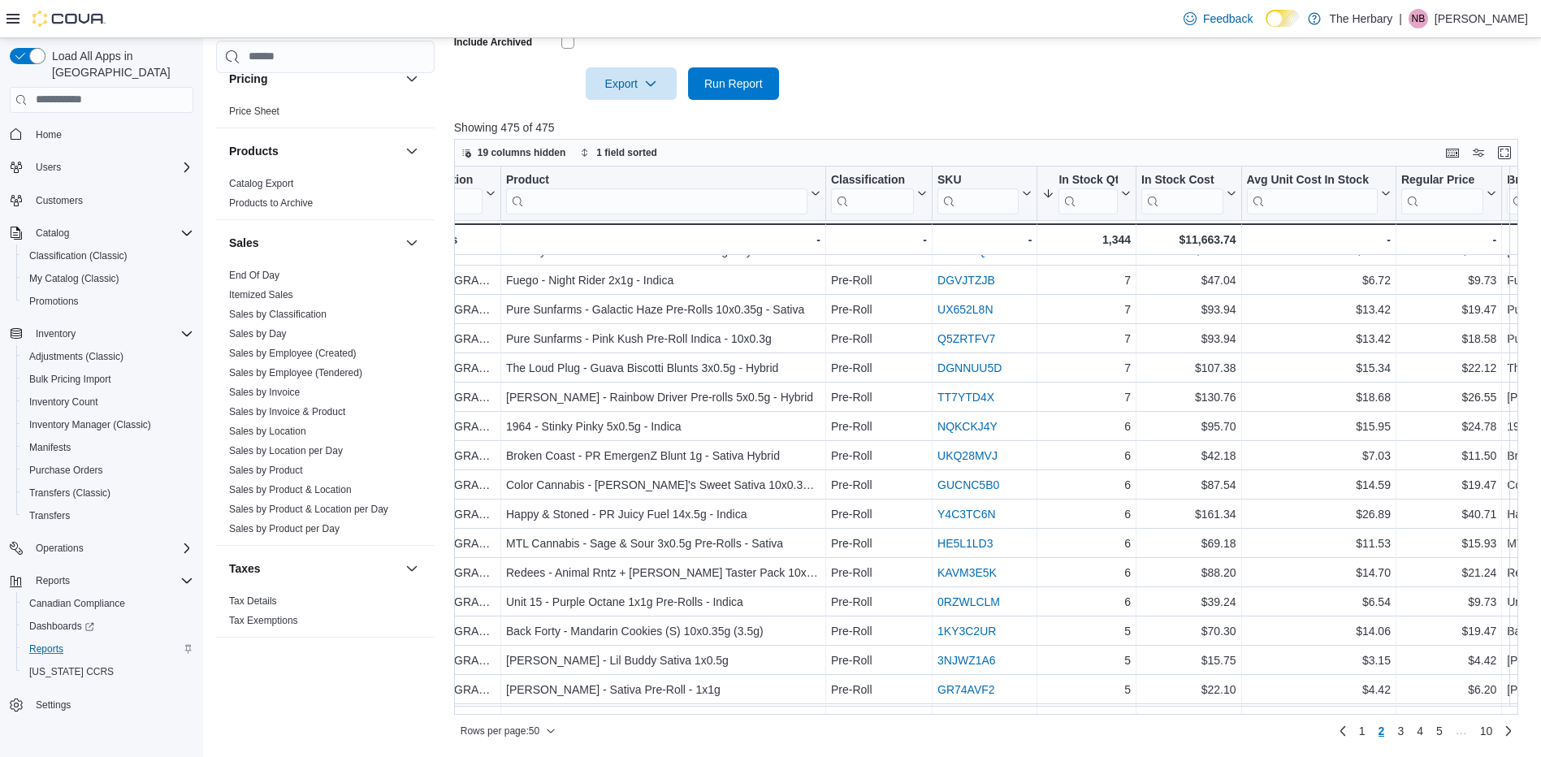
scroll to position [0, 34]
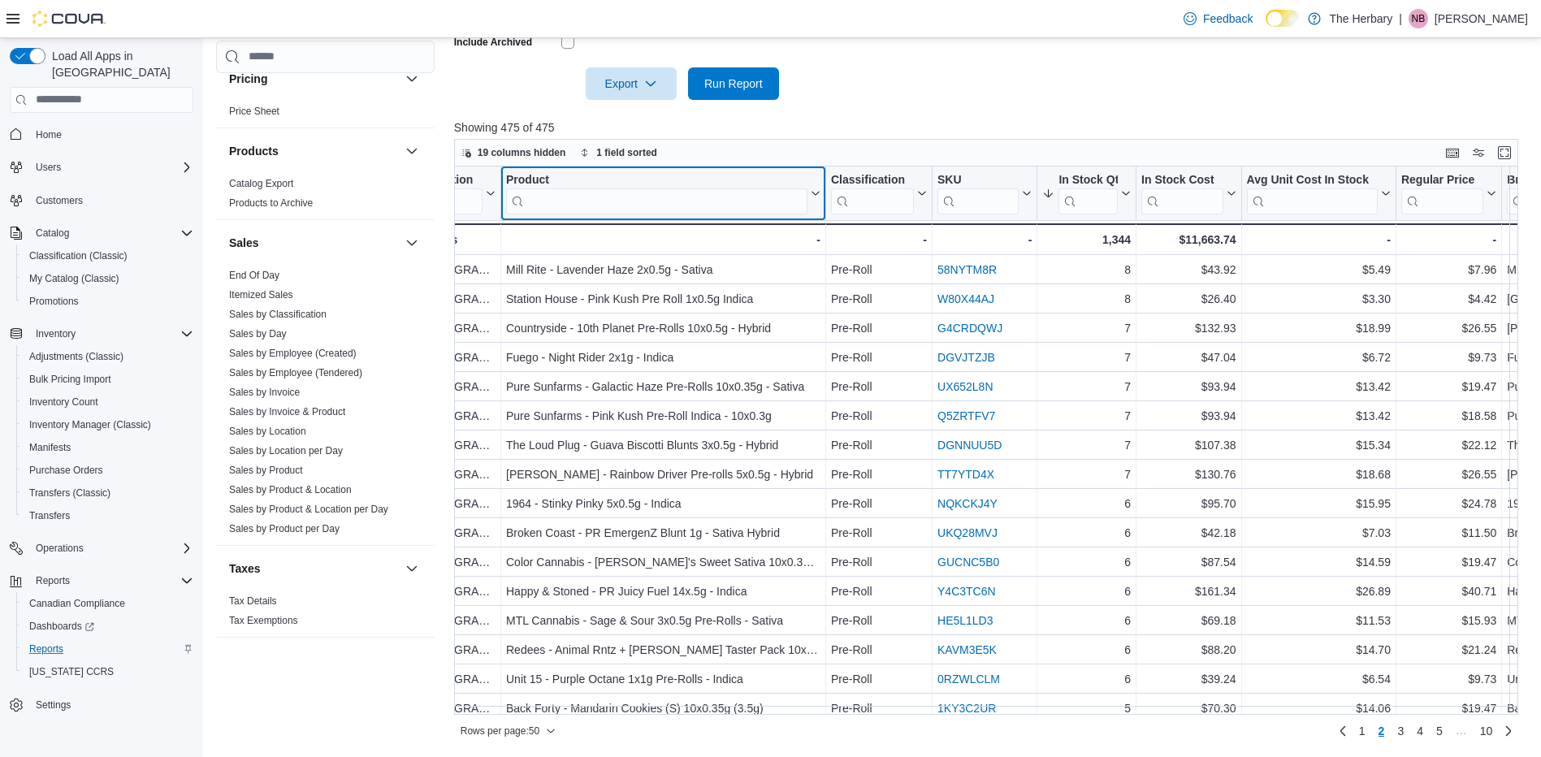
click at [620, 197] on input "search" at bounding box center [656, 201] width 301 height 26
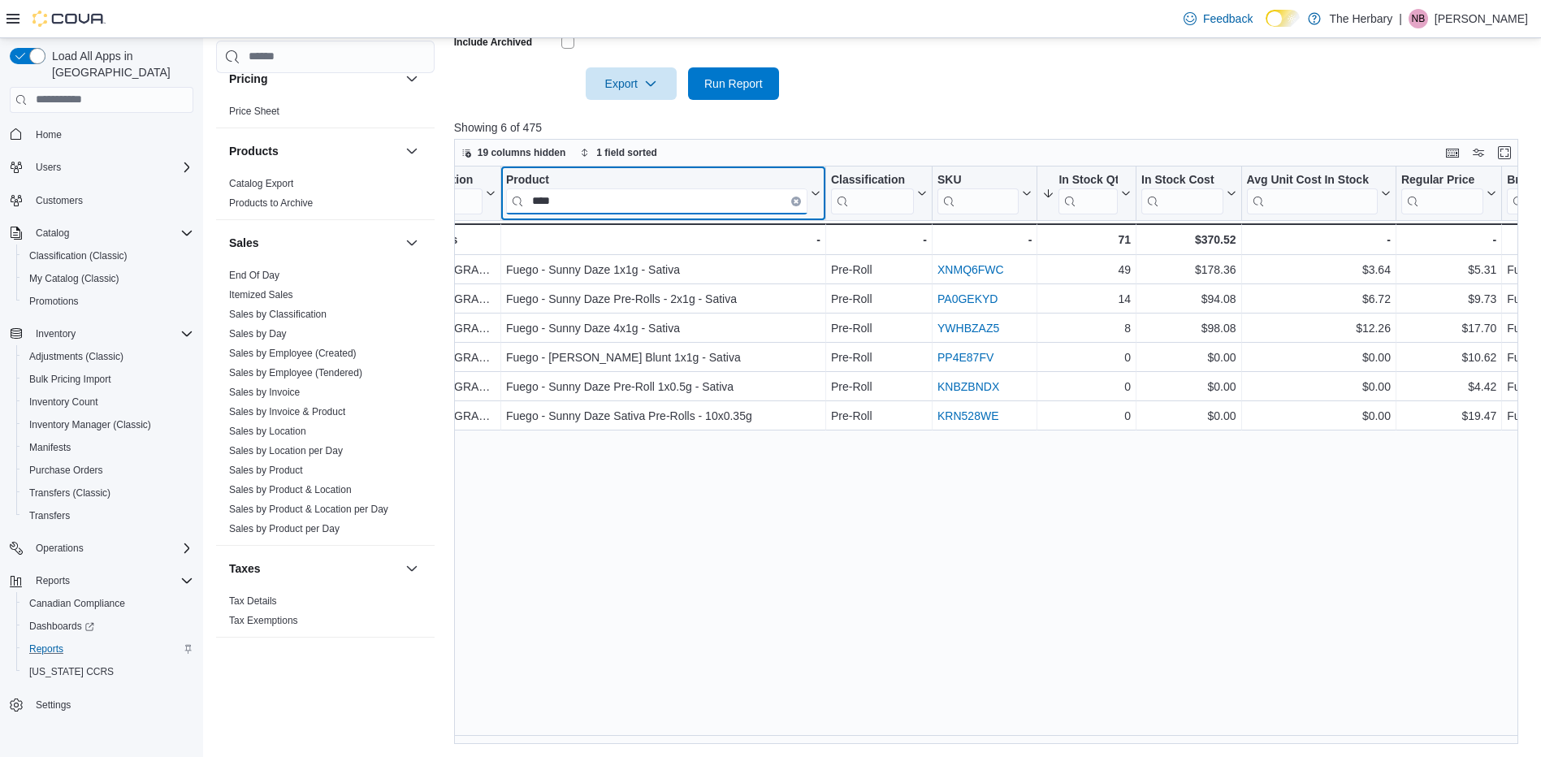
type input "****"
click at [793, 202] on icon "Clear input" at bounding box center [795, 200] width 5 height 5
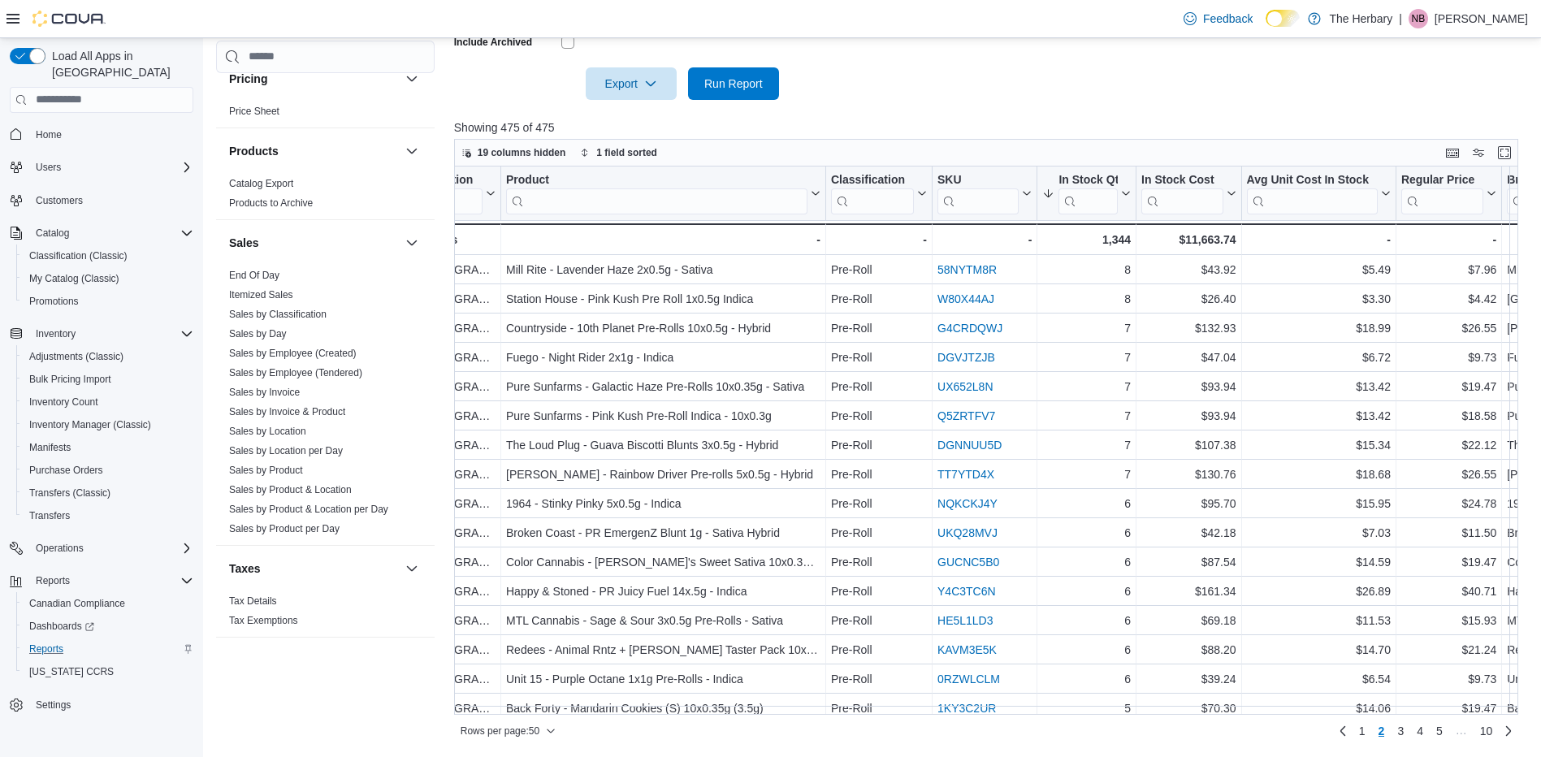
click at [884, 67] on div at bounding box center [991, 60] width 1075 height 13
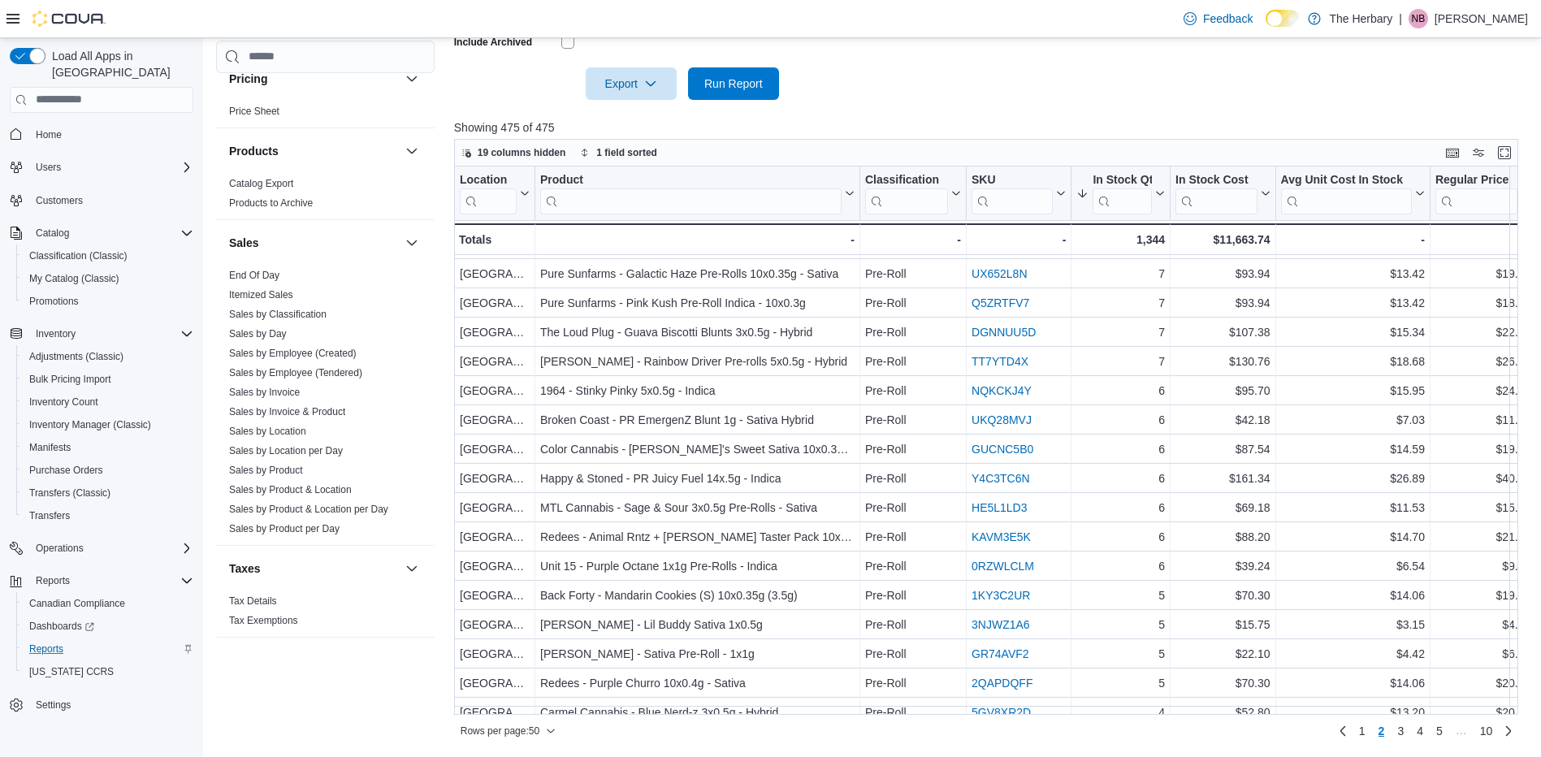
scroll to position [0, 0]
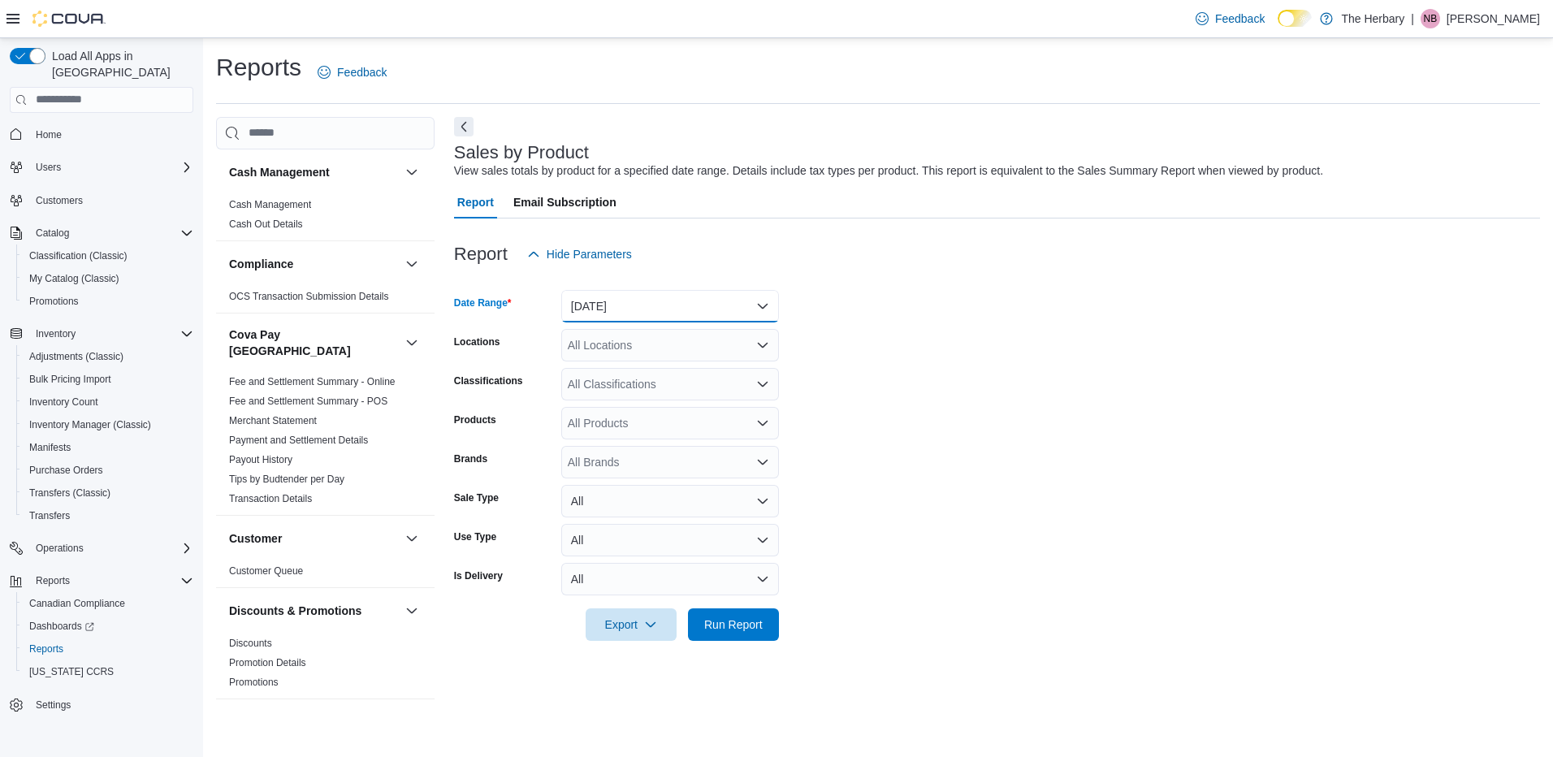
click at [702, 307] on button "[DATE]" at bounding box center [670, 306] width 218 height 32
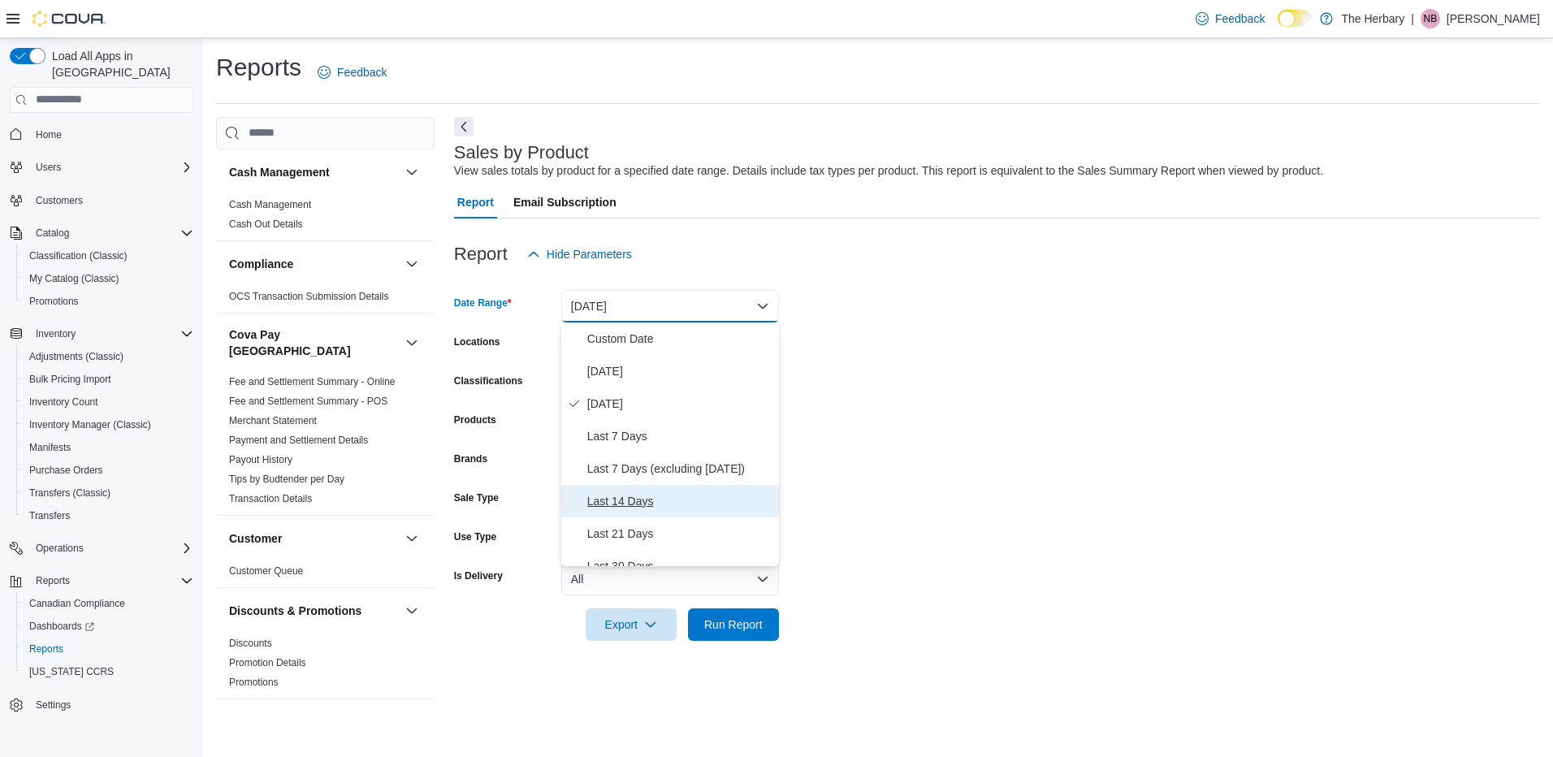
click at [629, 495] on span "Last 14 Days" at bounding box center [679, 500] width 185 height 19
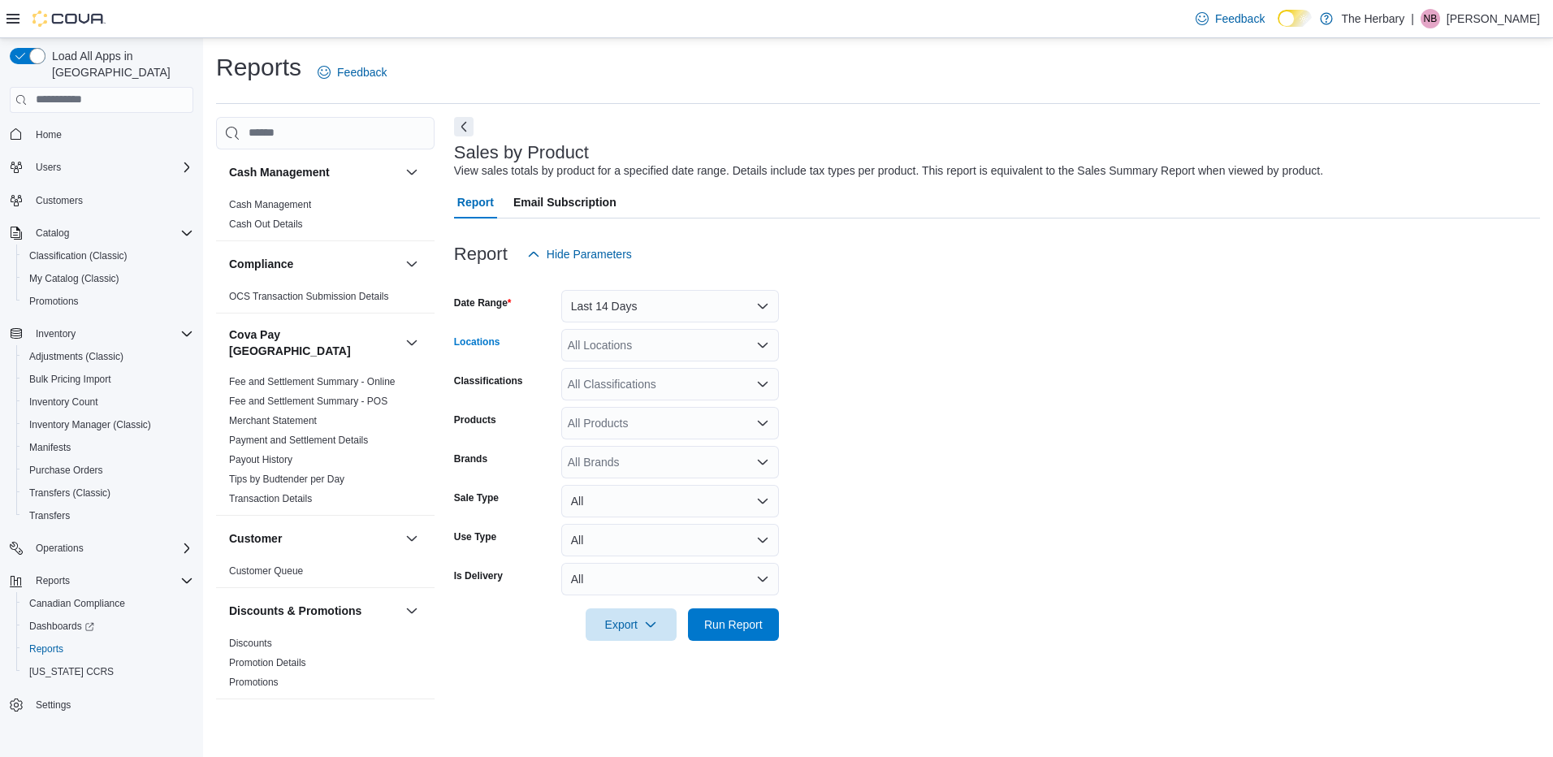
click at [642, 340] on div "All Locations" at bounding box center [670, 345] width 218 height 32
click at [594, 420] on span "Choose from the following options" at bounding box center [587, 420] width 17 height 16
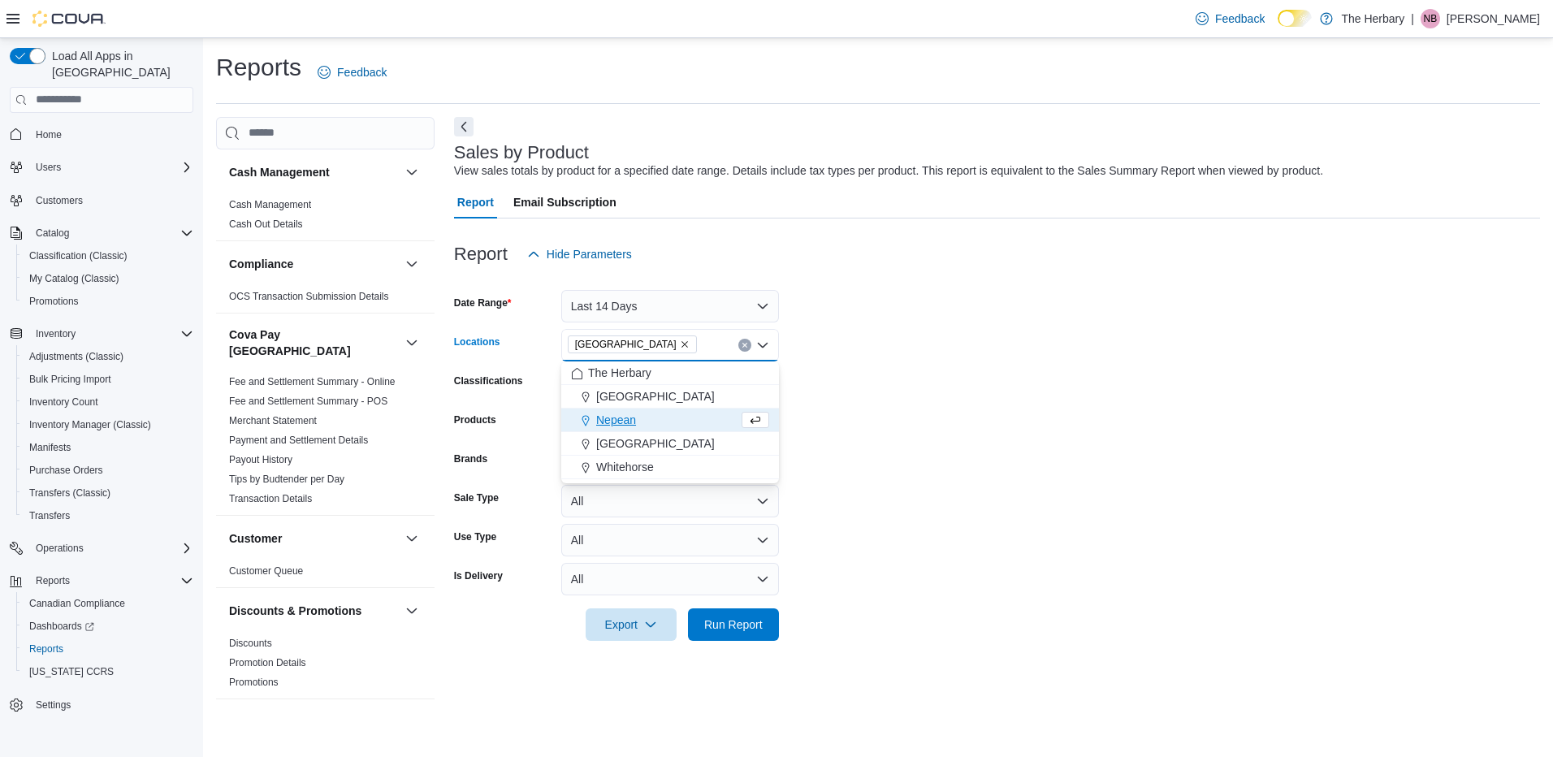
click at [913, 408] on form "Date Range Last 14 Days Locations London Combo box. Selected. London. Press Bac…" at bounding box center [997, 455] width 1086 height 370
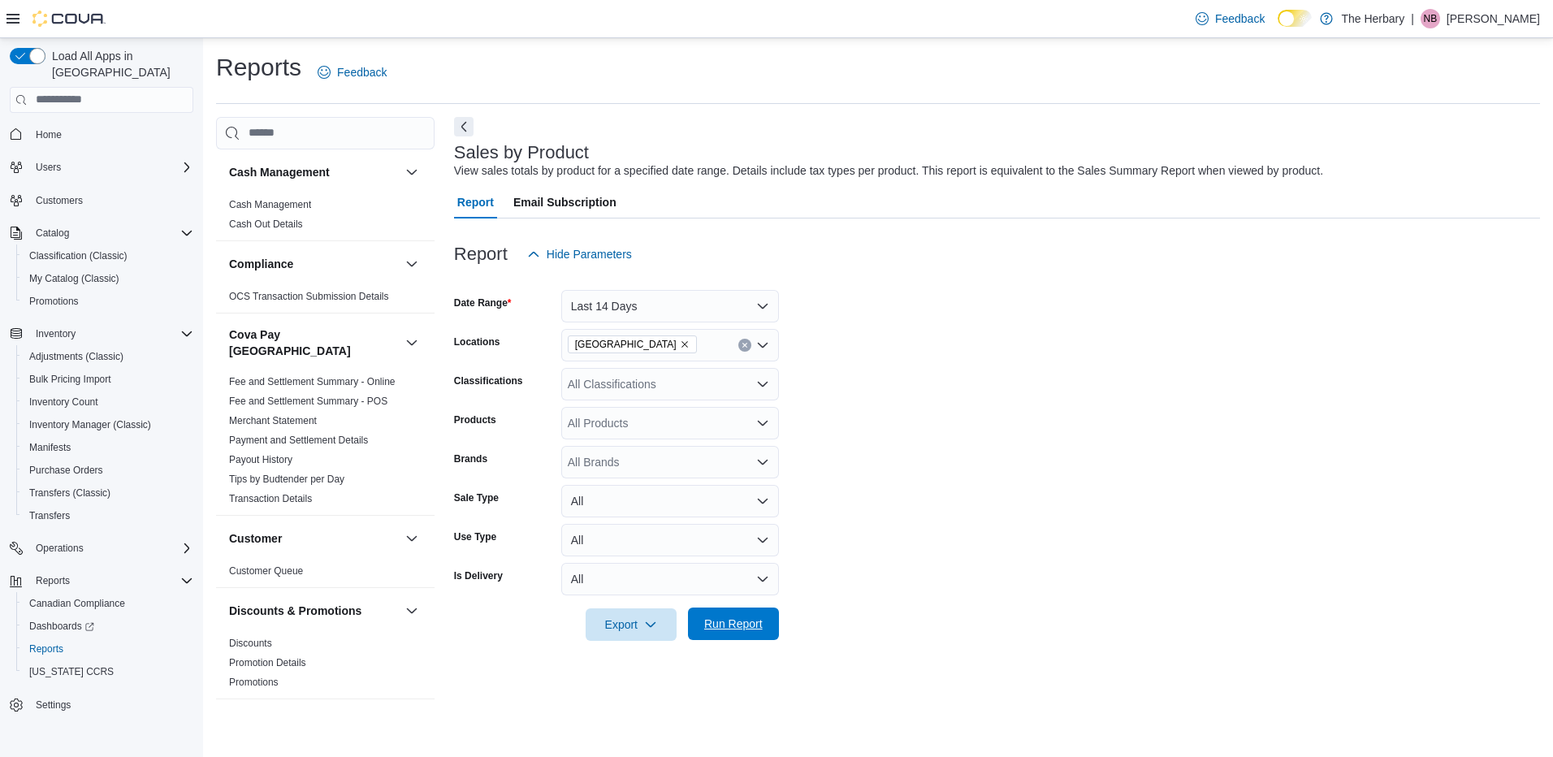
click at [758, 620] on span "Run Report" at bounding box center [733, 624] width 58 height 16
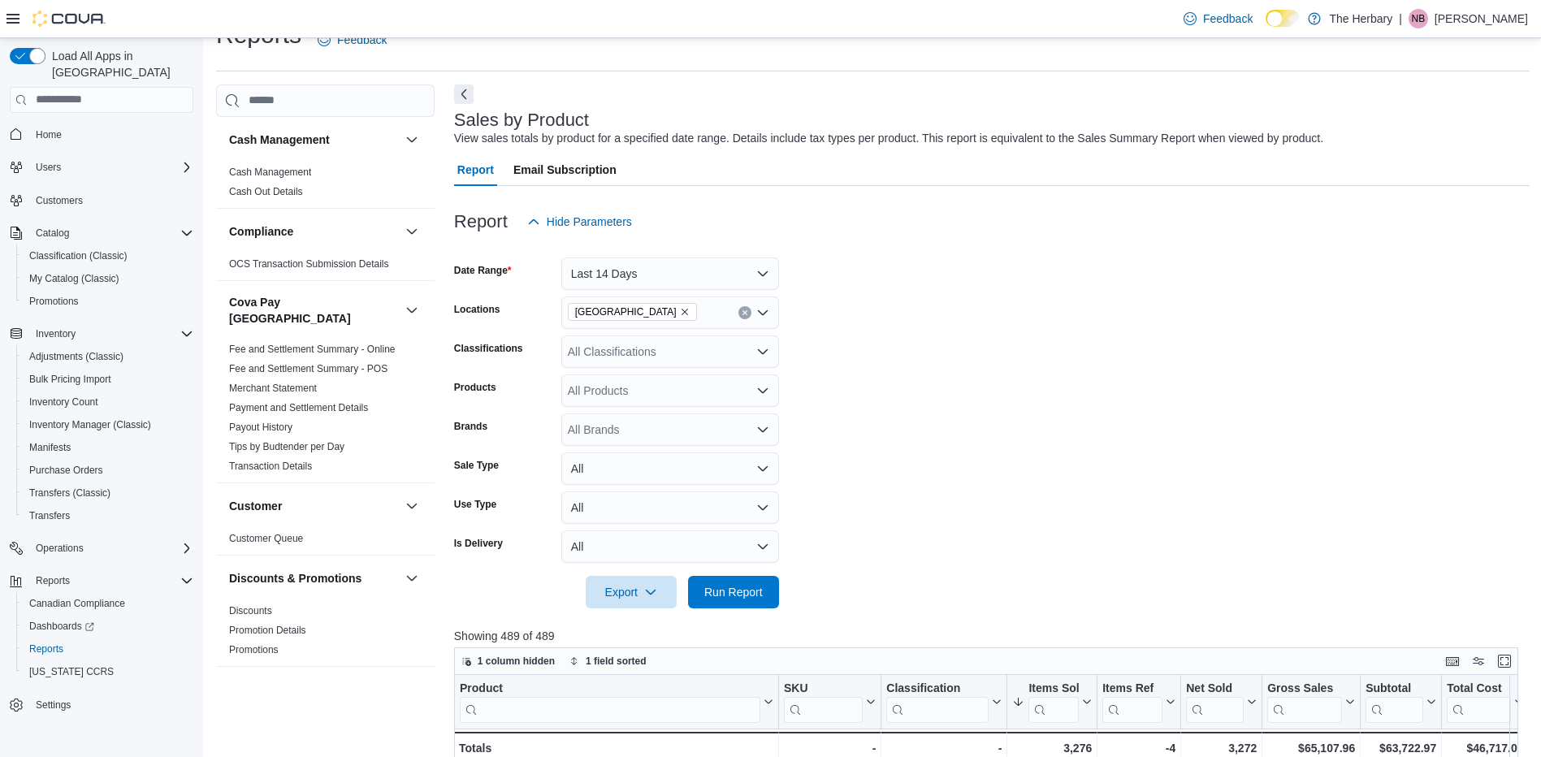
scroll to position [31, 0]
click at [624, 350] on div "All Classifications" at bounding box center [670, 353] width 218 height 32
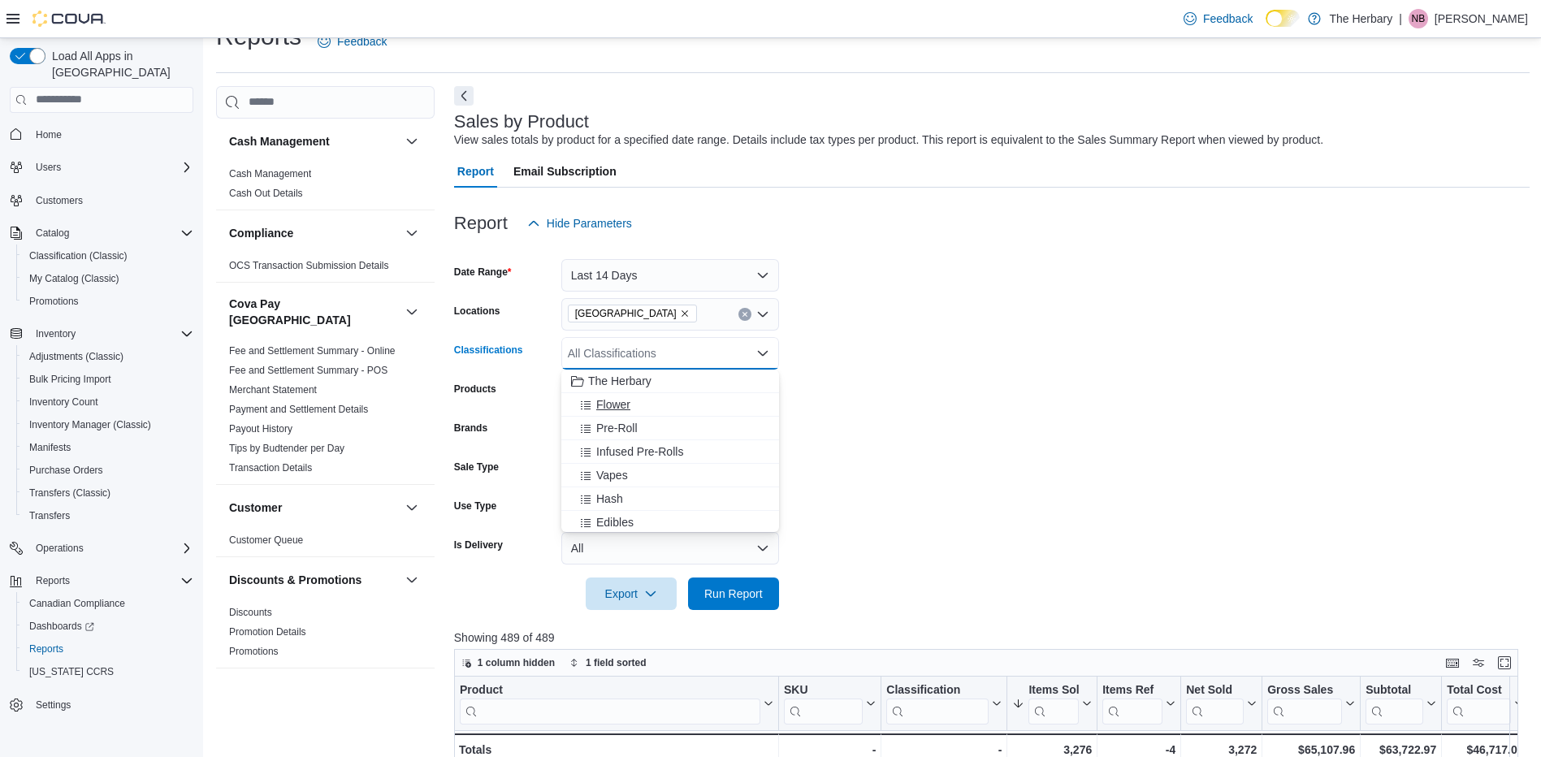
click at [624, 408] on span "Flower" at bounding box center [613, 404] width 34 height 16
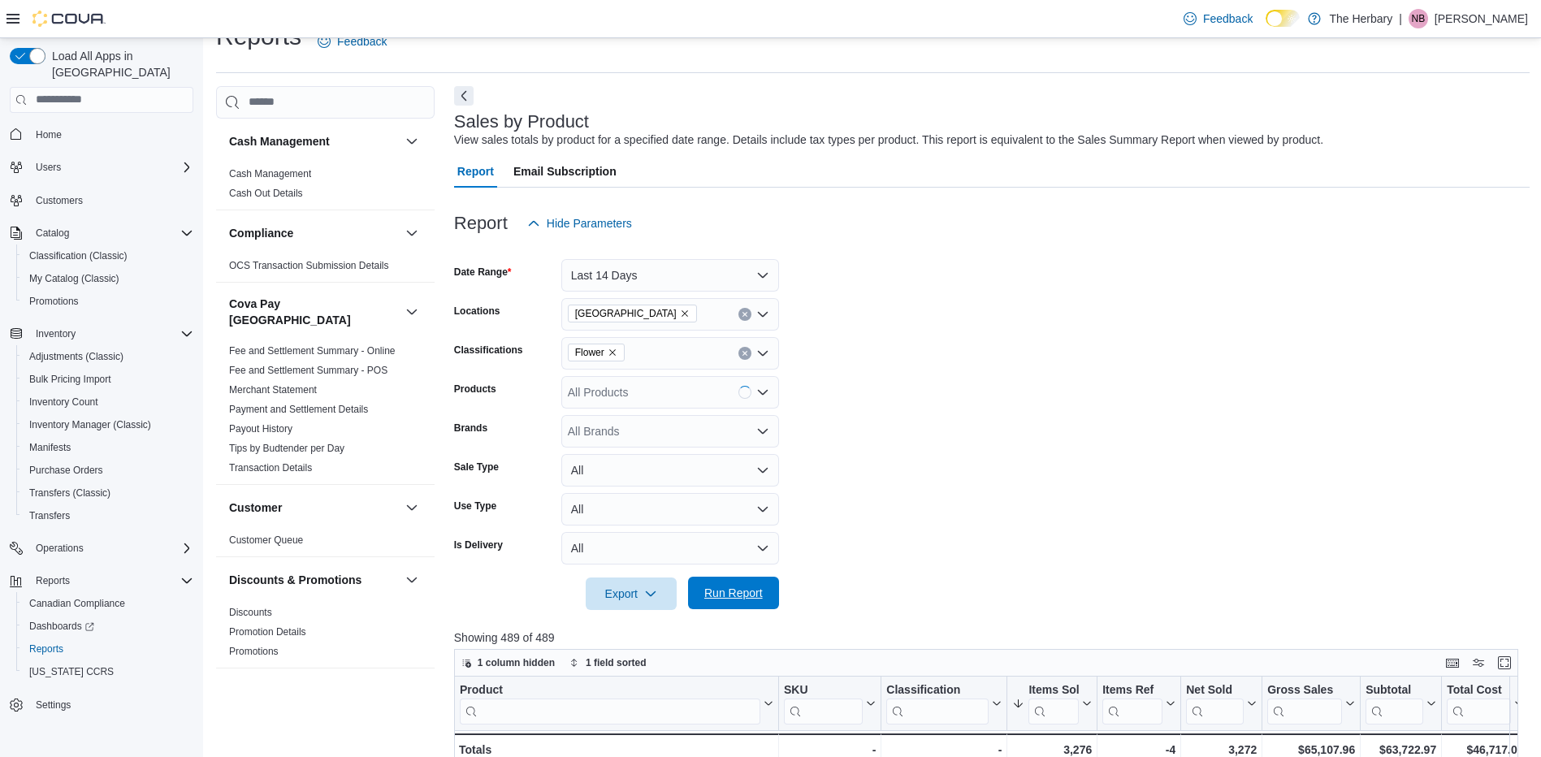
click at [739, 603] on span "Run Report" at bounding box center [733, 593] width 71 height 32
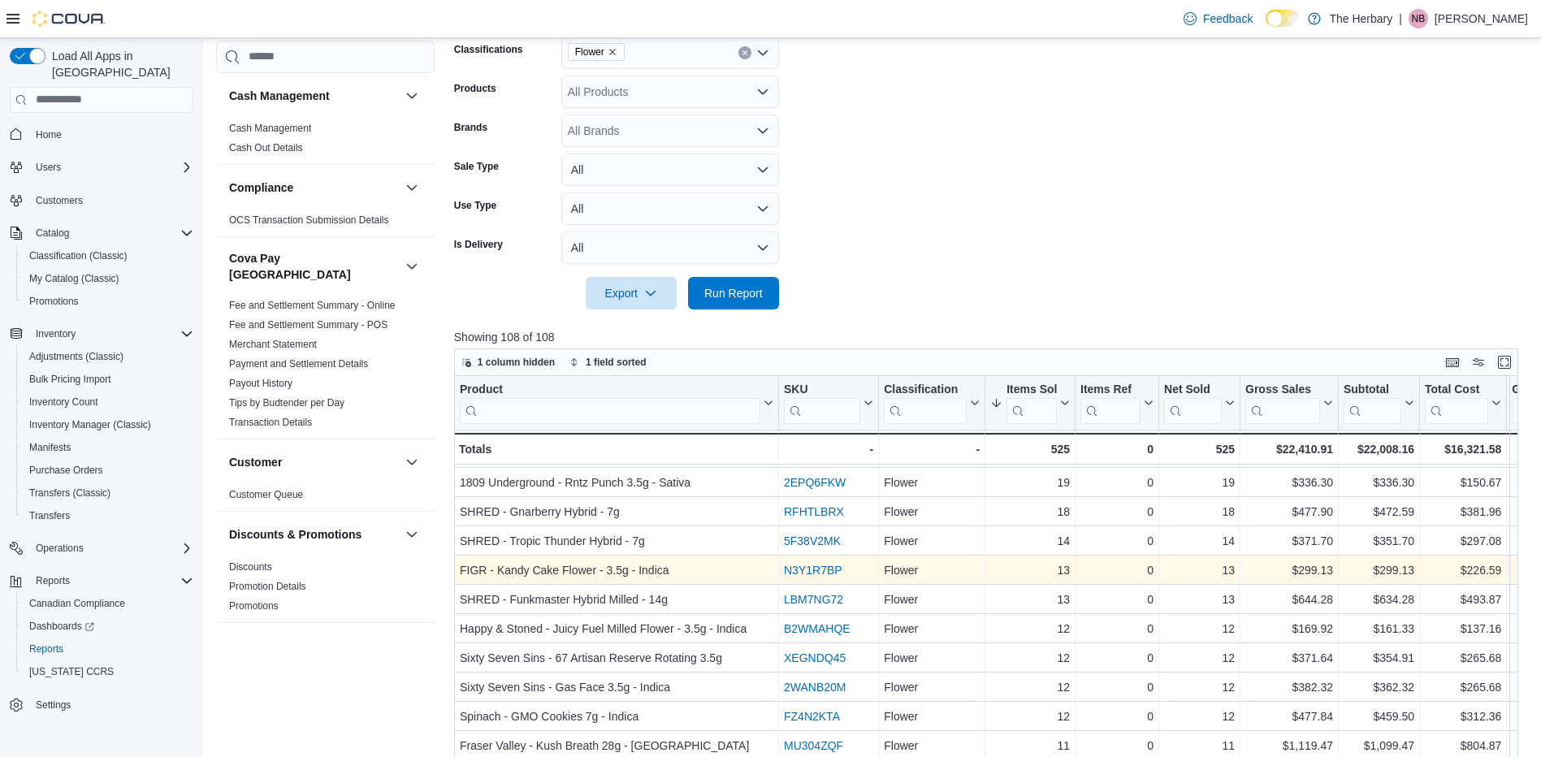
scroll to position [25, 0]
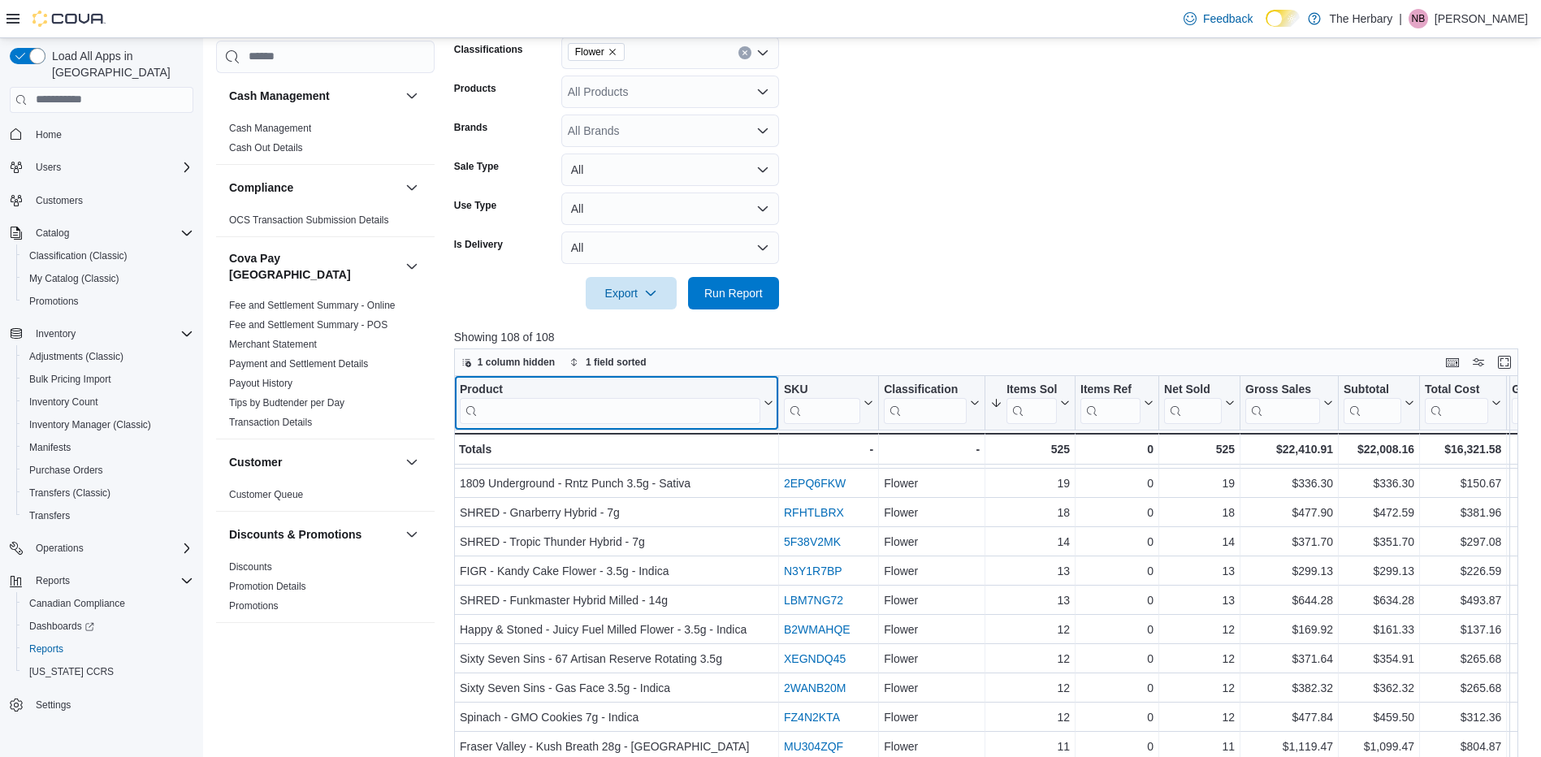
click at [672, 414] on input "search" at bounding box center [610, 410] width 300 height 26
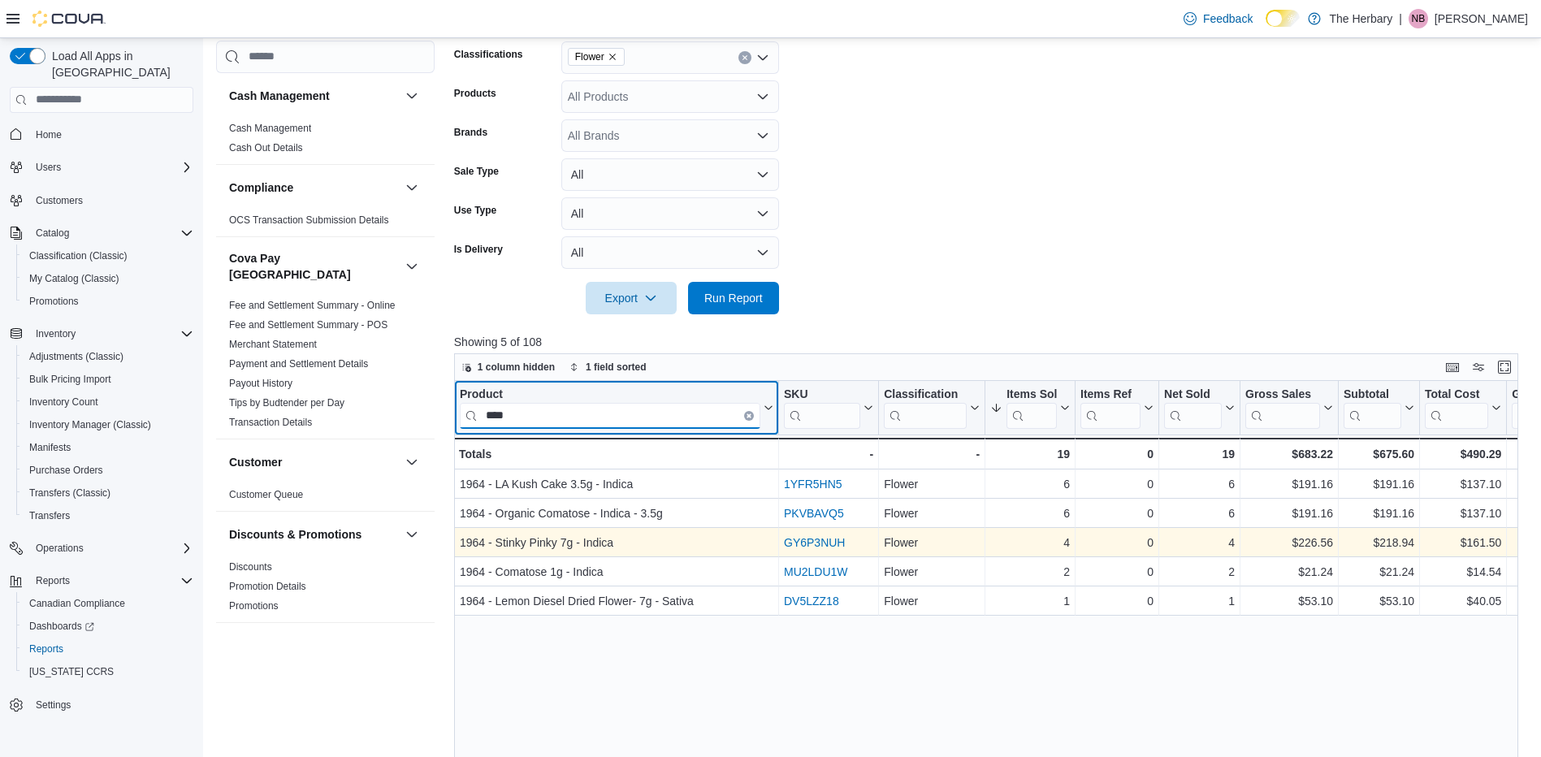
scroll to position [327, 0]
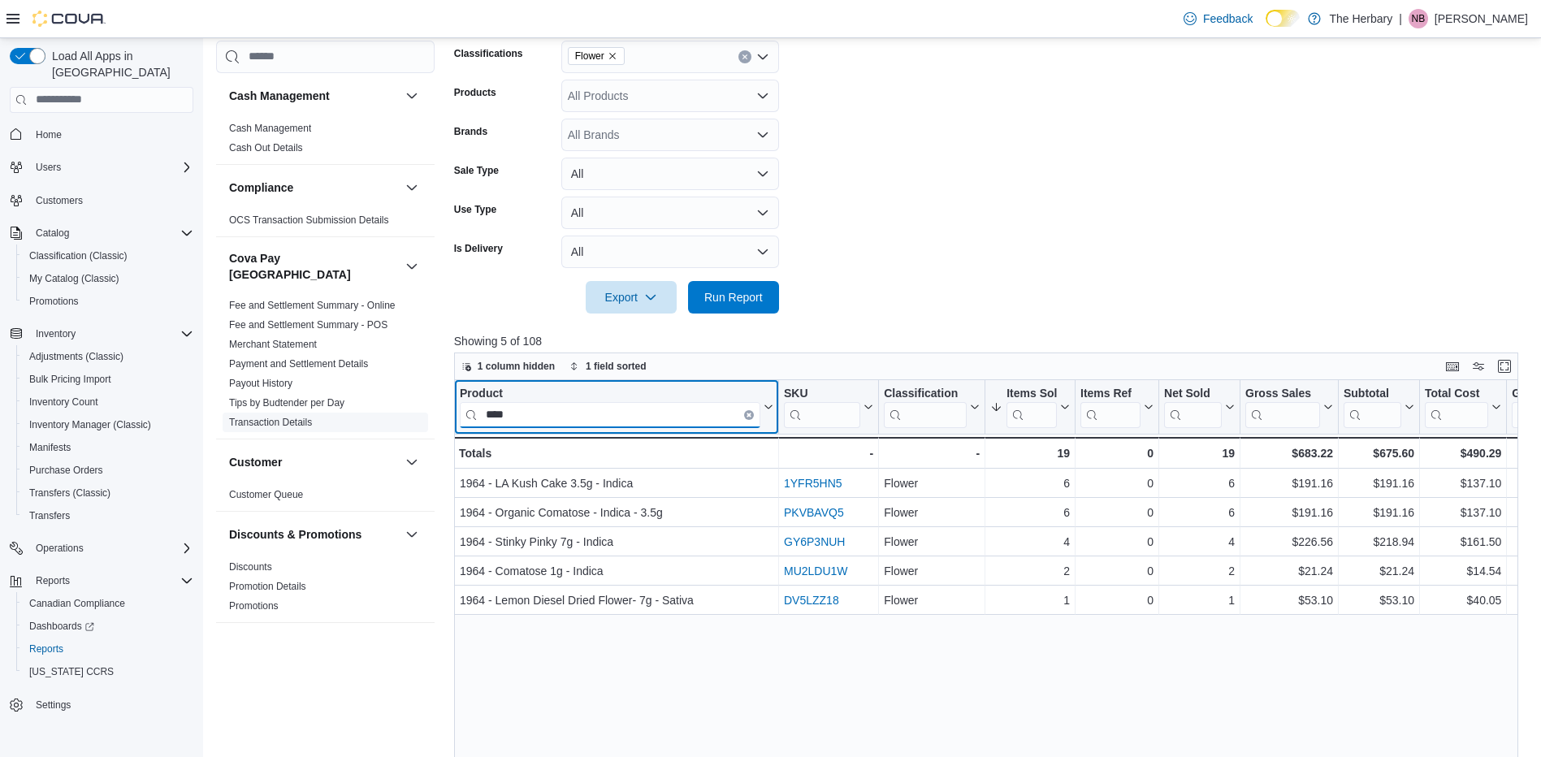
drag, startPoint x: 576, startPoint y: 409, endPoint x: 415, endPoint y: 402, distance: 161.0
click at [415, 402] on div "Cash Management Cash Management Cash Out Details Compliance OCS Transaction Sub…" at bounding box center [872, 374] width 1313 height 1169
drag, startPoint x: 630, startPoint y: 416, endPoint x: 444, endPoint y: 399, distance: 186.7
click at [444, 399] on div "Cash Management Cash Management Cash Out Details Compliance OCS Transaction Sub…" at bounding box center [872, 374] width 1313 height 1169
drag, startPoint x: 555, startPoint y: 414, endPoint x: 478, endPoint y: 413, distance: 76.3
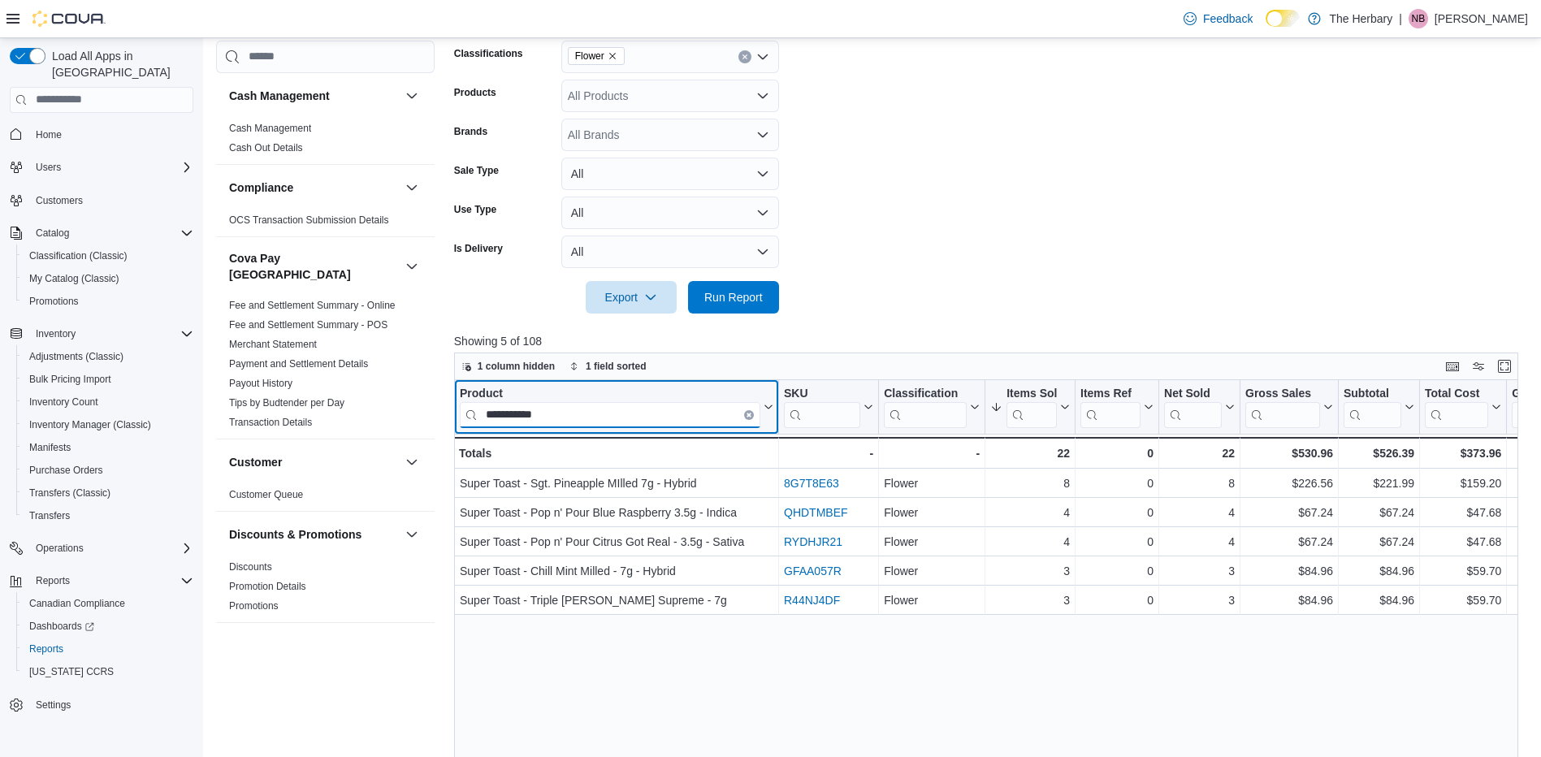
click at [478, 413] on input "**********" at bounding box center [610, 414] width 300 height 26
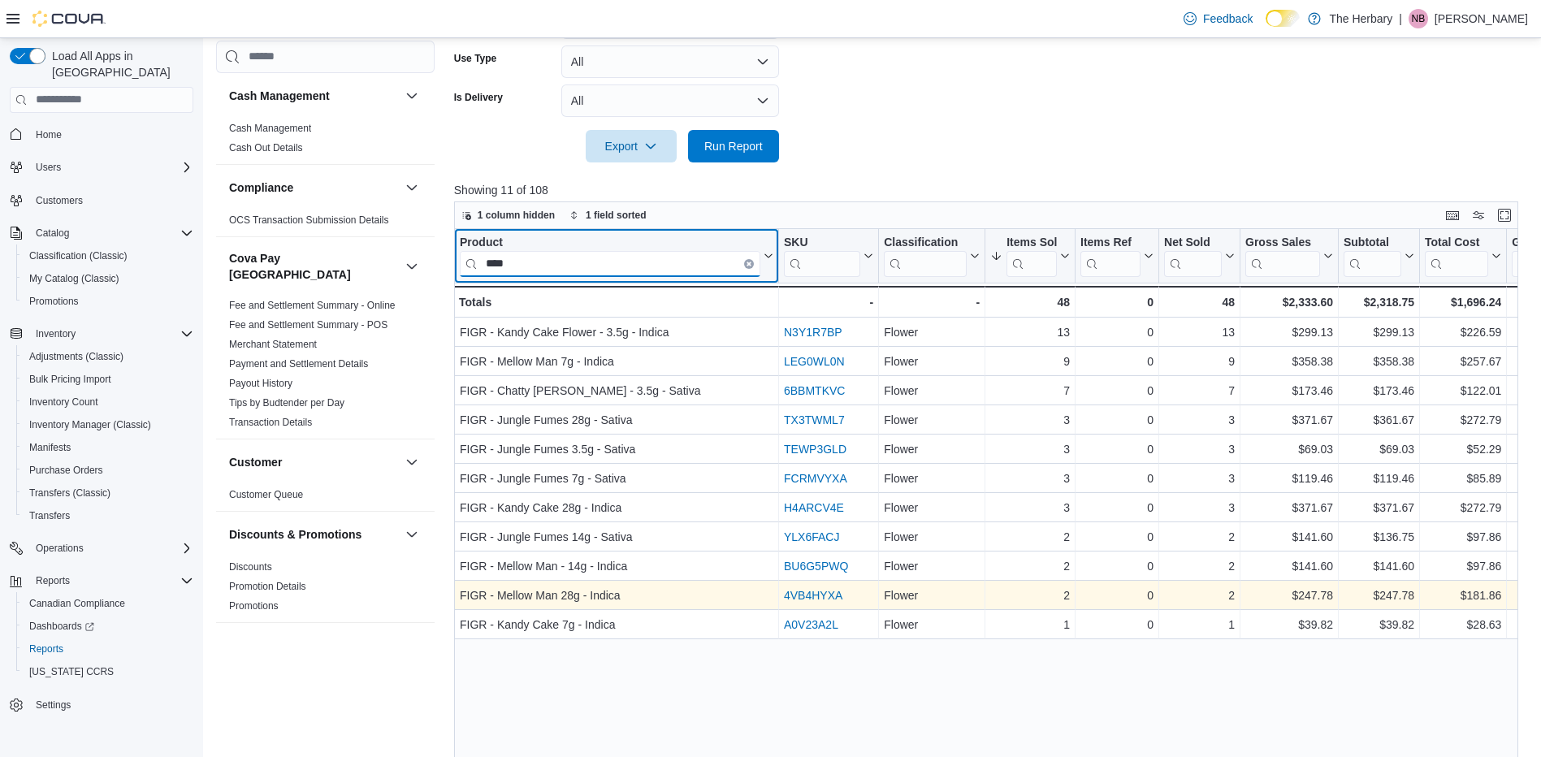
scroll to position [476, 0]
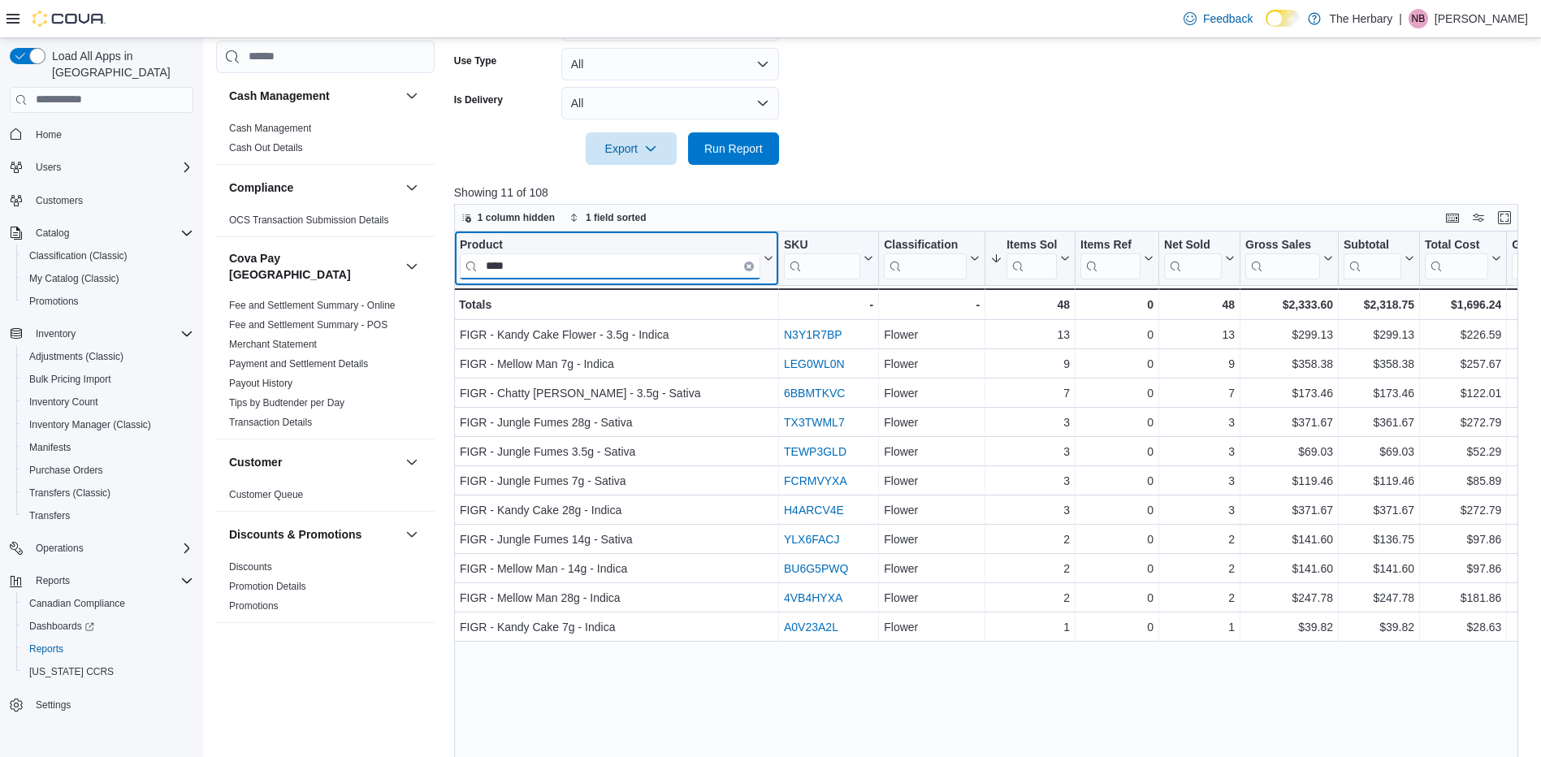
click at [649, 268] on input "****" at bounding box center [610, 266] width 300 height 26
type input "*"
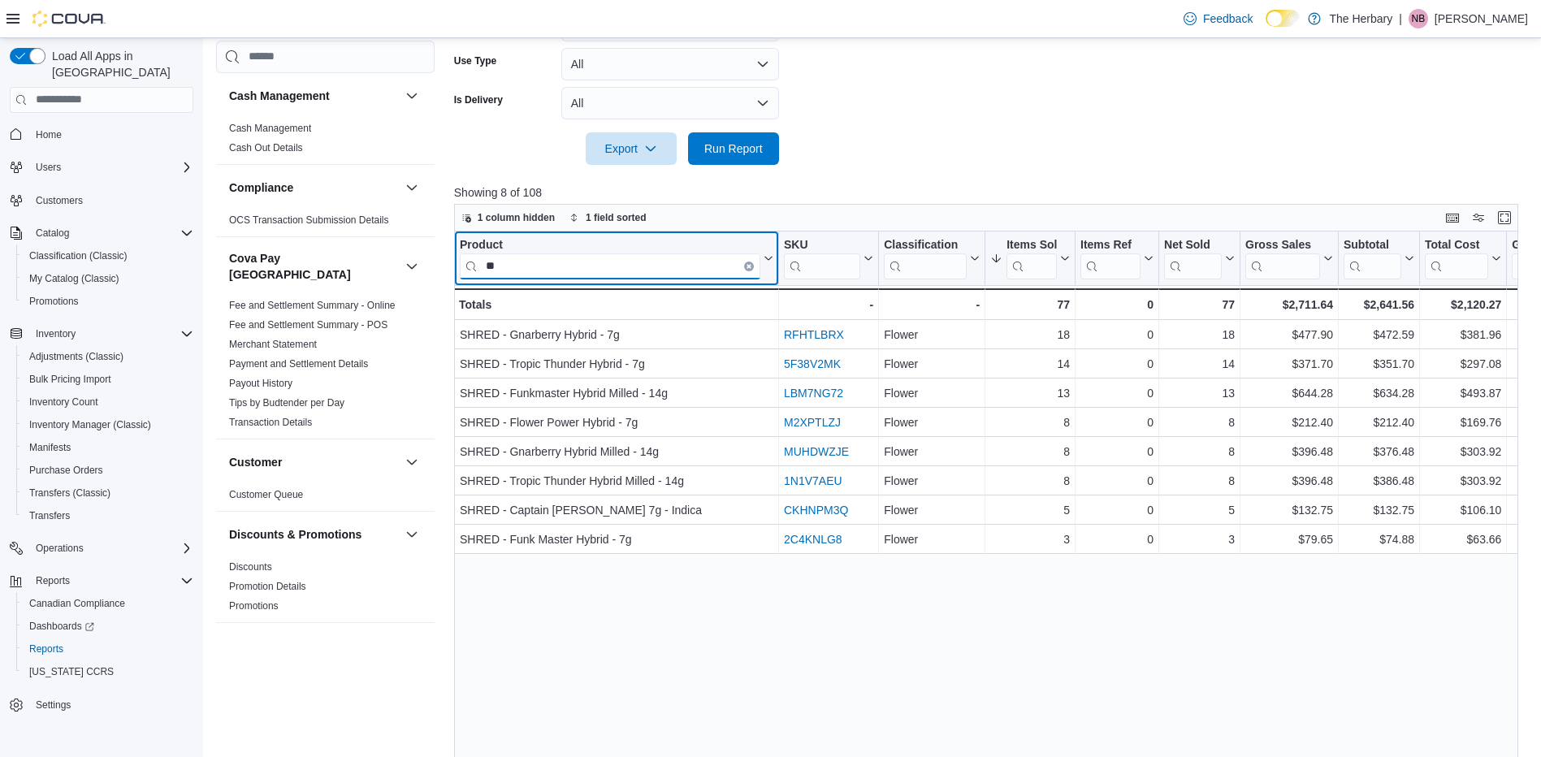
type input "*"
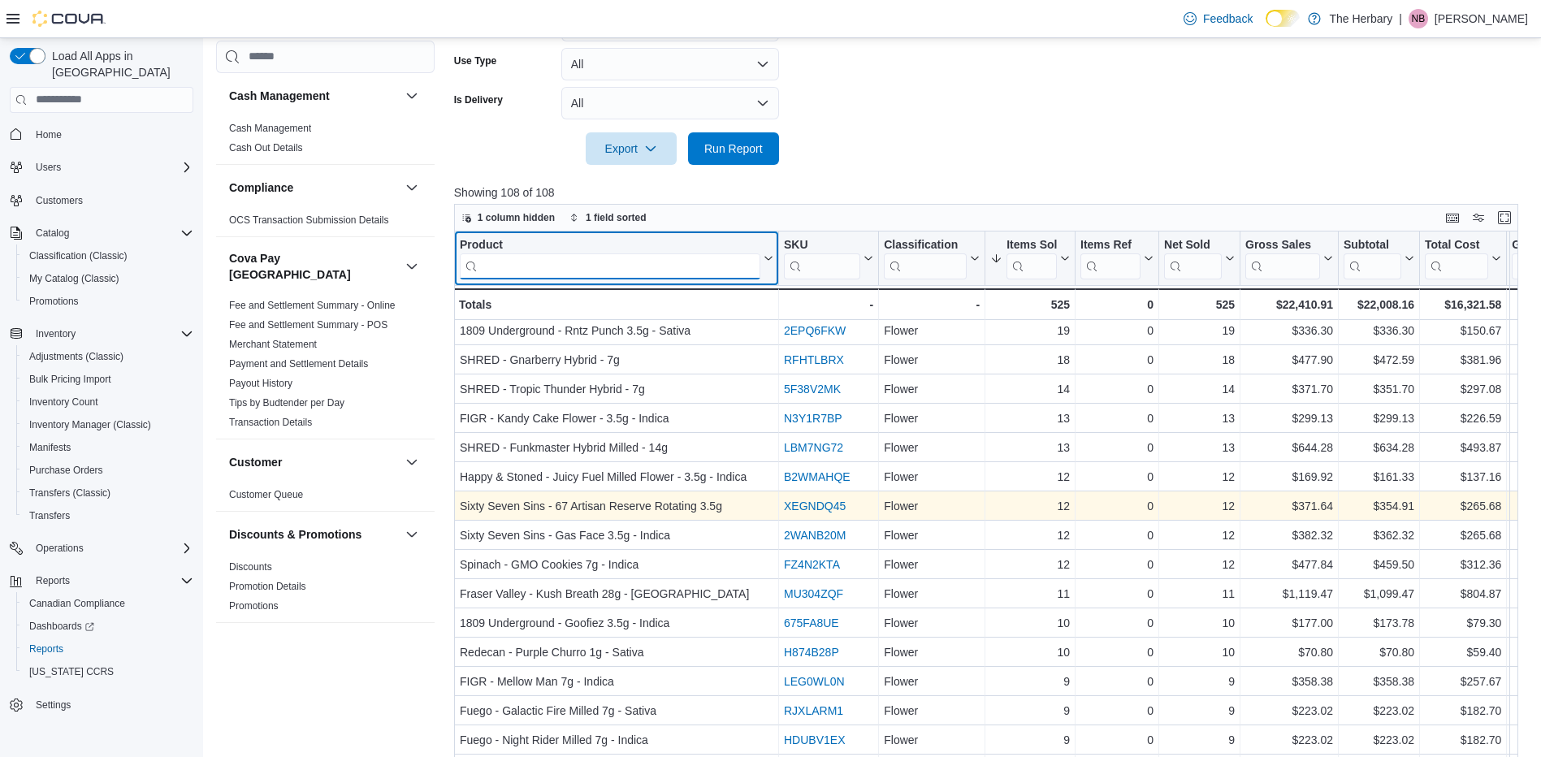
scroll to position [28, 0]
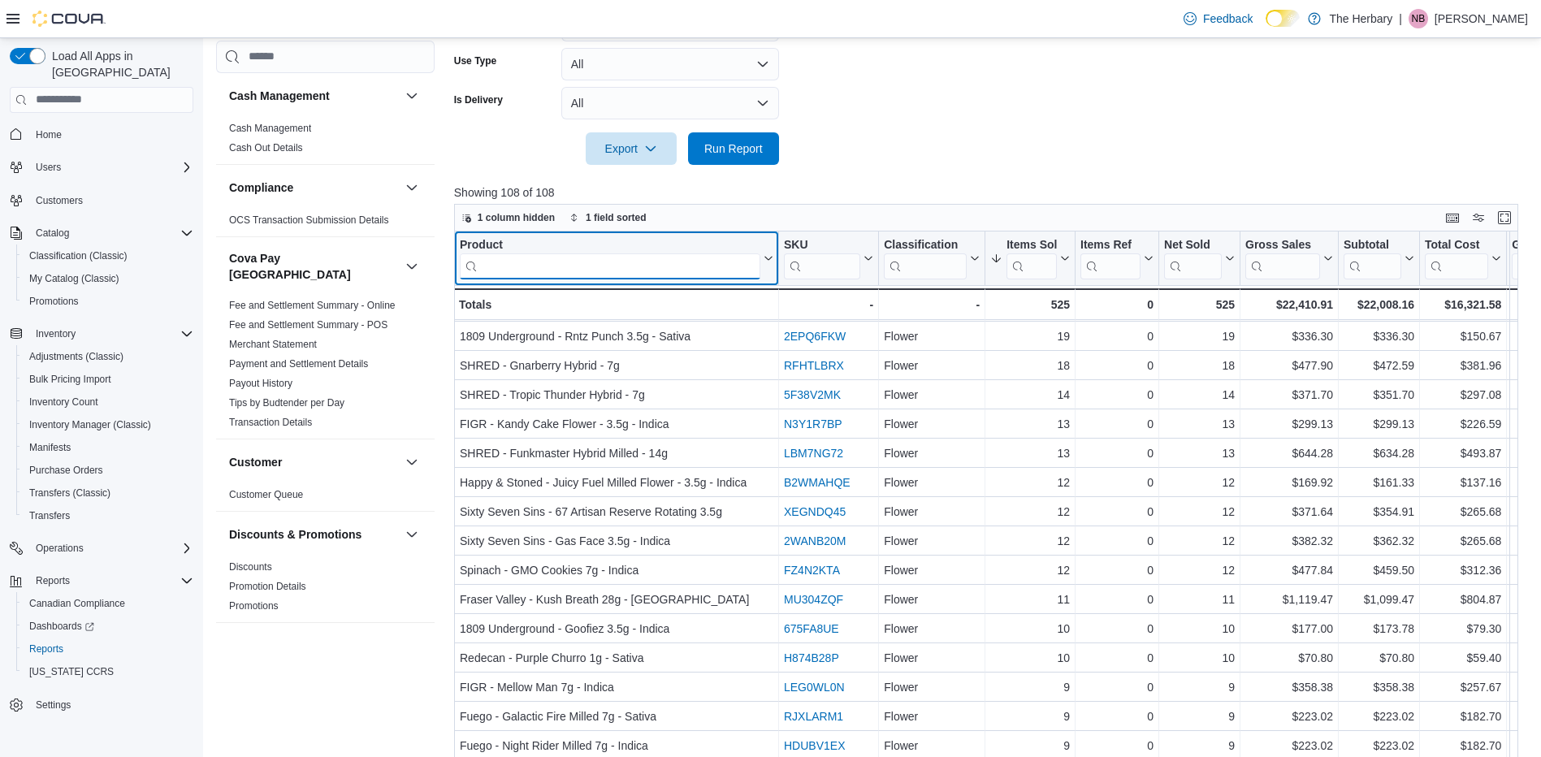
click at [590, 274] on input "search" at bounding box center [610, 266] width 300 height 26
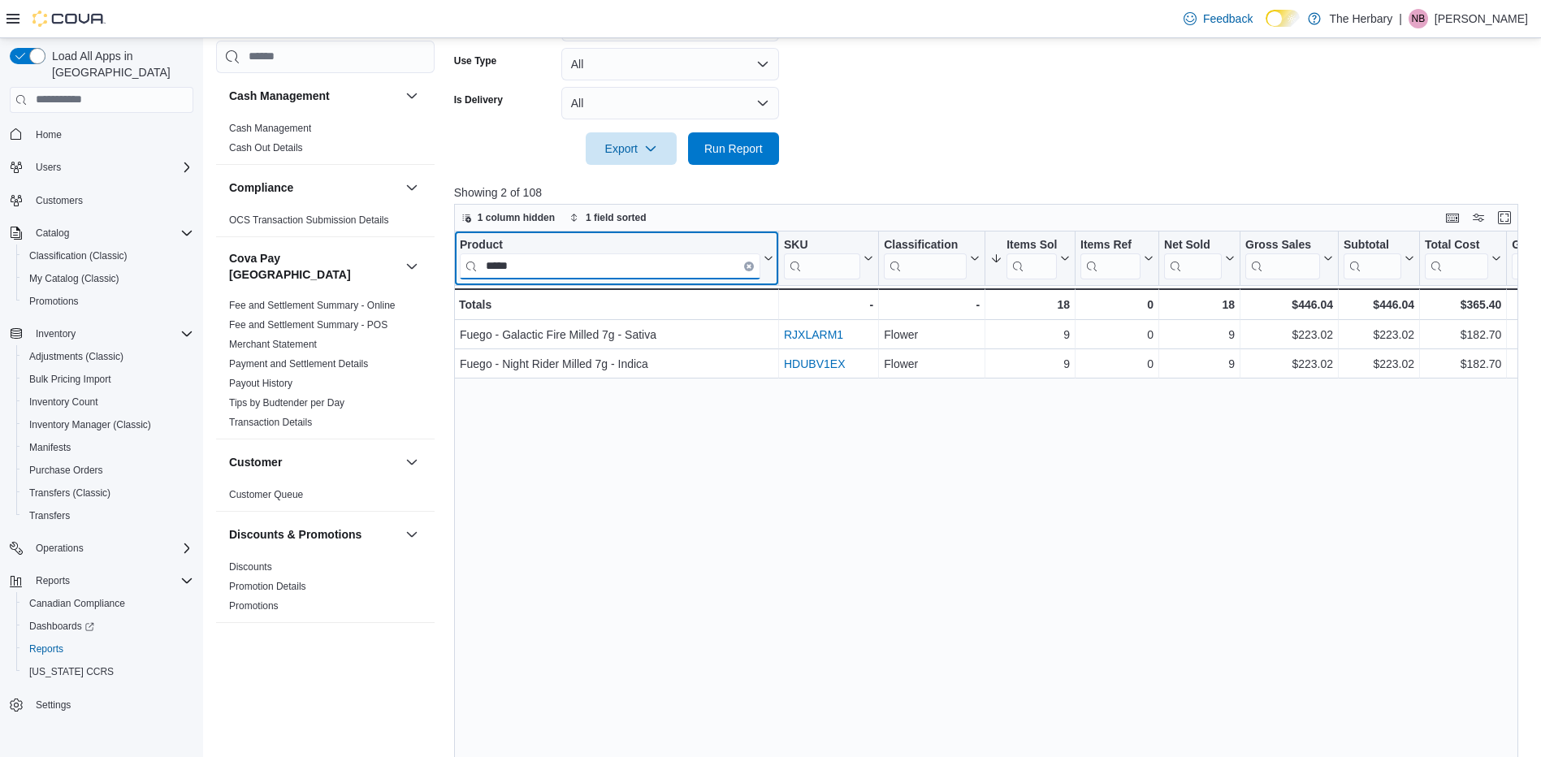
scroll to position [0, 0]
type input "*"
type input "*****"
click at [748, 263] on icon "Clear input" at bounding box center [748, 265] width 5 height 5
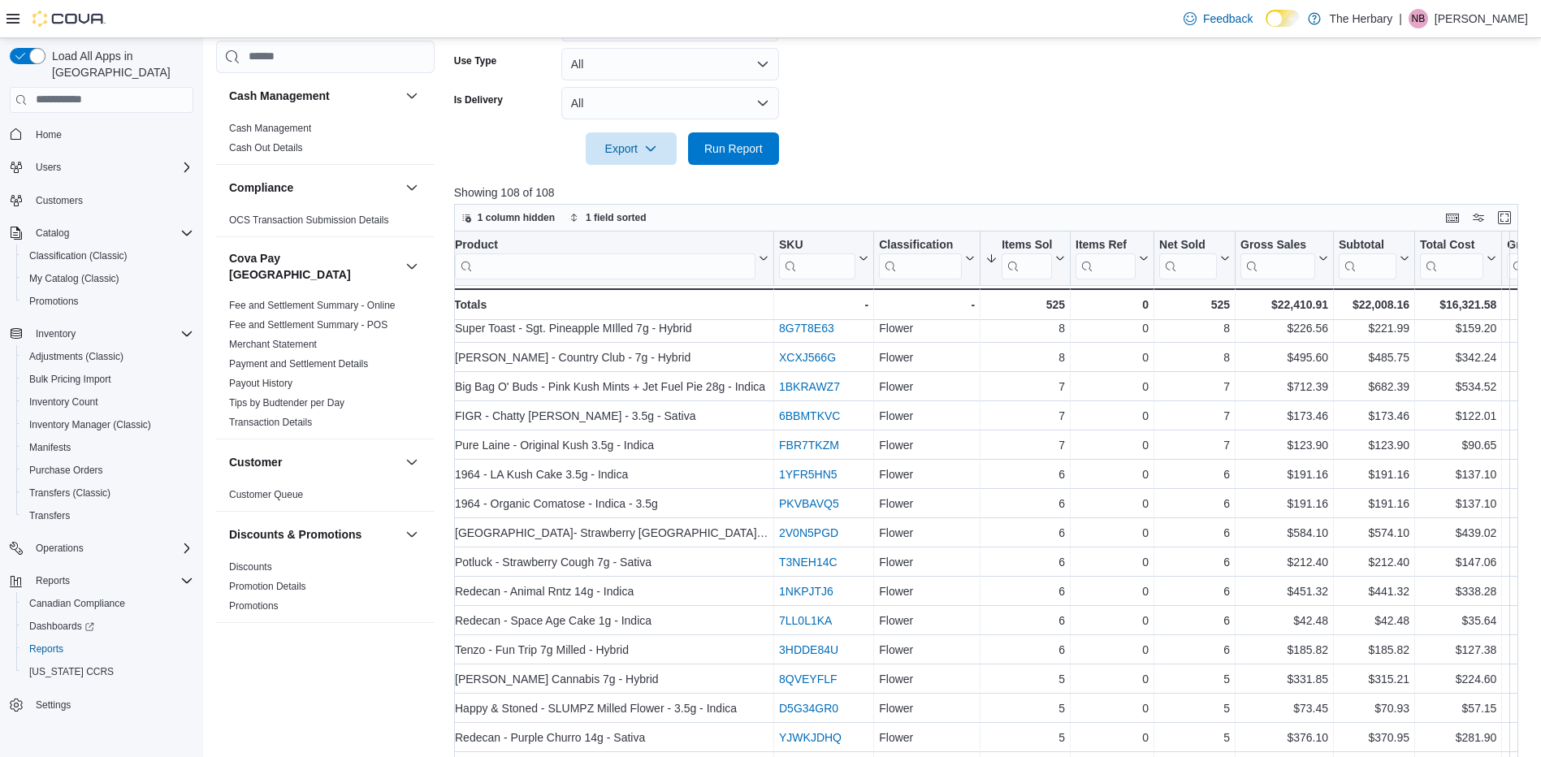
scroll to position [665, 6]
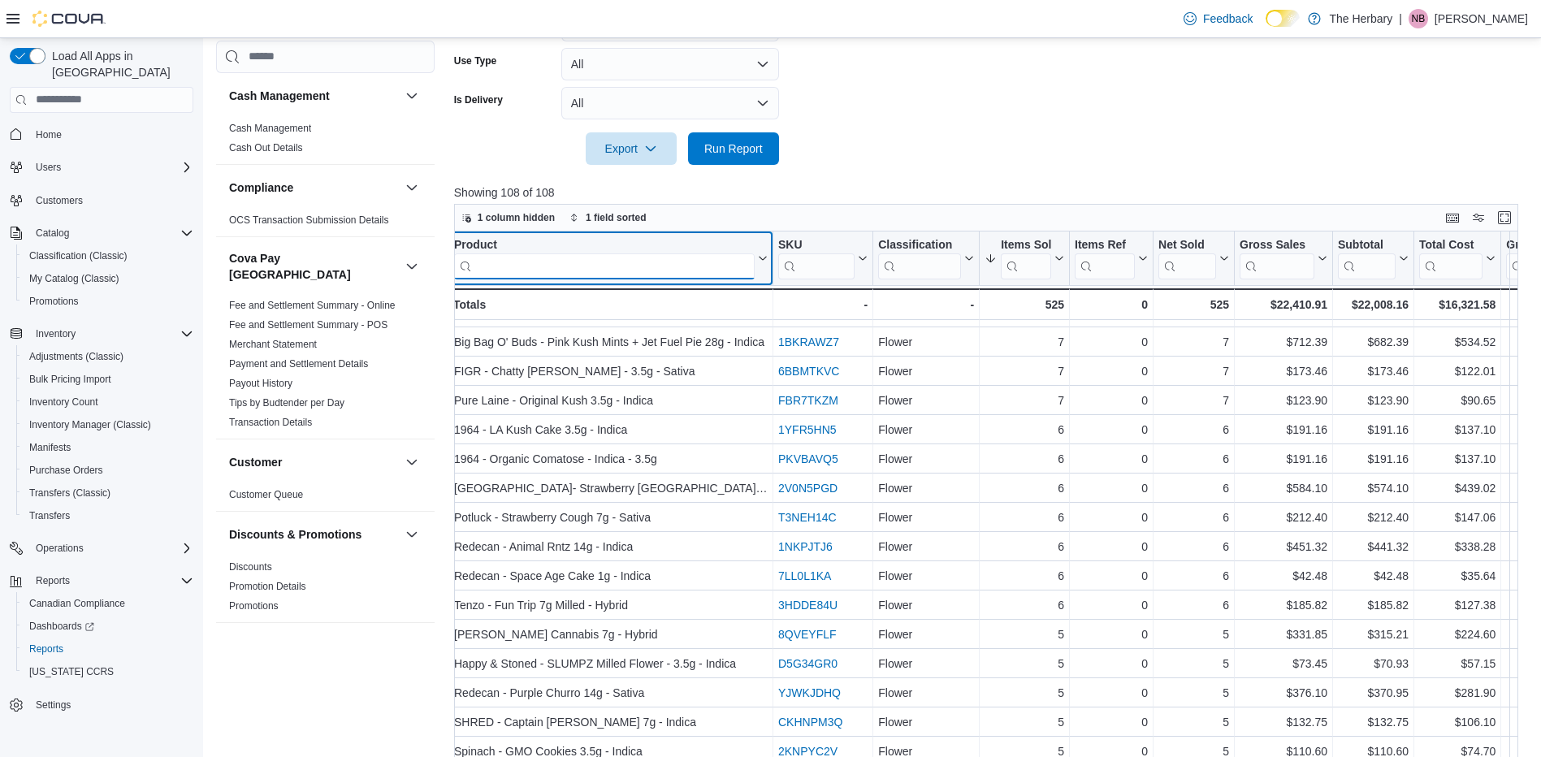
click at [622, 263] on input "search" at bounding box center [604, 266] width 300 height 26
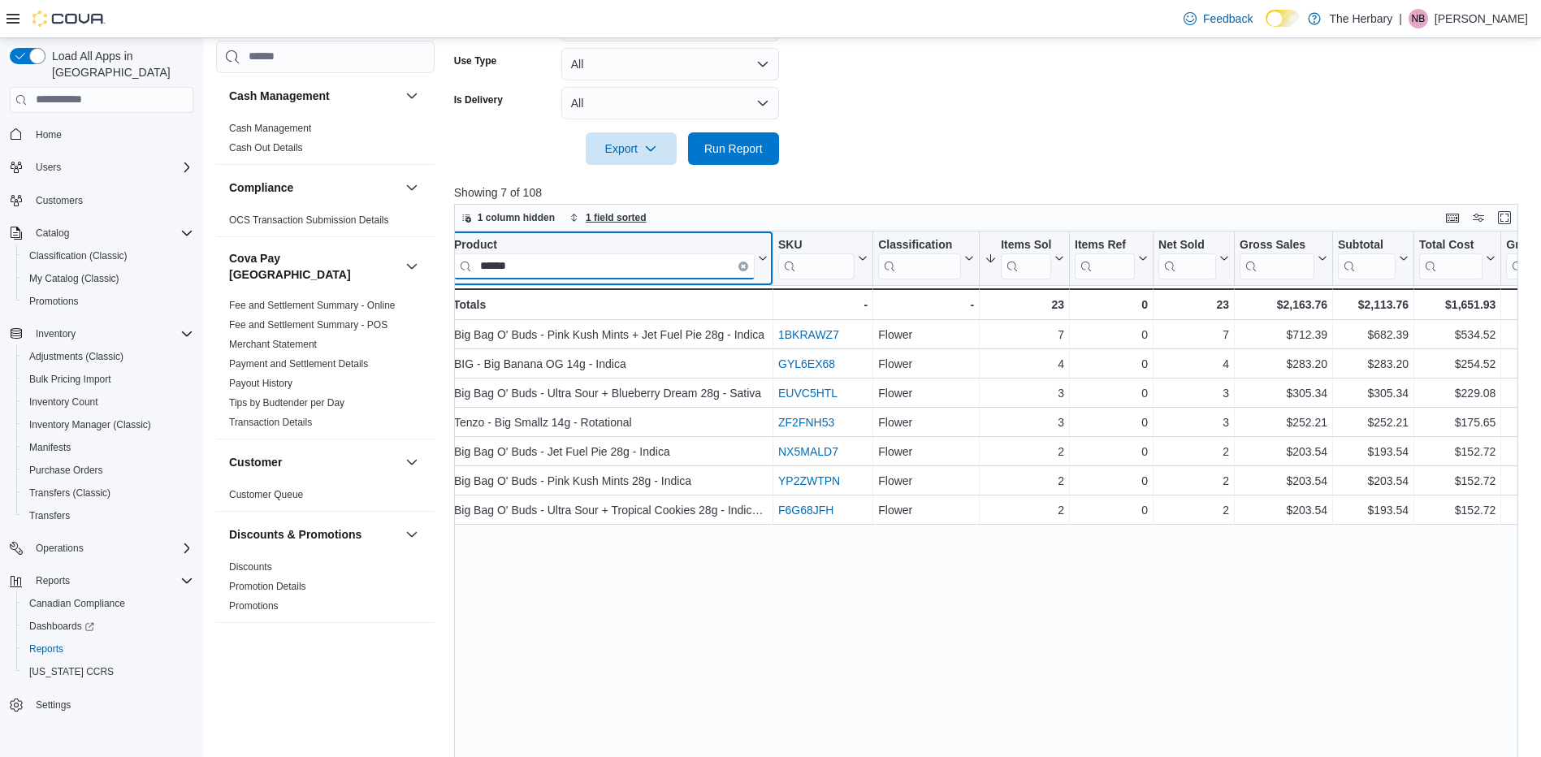
scroll to position [0, 0]
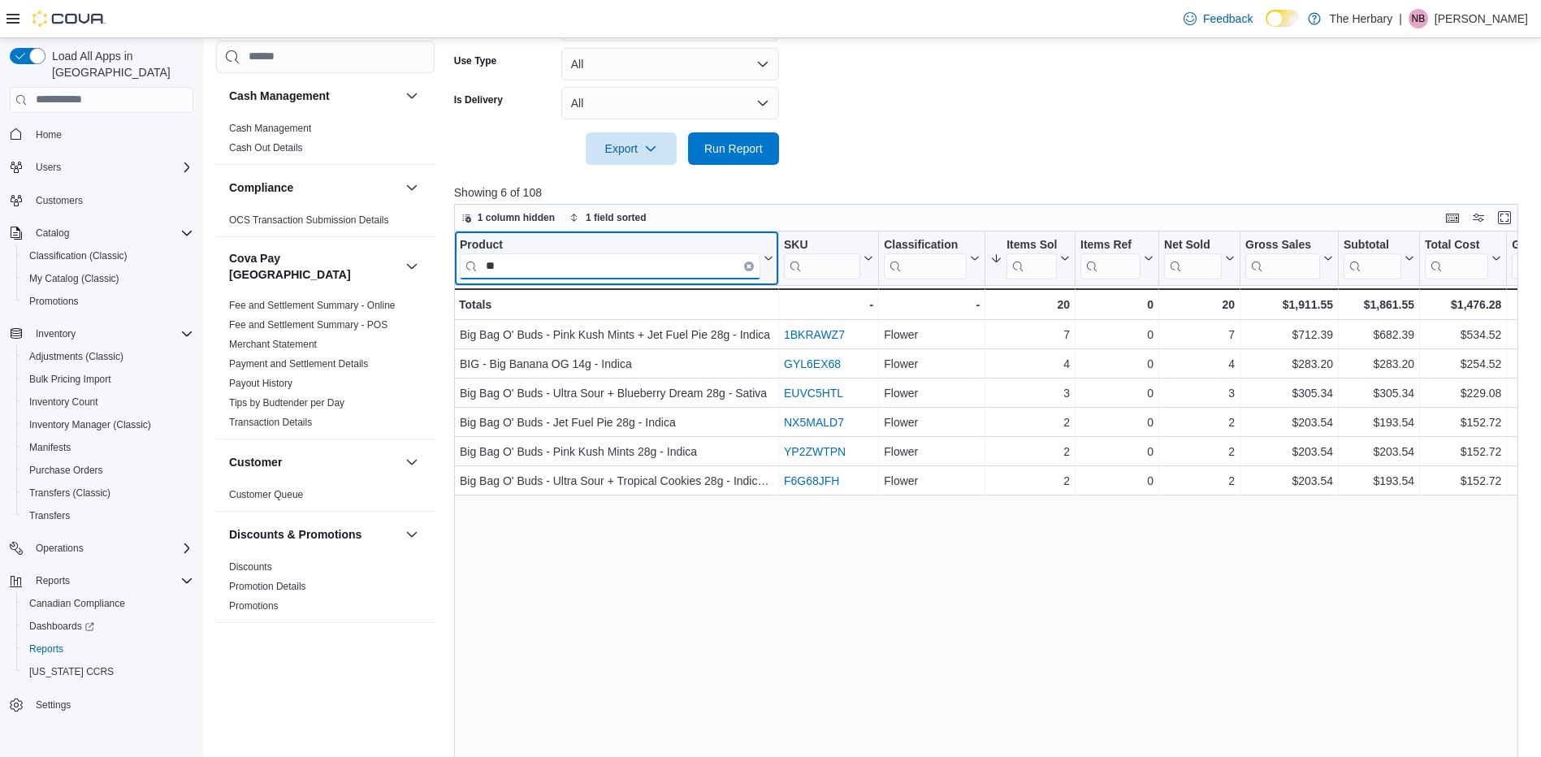
type input "*"
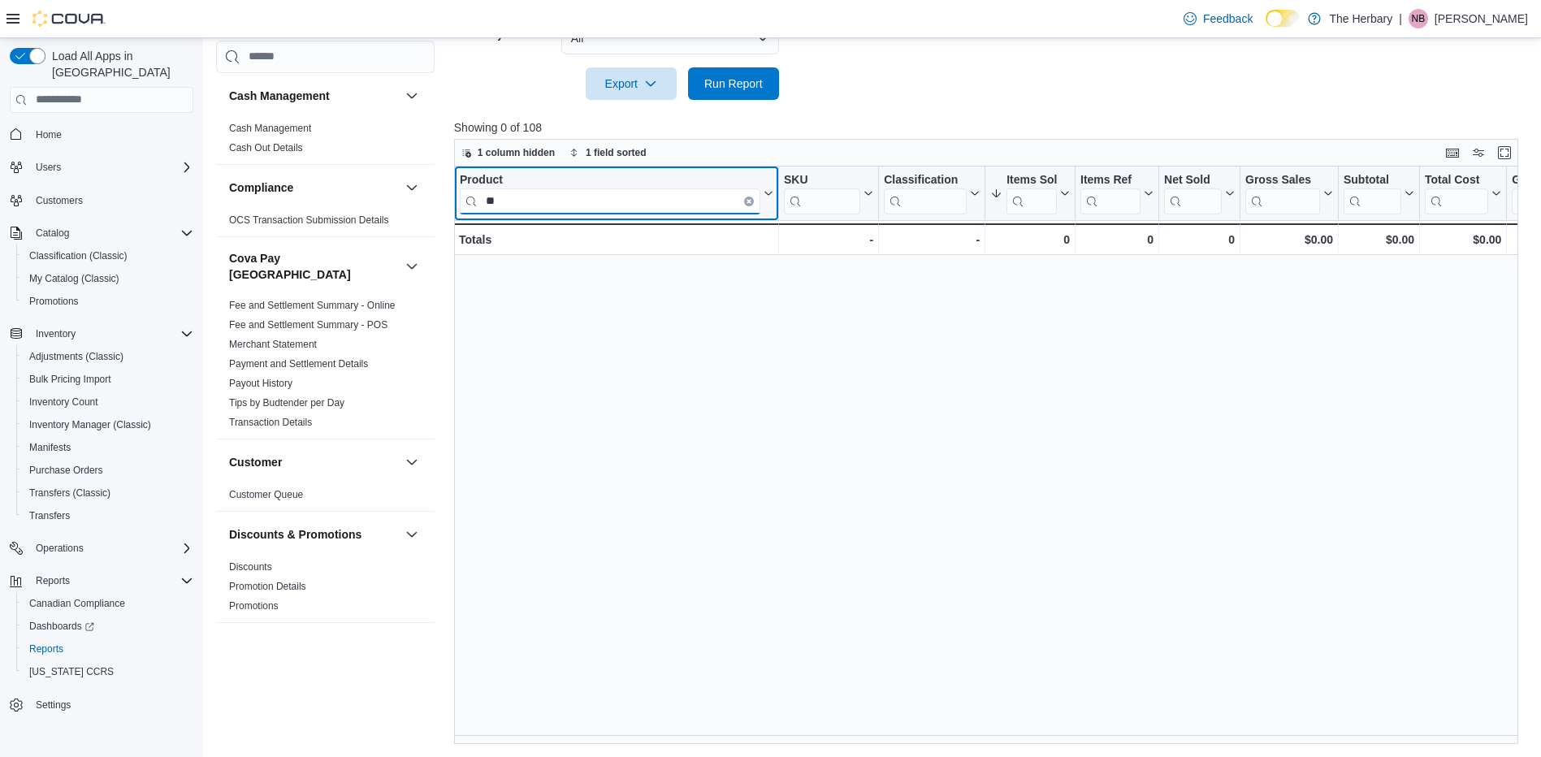
type input "*"
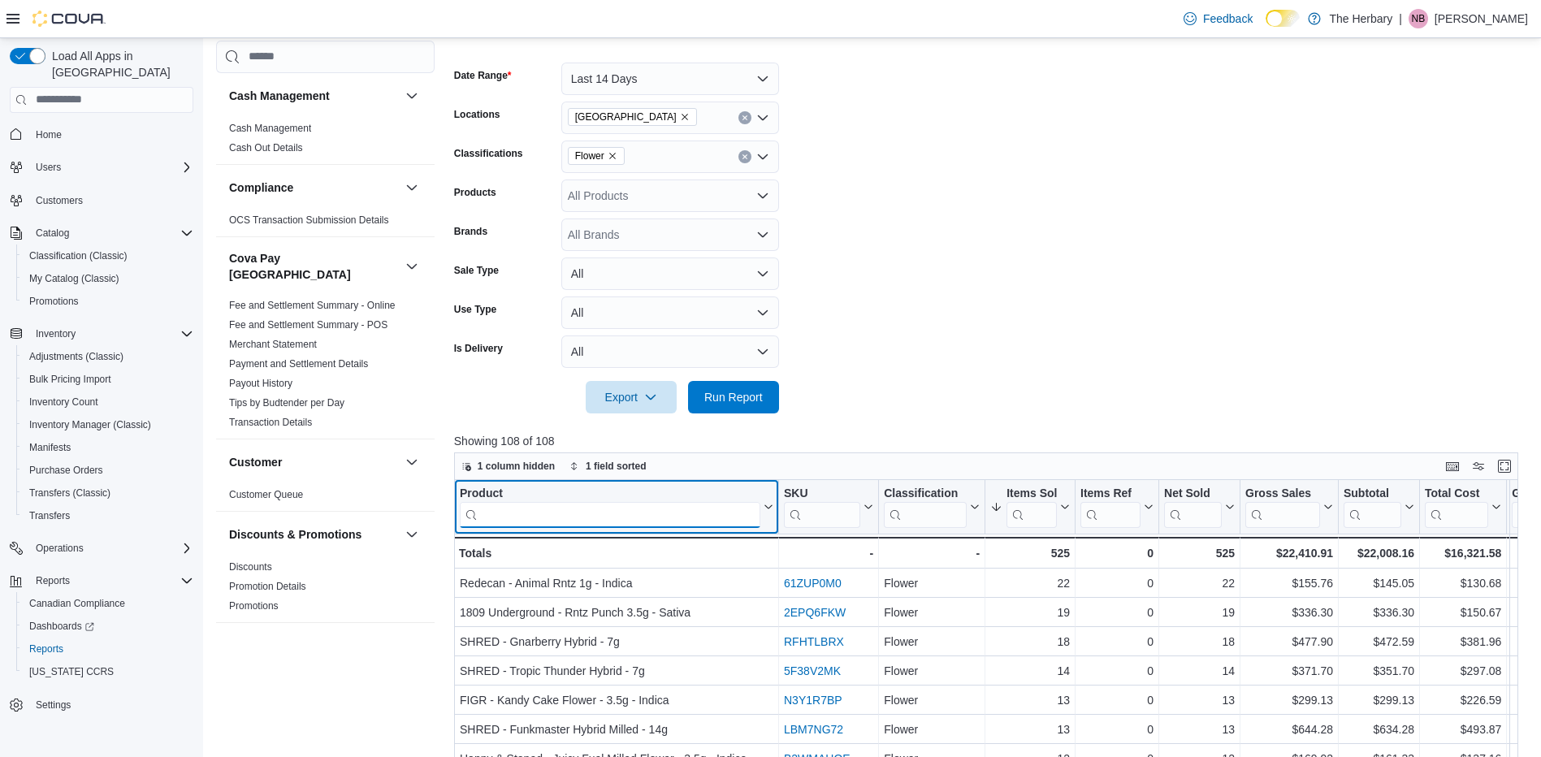
scroll to position [227, 0]
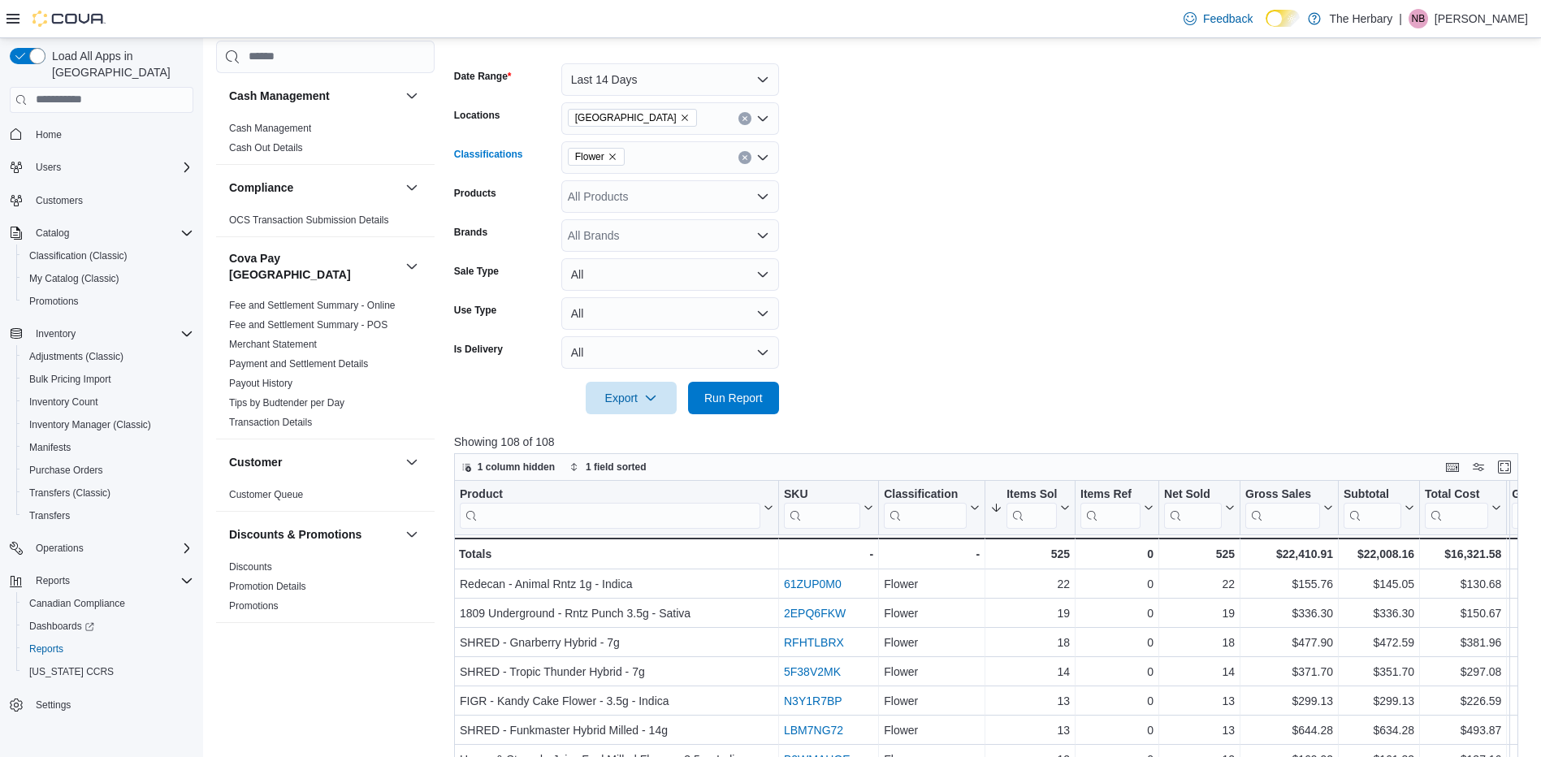
click at [612, 156] on icon "Remove Flower from selection in this group" at bounding box center [612, 156] width 6 height 6
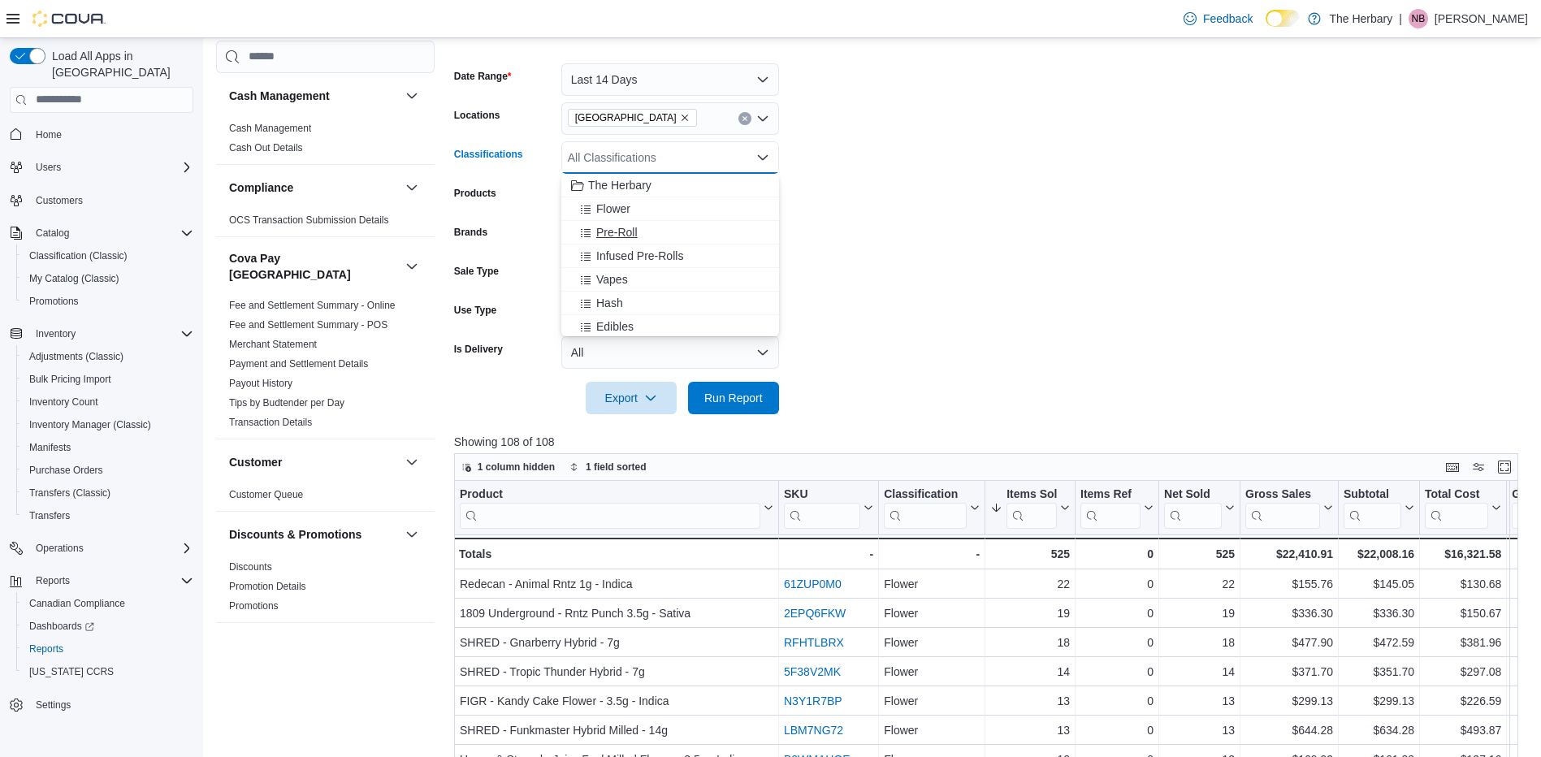
click at [620, 224] on span "Pre-Roll" at bounding box center [616, 232] width 41 height 16
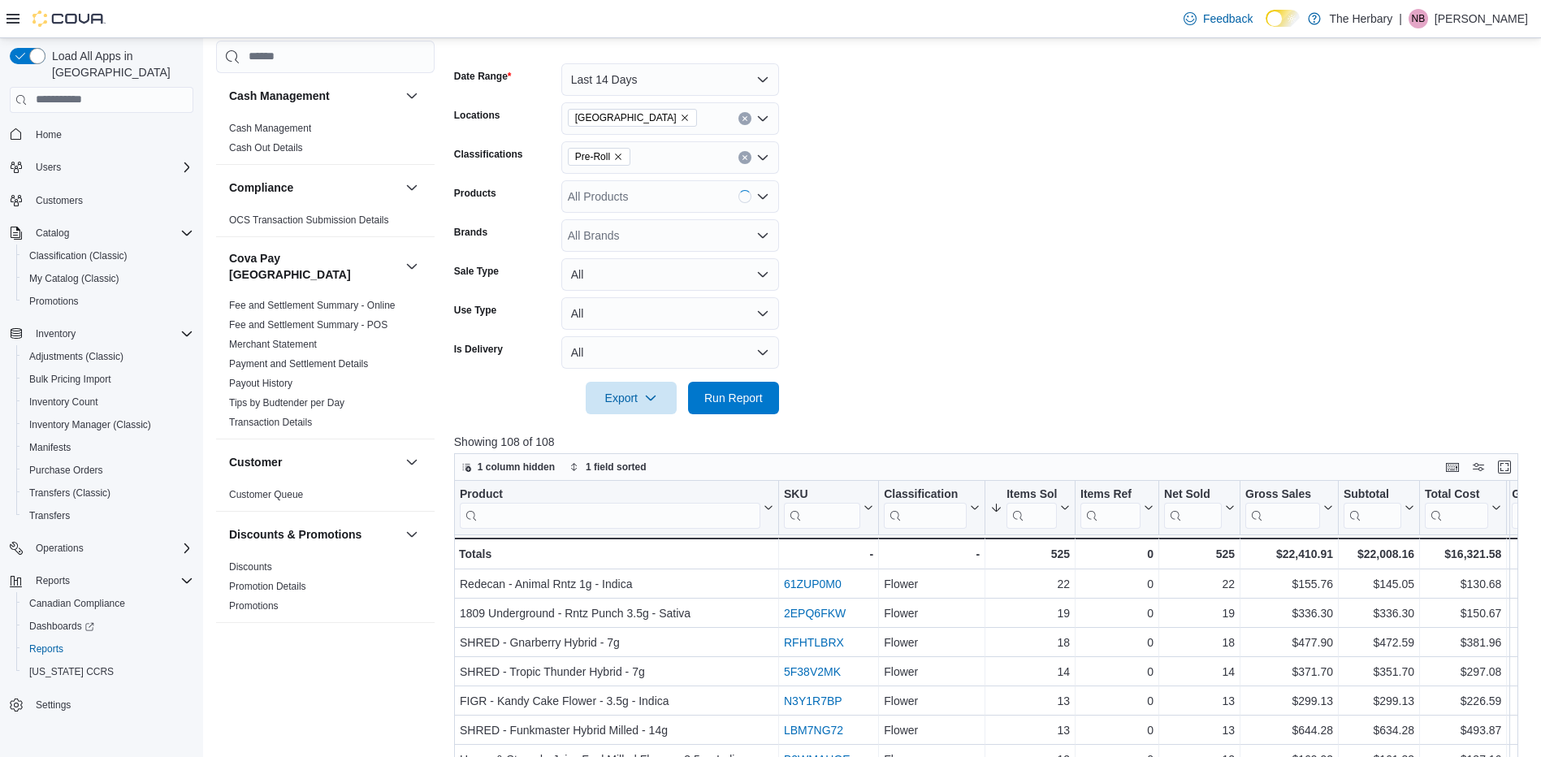
click at [949, 257] on form "Date Range Last 14 Days Locations London Classifications Pre-Roll Products All …" at bounding box center [991, 229] width 1075 height 370
click at [762, 391] on span "Run Report" at bounding box center [733, 397] width 58 height 16
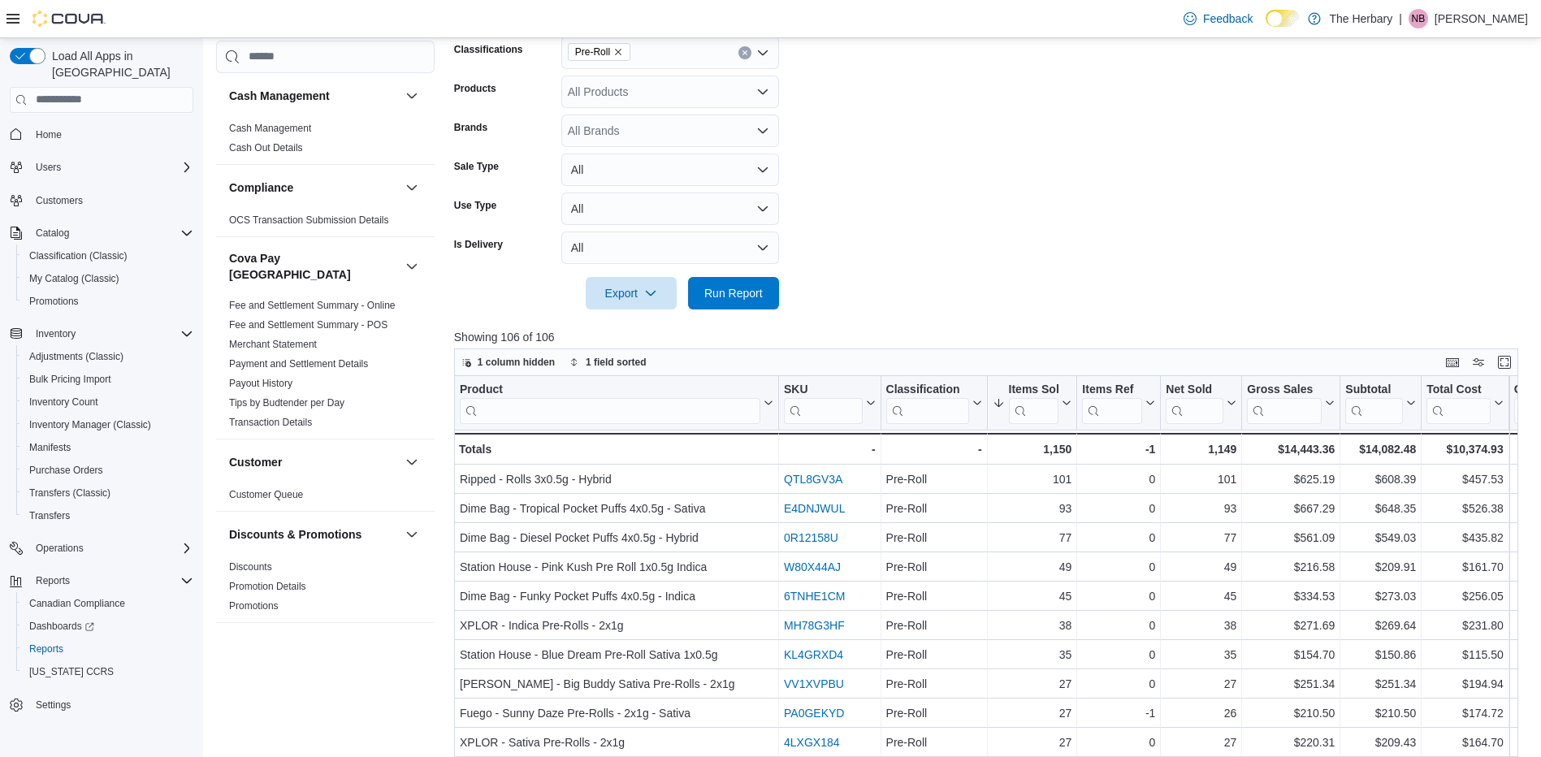
scroll to position [330, 0]
click at [667, 412] on input "search" at bounding box center [610, 412] width 300 height 26
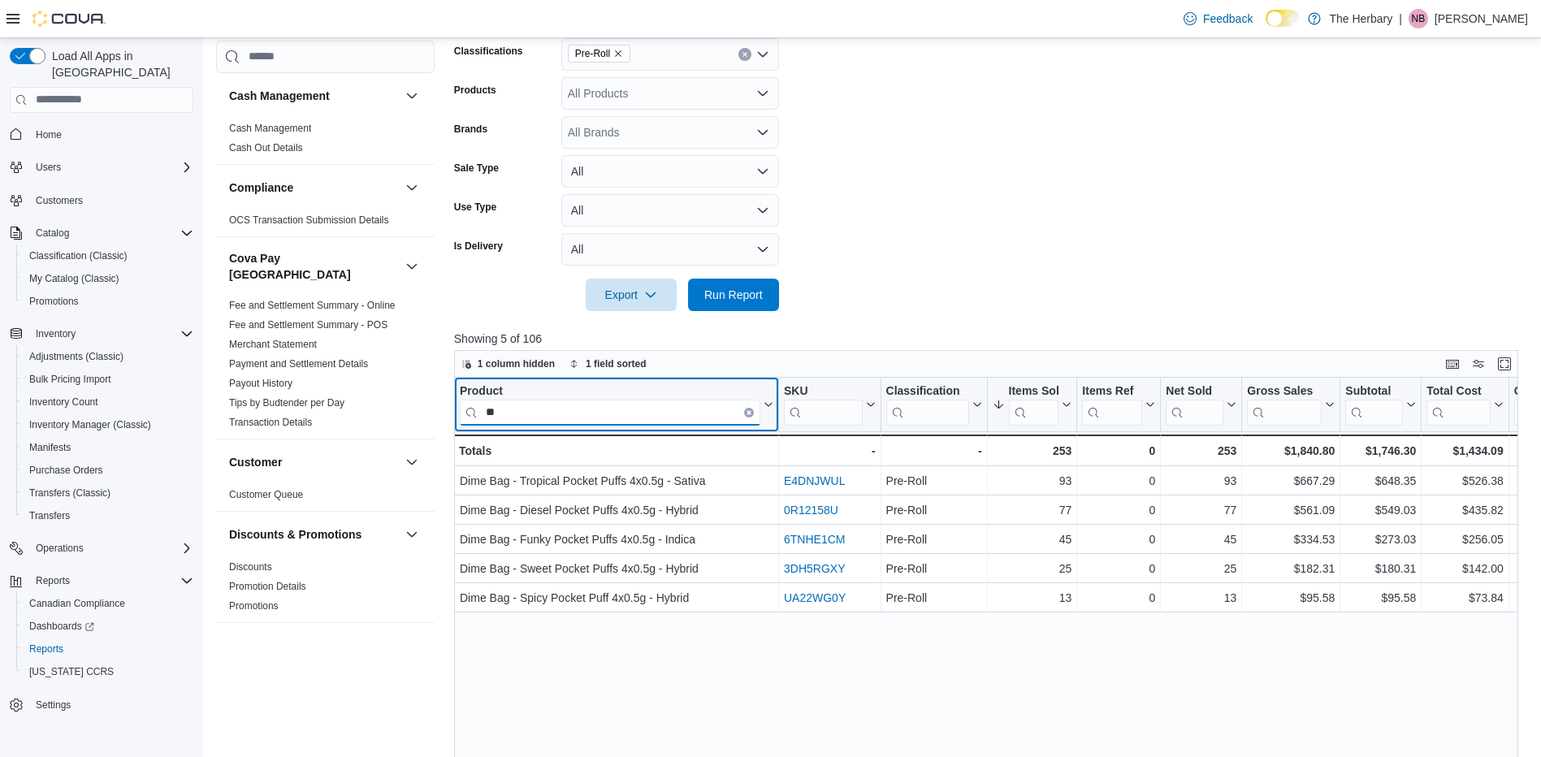
type input "*"
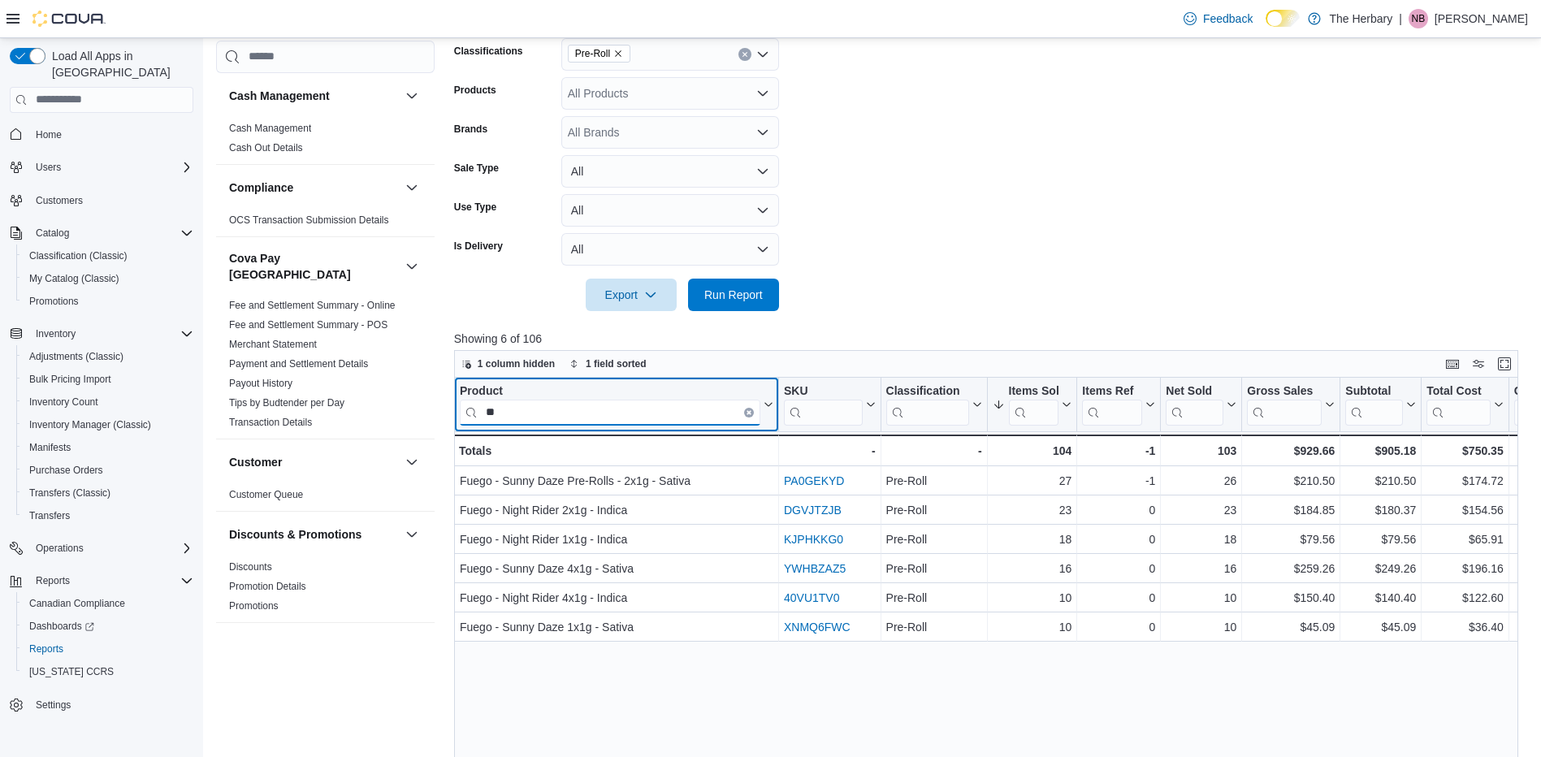
type input "*"
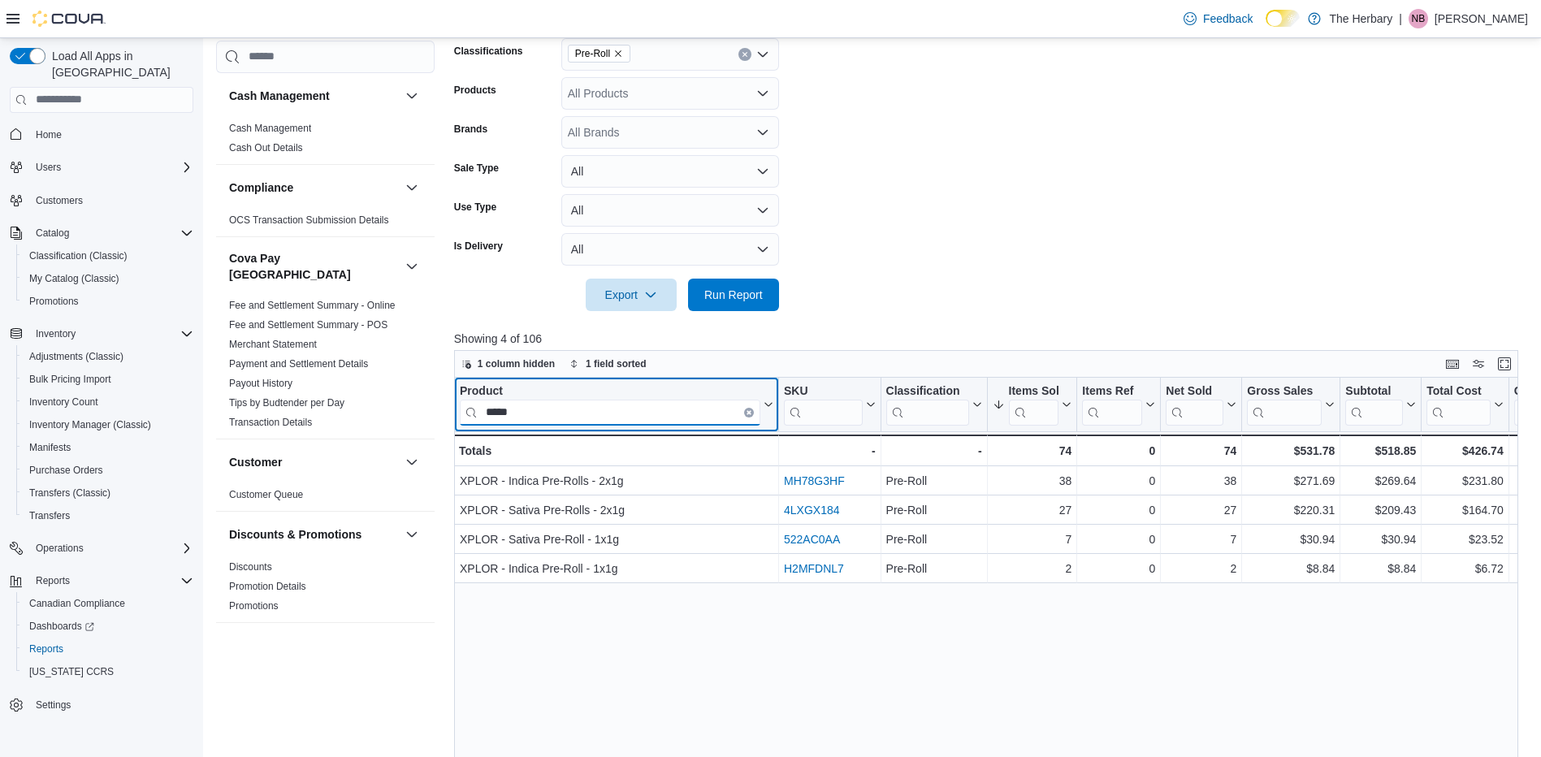
click at [568, 408] on input "*****" at bounding box center [610, 412] width 300 height 26
type input "*"
click at [646, 401] on input "****" at bounding box center [610, 412] width 300 height 26
type input "*"
click at [661, 417] on input "********" at bounding box center [610, 412] width 300 height 26
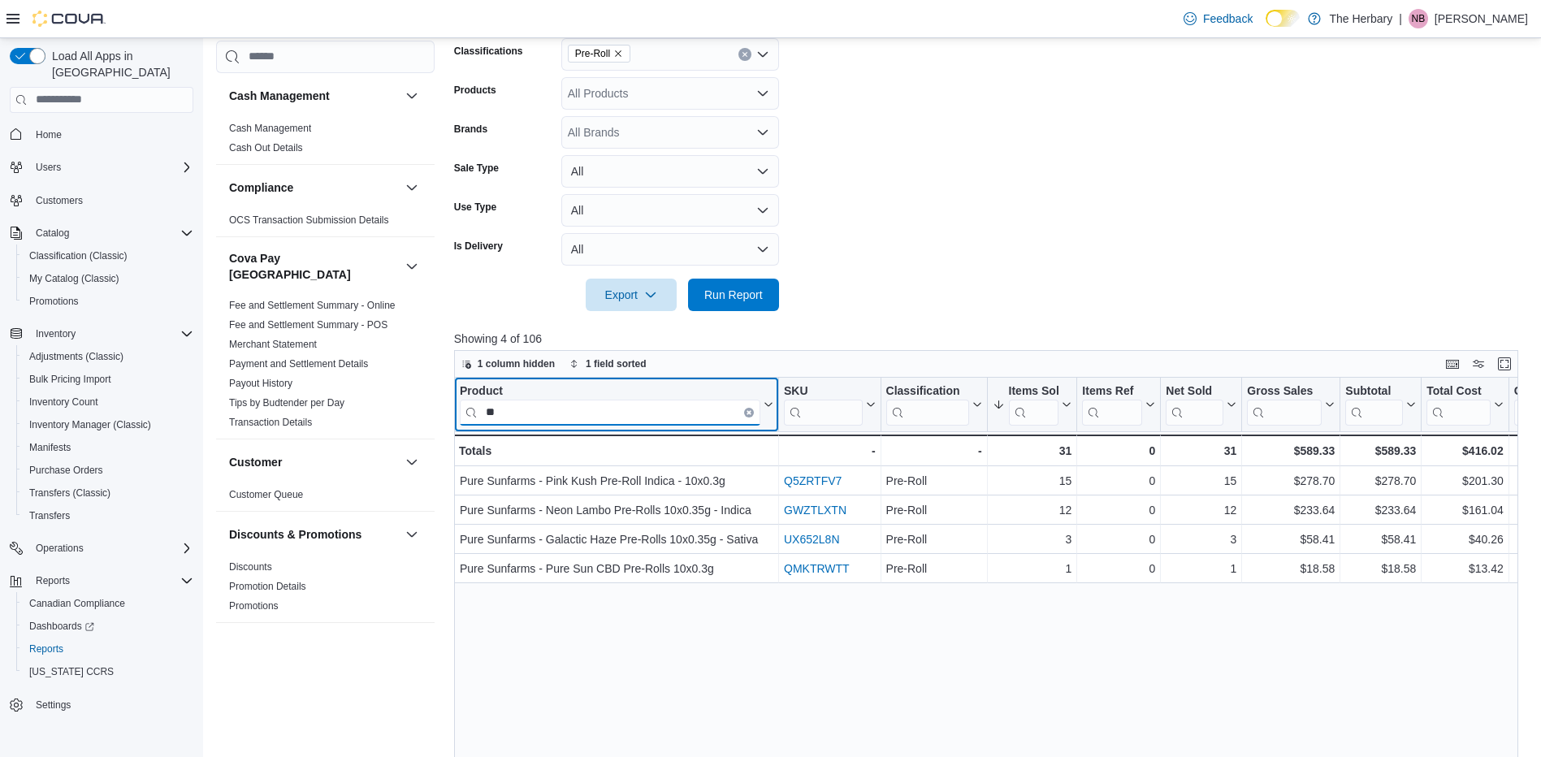
type input "*"
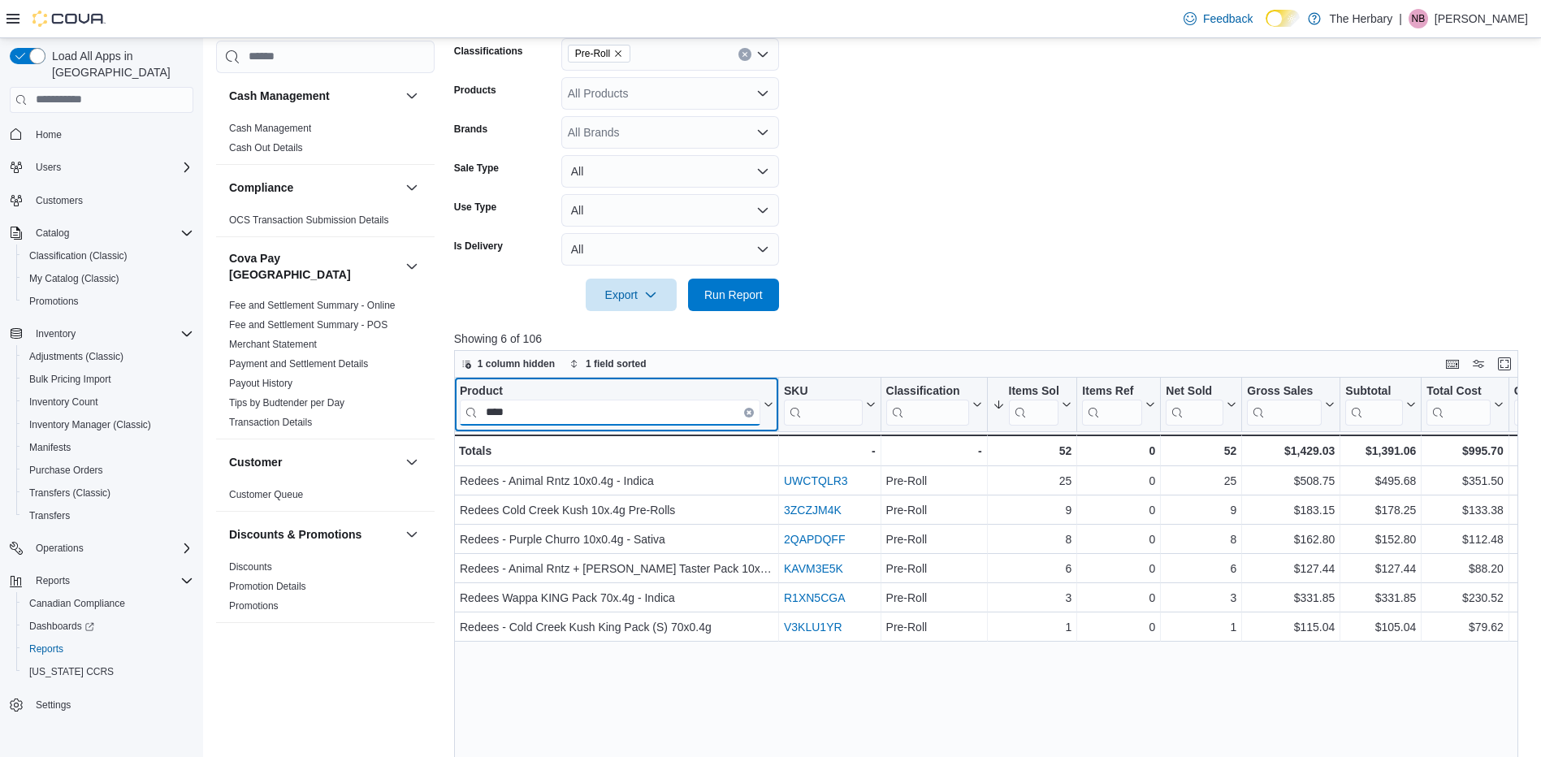
type input "****"
click at [750, 406] on input "****" at bounding box center [610, 412] width 300 height 26
click at [747, 411] on icon "Clear input" at bounding box center [748, 411] width 3 height 3
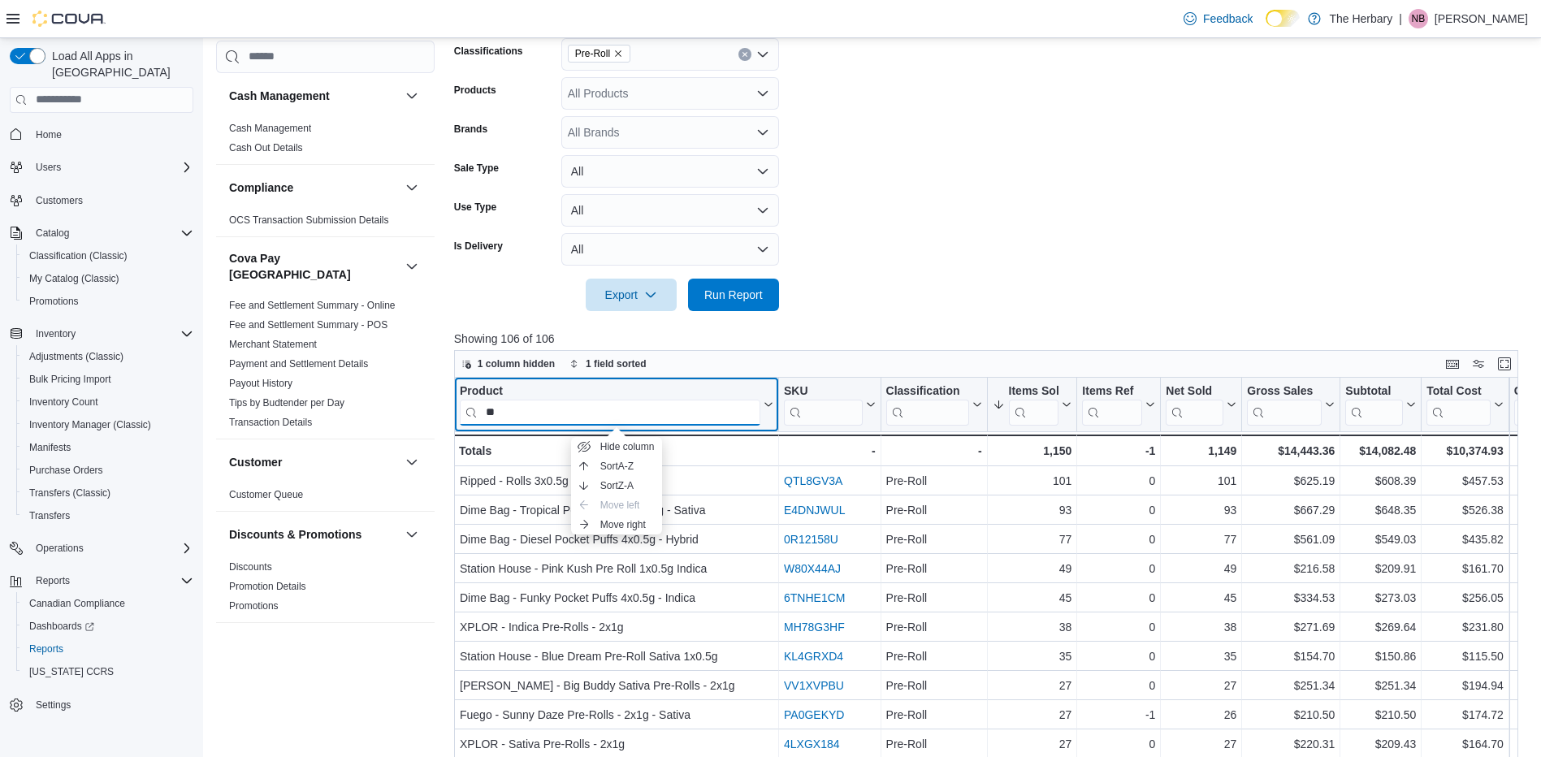
click at [747, 411] on input "**" at bounding box center [610, 412] width 300 height 26
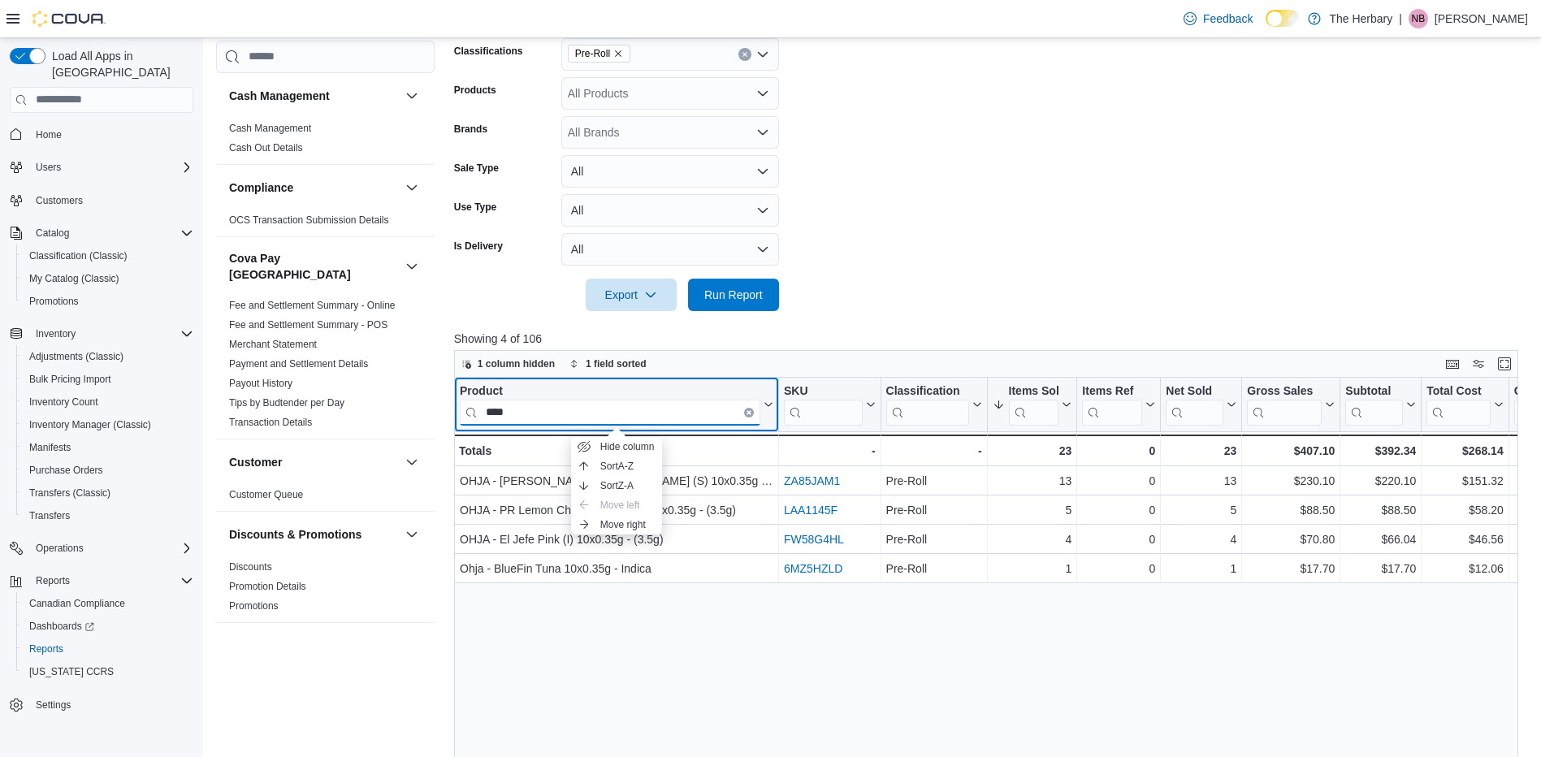
type input "****"
click at [676, 384] on div "Product" at bounding box center [610, 390] width 300 height 15
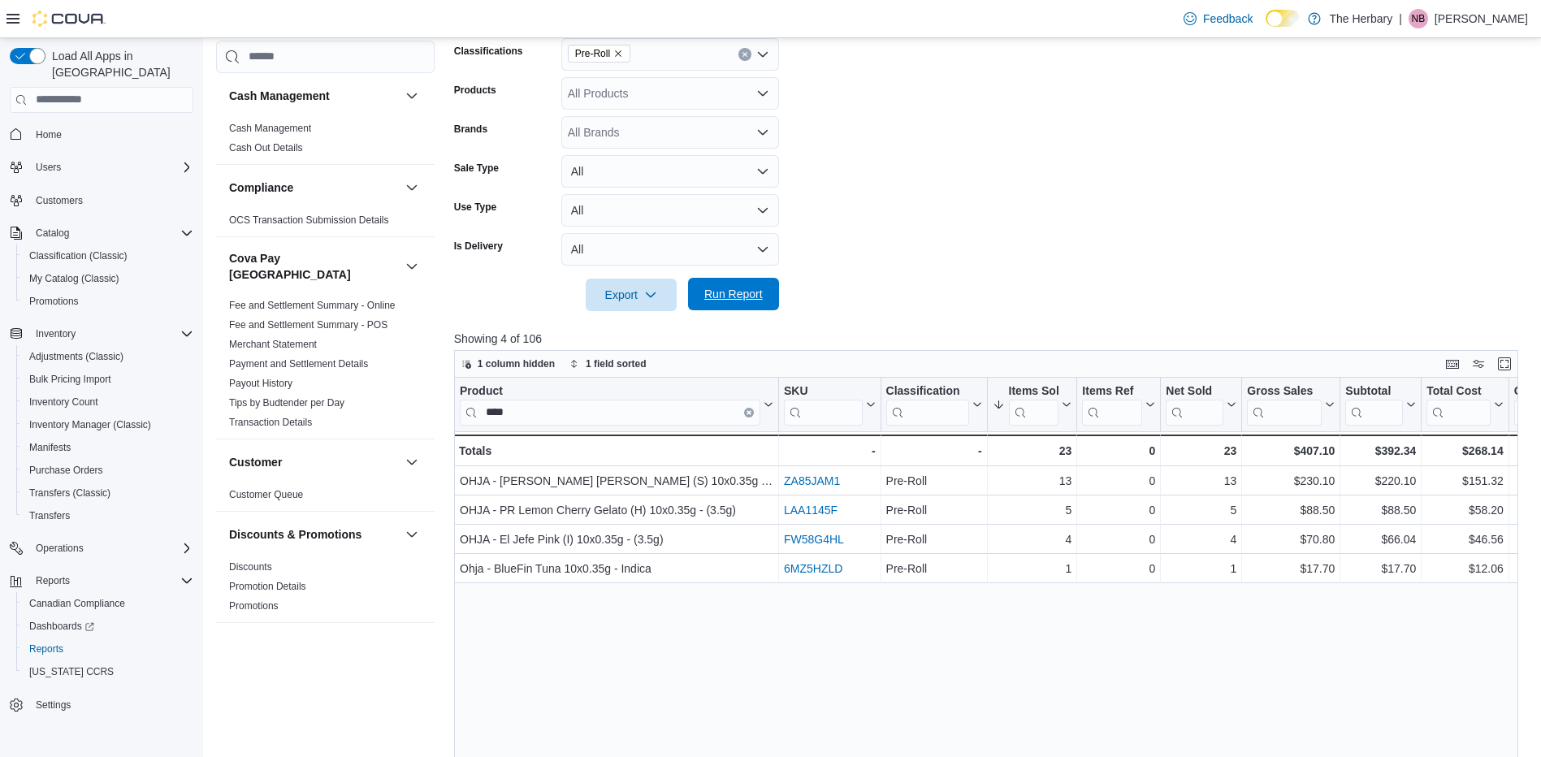
click at [752, 285] on span "Run Report" at bounding box center [733, 294] width 71 height 32
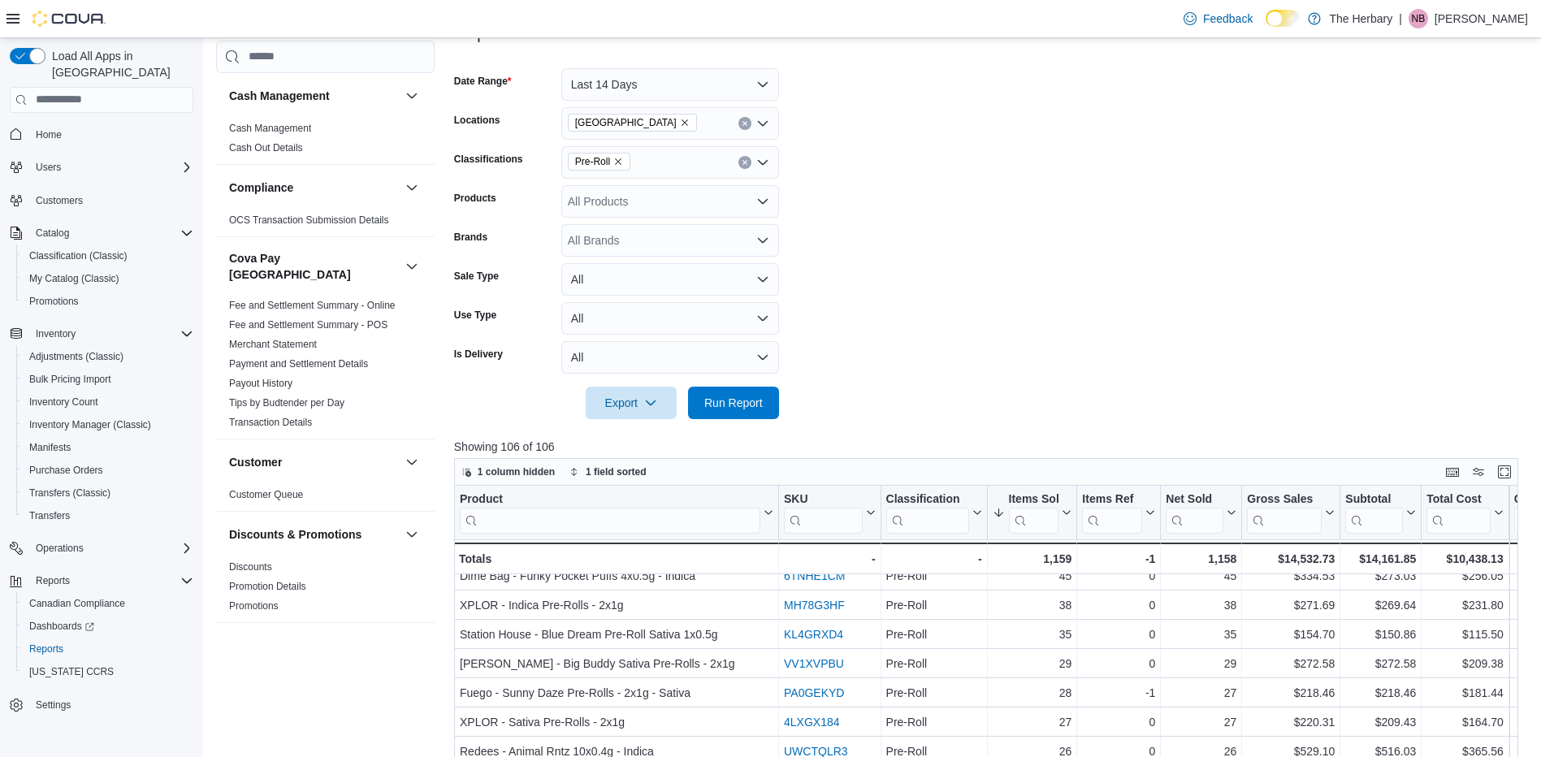
scroll to position [0, 0]
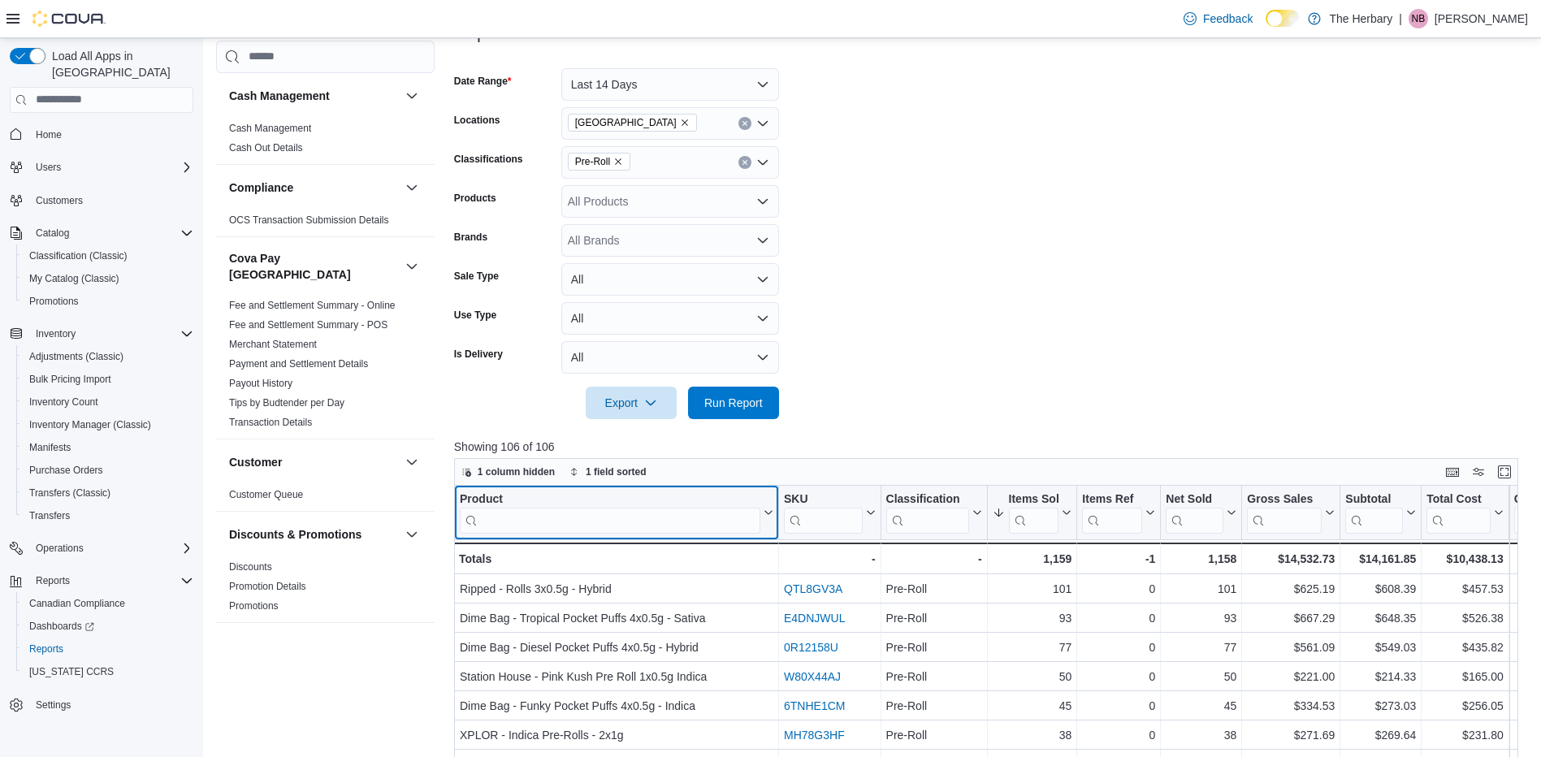
click at [525, 518] on input "search" at bounding box center [610, 520] width 300 height 26
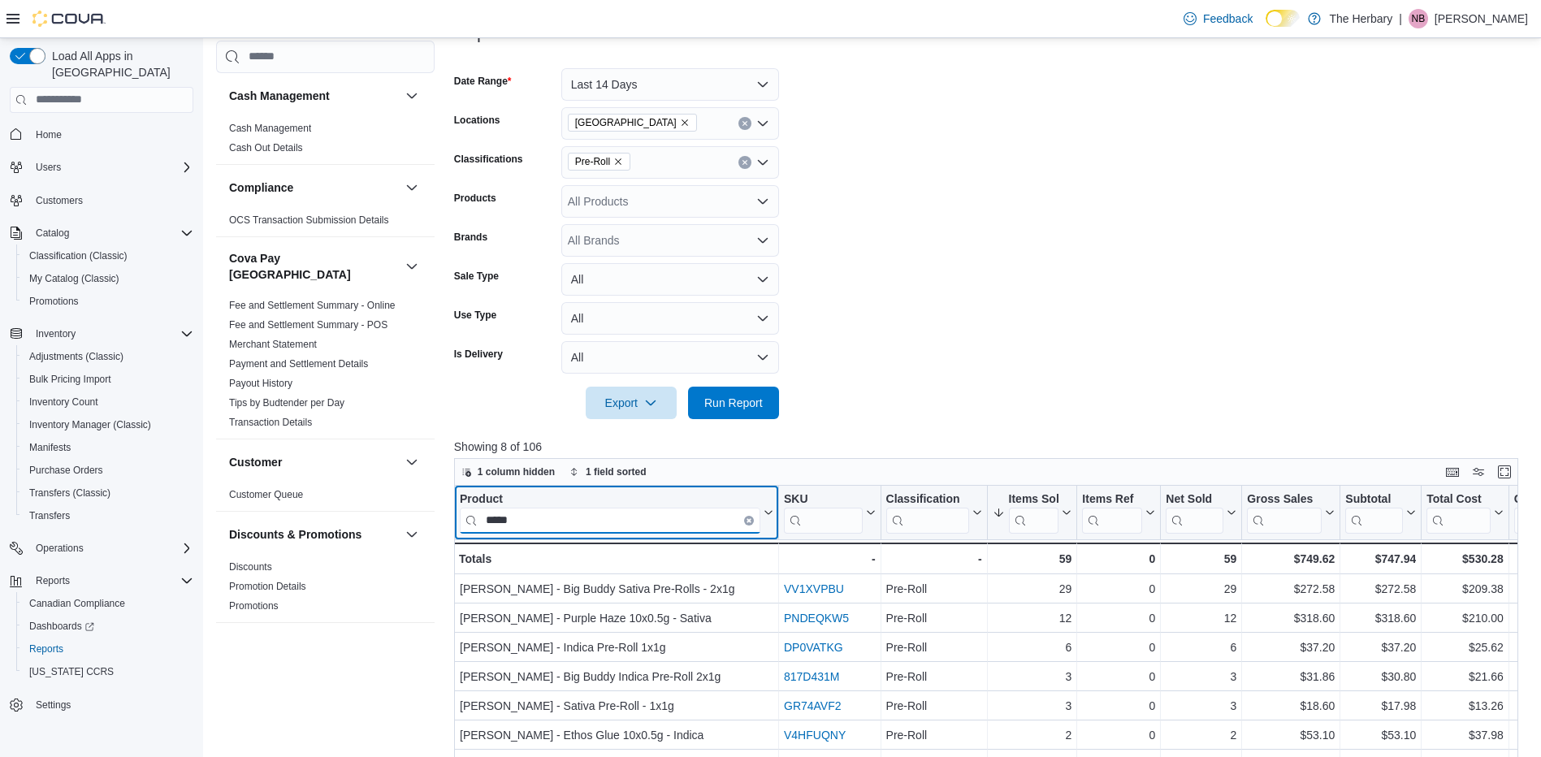
type input "*****"
click at [590, 524] on input "*****" at bounding box center [610, 520] width 300 height 26
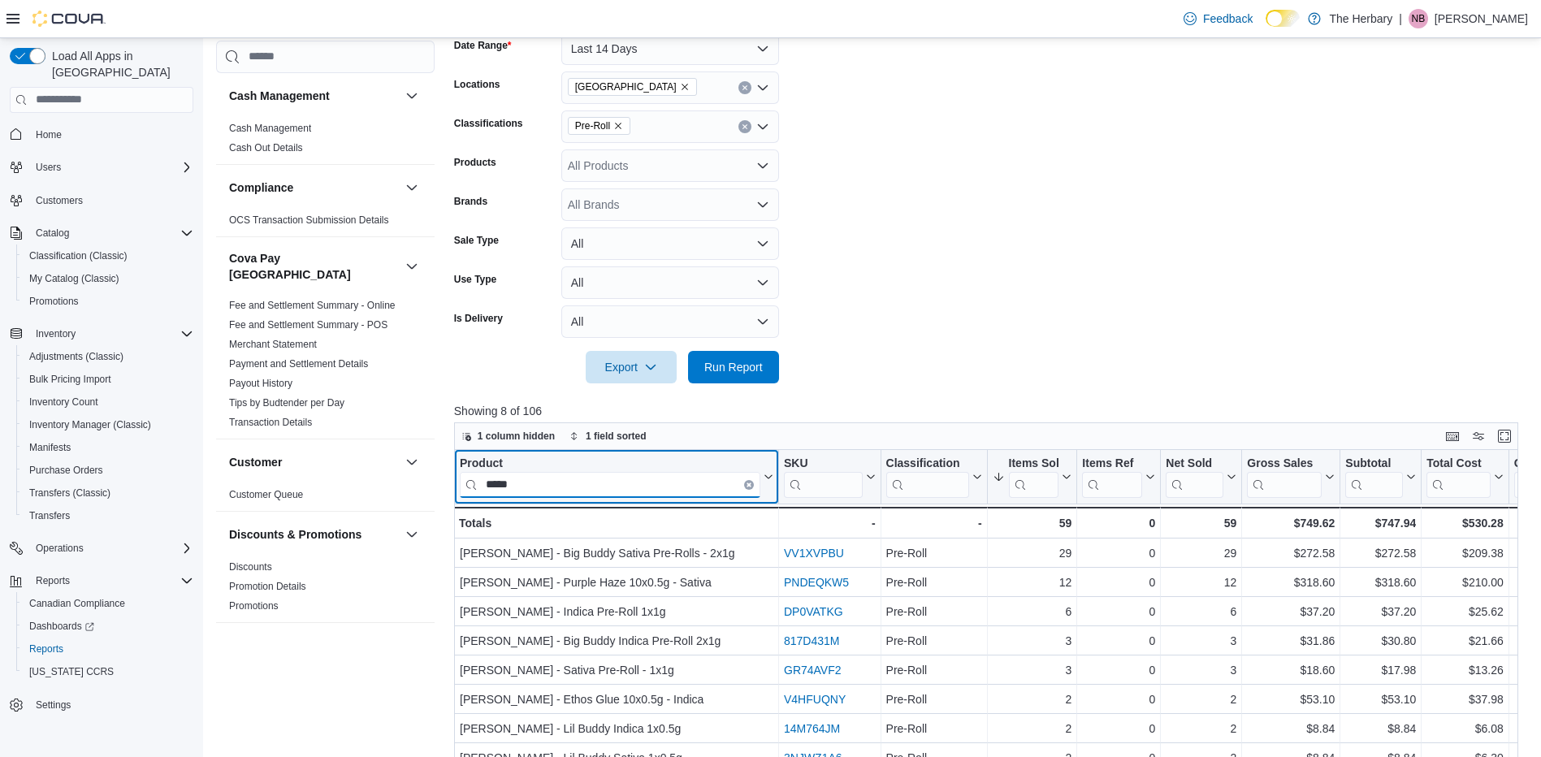
scroll to position [258, 0]
click at [748, 485] on icon "Clear input" at bounding box center [748, 483] width 3 height 3
click at [717, 482] on input "search" at bounding box center [610, 483] width 300 height 26
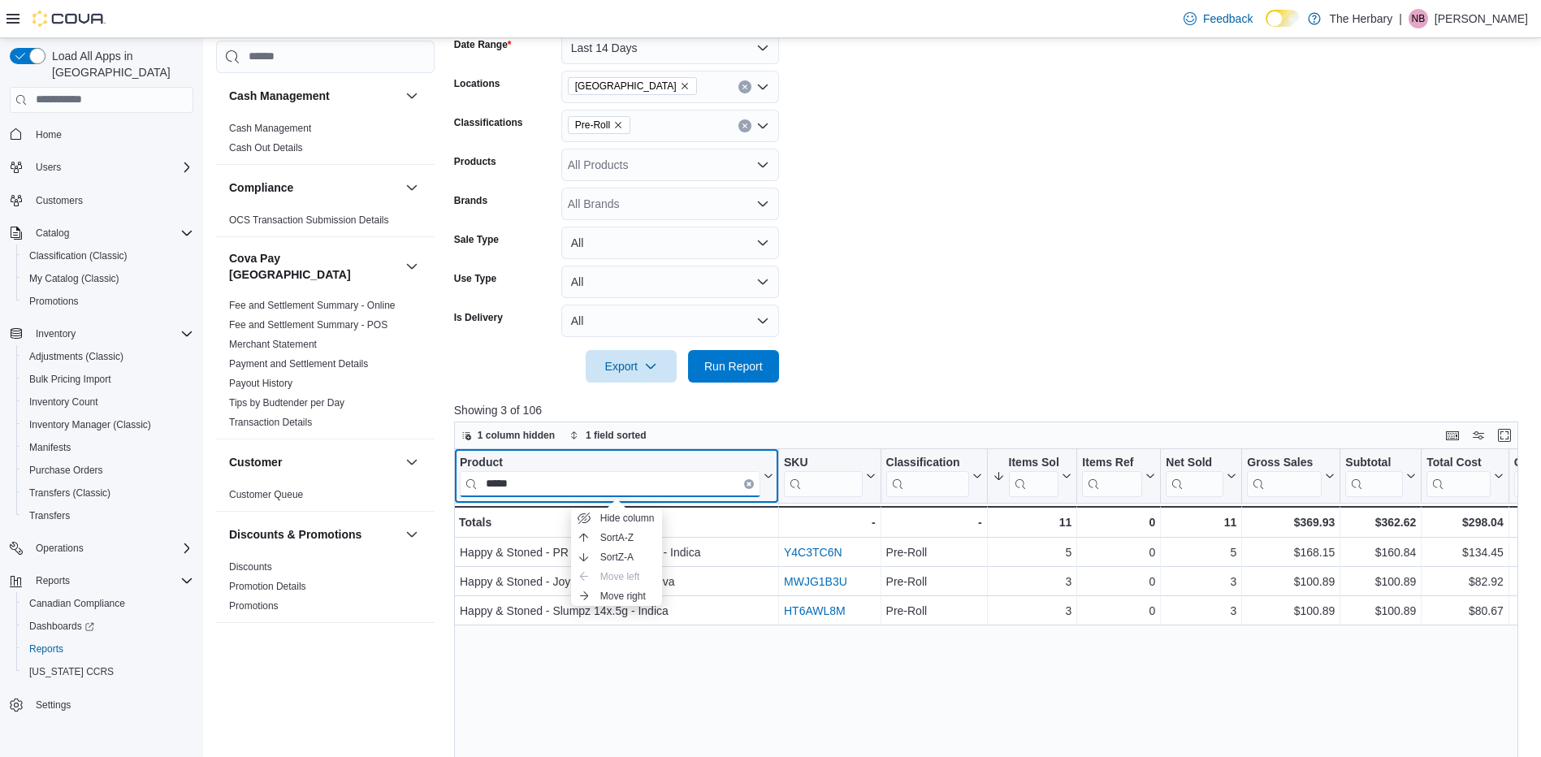
type input "*****"
drag, startPoint x: 675, startPoint y: 454, endPoint x: 664, endPoint y: 460, distance: 12.4
click at [664, 460] on div "Product ***** Click to view column header actions" at bounding box center [616, 476] width 325 height 54
click at [664, 460] on div "Product" at bounding box center [610, 462] width 300 height 15
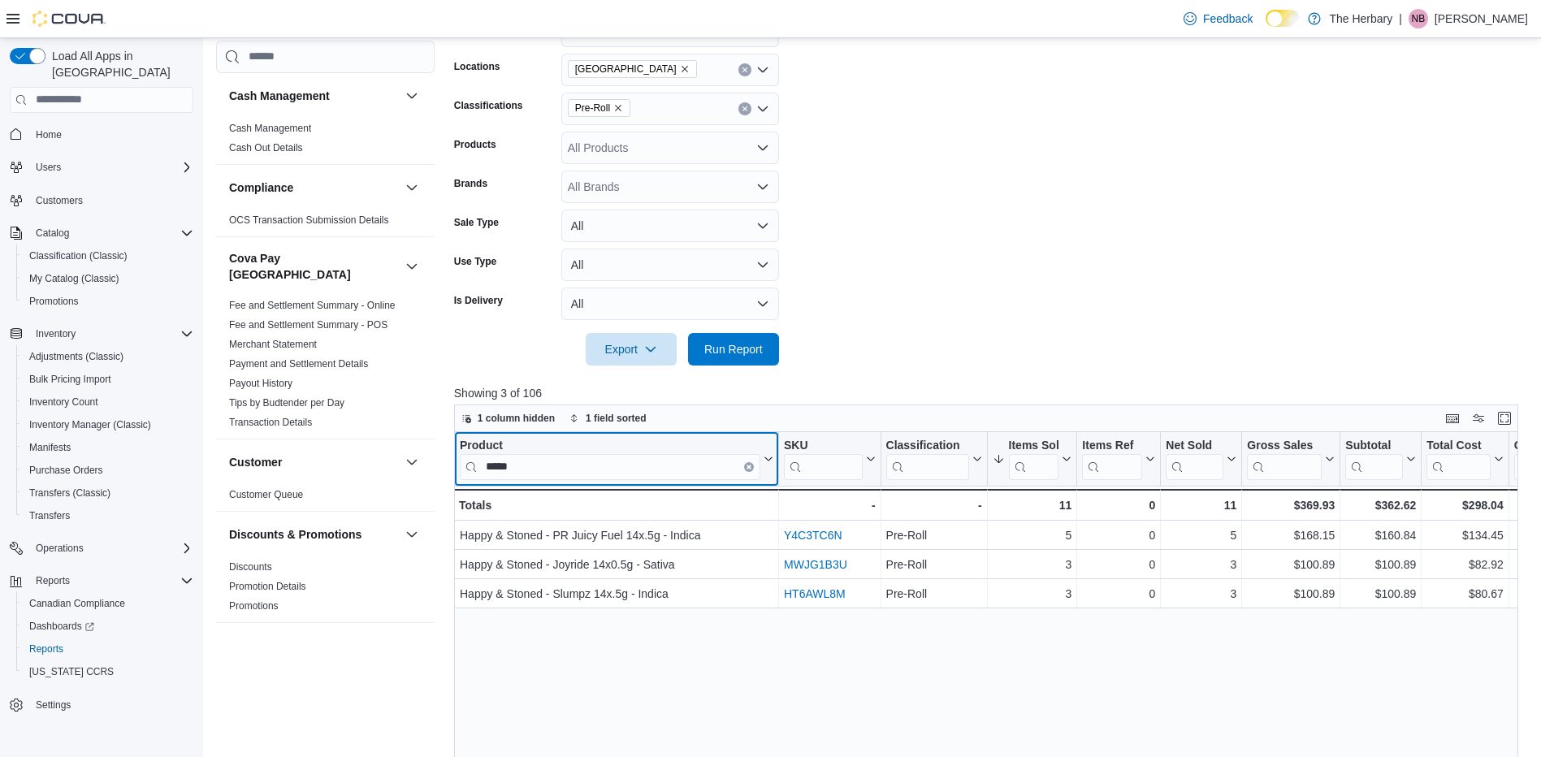
scroll to position [292, 0]
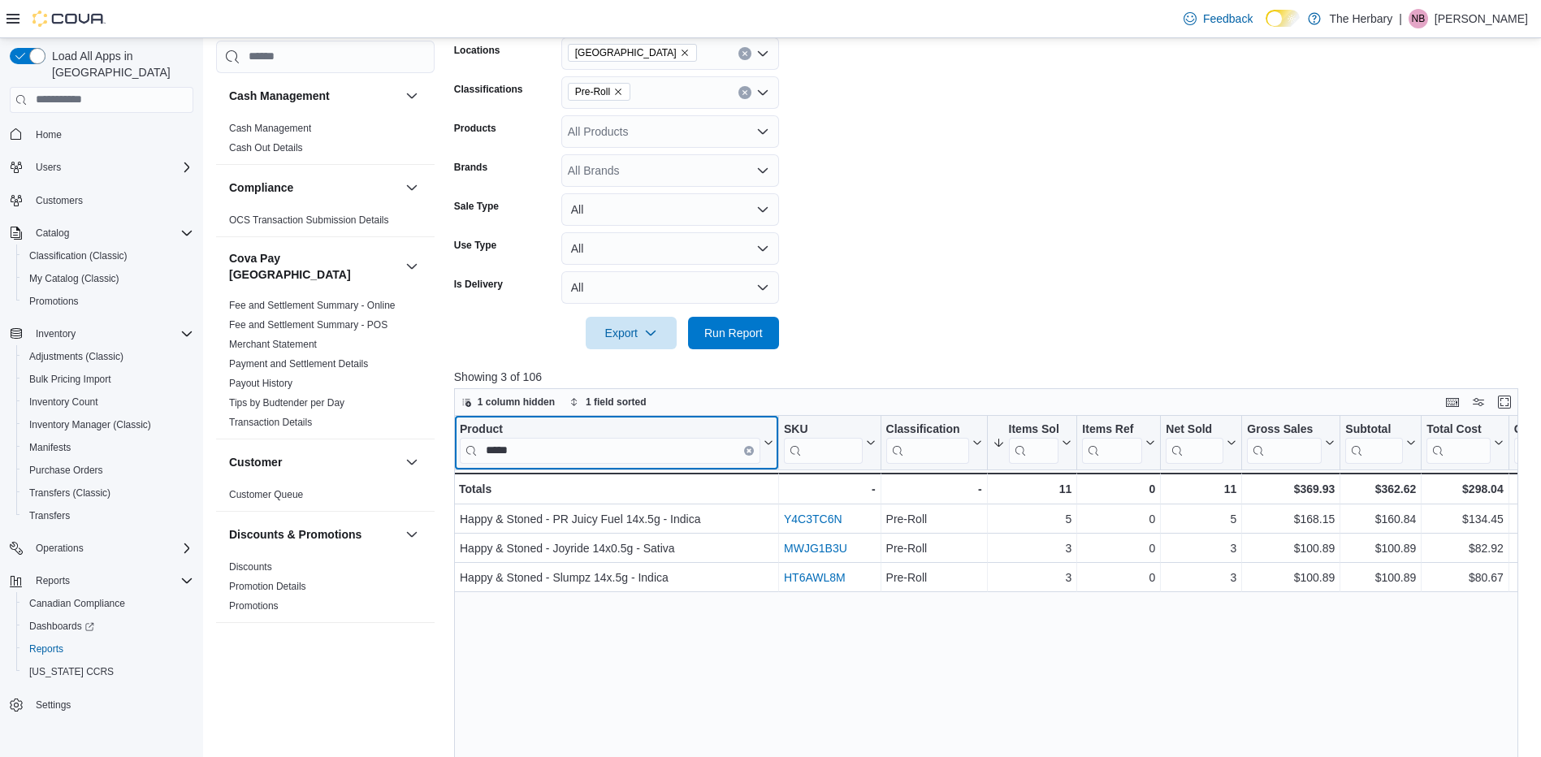
click at [749, 452] on icon "Clear input" at bounding box center [748, 449] width 5 height 5
click at [740, 452] on input "search" at bounding box center [610, 450] width 300 height 26
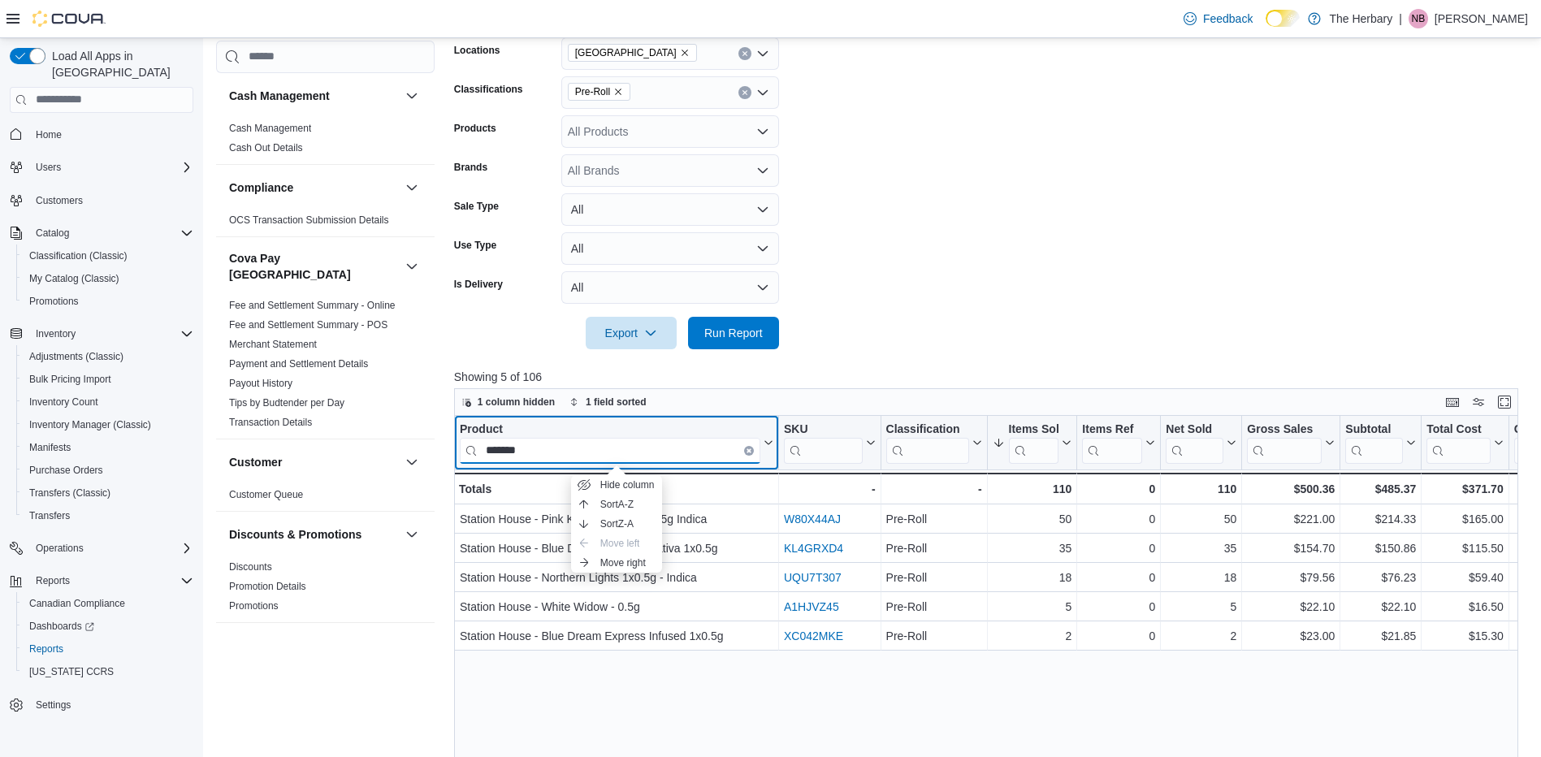
type input "*******"
click at [718, 421] on div "Product" at bounding box center [610, 428] width 300 height 15
click at [746, 452] on button "Clear input" at bounding box center [749, 450] width 10 height 10
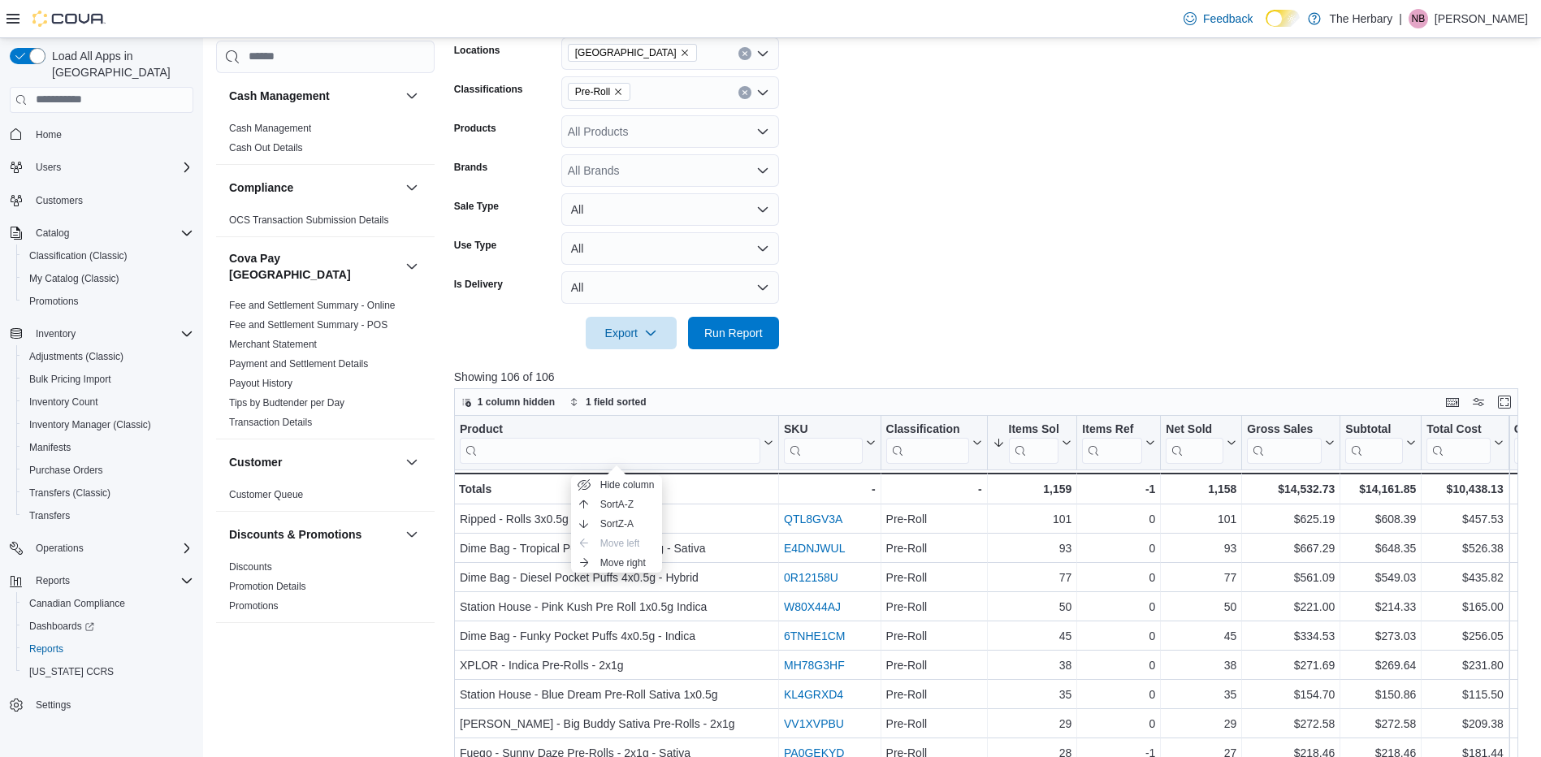
click at [922, 300] on form "Date Range Last 14 Days Locations London Classifications Pre-Roll Products All …" at bounding box center [991, 164] width 1075 height 370
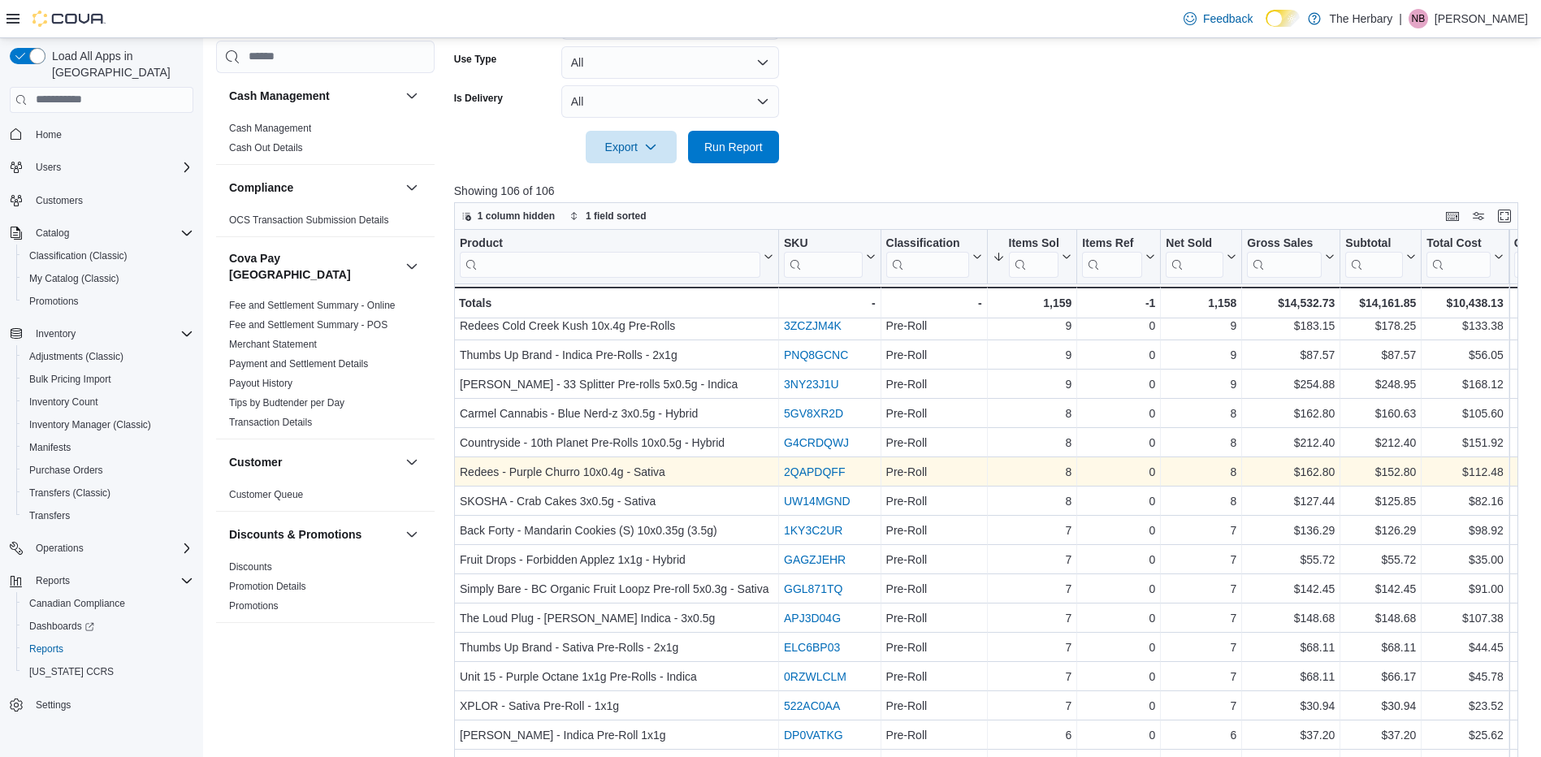
scroll to position [479, 0]
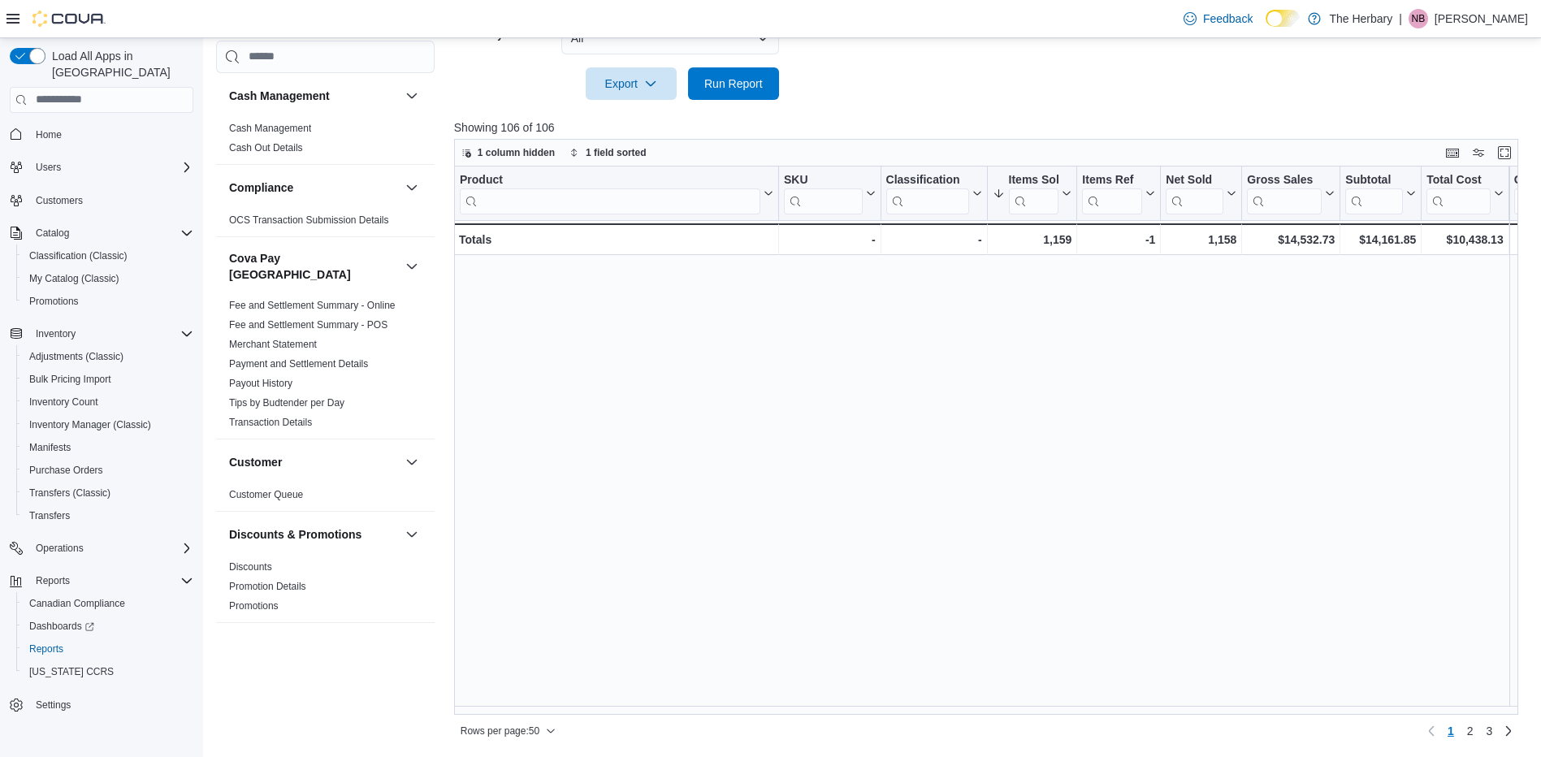
scroll to position [1009, 0]
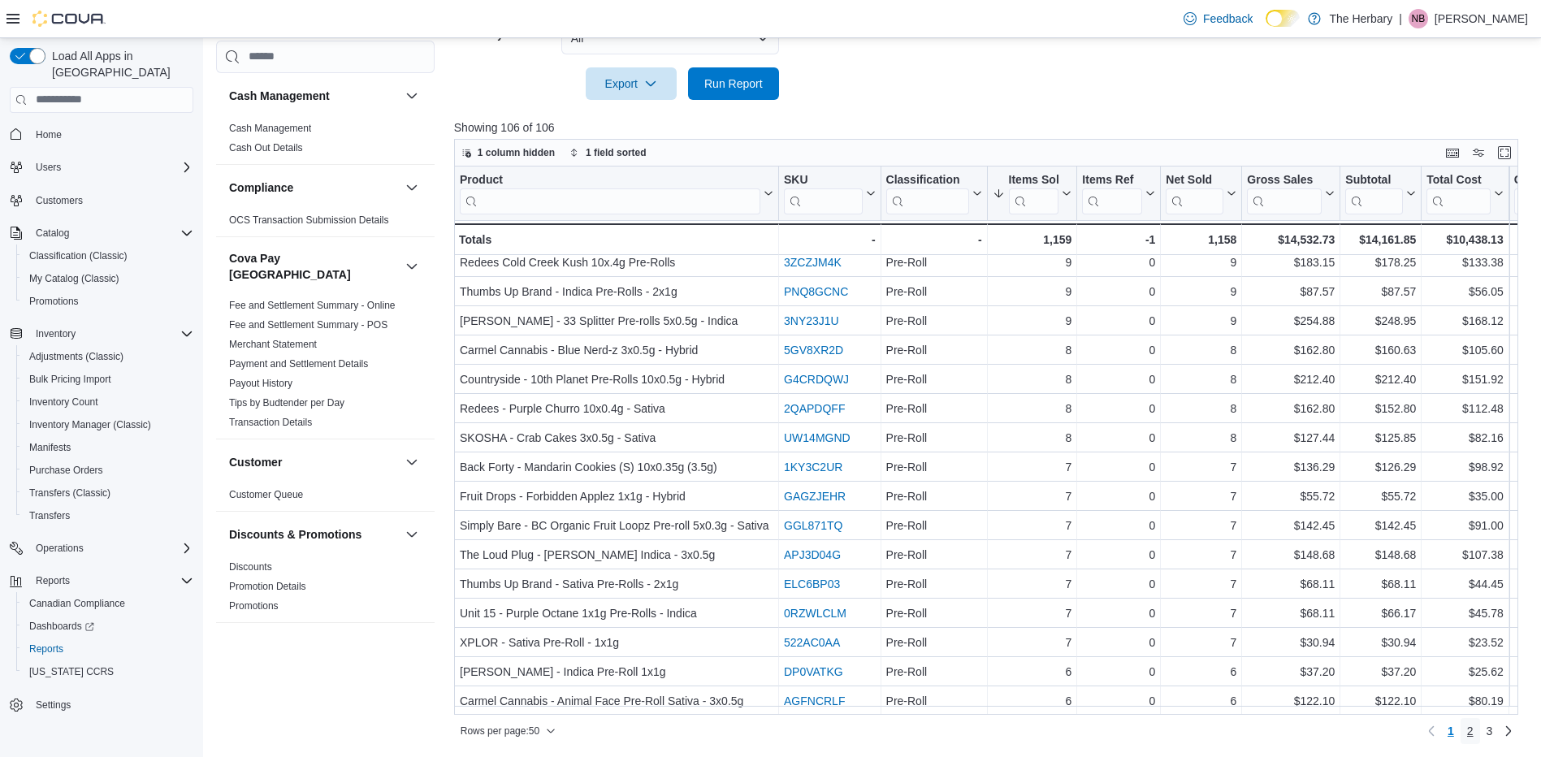
click at [1473, 724] on span "2" at bounding box center [1470, 731] width 6 height 16
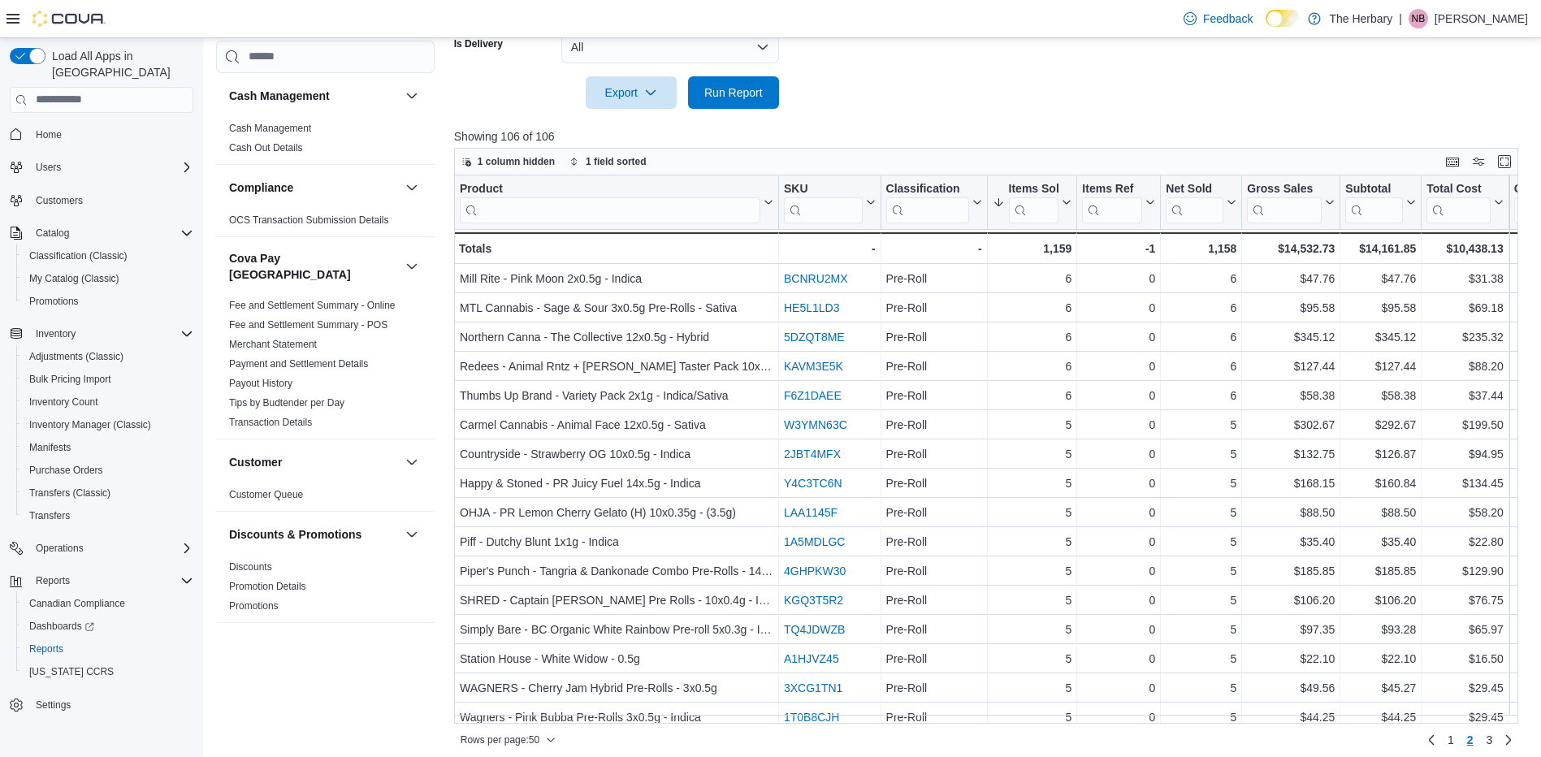
scroll to position [534, 0]
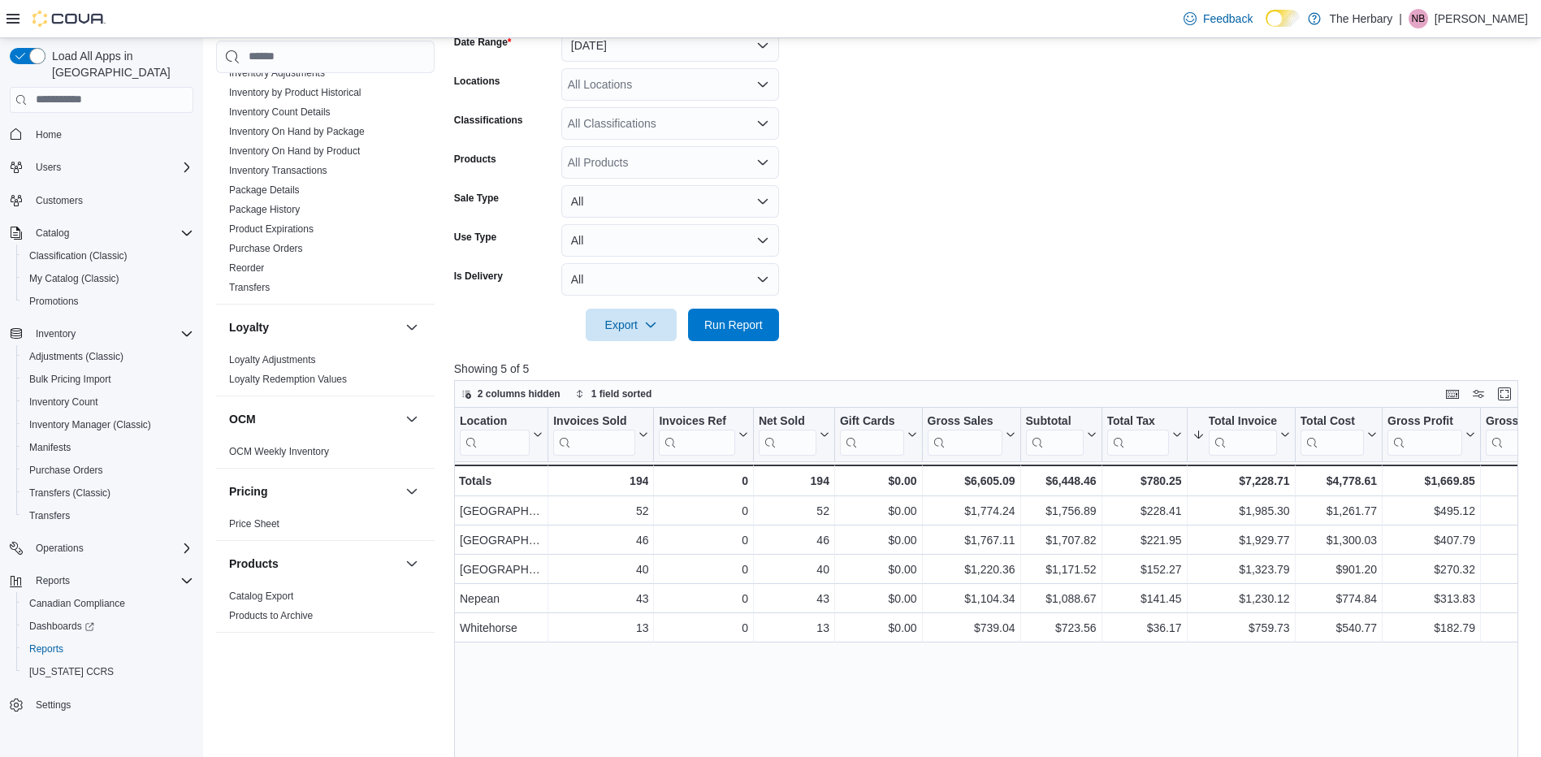
scroll to position [696, 0]
click at [737, 323] on span "Run Report" at bounding box center [733, 324] width 58 height 16
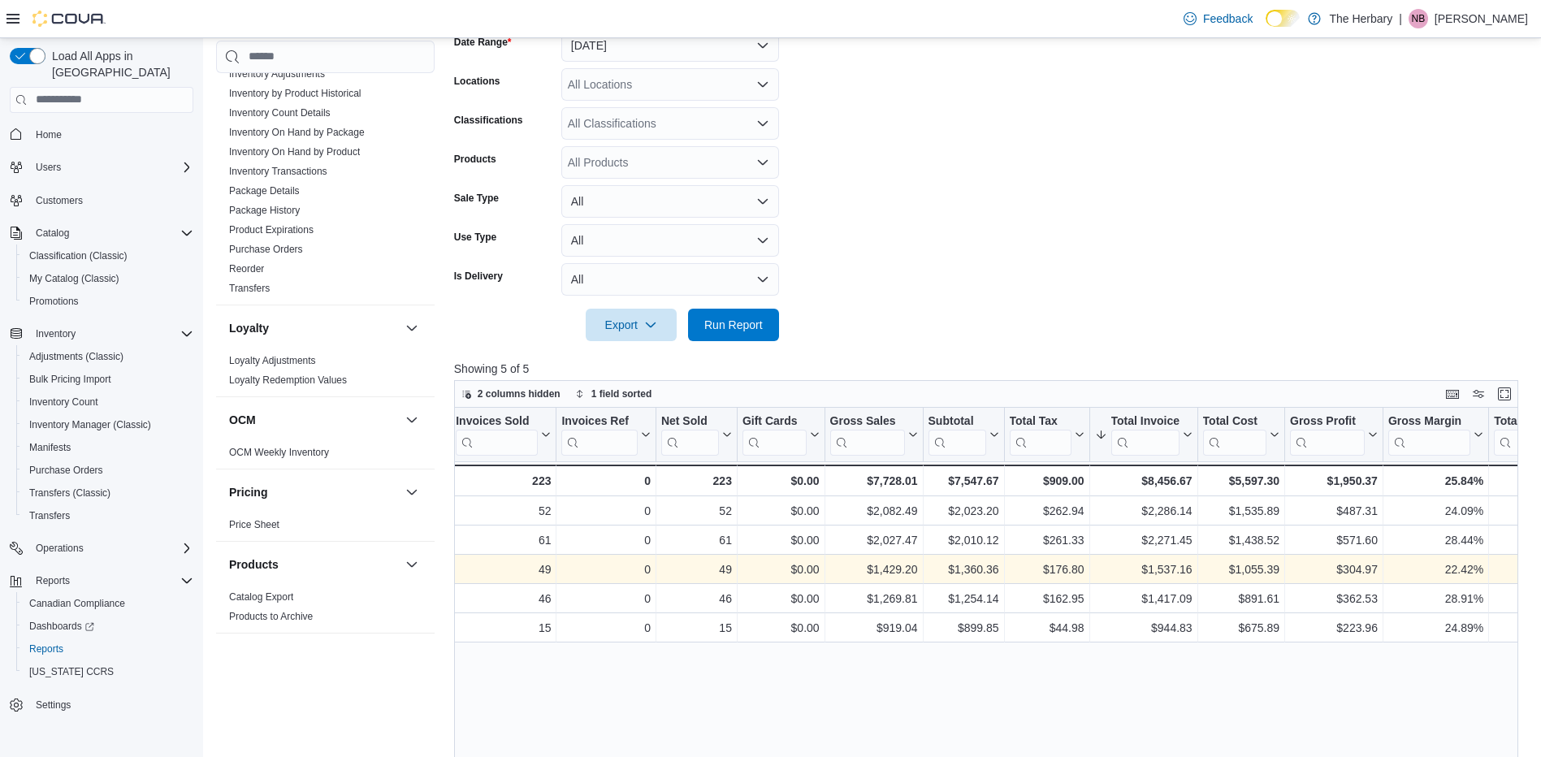
scroll to position [0, 0]
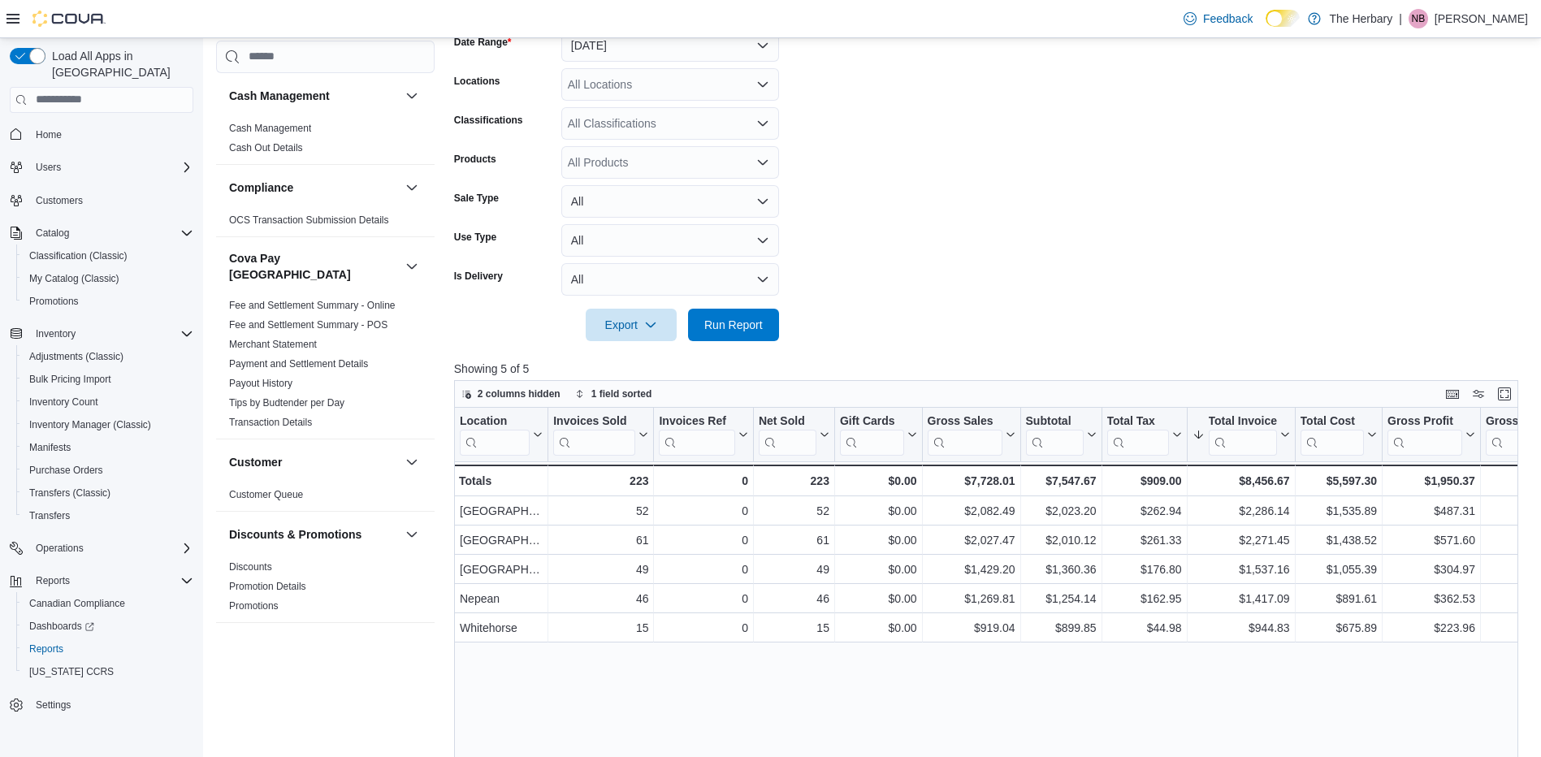
scroll to position [696, 0]
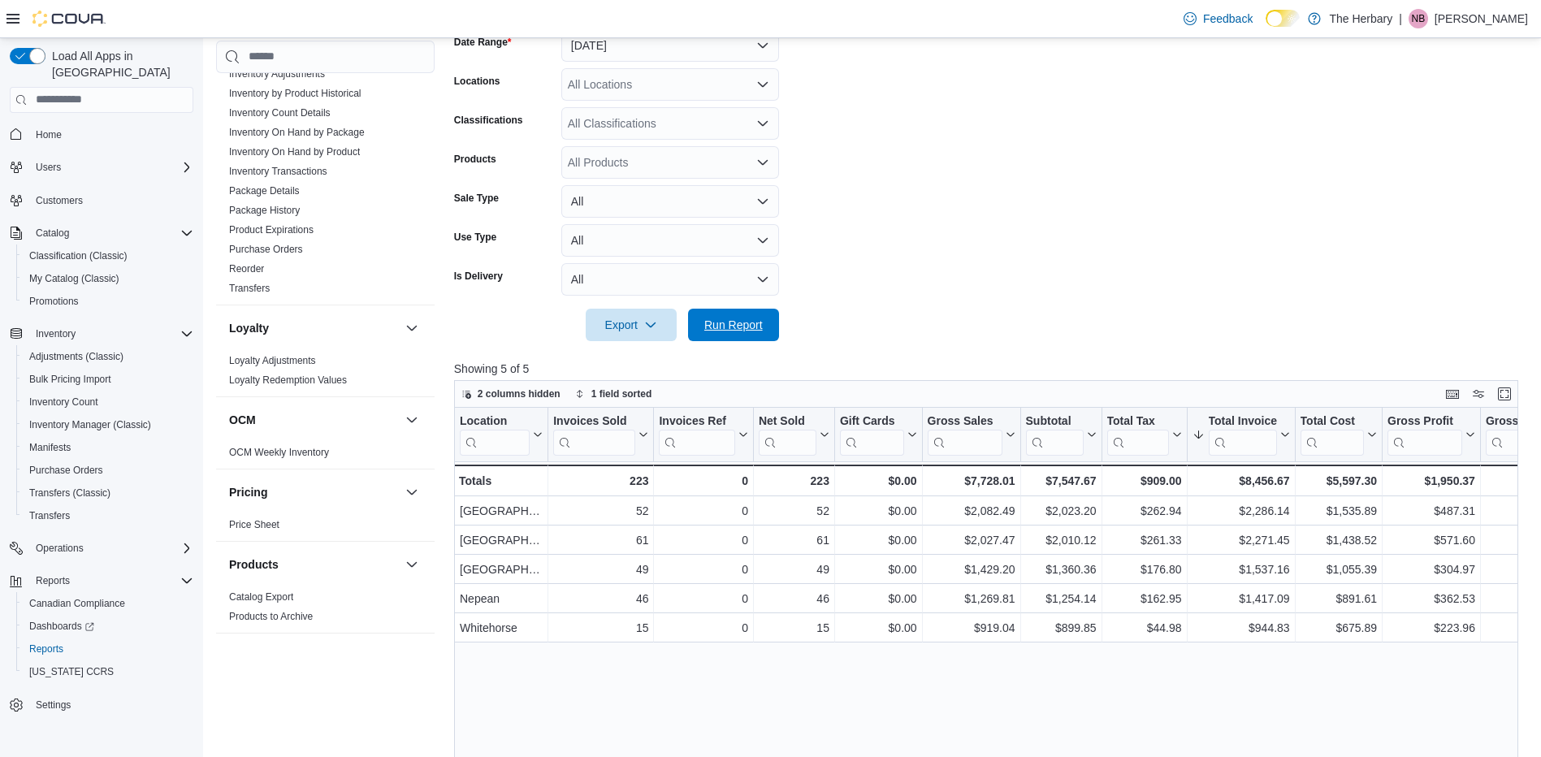
click at [748, 326] on span "Run Report" at bounding box center [733, 325] width 58 height 16
click at [752, 321] on span "Run Report" at bounding box center [733, 324] width 58 height 16
click at [729, 320] on span "Run Report" at bounding box center [733, 324] width 58 height 16
click at [51, 642] on span "Reports" at bounding box center [46, 648] width 34 height 13
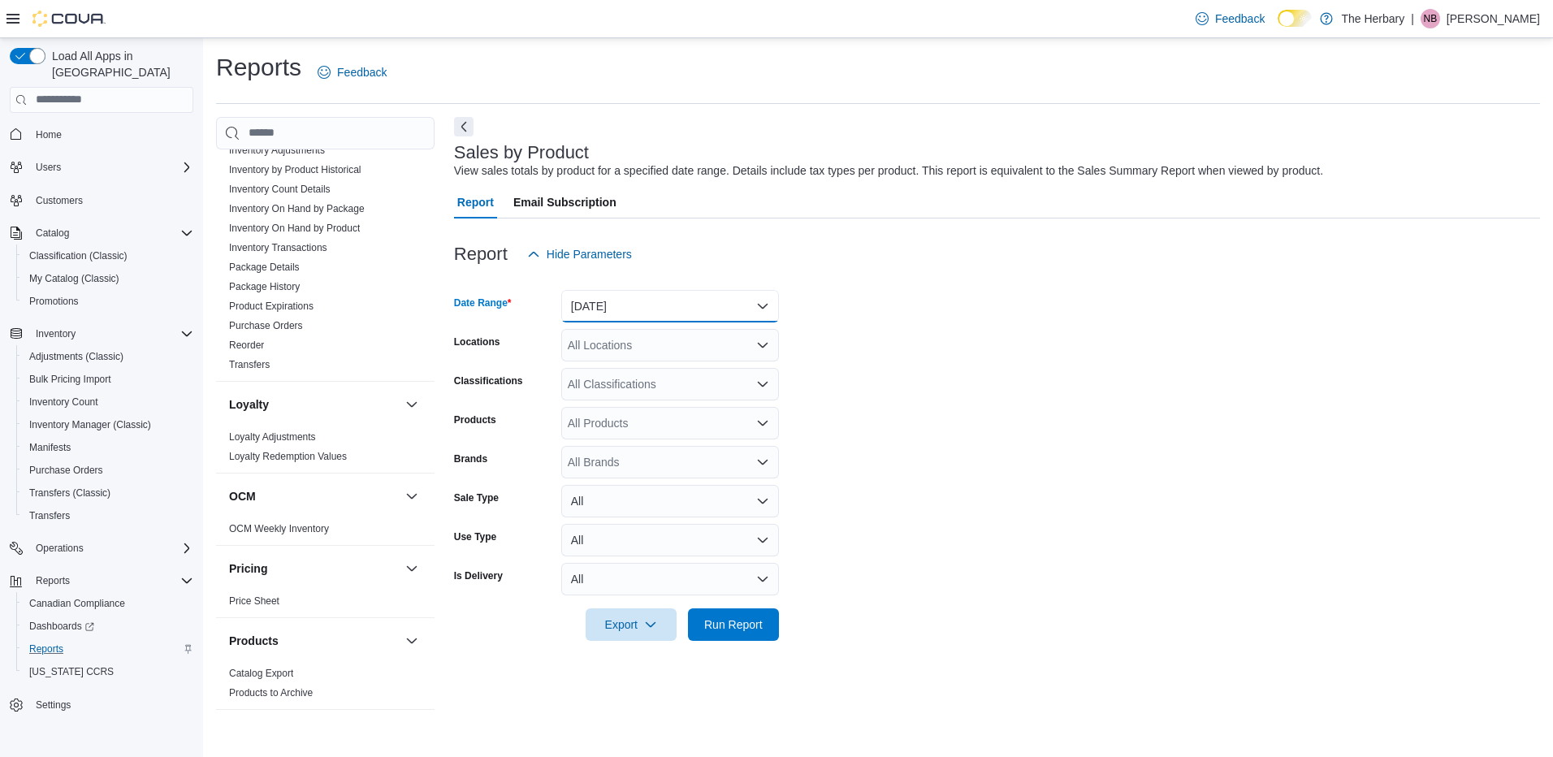
click at [611, 309] on button "[DATE]" at bounding box center [670, 306] width 218 height 32
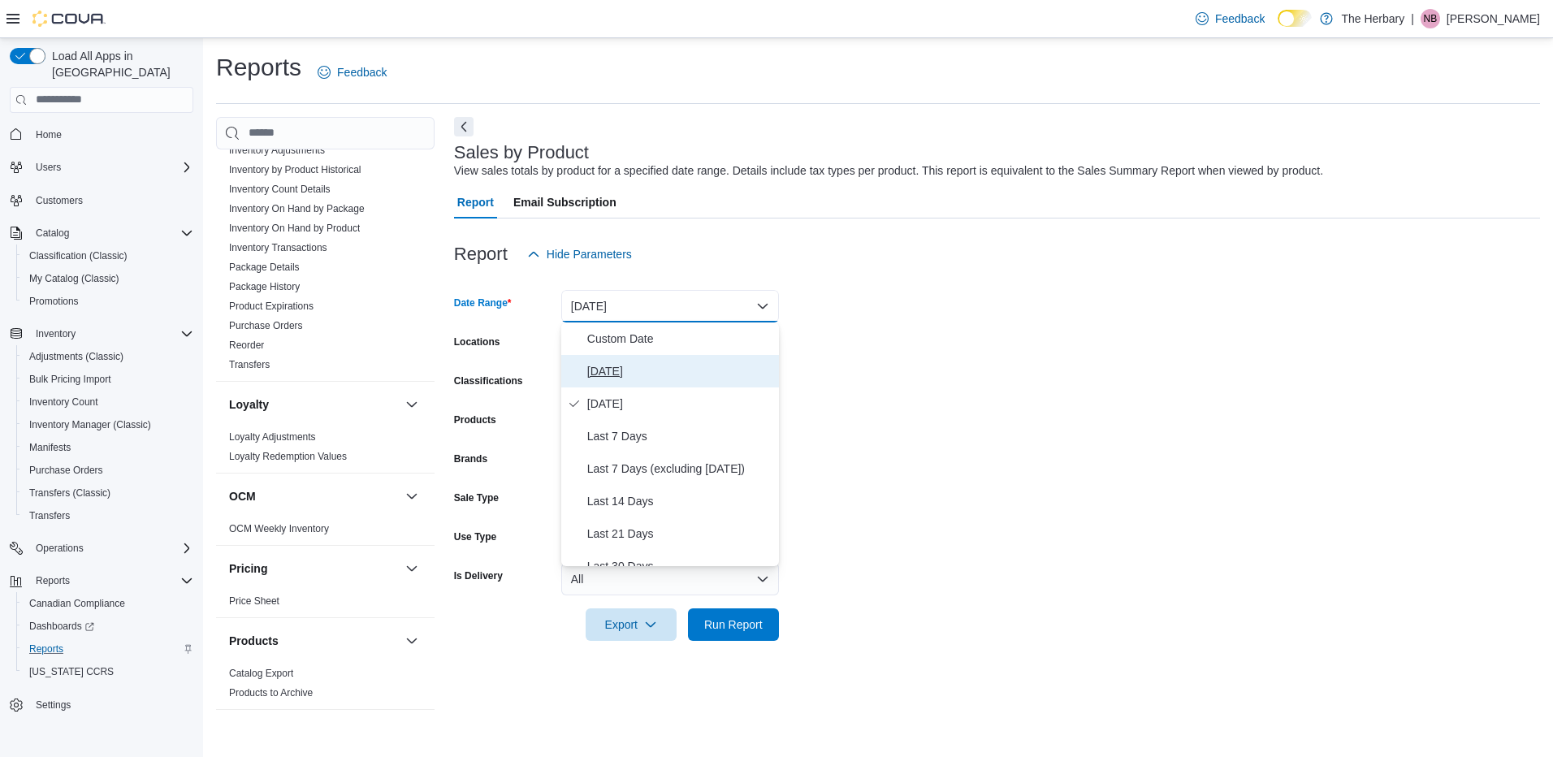
click at [604, 363] on span "[DATE]" at bounding box center [679, 370] width 185 height 19
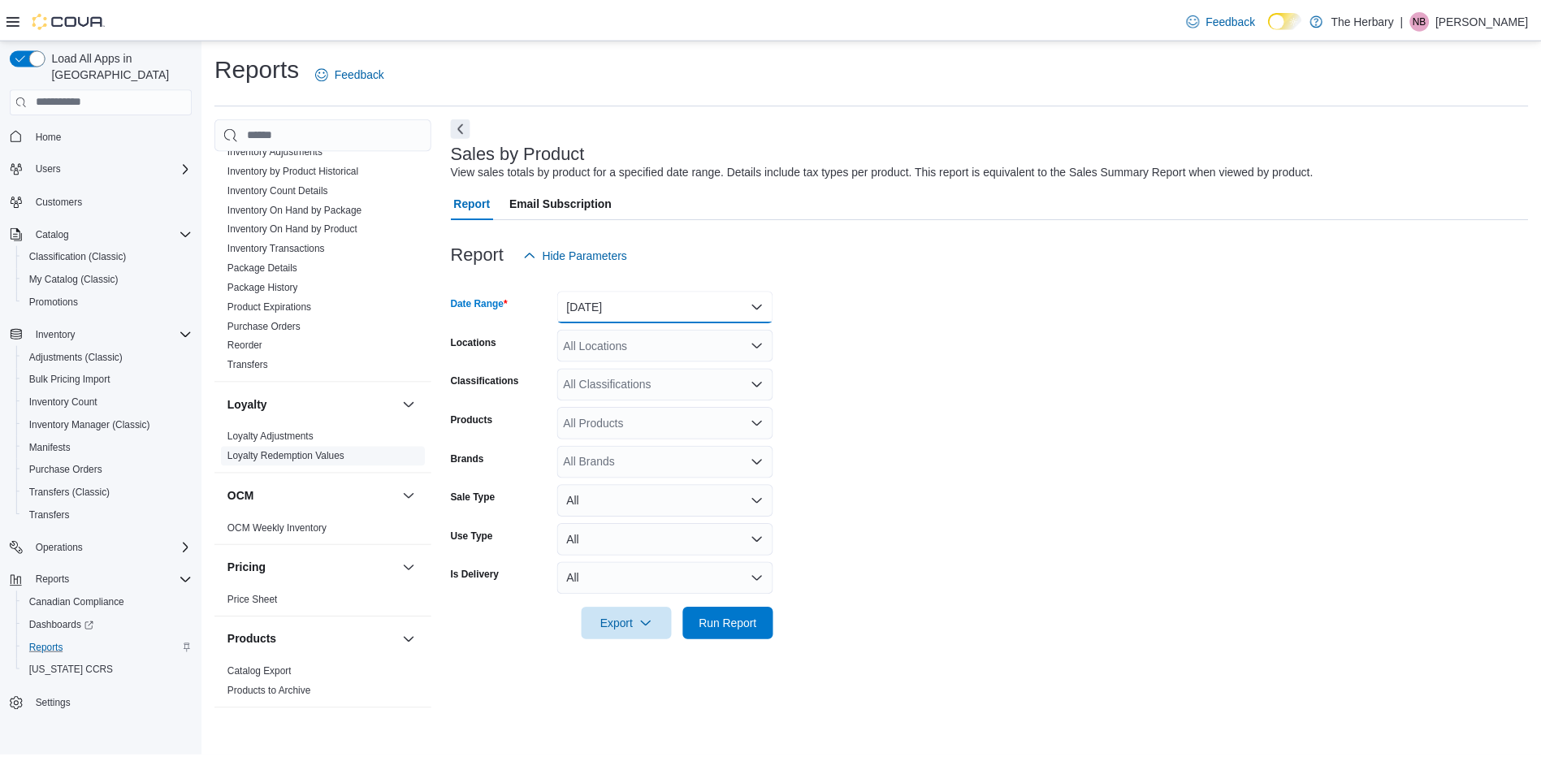
scroll to position [1109, 0]
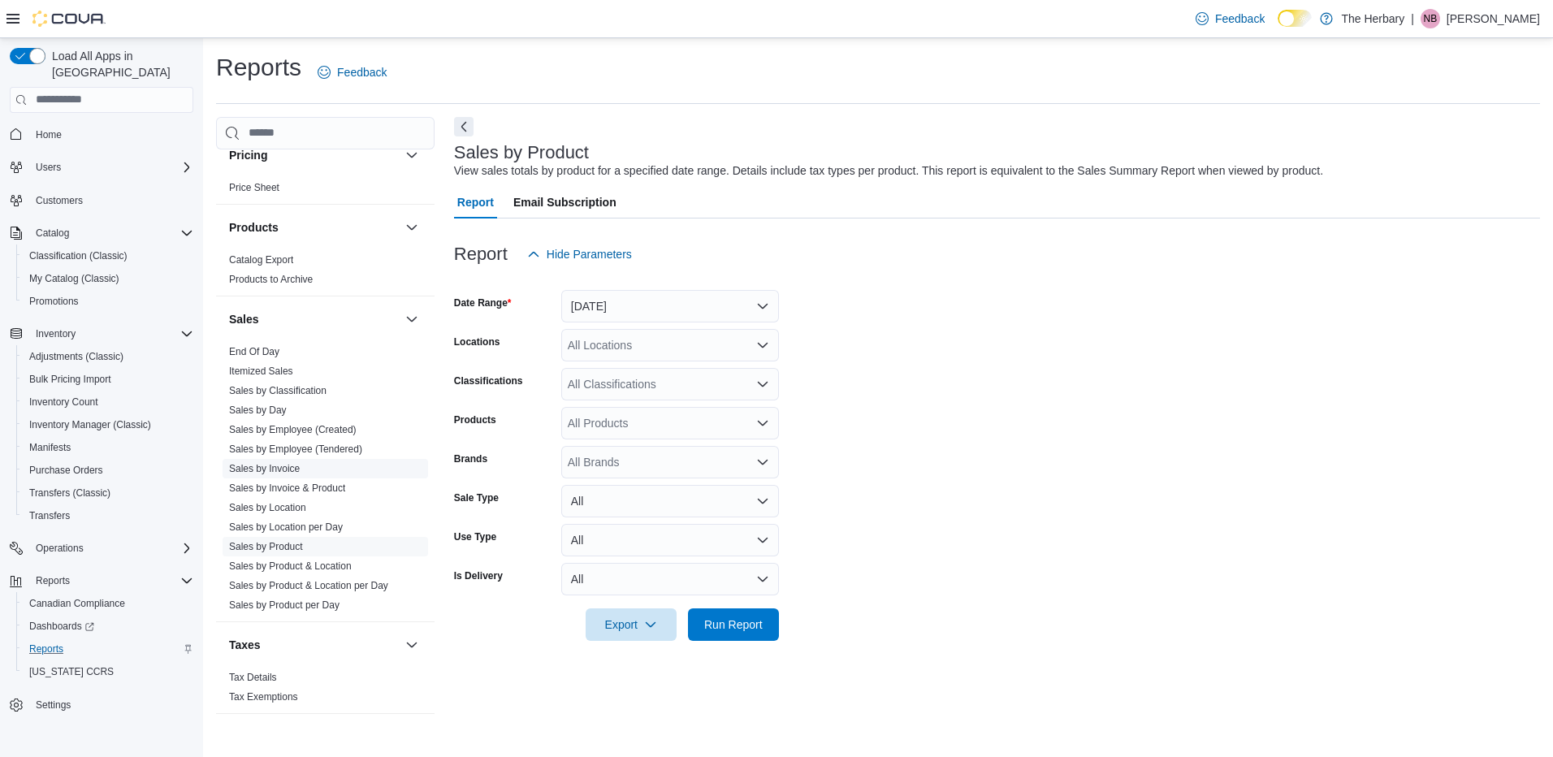
click at [283, 463] on link "Sales by Invoice" at bounding box center [264, 468] width 71 height 11
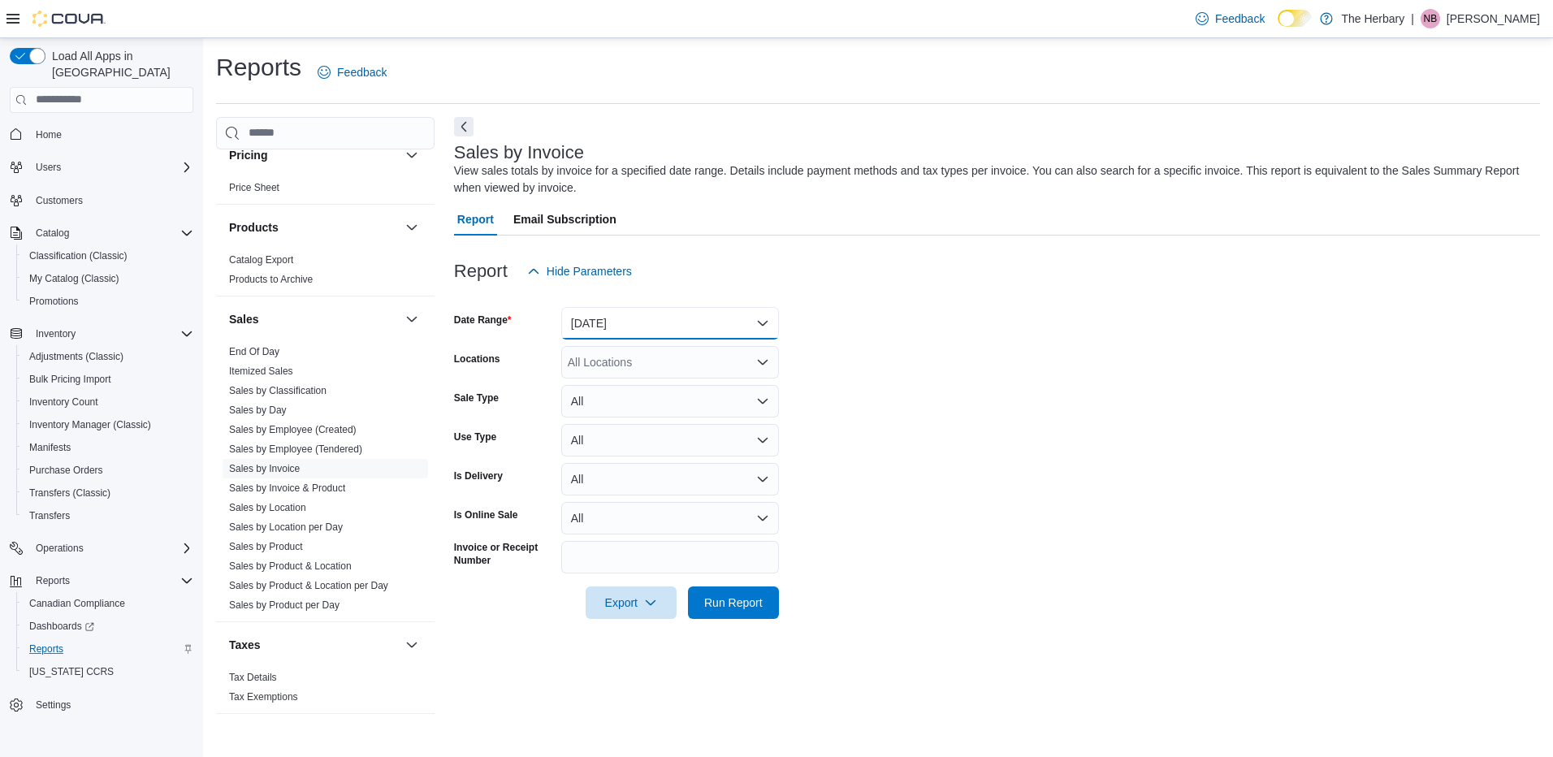
click at [608, 327] on button "[DATE]" at bounding box center [670, 323] width 218 height 32
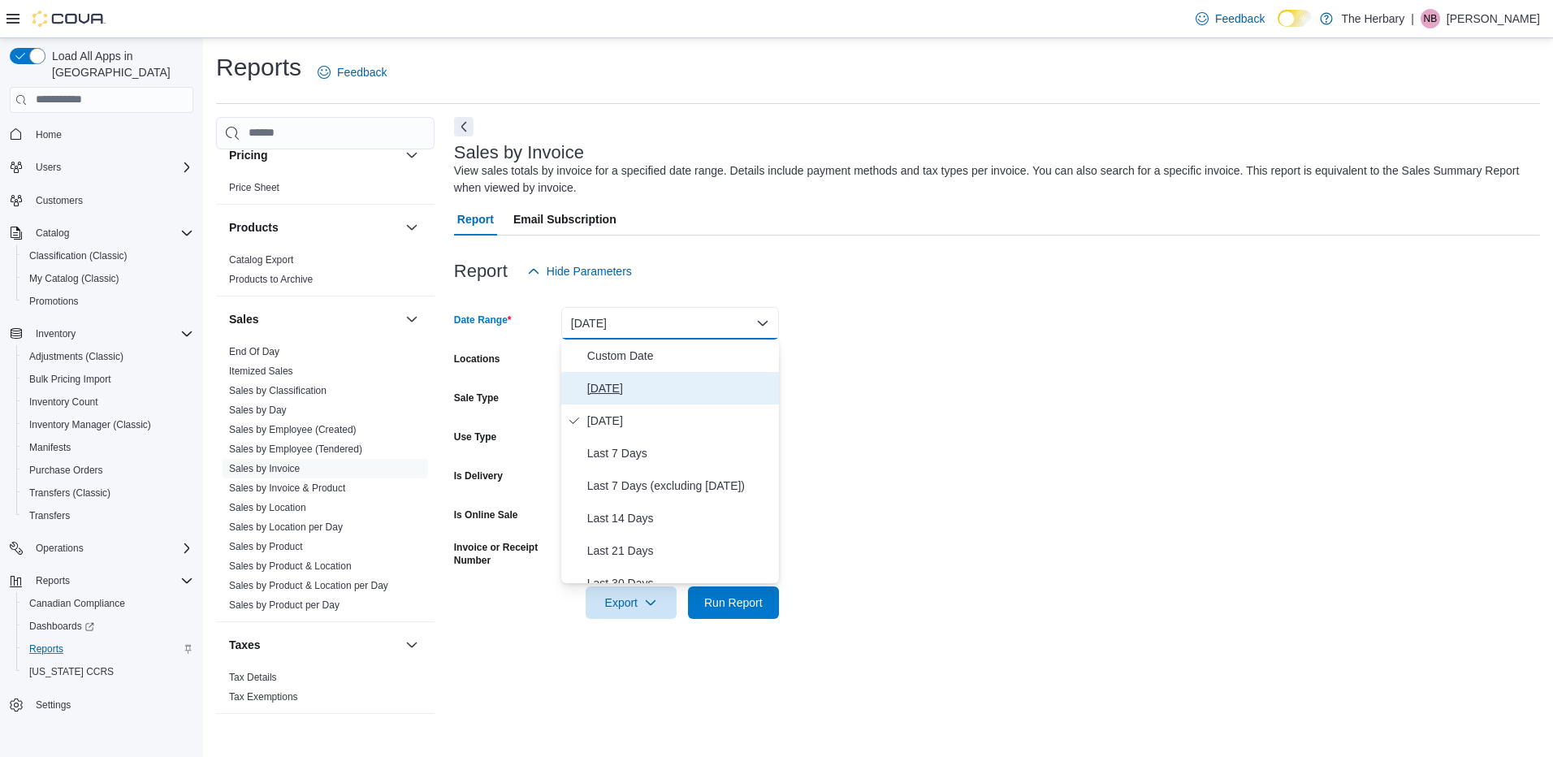
click at [605, 385] on span "[DATE]" at bounding box center [679, 387] width 185 height 19
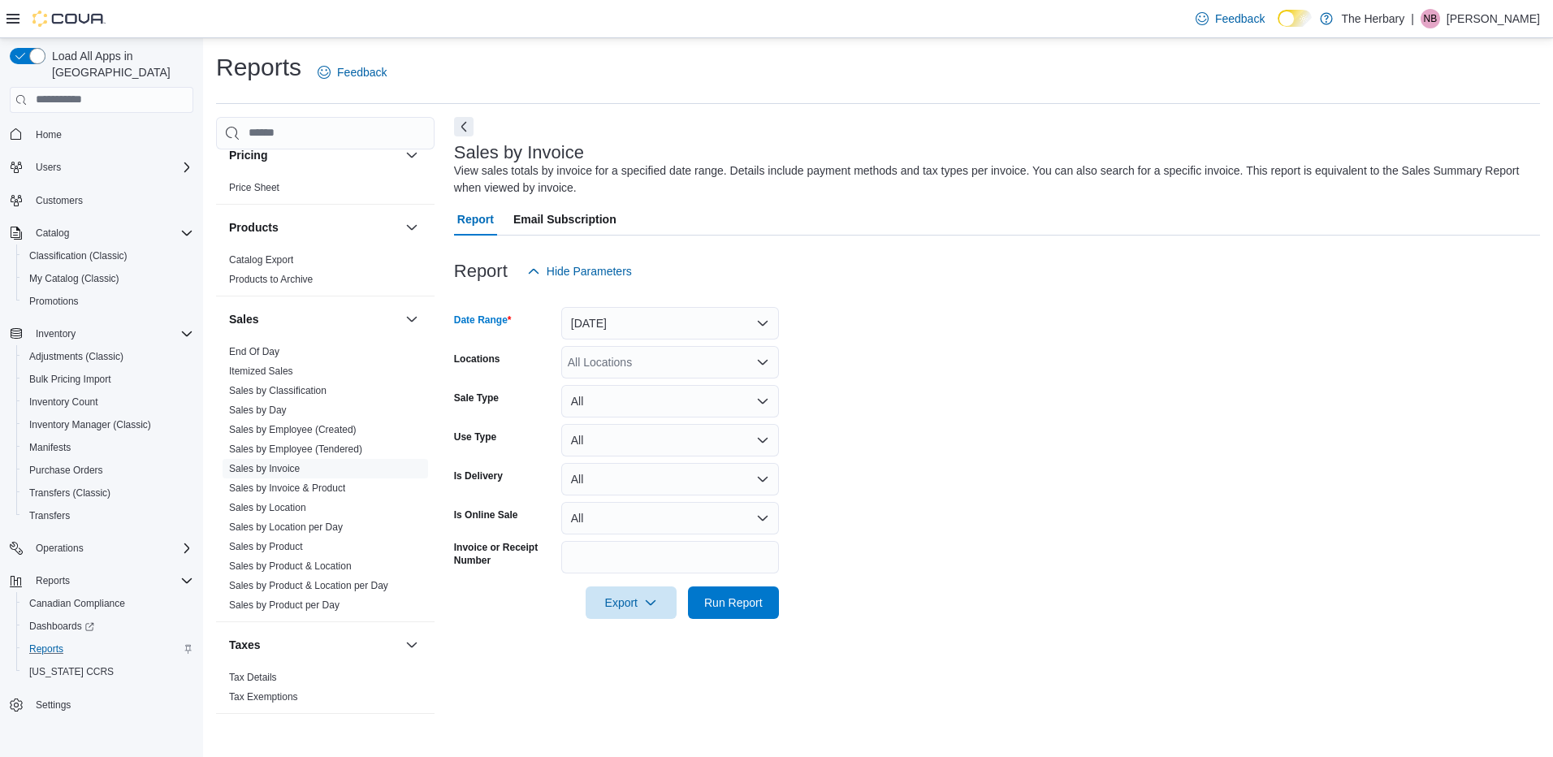
click at [593, 367] on div "All Locations" at bounding box center [670, 362] width 218 height 32
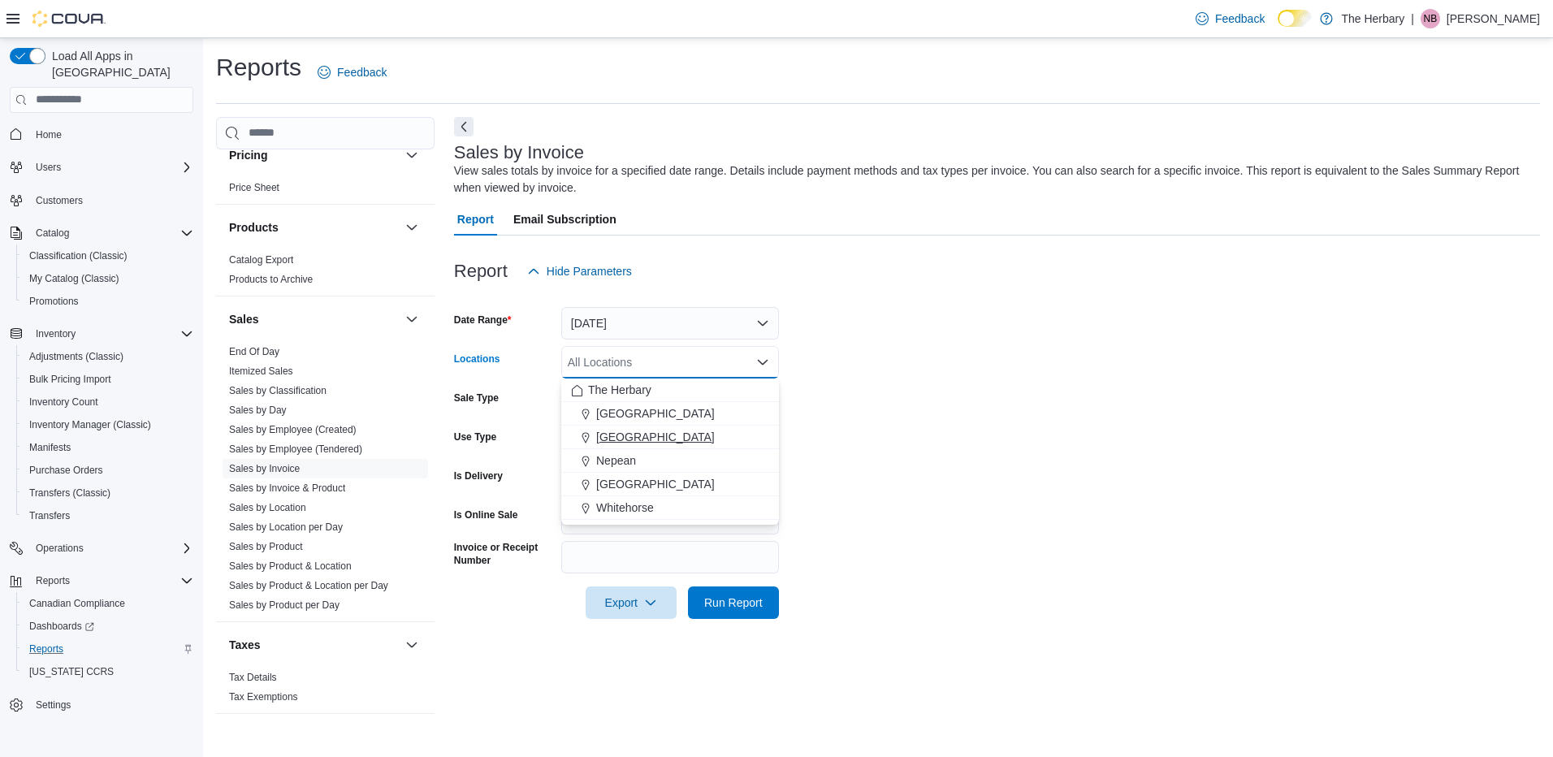
click at [613, 434] on span "[GEOGRAPHIC_DATA]" at bounding box center [655, 437] width 119 height 16
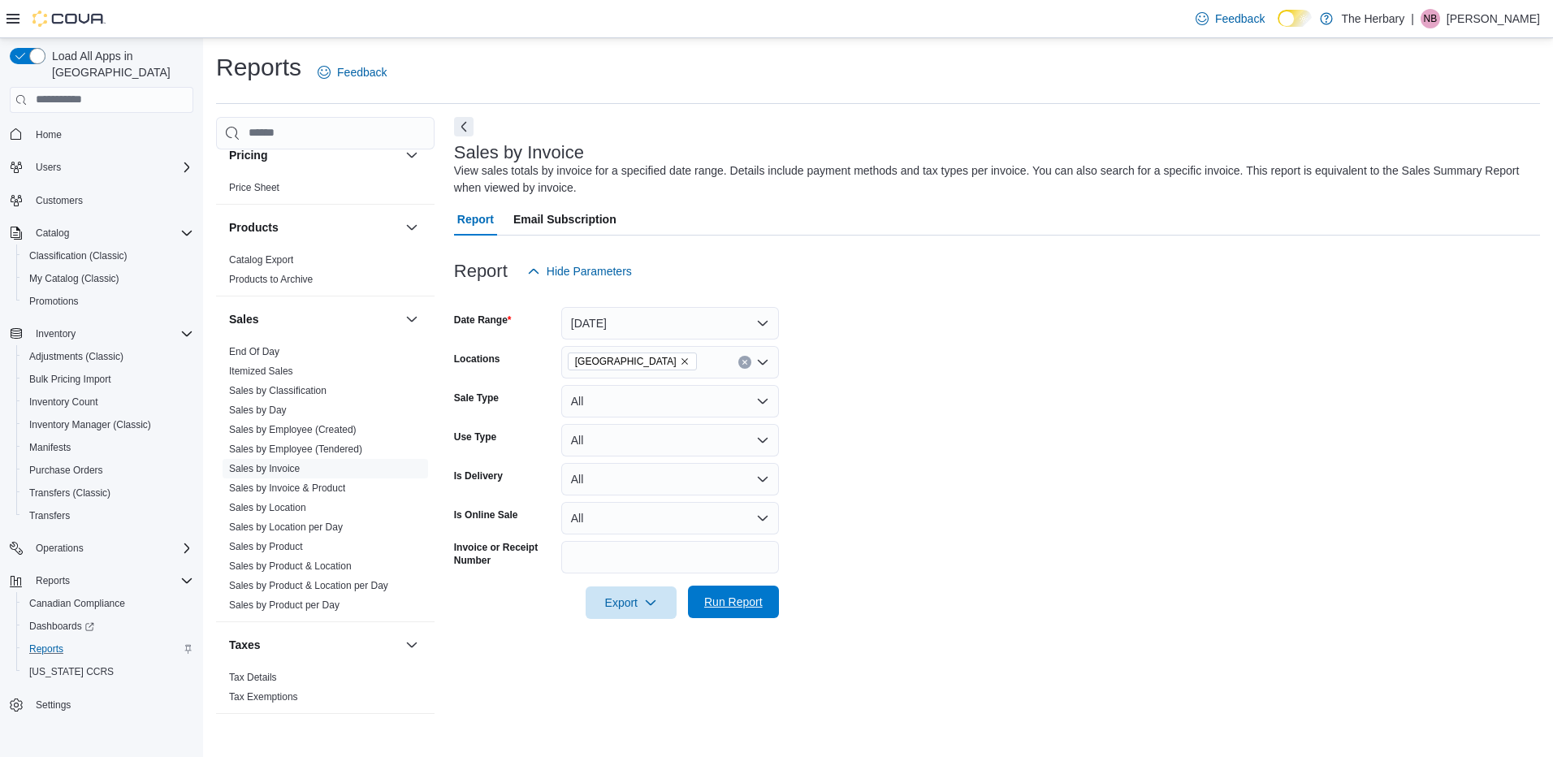
click at [726, 607] on span "Run Report" at bounding box center [733, 602] width 58 height 16
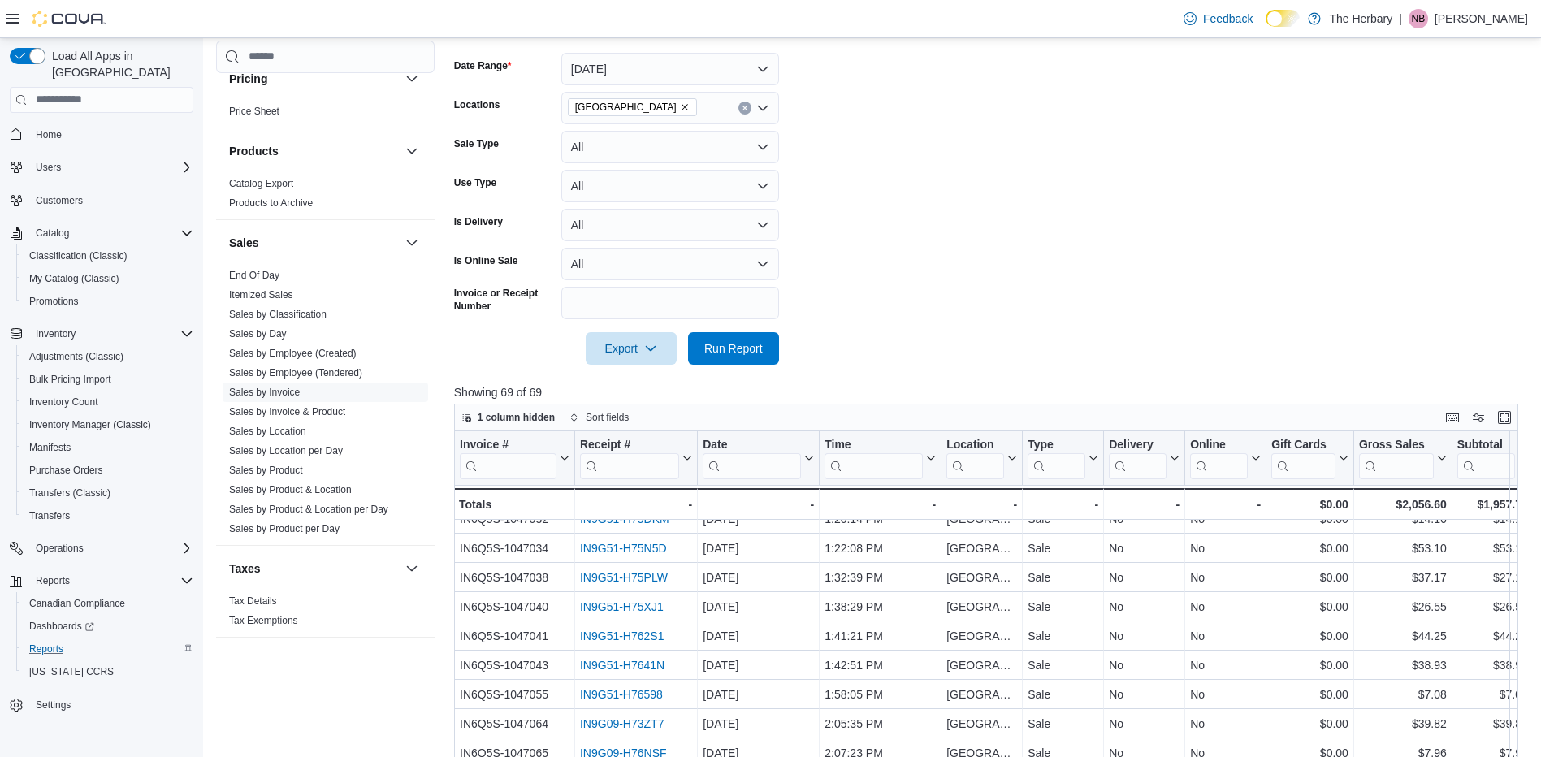
scroll to position [519, 0]
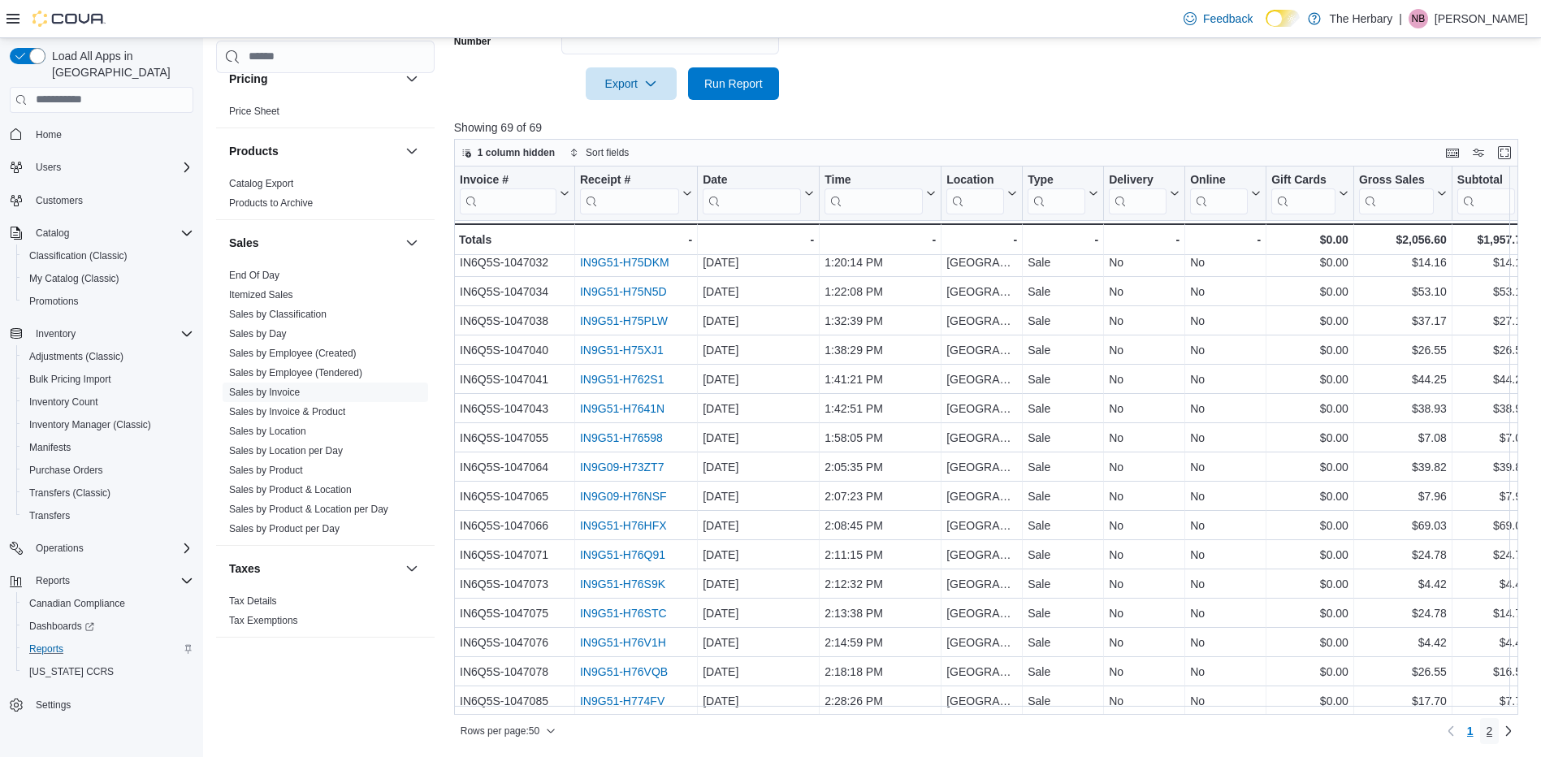
click at [1493, 735] on span "2" at bounding box center [1489, 731] width 6 height 16
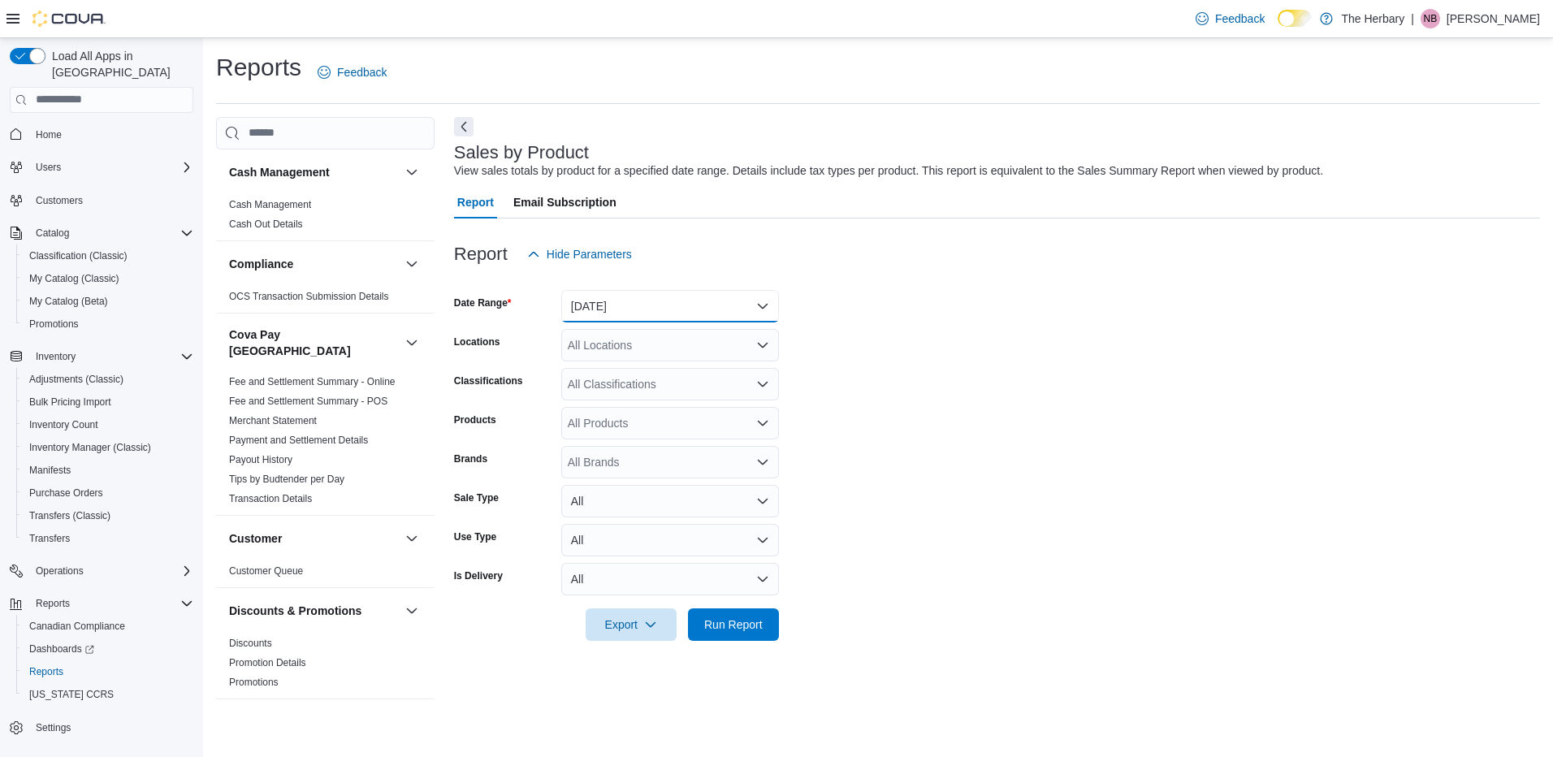
click at [639, 308] on button "[DATE]" at bounding box center [670, 306] width 218 height 32
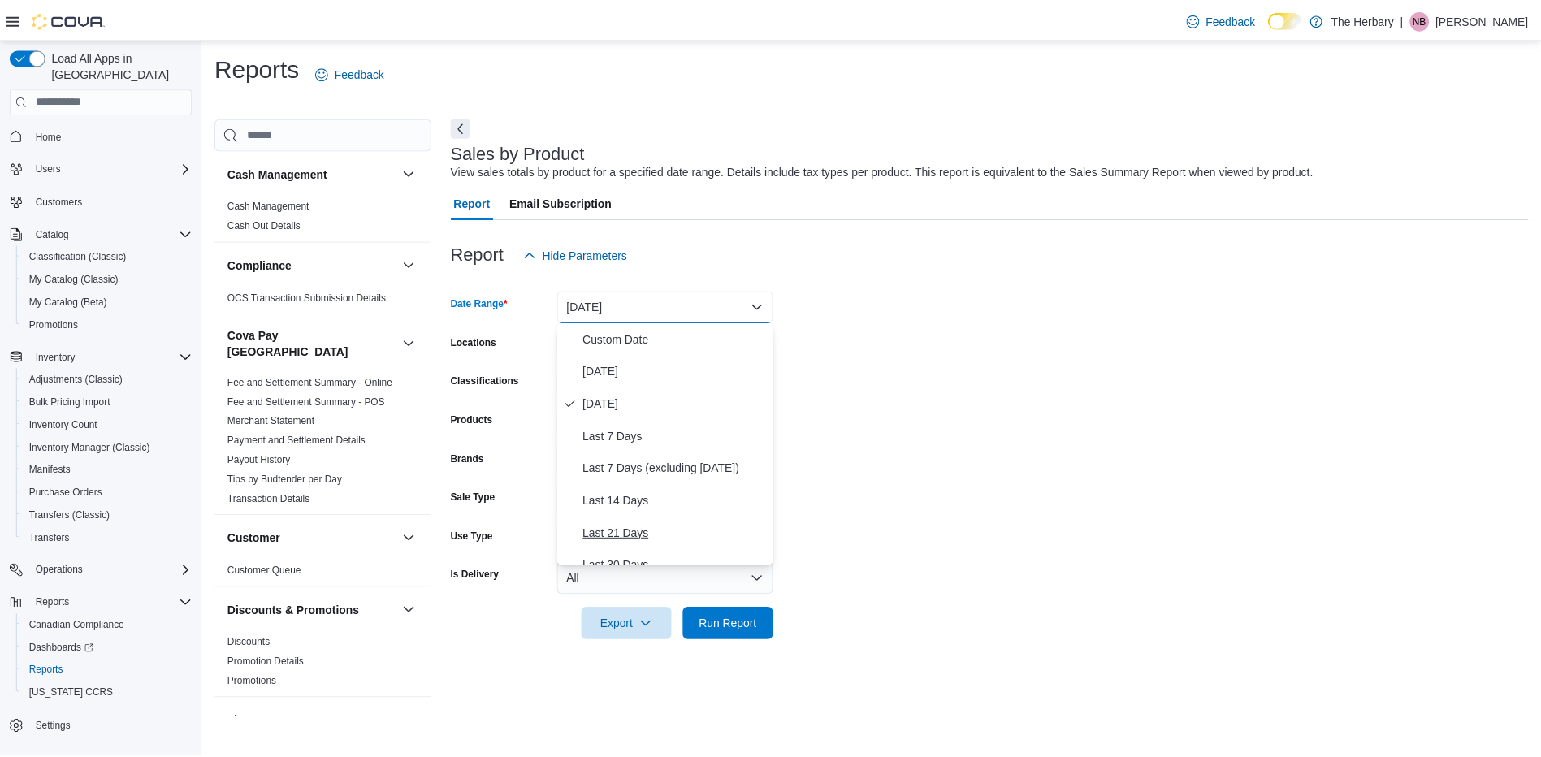
scroll to position [244, 0]
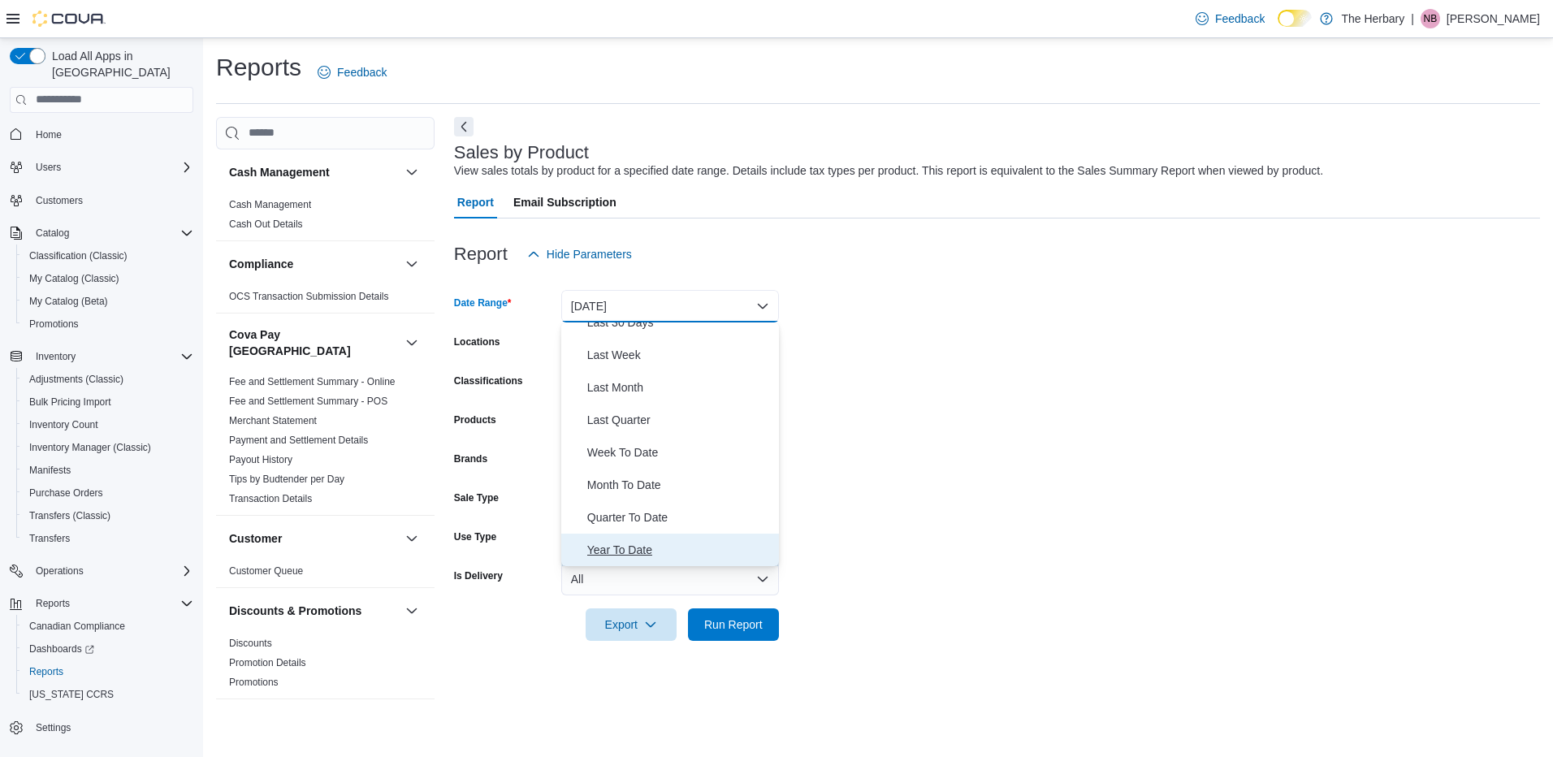
click at [639, 547] on span "Year To Date" at bounding box center [679, 549] width 185 height 19
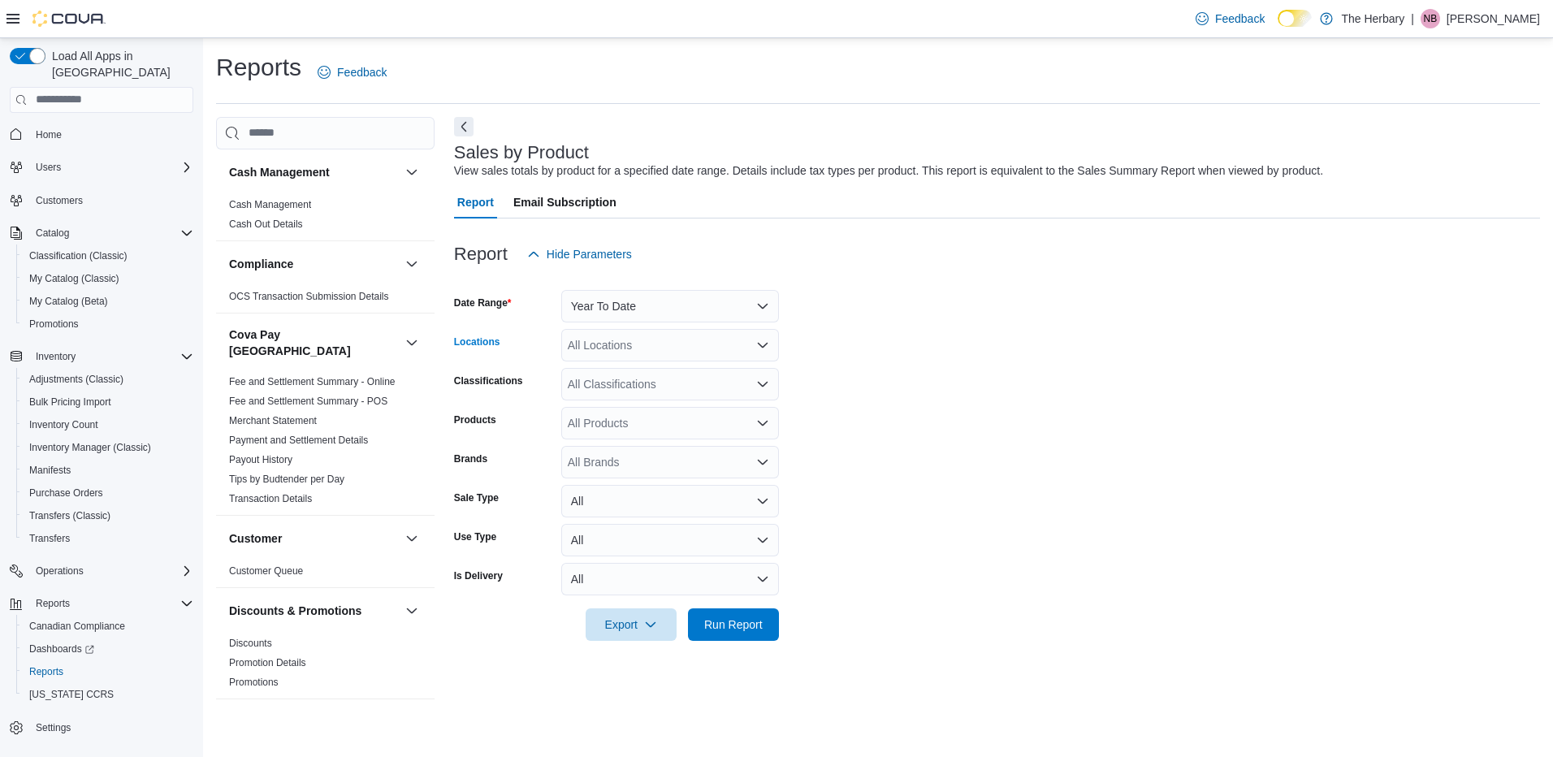
click at [642, 342] on div "All Locations" at bounding box center [670, 345] width 218 height 32
click at [632, 414] on span "[GEOGRAPHIC_DATA]" at bounding box center [655, 420] width 119 height 16
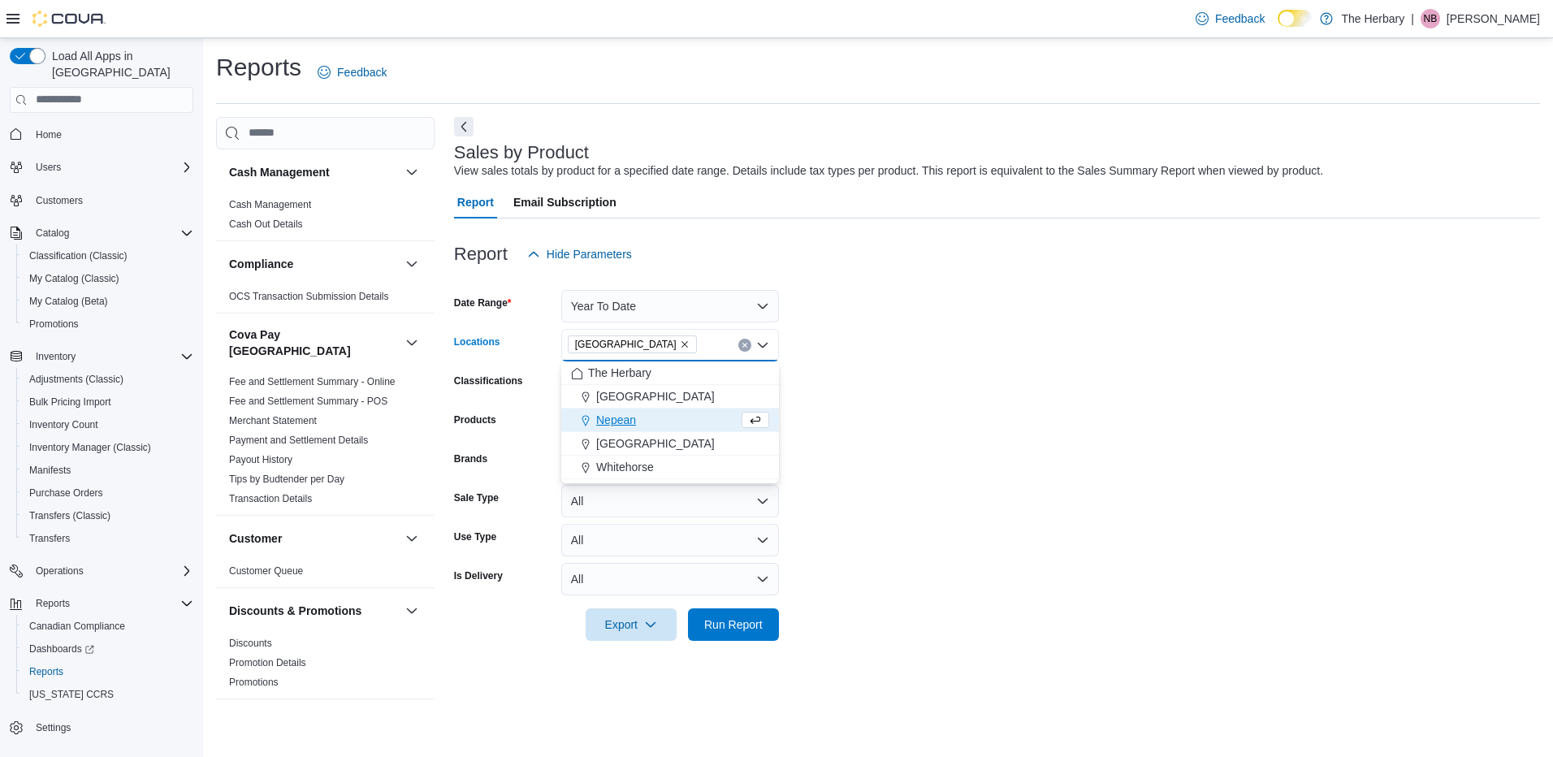
click at [879, 363] on form "Date Range Year To Date Locations [GEOGRAPHIC_DATA] Combo box. Selected. [GEOGR…" at bounding box center [997, 455] width 1086 height 370
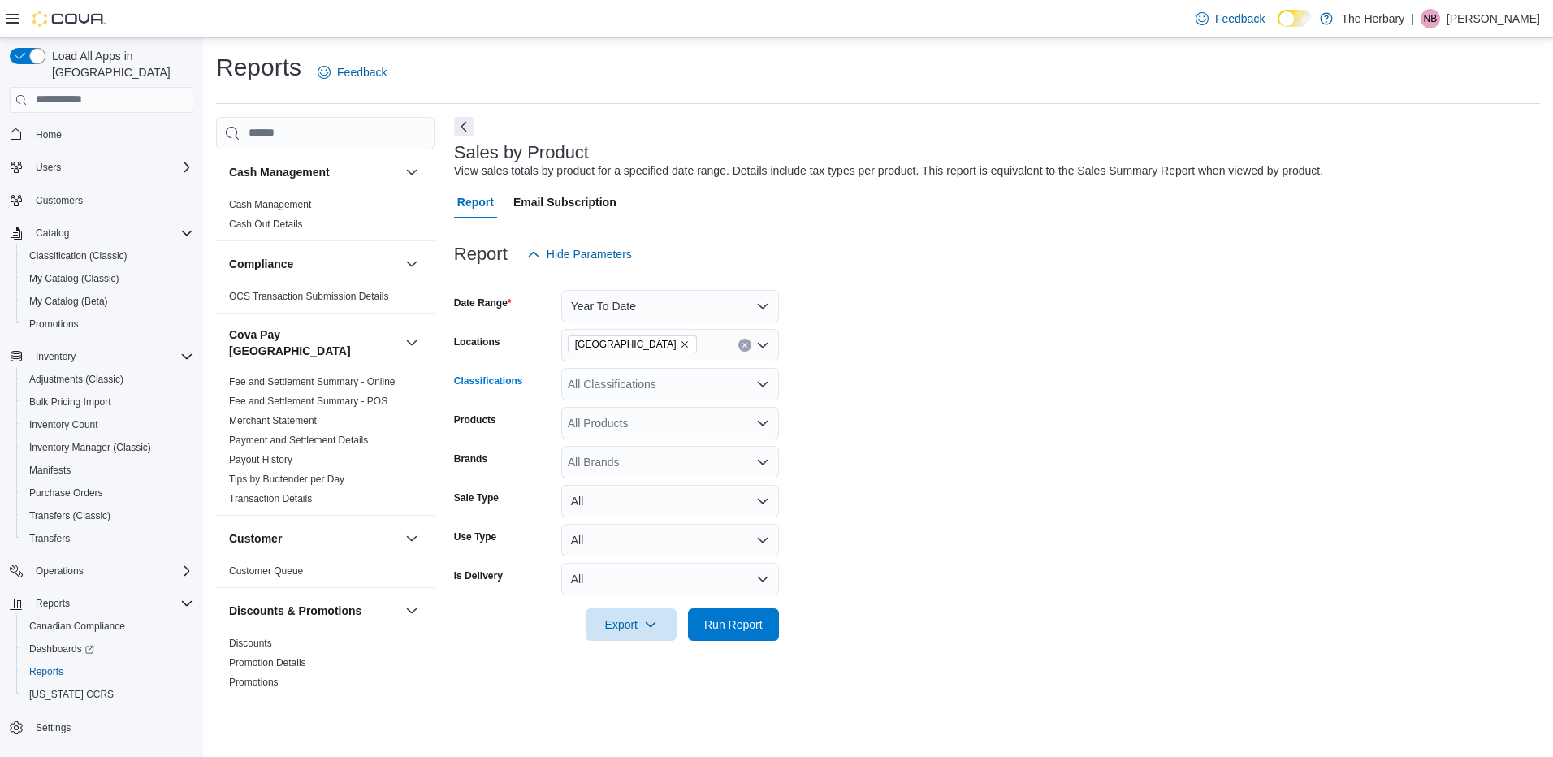
click at [685, 379] on div "All Classifications" at bounding box center [670, 384] width 218 height 32
click at [795, 435] on form "Date Range Year To Date Locations [GEOGRAPHIC_DATA] Classifications All Classif…" at bounding box center [997, 455] width 1086 height 370
click at [756, 619] on span "Run Report" at bounding box center [733, 624] width 58 height 16
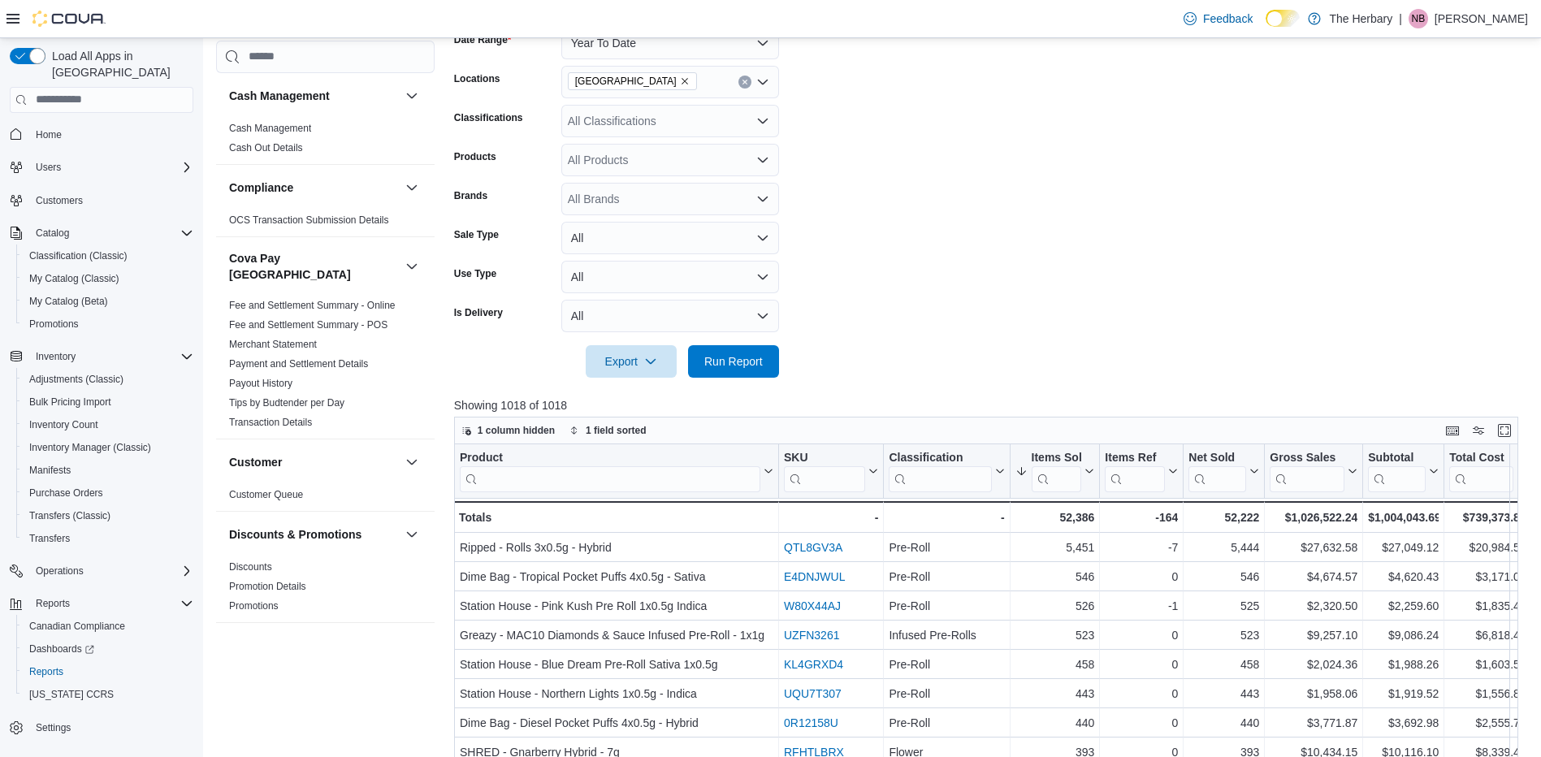
scroll to position [264, 0]
click at [655, 479] on input "search" at bounding box center [610, 478] width 300 height 26
type input "*******"
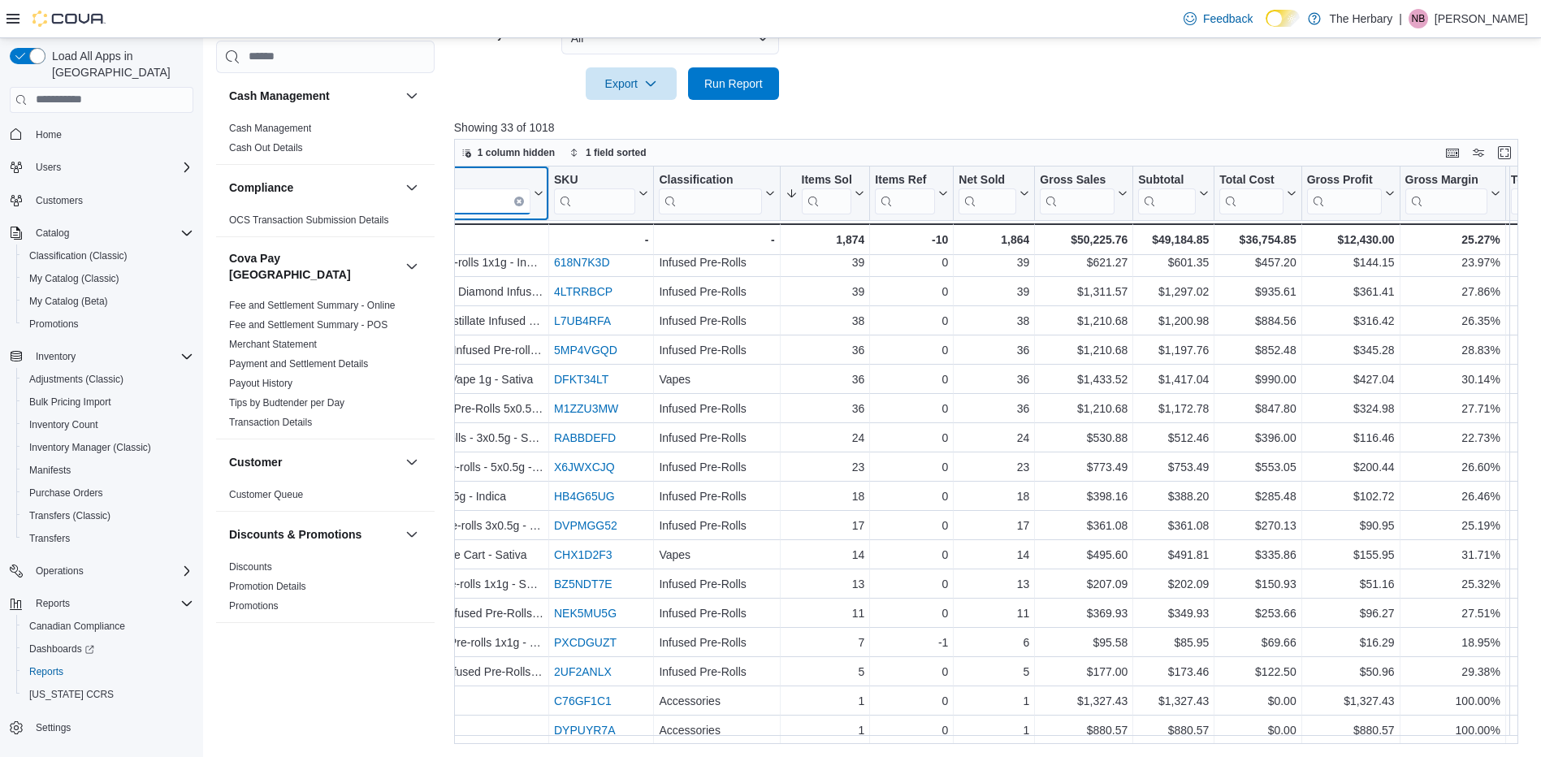
scroll to position [483, 0]
